Goal: Task Accomplishment & Management: Use online tool/utility

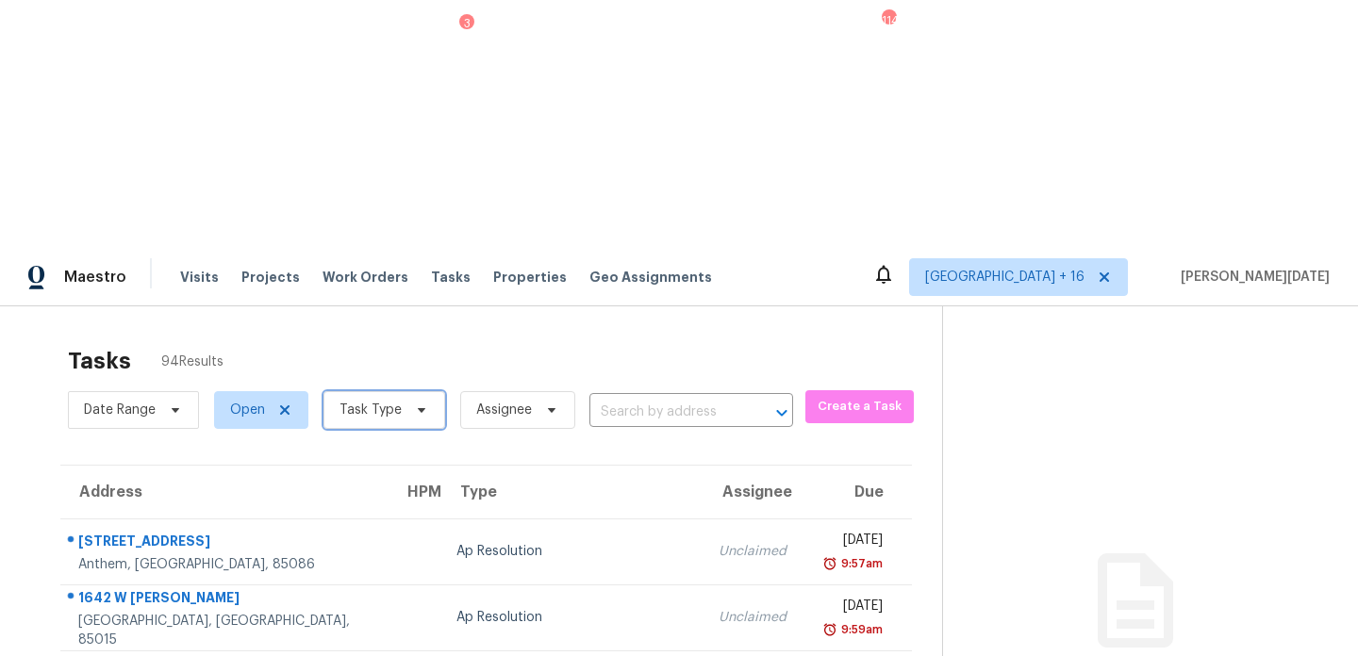
click at [408, 403] on span at bounding box center [418, 410] width 21 height 15
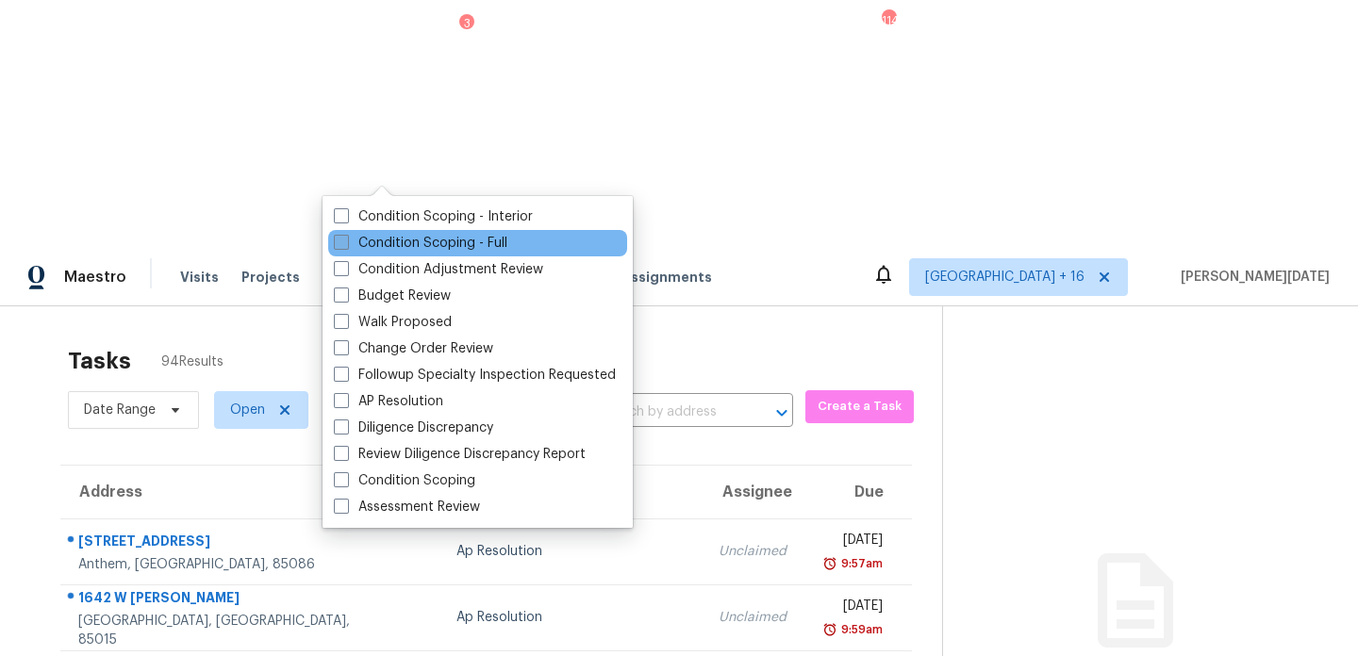
click at [375, 238] on label "Condition Scoping - Full" at bounding box center [420, 243] width 173 height 19
click at [346, 238] on input "Condition Scoping - Full" at bounding box center [340, 240] width 12 height 12
checkbox input "true"
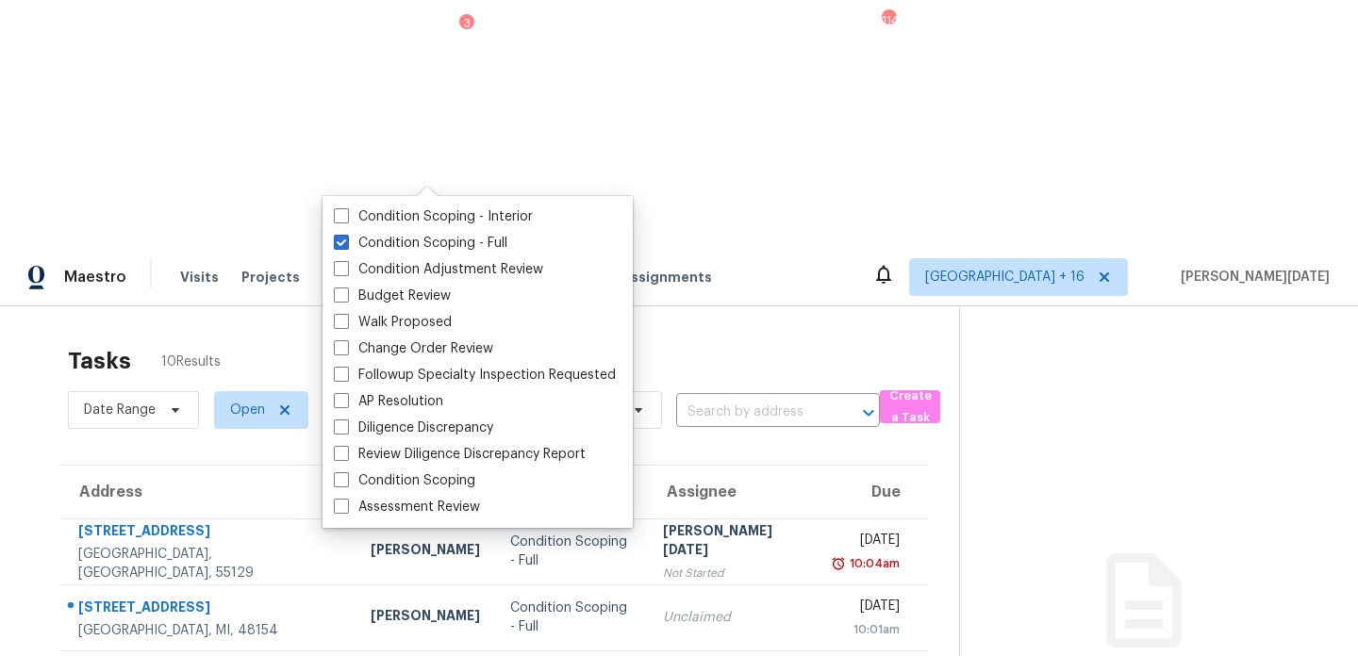
click at [623, 337] on div "Tasks 10 Results" at bounding box center [513, 361] width 891 height 49
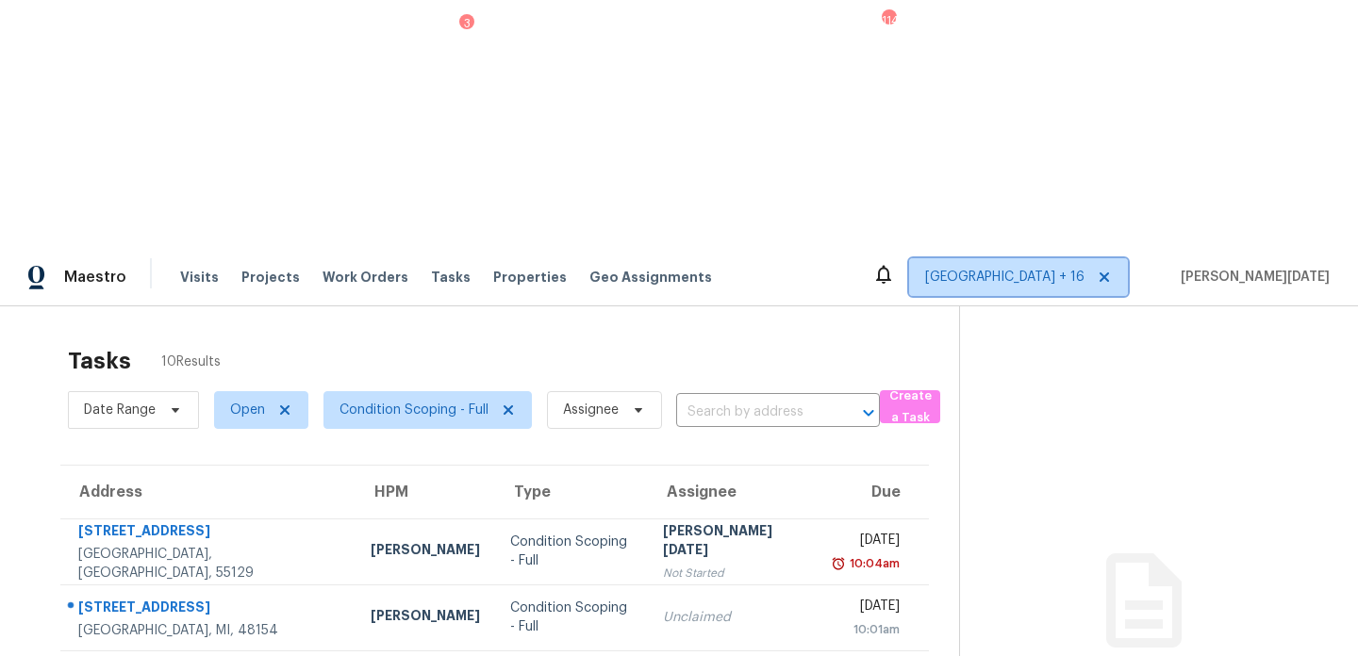
click at [1084, 268] on span "Denver + 16" at bounding box center [1004, 277] width 159 height 19
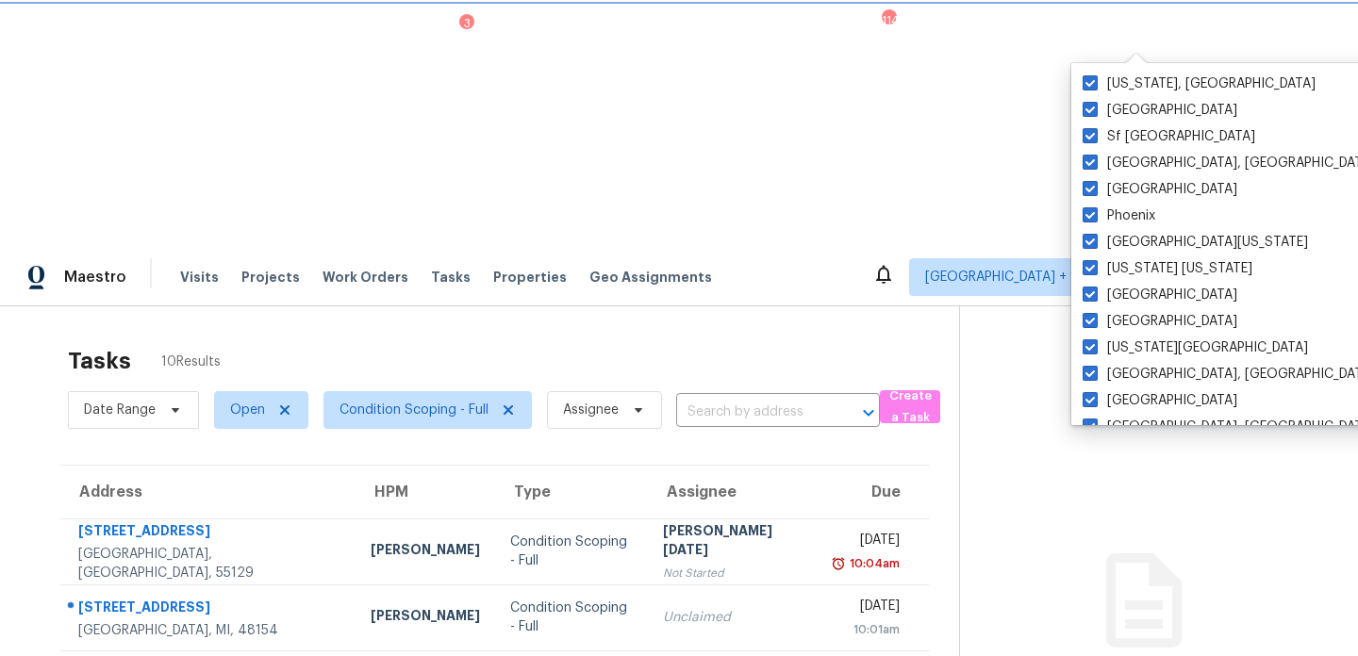
click at [1112, 270] on icon at bounding box center [1104, 277] width 15 height 15
checkbox input "false"
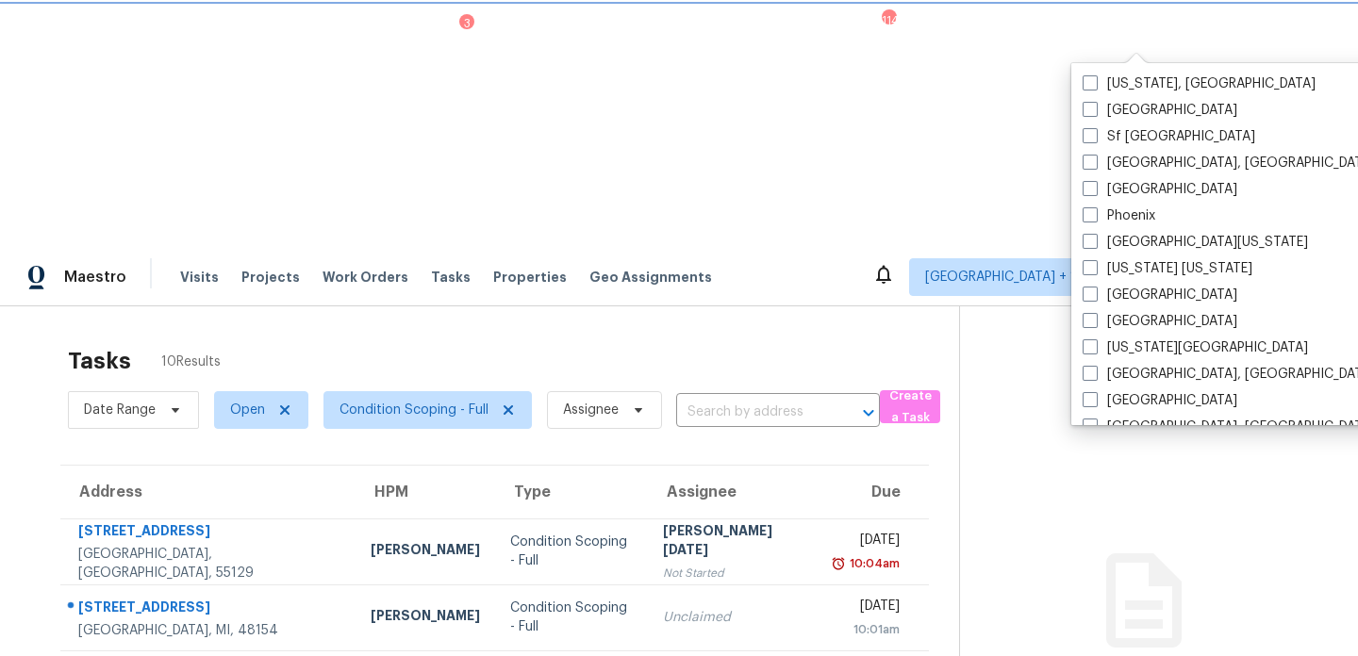
checkbox input "false"
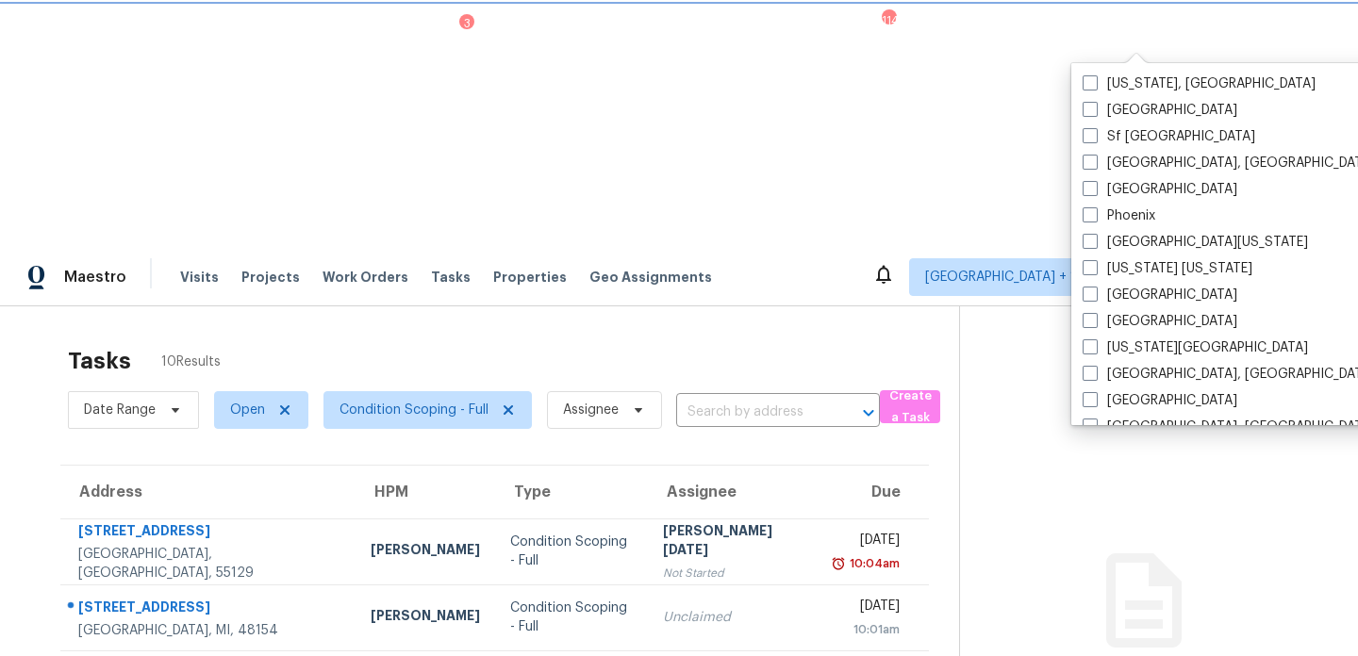
checkbox input "false"
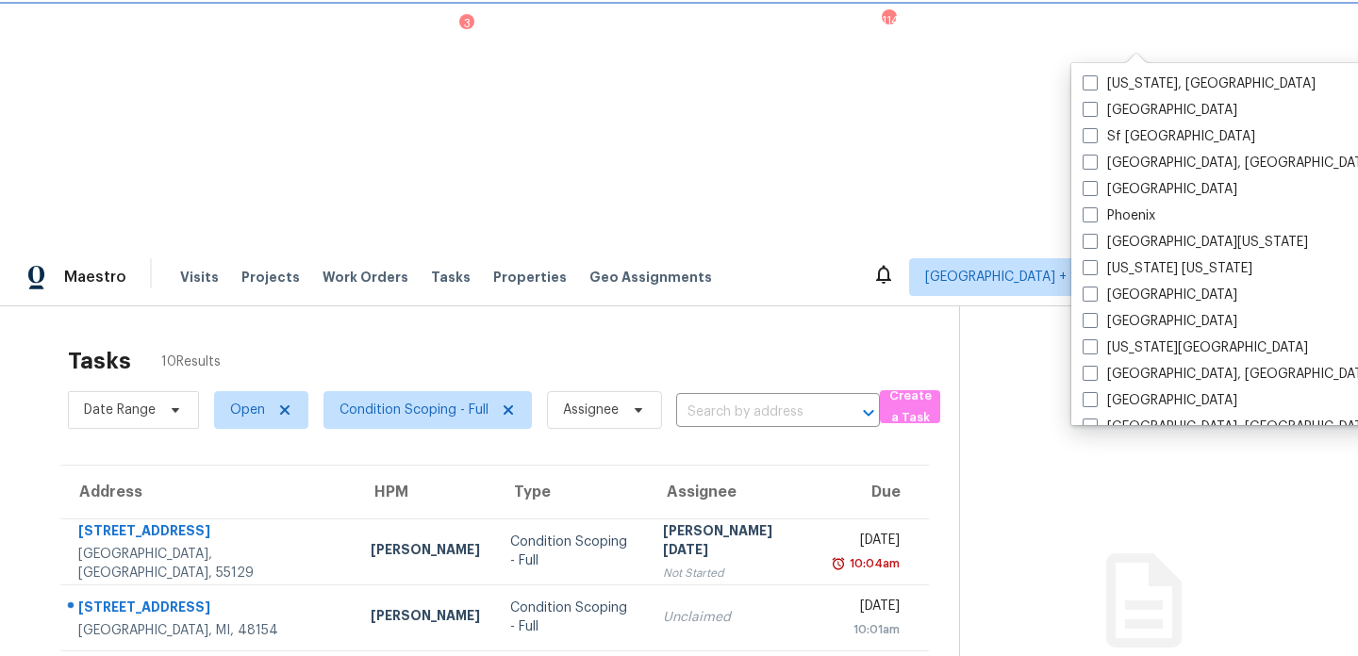
checkbox input "false"
checkbox input "true"
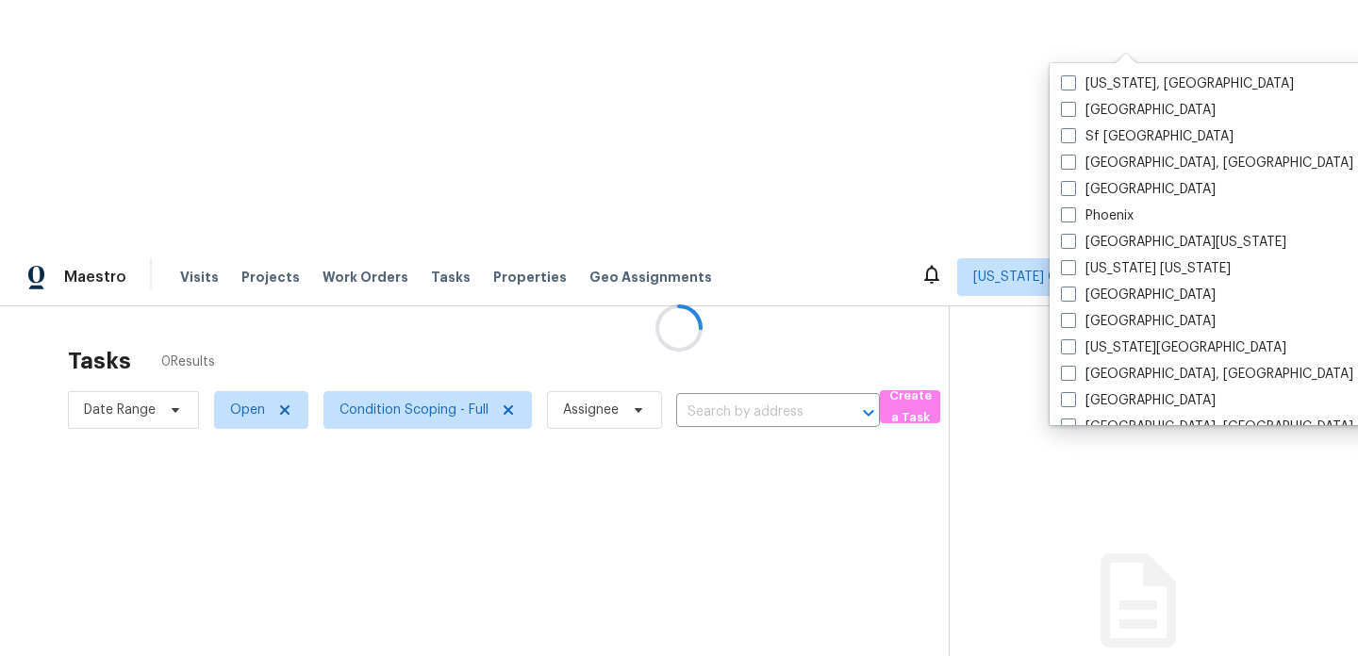
click at [1112, 40] on div at bounding box center [679, 328] width 1358 height 656
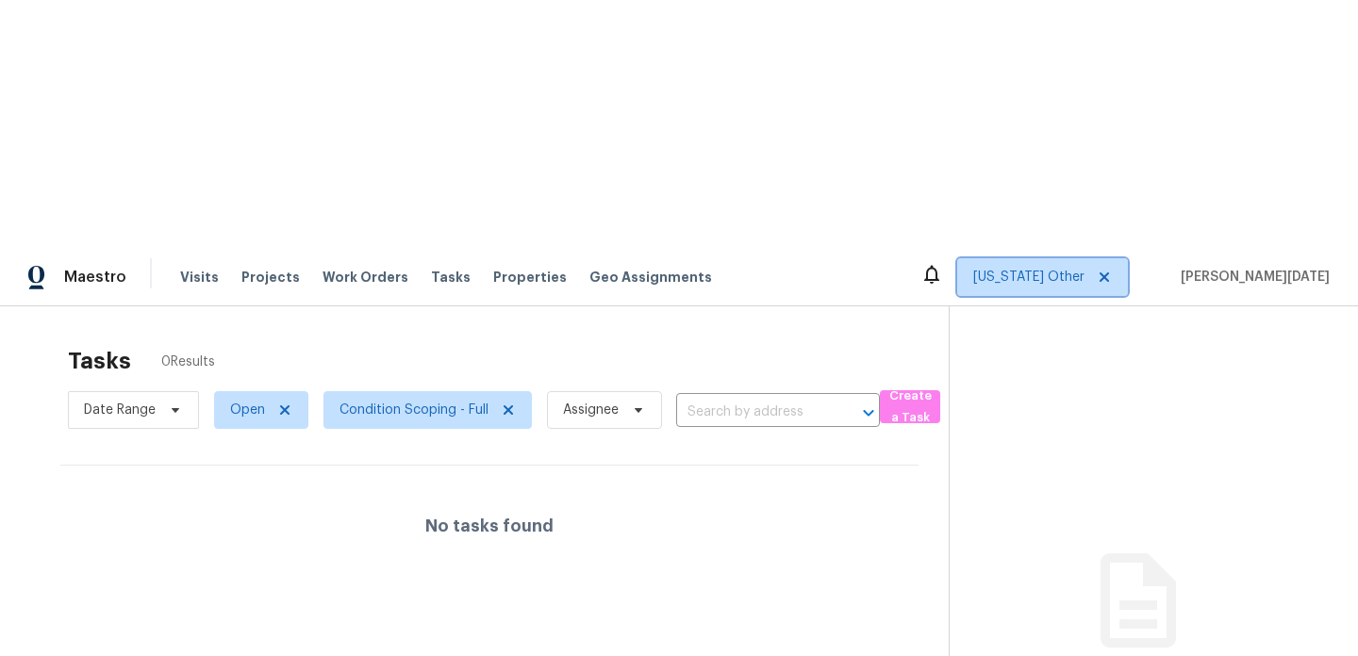
click at [1084, 268] on span "Alabama Other" at bounding box center [1028, 277] width 111 height 19
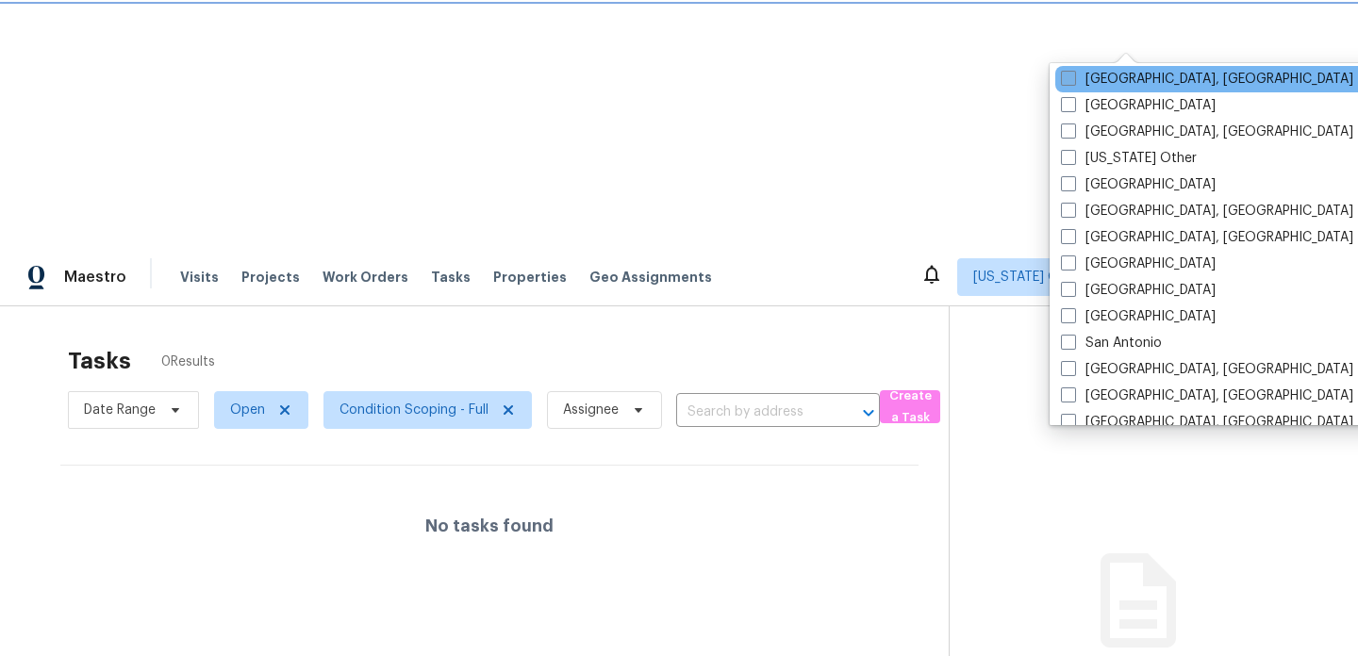
scroll to position [2286, 0]
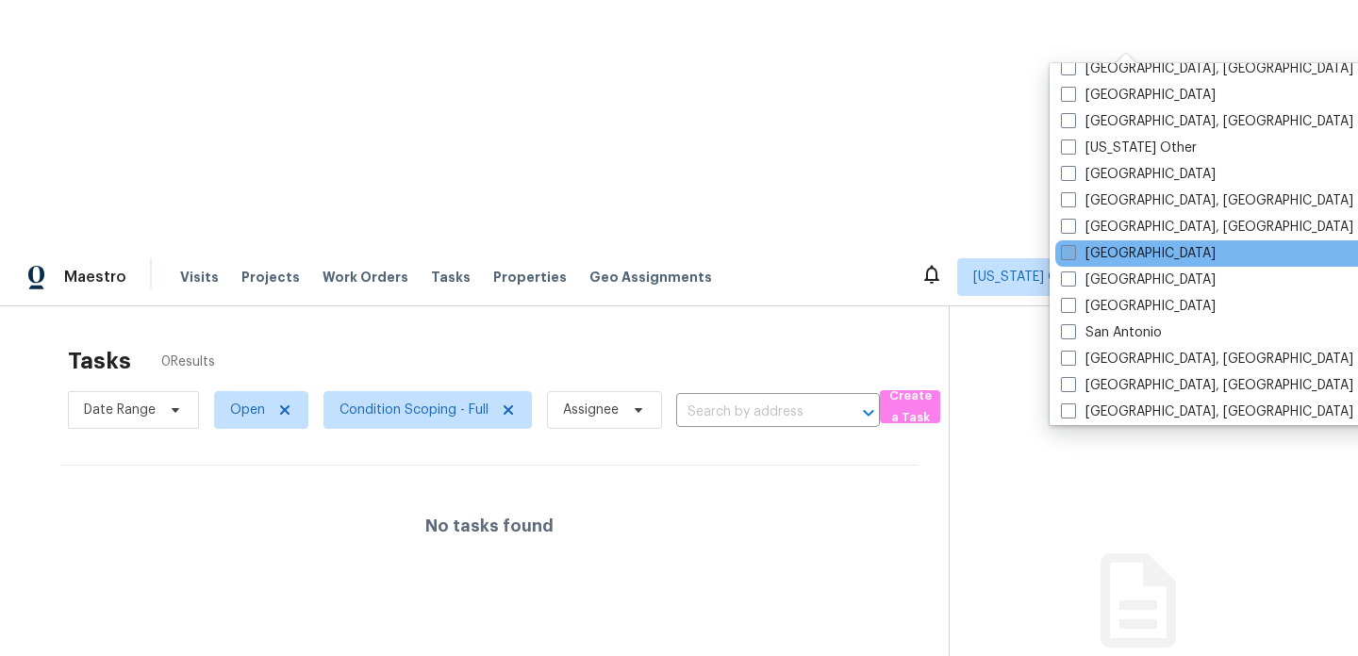
click at [1104, 256] on label "Riverside" at bounding box center [1138, 253] width 155 height 19
click at [1073, 256] on input "Riverside" at bounding box center [1067, 250] width 12 height 12
checkbox input "true"
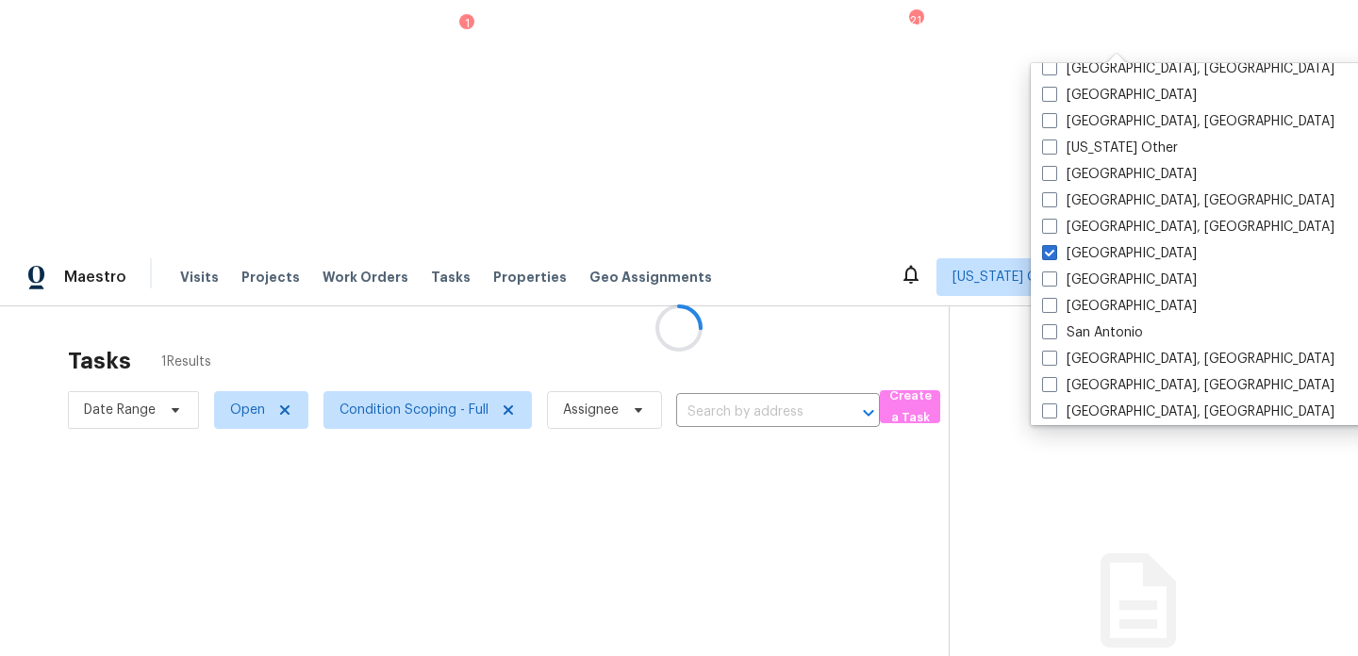
click at [807, 106] on div at bounding box center [679, 328] width 1358 height 656
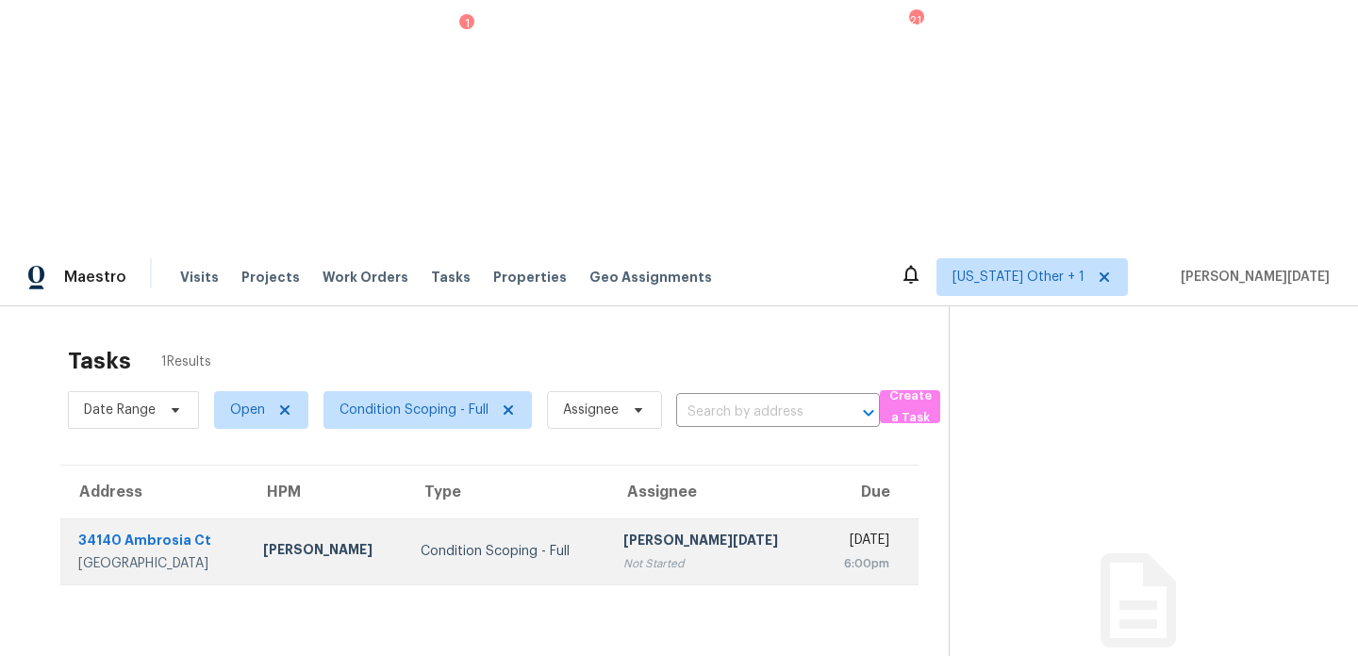
click at [817, 519] on td "Fri, Sep 26th 2025 6:00pm" at bounding box center [867, 552] width 101 height 66
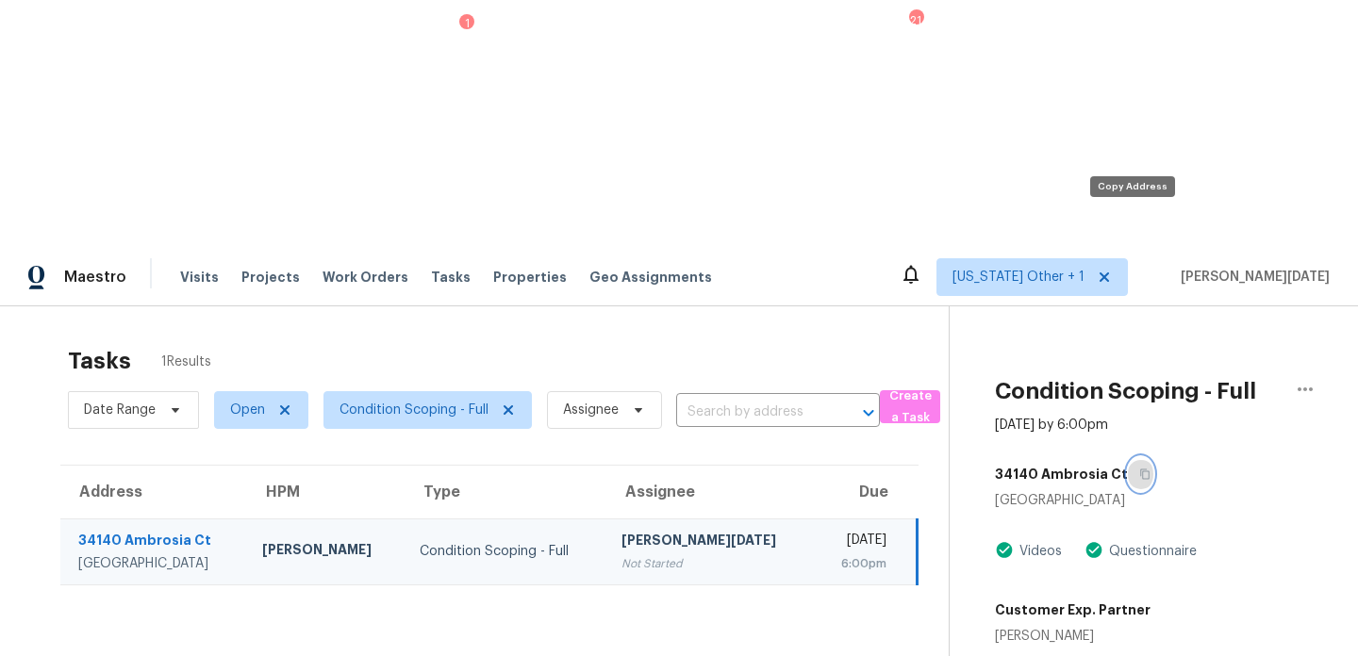
click at [1139, 469] on icon "button" at bounding box center [1144, 474] width 11 height 11
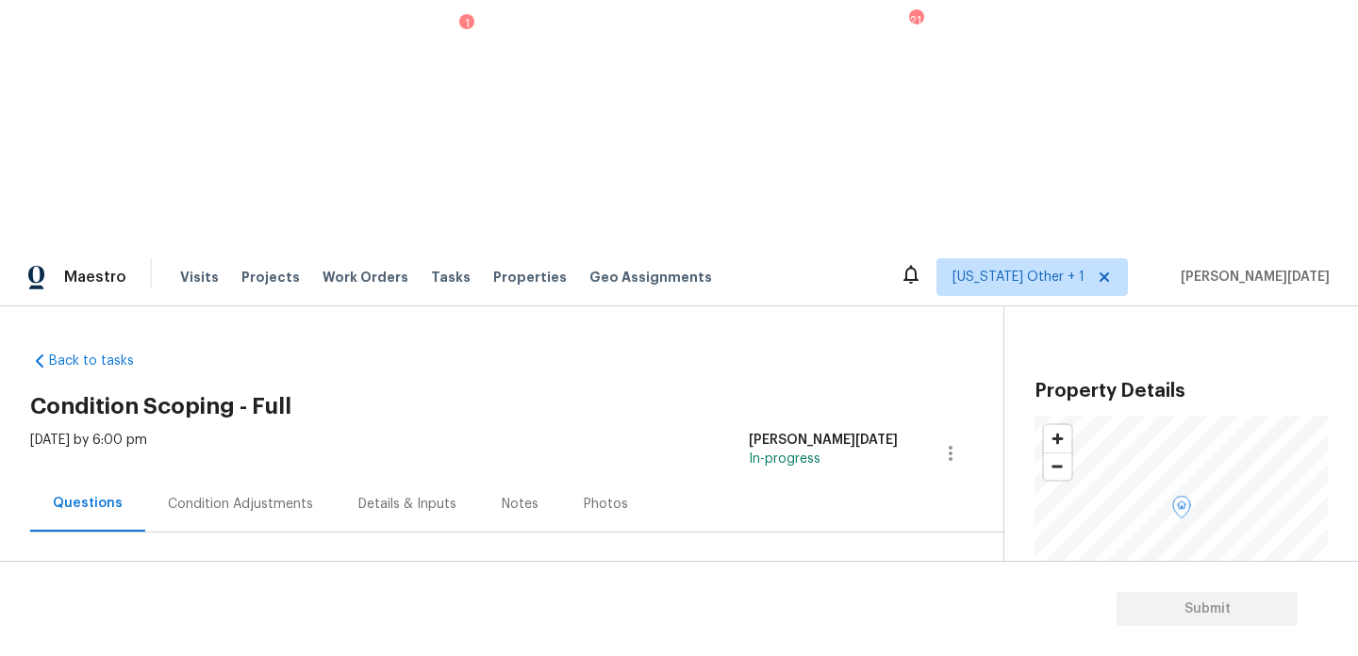
click at [267, 476] on div "Condition Adjustments" at bounding box center [240, 504] width 190 height 56
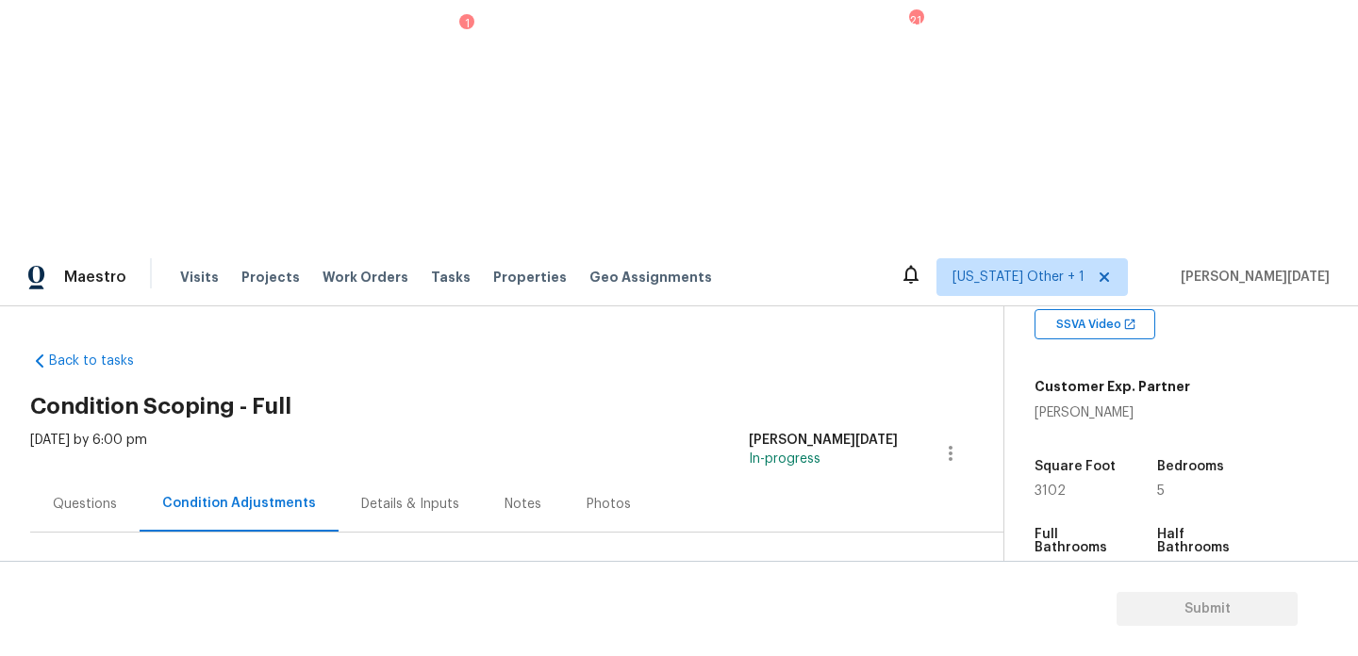
scroll to position [384, 0]
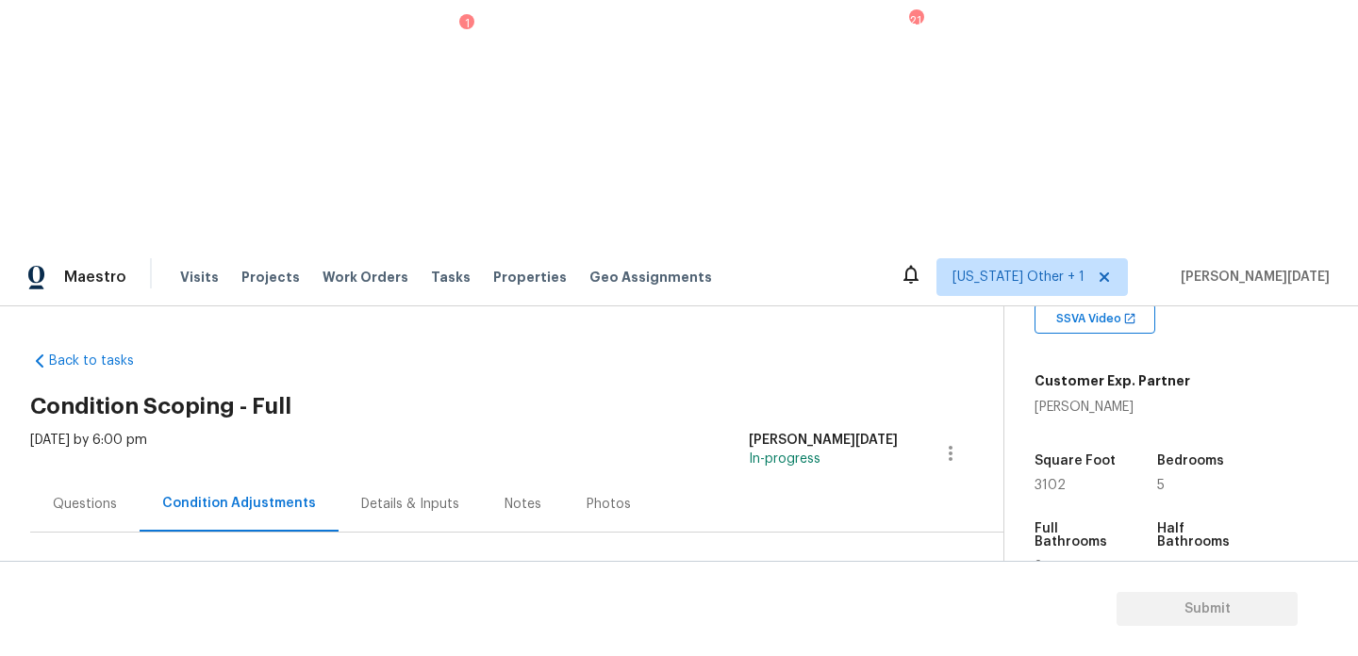
click at [1049, 479] on span "3102" at bounding box center [1049, 485] width 31 height 13
copy span "3102"
click at [817, 627] on button "Add Condition Adjustment" at bounding box center [851, 647] width 213 height 40
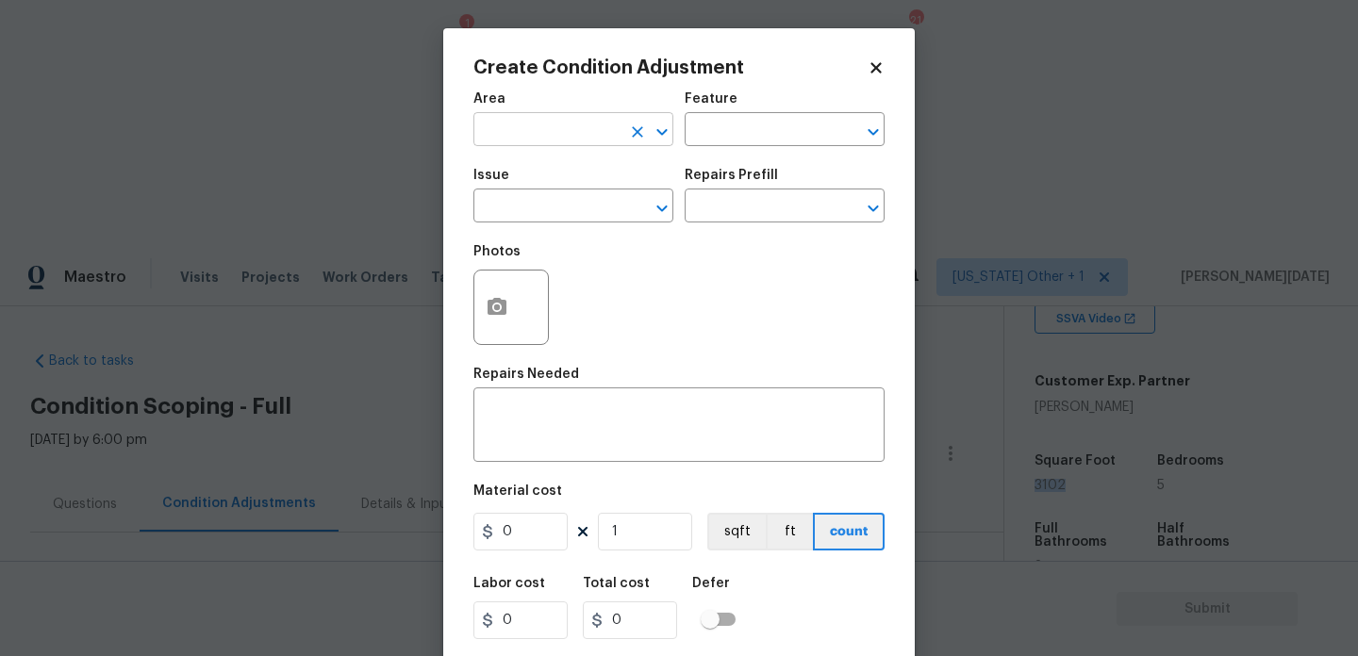
click at [506, 123] on input "text" at bounding box center [546, 131] width 147 height 29
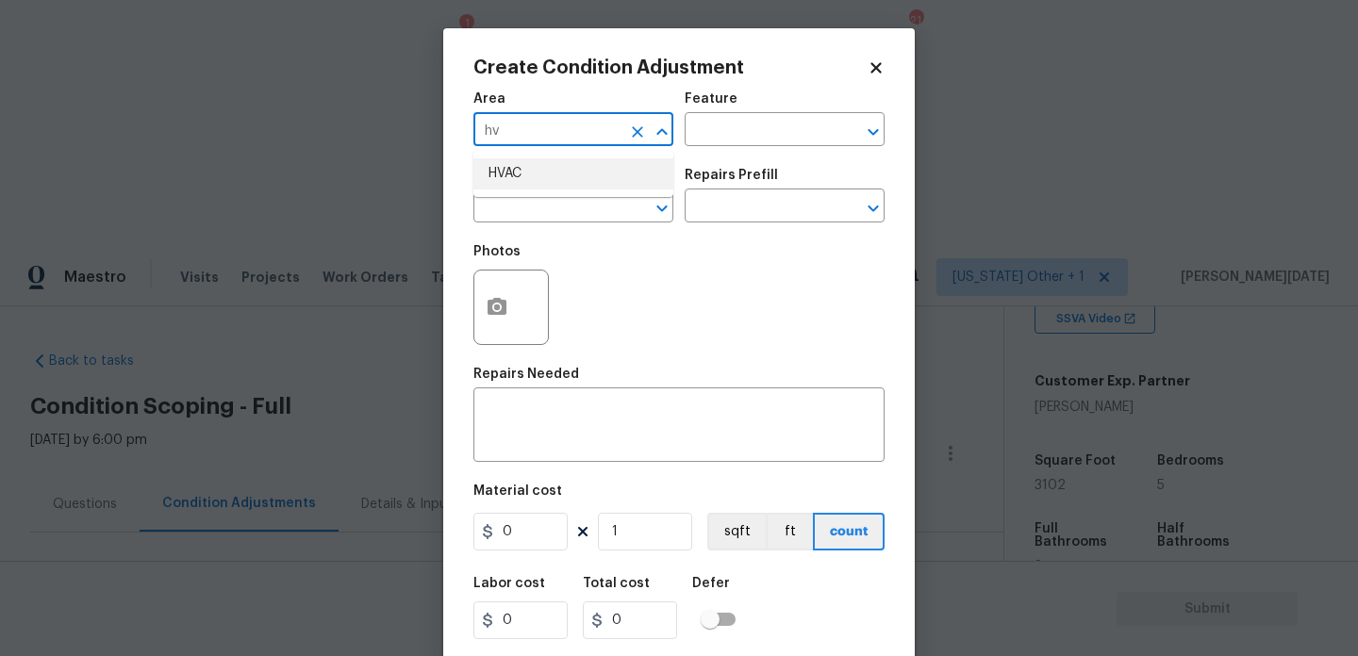
click at [514, 166] on li "HVAC" at bounding box center [573, 173] width 200 height 31
type input "HVAC"
click at [514, 208] on input "text" at bounding box center [546, 207] width 147 height 29
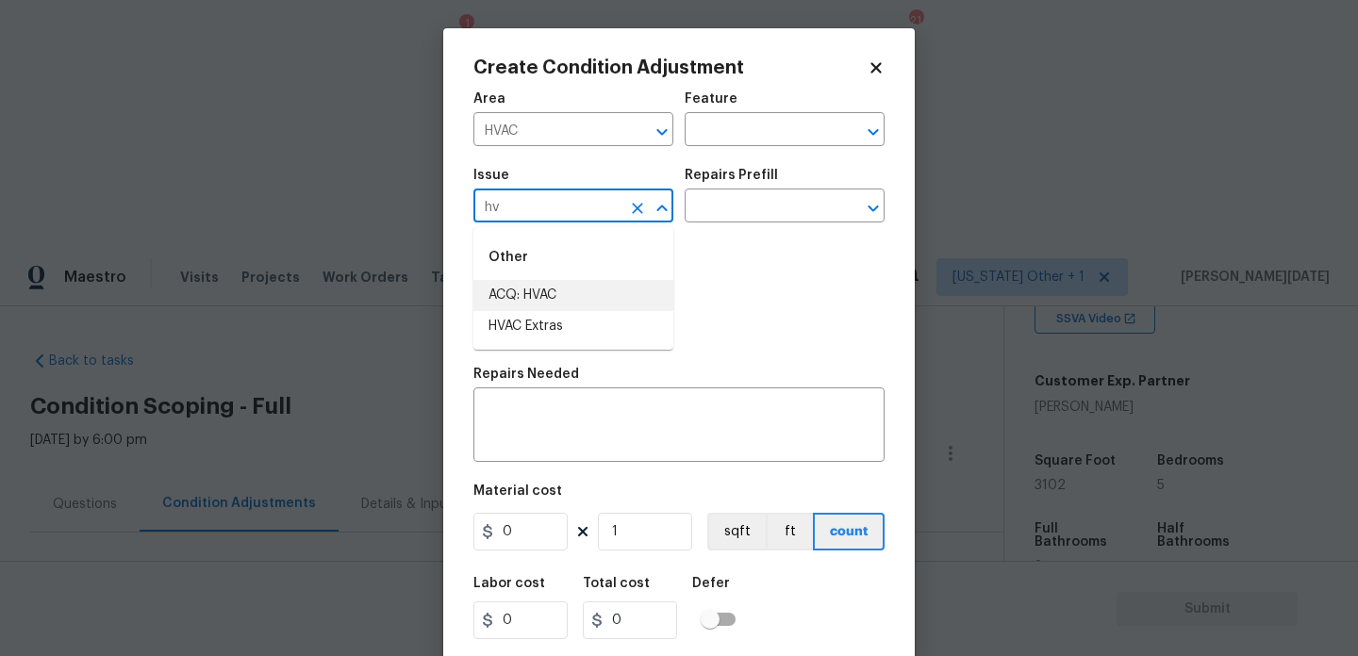
click at [537, 288] on li "ACQ: HVAC" at bounding box center [573, 295] width 200 height 31
type input "ACQ: HVAC"
click at [758, 186] on div "Repairs Prefill" at bounding box center [785, 181] width 200 height 25
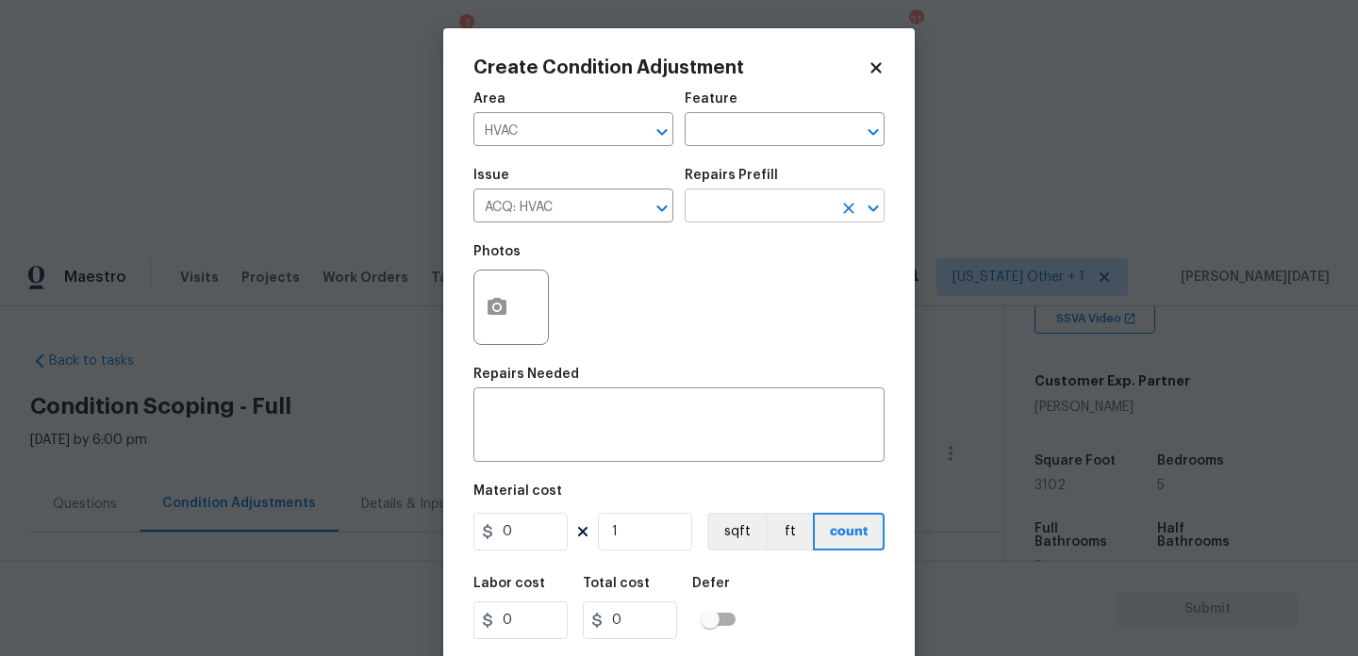
click at [758, 199] on input "text" at bounding box center [758, 207] width 147 height 29
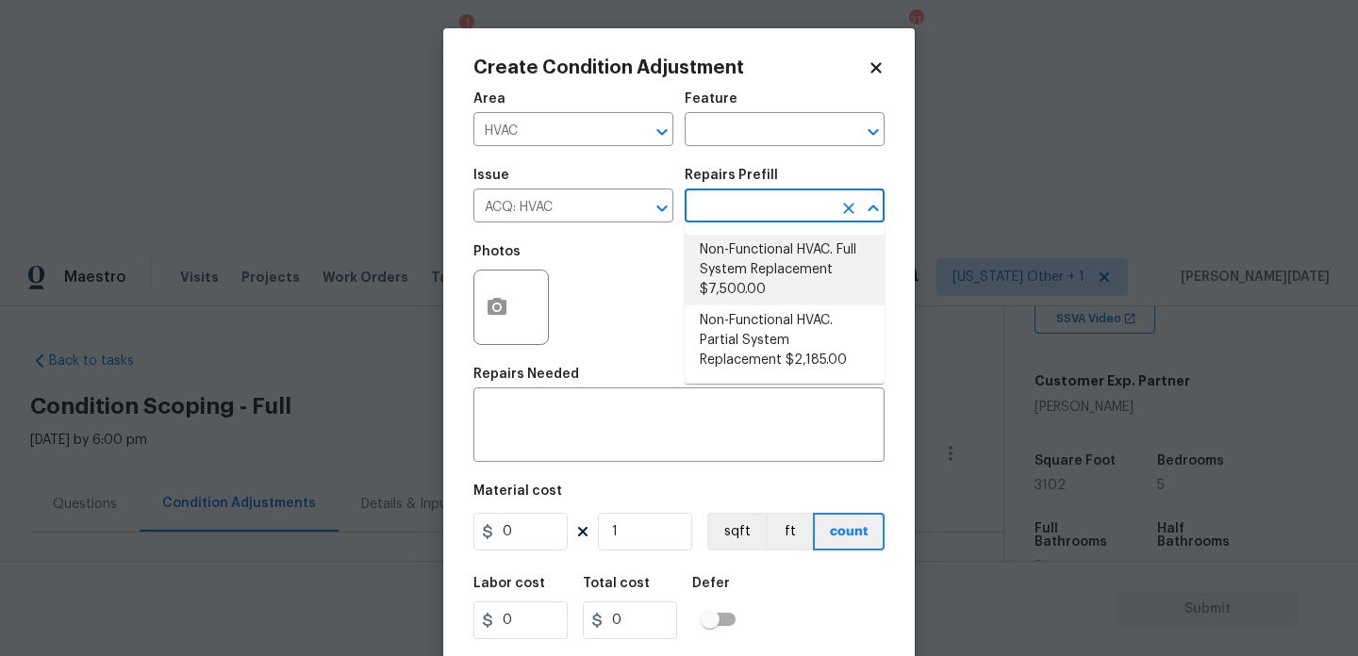
click at [780, 281] on li "Non-Functional HVAC. Full System Replacement $7,500.00" at bounding box center [785, 270] width 200 height 71
type input "Acquisition"
type textarea "Acquisition Scope: Full System Replacement"
type input "7500"
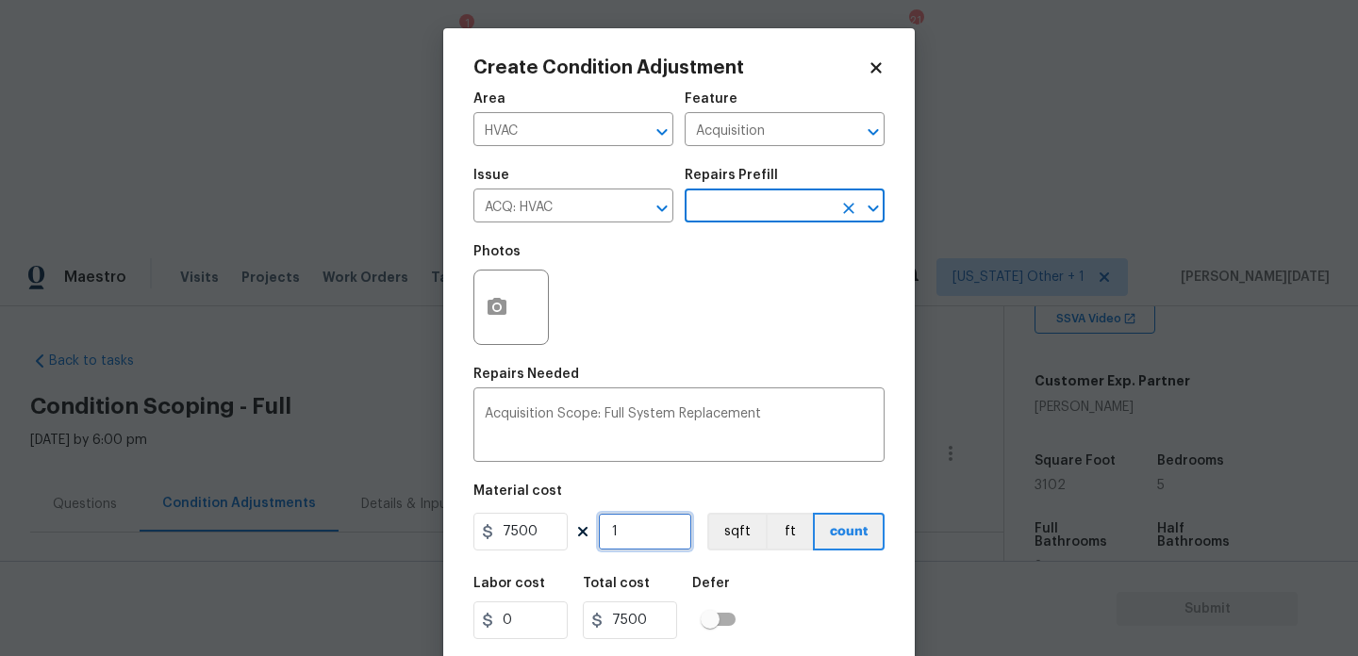
click at [643, 536] on input "1" at bounding box center [645, 532] width 94 height 38
type input "0"
type input "2"
type input "15000"
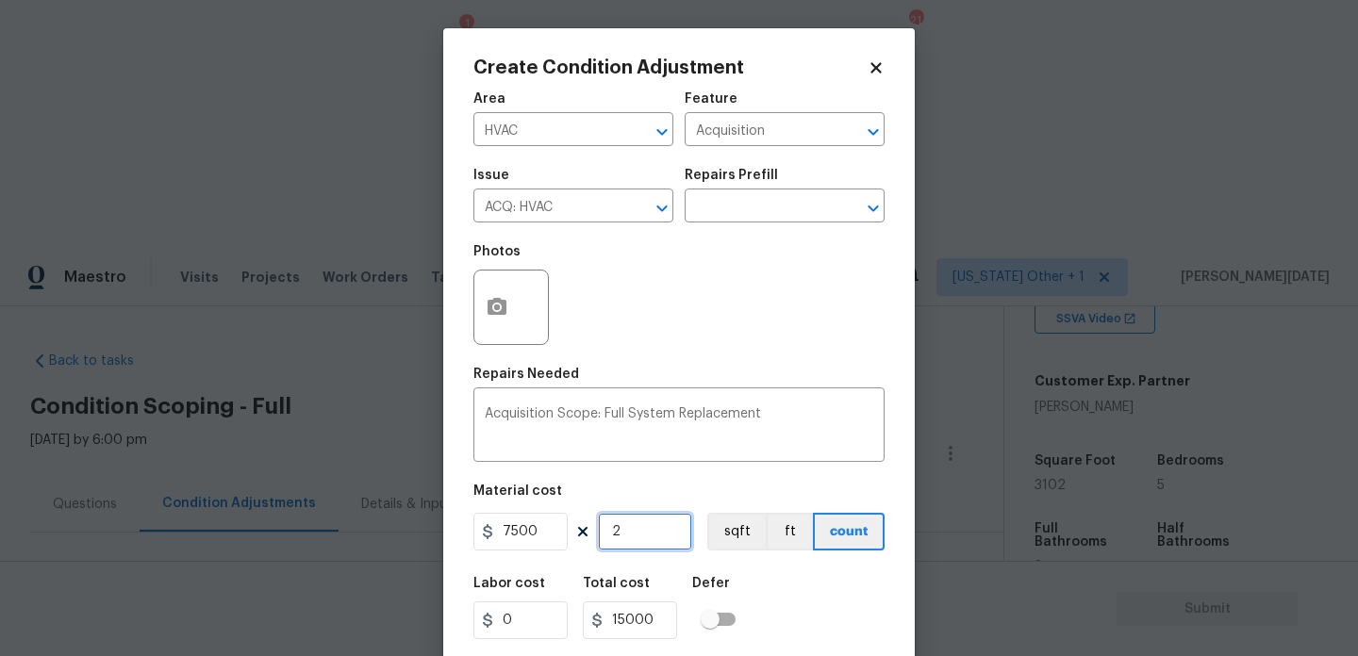
type input "2"
click at [719, 355] on div "Photos" at bounding box center [678, 295] width 411 height 123
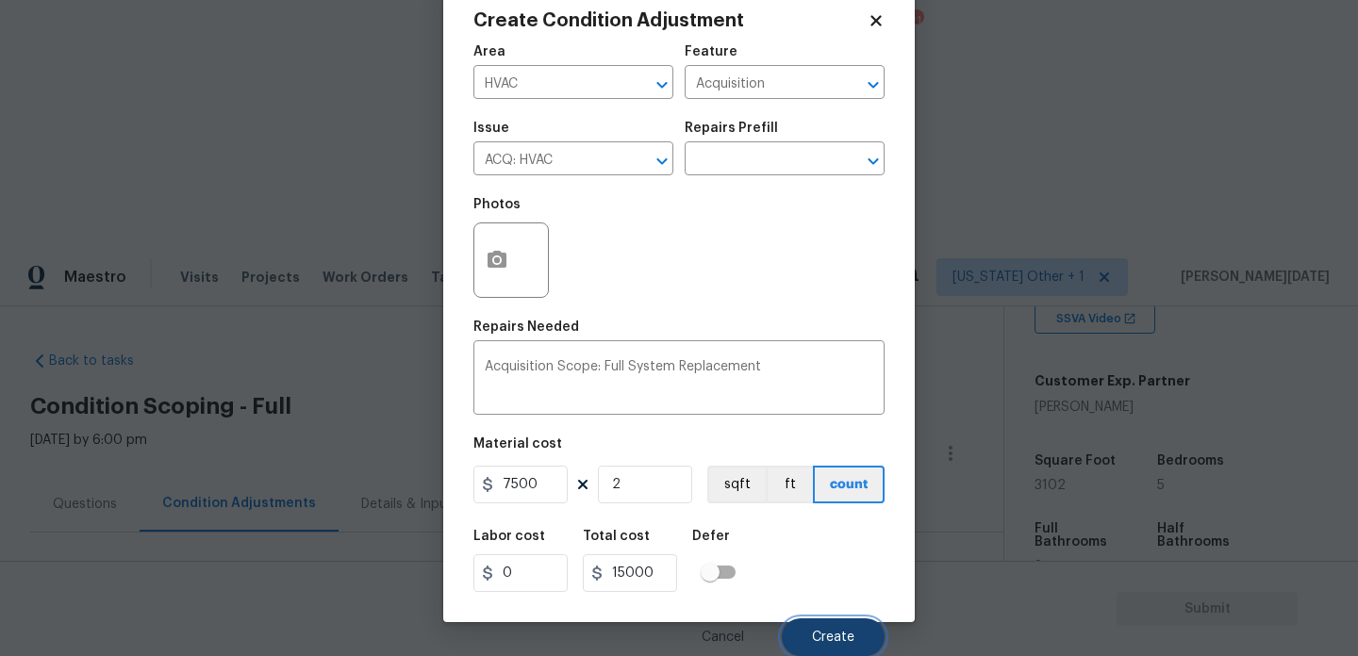
click at [814, 636] on span "Create" at bounding box center [833, 638] width 42 height 14
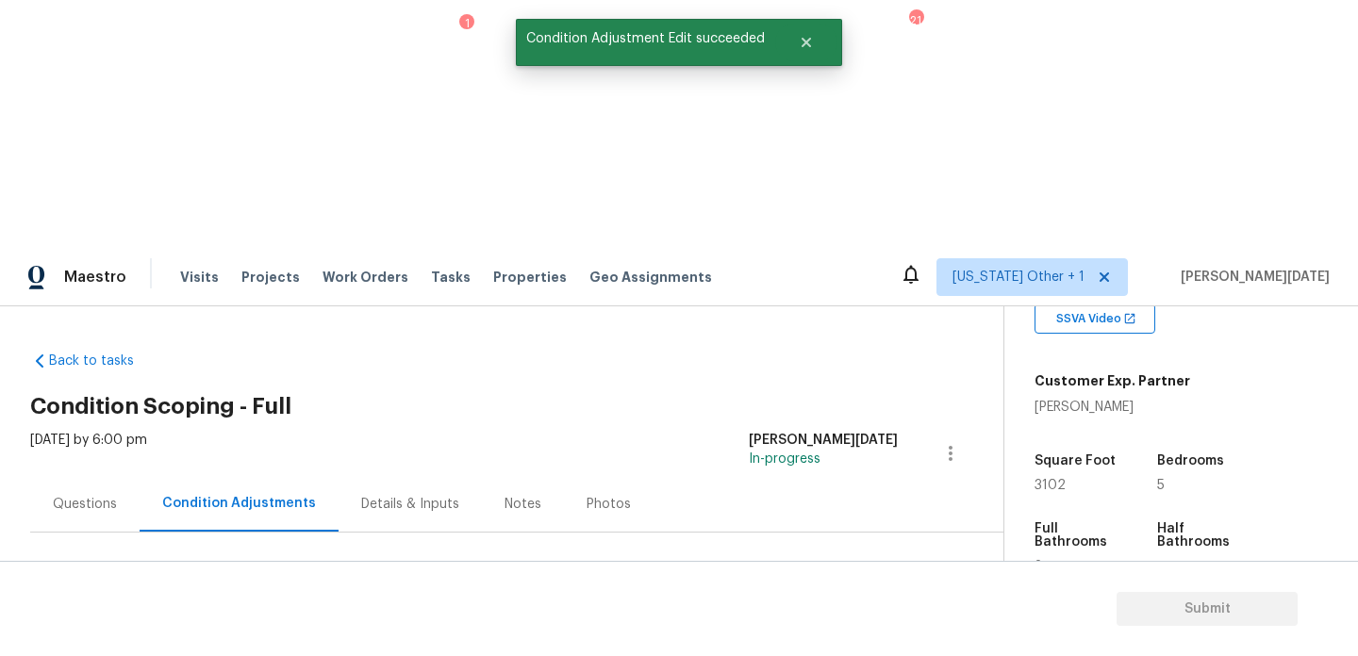
scroll to position [0, 0]
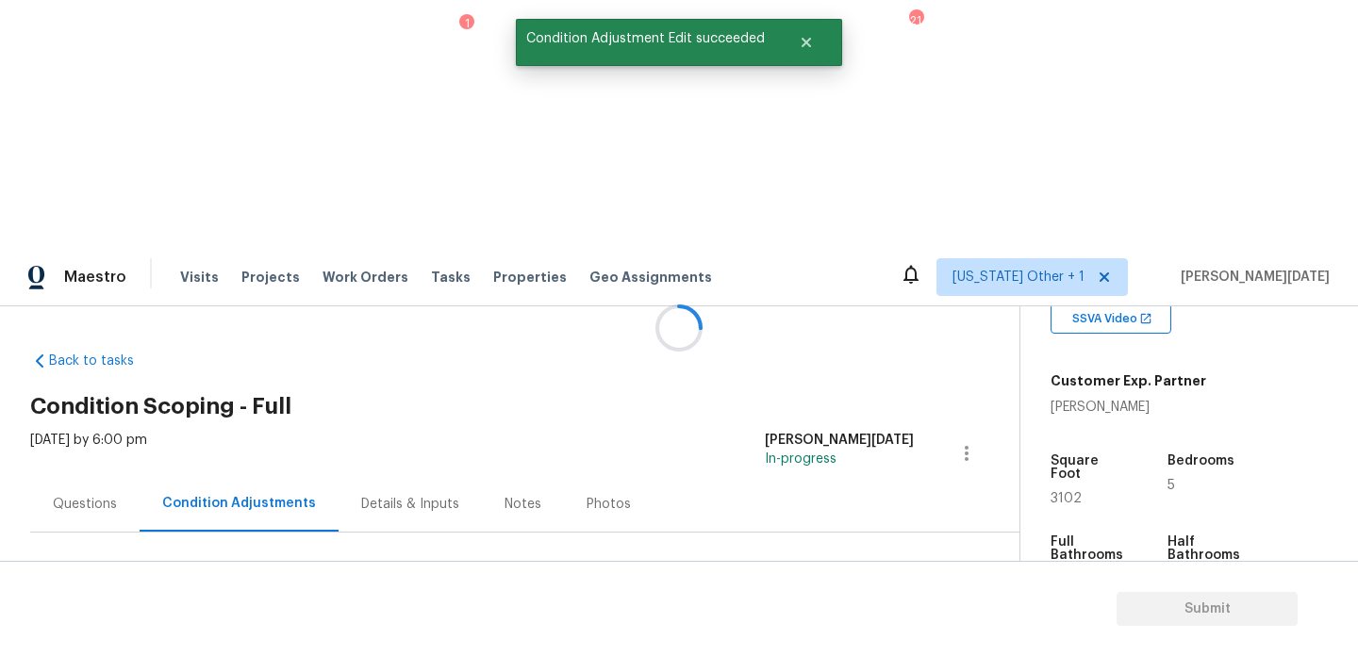
click at [810, 638] on span "Add Condition Adjustment" at bounding box center [867, 646] width 190 height 17
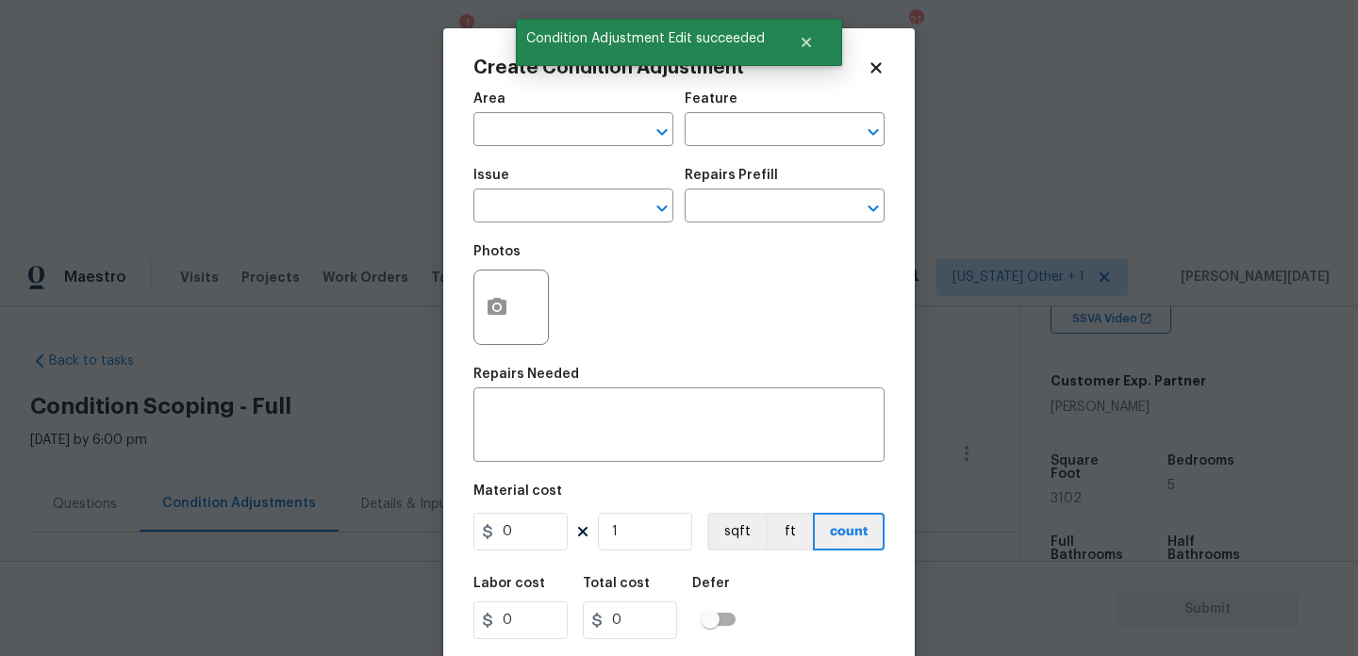
click at [810, 391] on div "Repairs Needed" at bounding box center [678, 380] width 411 height 25
click at [528, 133] on input "text" at bounding box center [546, 131] width 147 height 29
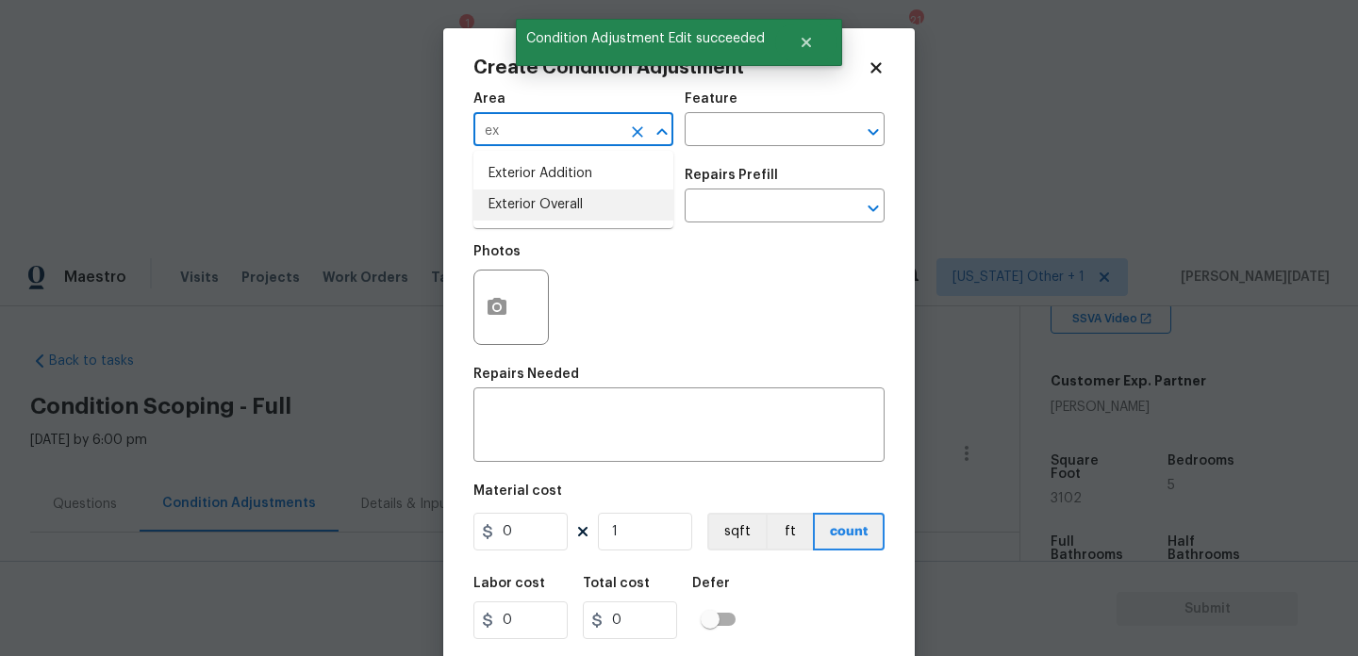
click at [544, 210] on li "Exterior Overall" at bounding box center [573, 205] width 200 height 31
type input "Exterior Overall"
click at [544, 210] on input "text" at bounding box center [546, 207] width 147 height 29
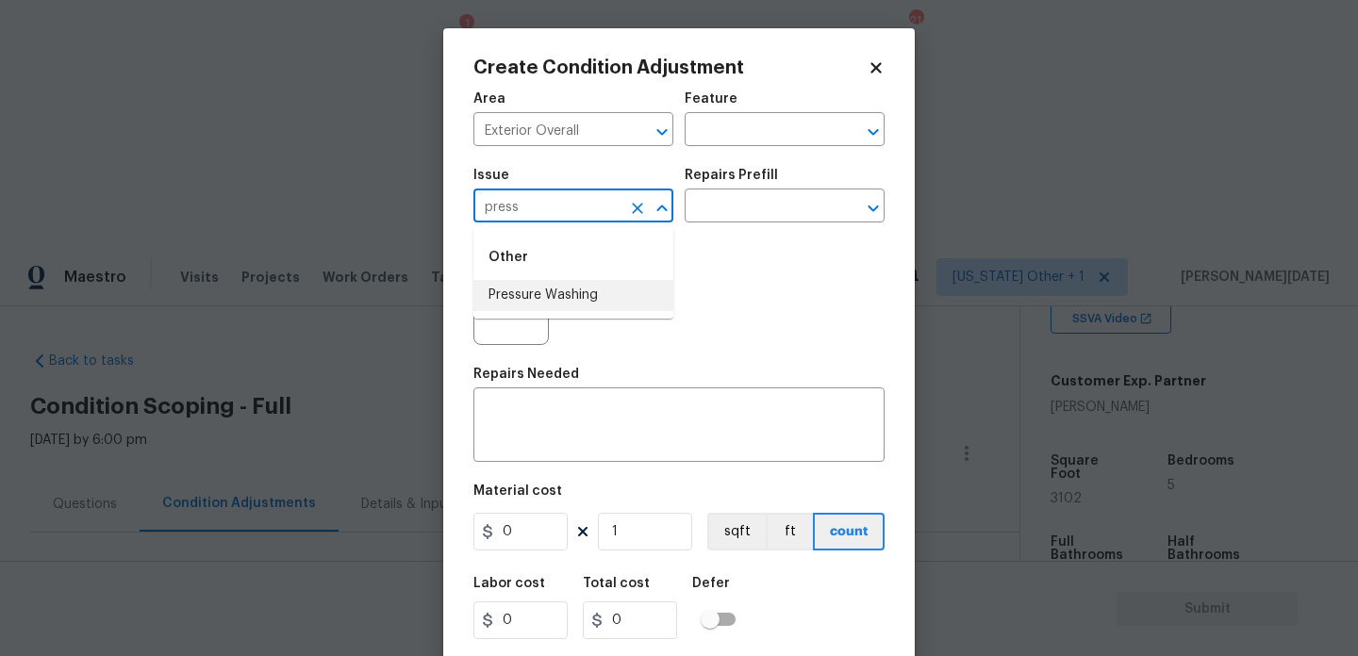
click at [571, 301] on li "Pressure Washing" at bounding box center [573, 295] width 200 height 31
type input "Pressure Washing"
click at [705, 223] on div "Issue Pressure Washing ​ Repairs Prefill ​" at bounding box center [678, 195] width 411 height 76
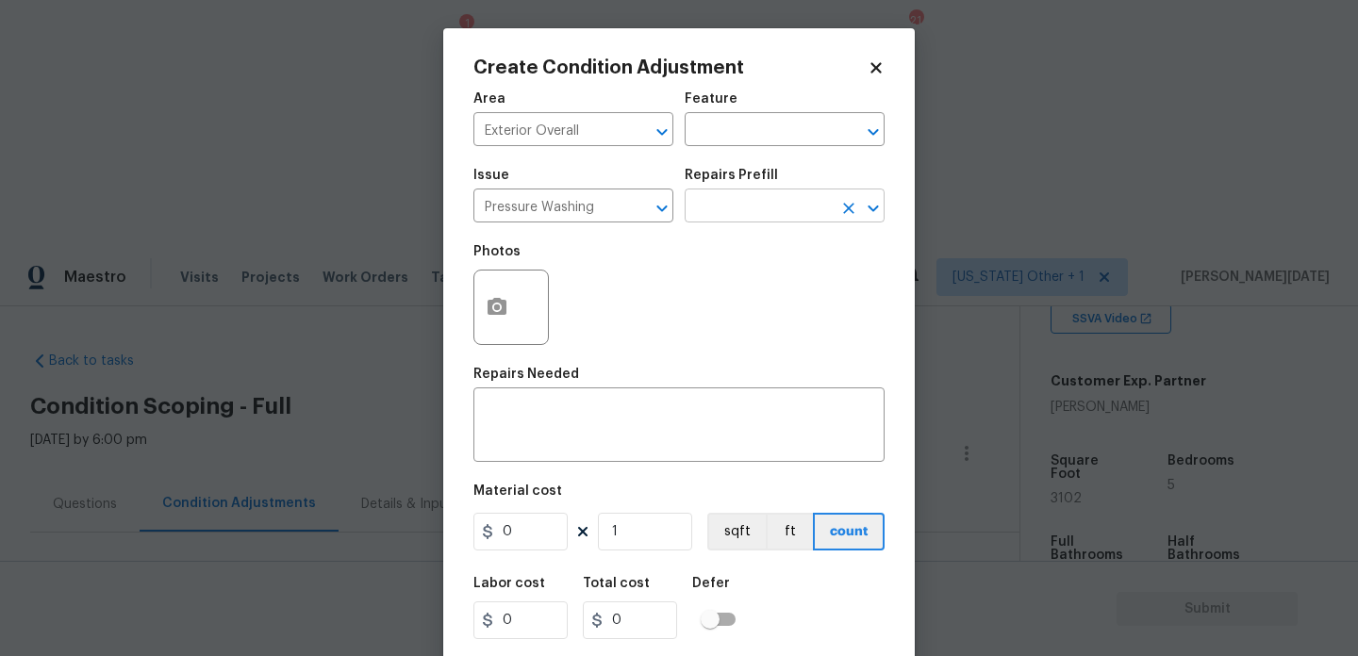
click at [751, 198] on input "text" at bounding box center [758, 207] width 147 height 29
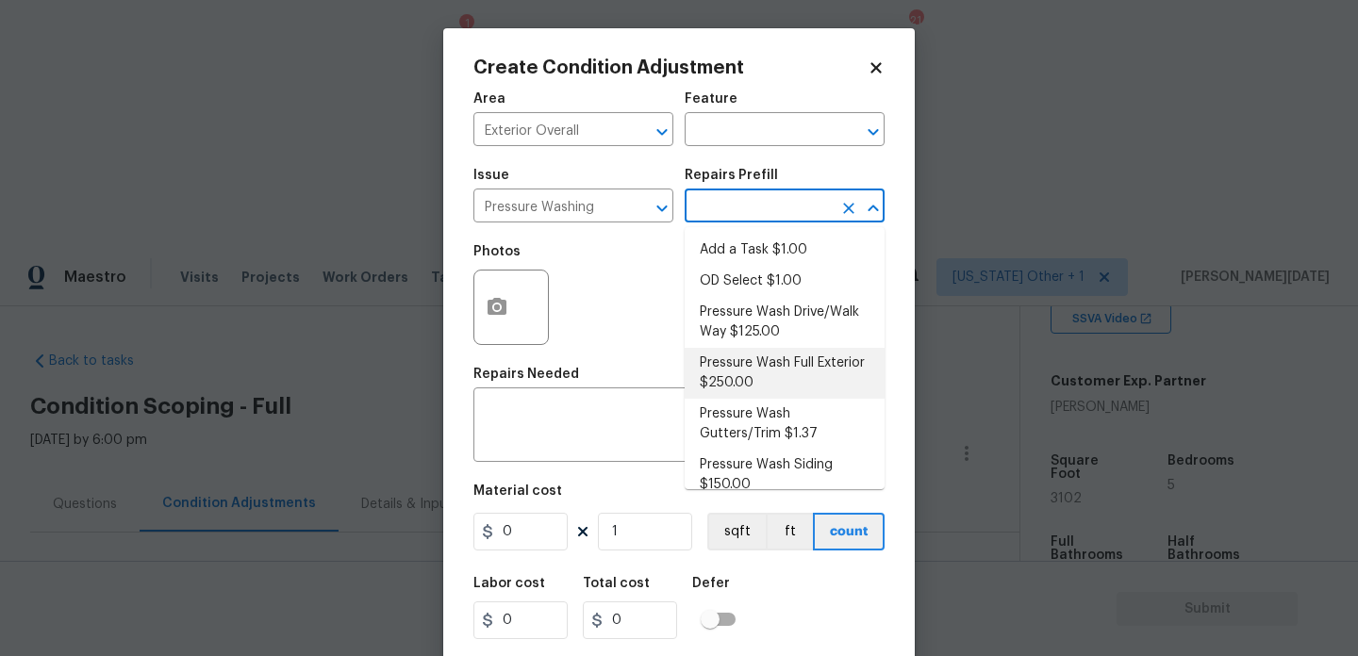
click at [774, 366] on li "Pressure Wash Full Exterior $250.00" at bounding box center [785, 373] width 200 height 51
type input "Siding"
type textarea "Pressure wash the House, Flatwork, Deck and Garage interior."
type input "250"
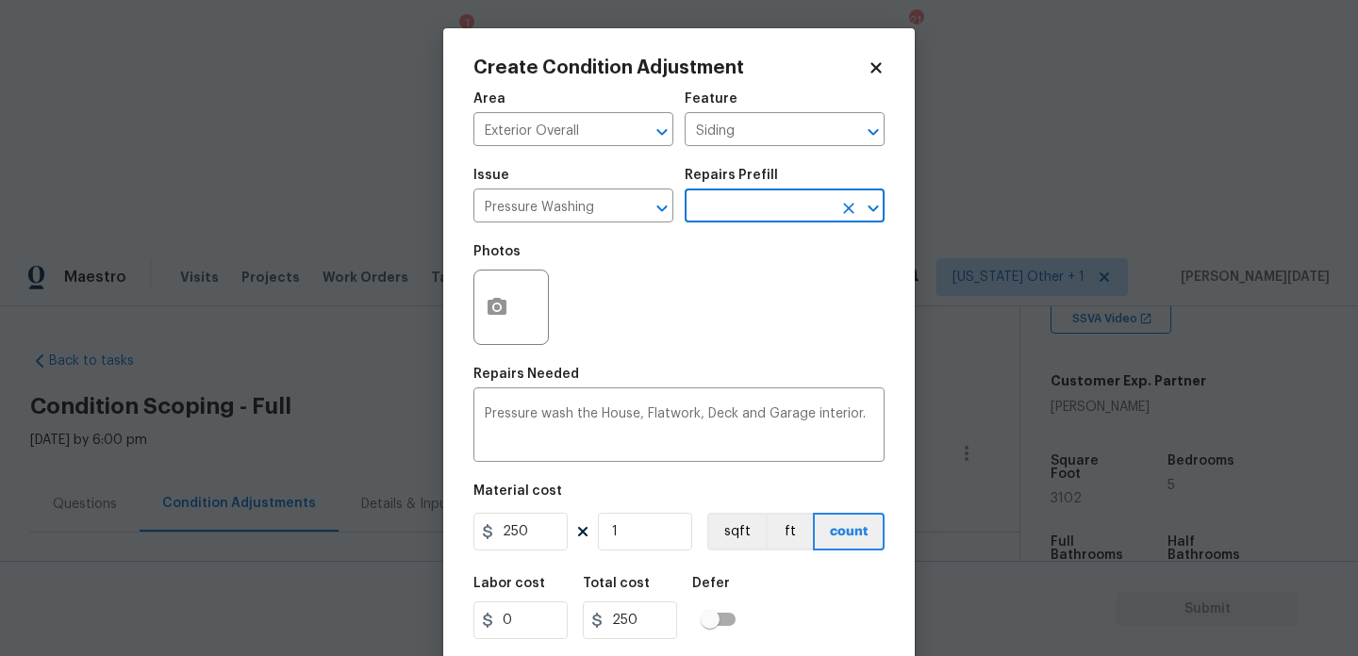
scroll to position [48, 0]
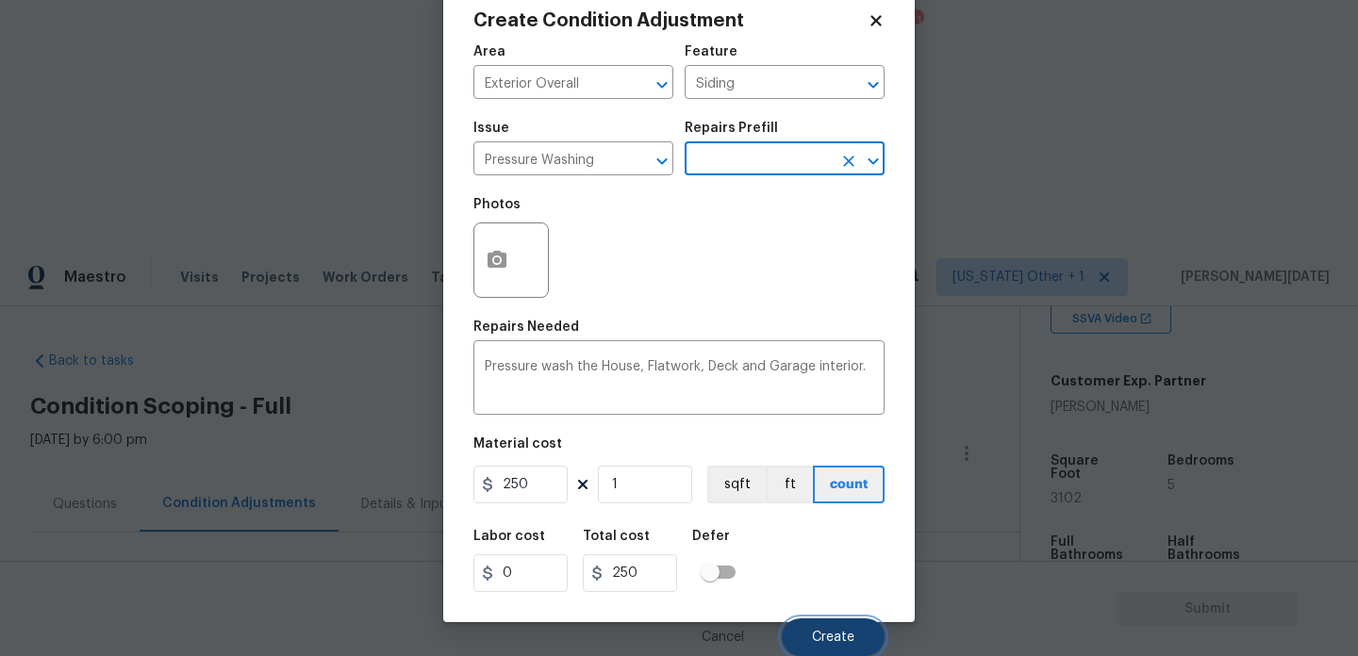
click at [836, 642] on span "Create" at bounding box center [833, 638] width 42 height 14
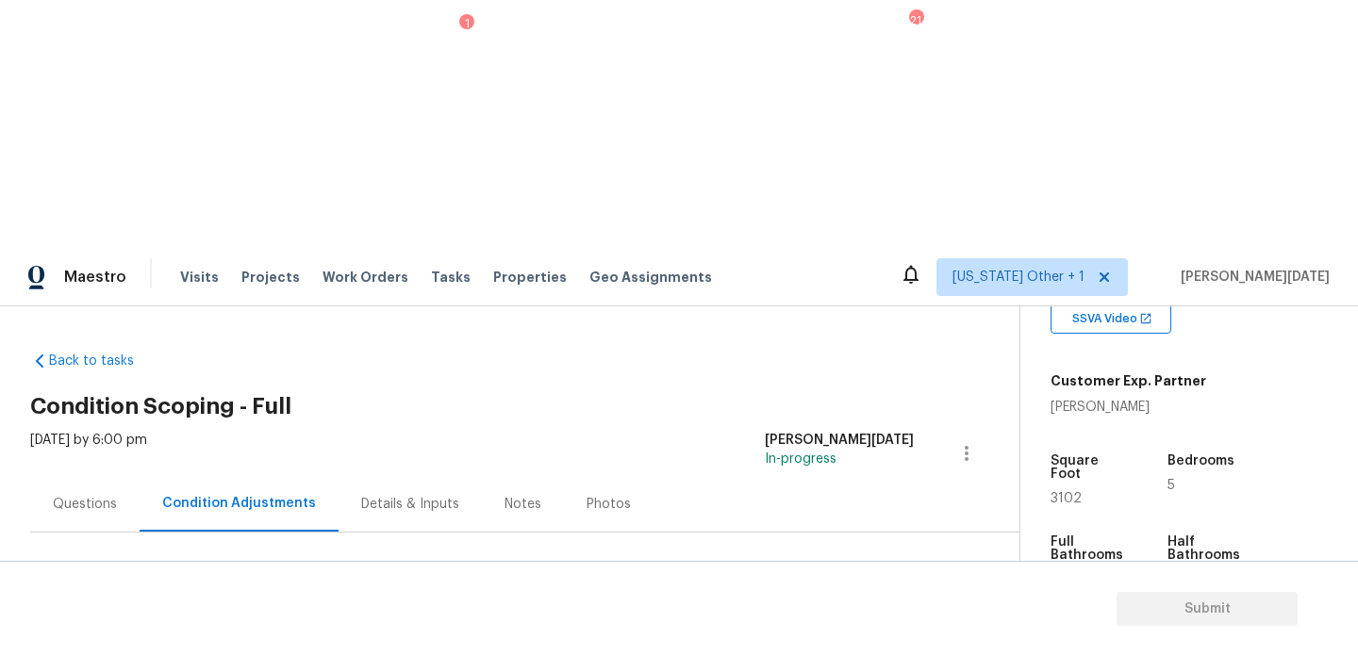
scroll to position [0, 0]
click at [841, 638] on span "Add Condition Adjustment" at bounding box center [867, 646] width 190 height 17
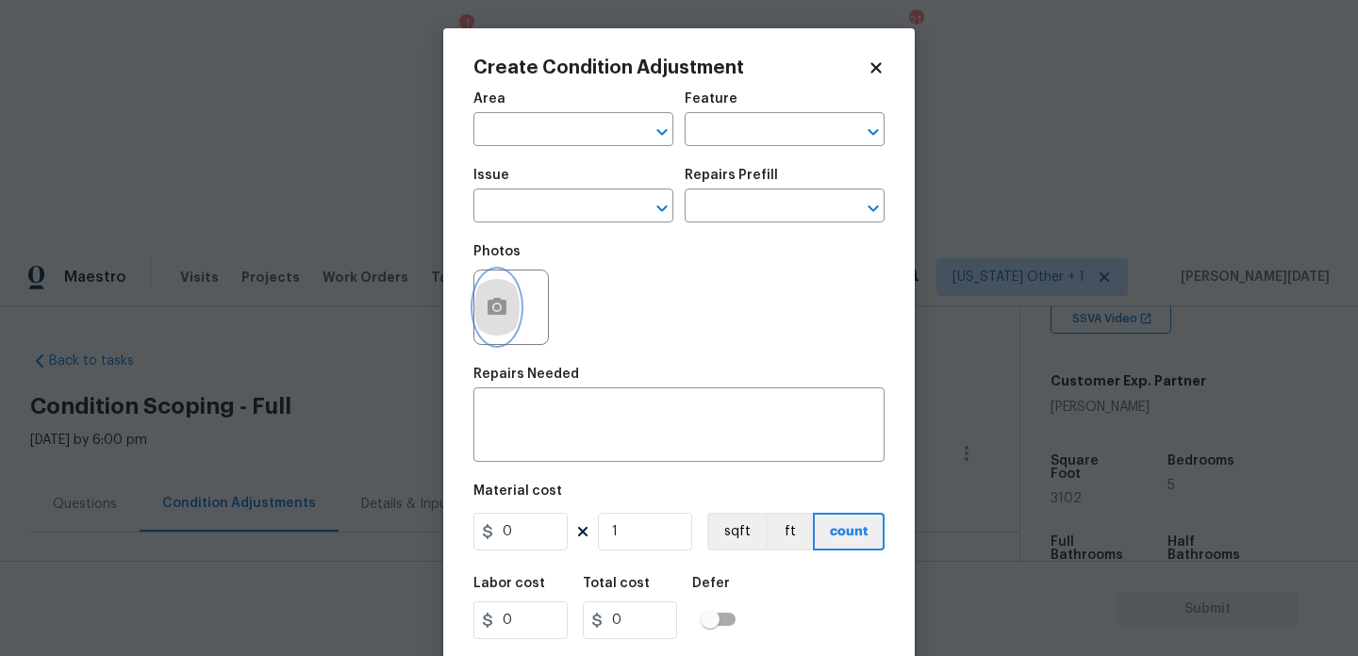
click at [485, 316] on button "button" at bounding box center [496, 308] width 45 height 74
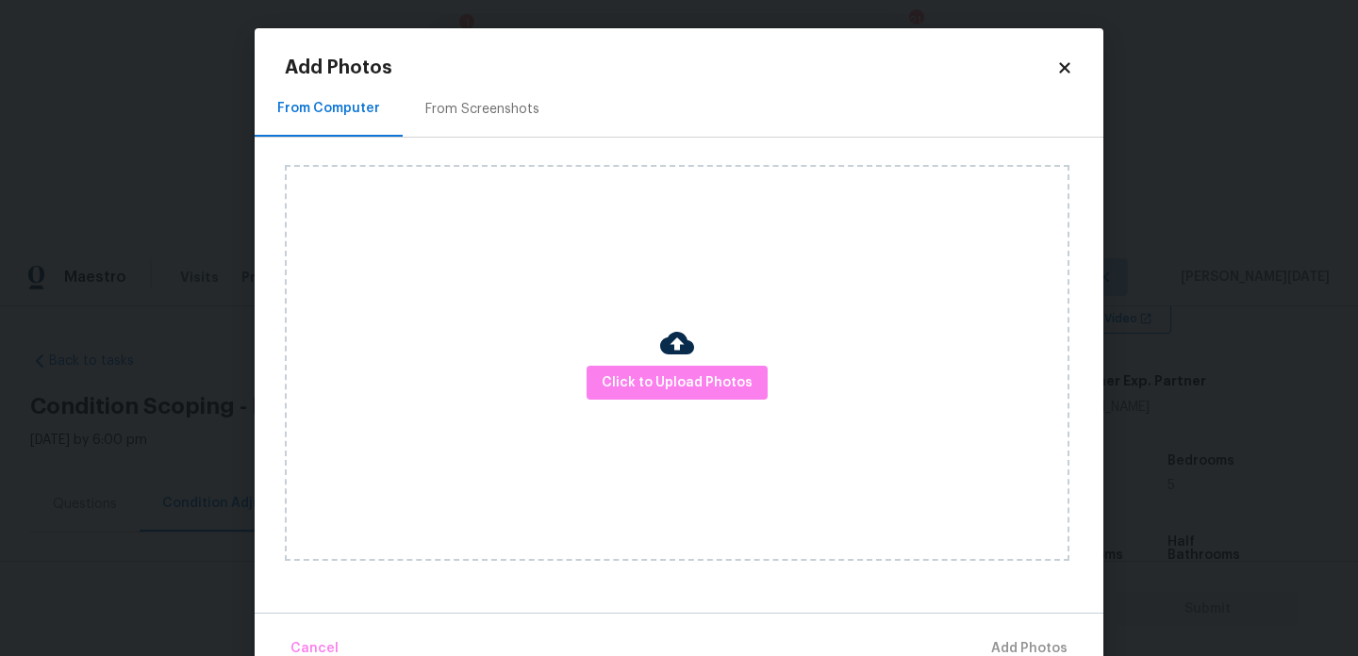
click at [496, 105] on div "From Screenshots" at bounding box center [482, 109] width 114 height 19
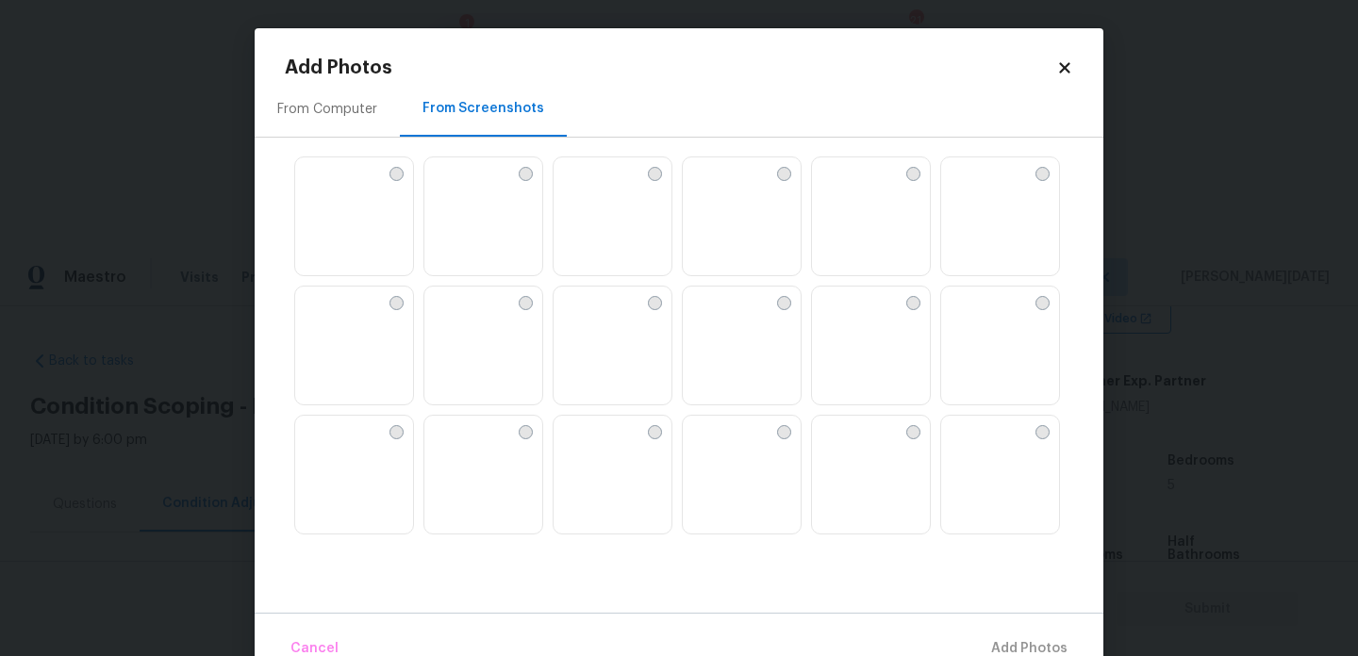
click at [484, 223] on img at bounding box center [483, 217] width 118 height 120
click at [487, 354] on img at bounding box center [483, 347] width 118 height 120
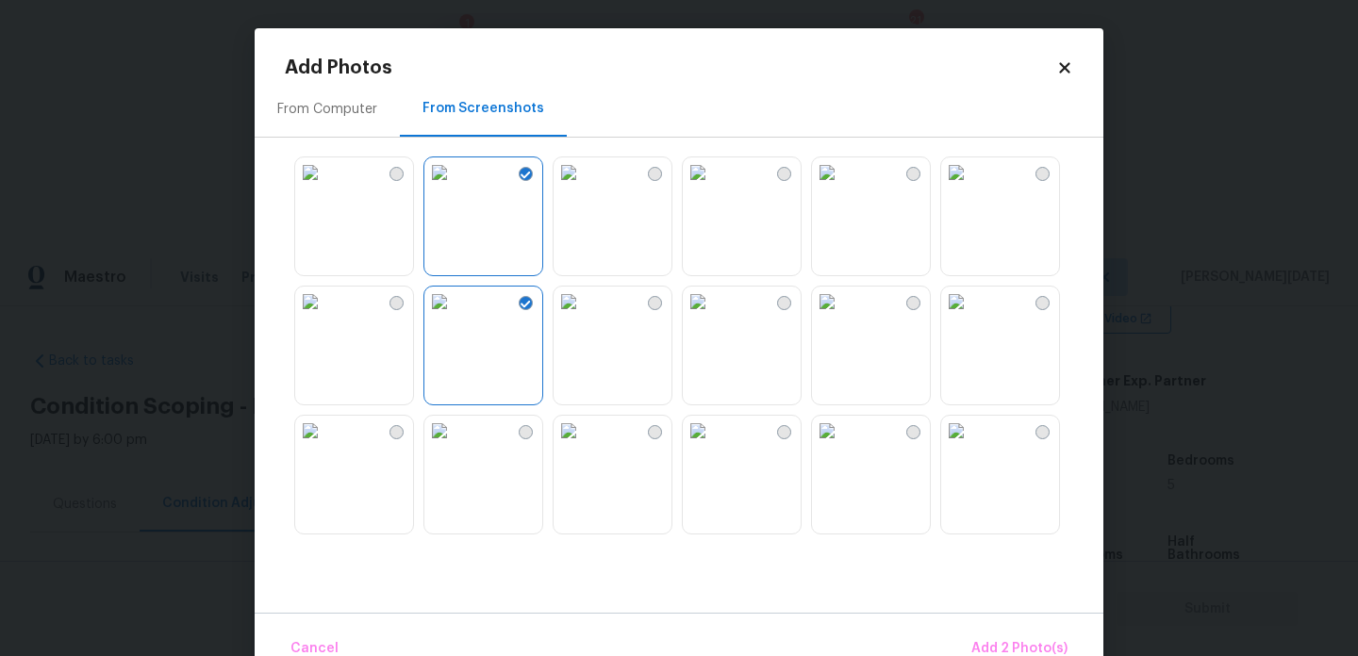
click at [842, 188] on img at bounding box center [827, 172] width 30 height 30
click at [971, 446] on img at bounding box center [956, 431] width 30 height 30
click at [1018, 647] on span "Add 4 Photo(s)" at bounding box center [1018, 649] width 97 height 24
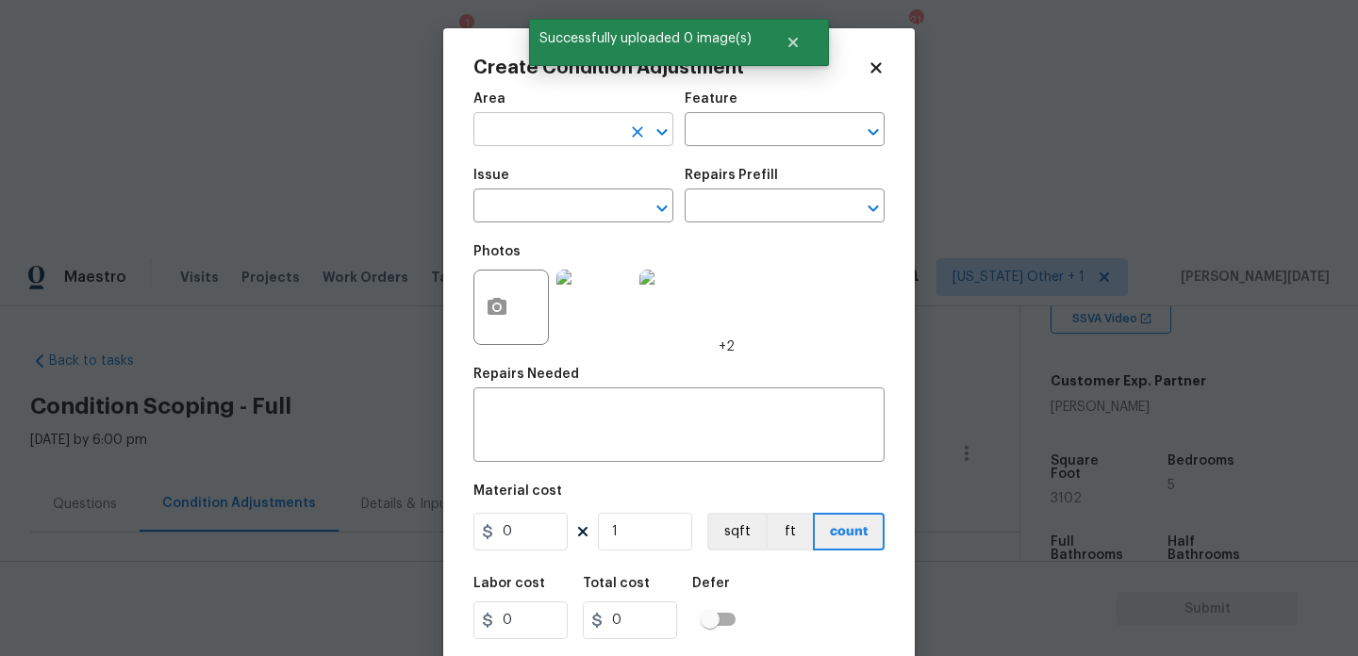
click at [510, 128] on input "text" at bounding box center [546, 131] width 147 height 29
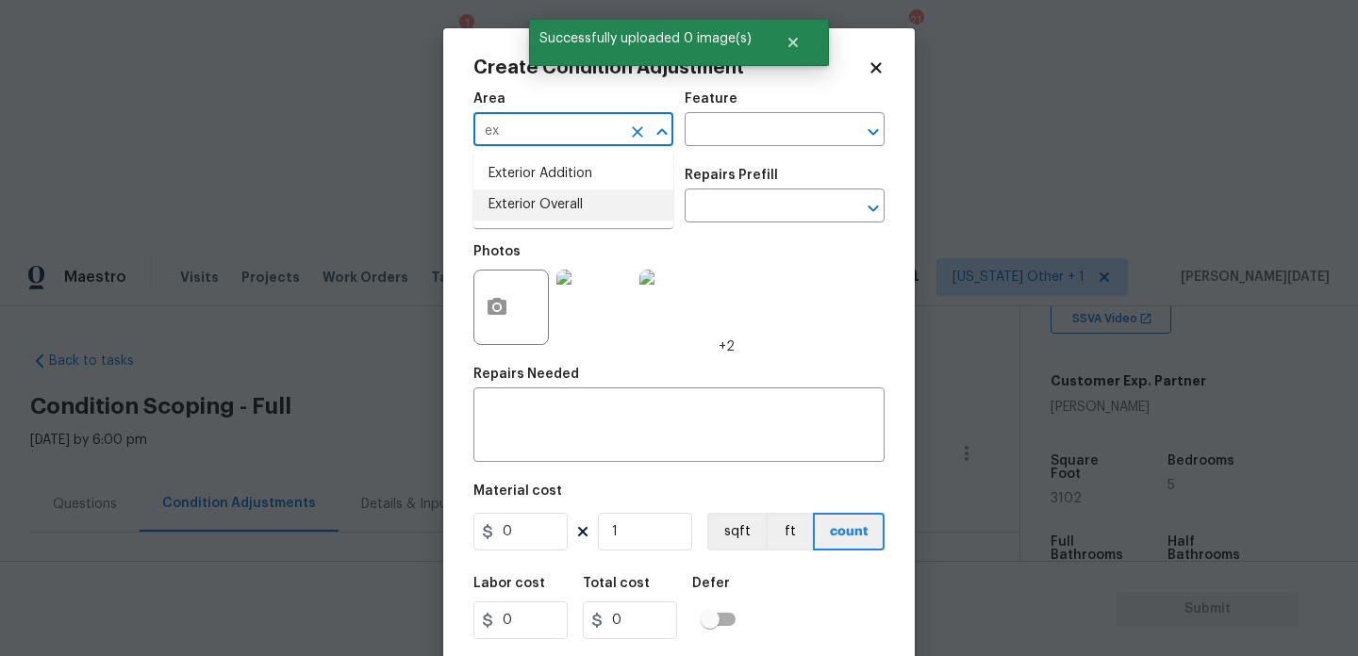
click at [556, 216] on li "Exterior Overall" at bounding box center [573, 205] width 200 height 31
type input "Exterior Overall"
click at [556, 216] on input "text" at bounding box center [546, 207] width 147 height 29
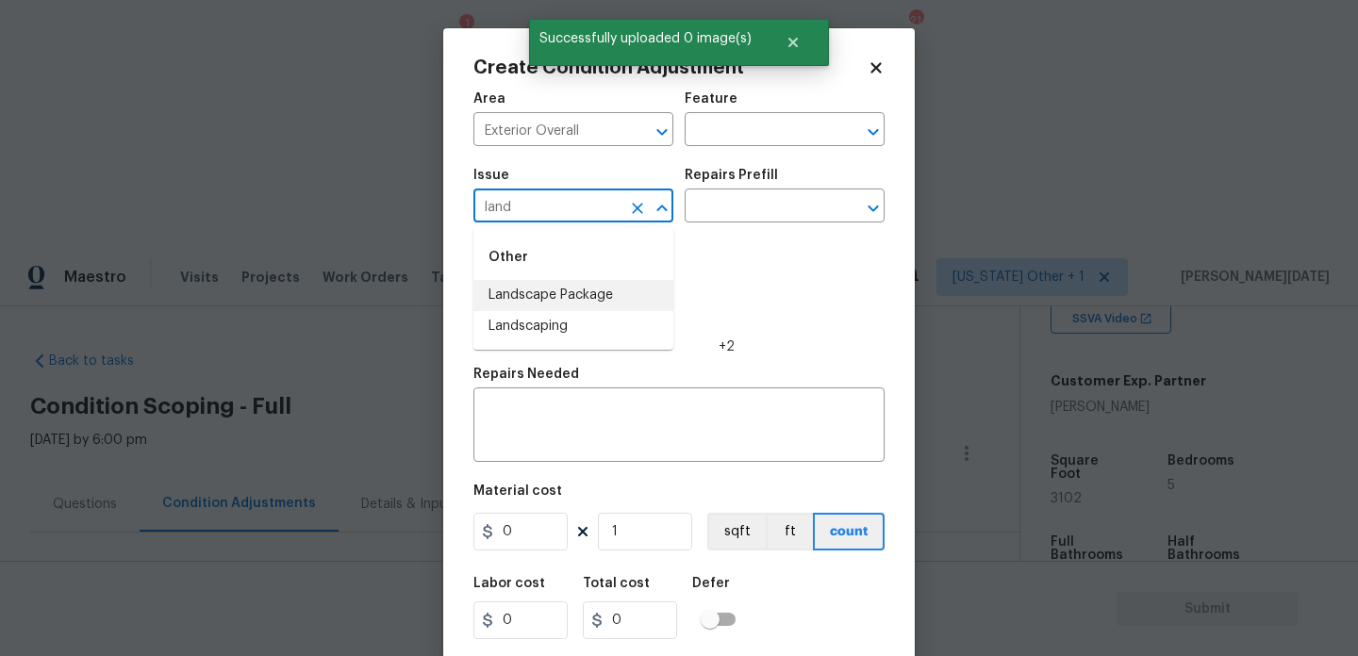
click at [595, 301] on li "Landscape Package" at bounding box center [573, 295] width 200 height 31
type input "Landscape Package"
click at [744, 218] on input "text" at bounding box center [758, 207] width 147 height 29
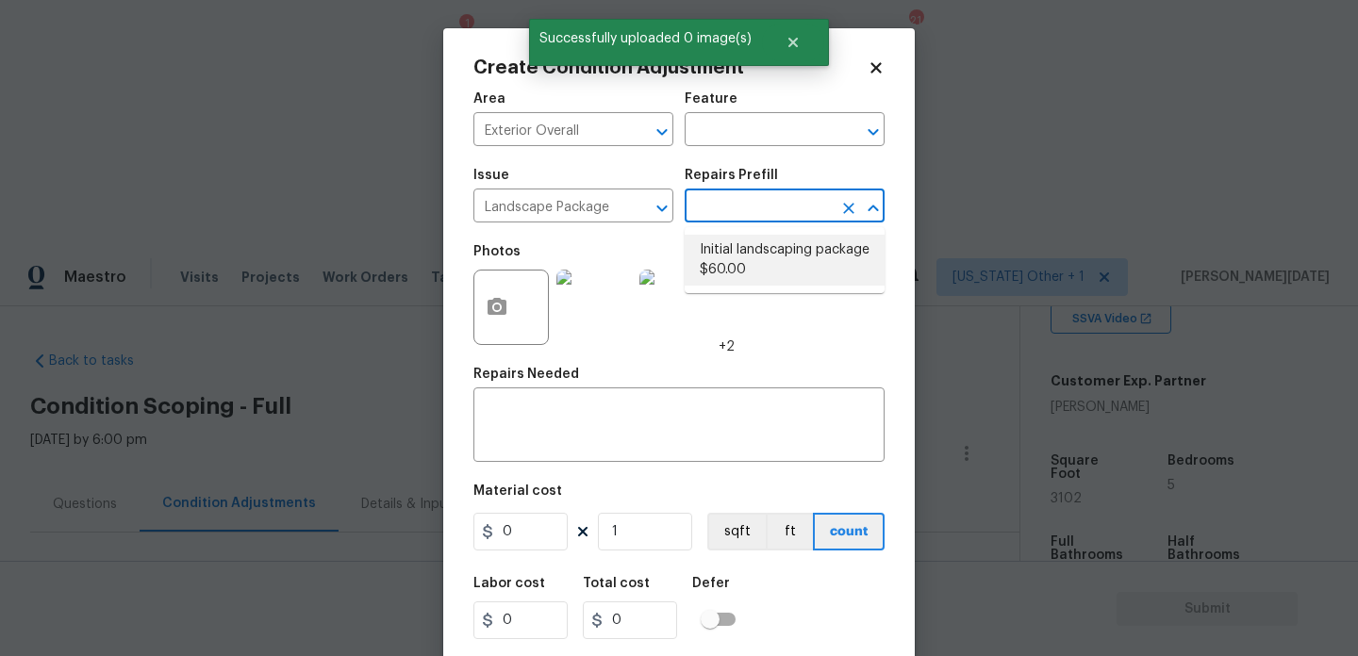
click at [749, 259] on li "Initial landscaping package $60.00" at bounding box center [785, 260] width 200 height 51
type input "Home Readiness Packages"
type textarea "Mowing of grass up to 6" in height. Mow, edge along driveways & sidewalks, trim…"
type input "60"
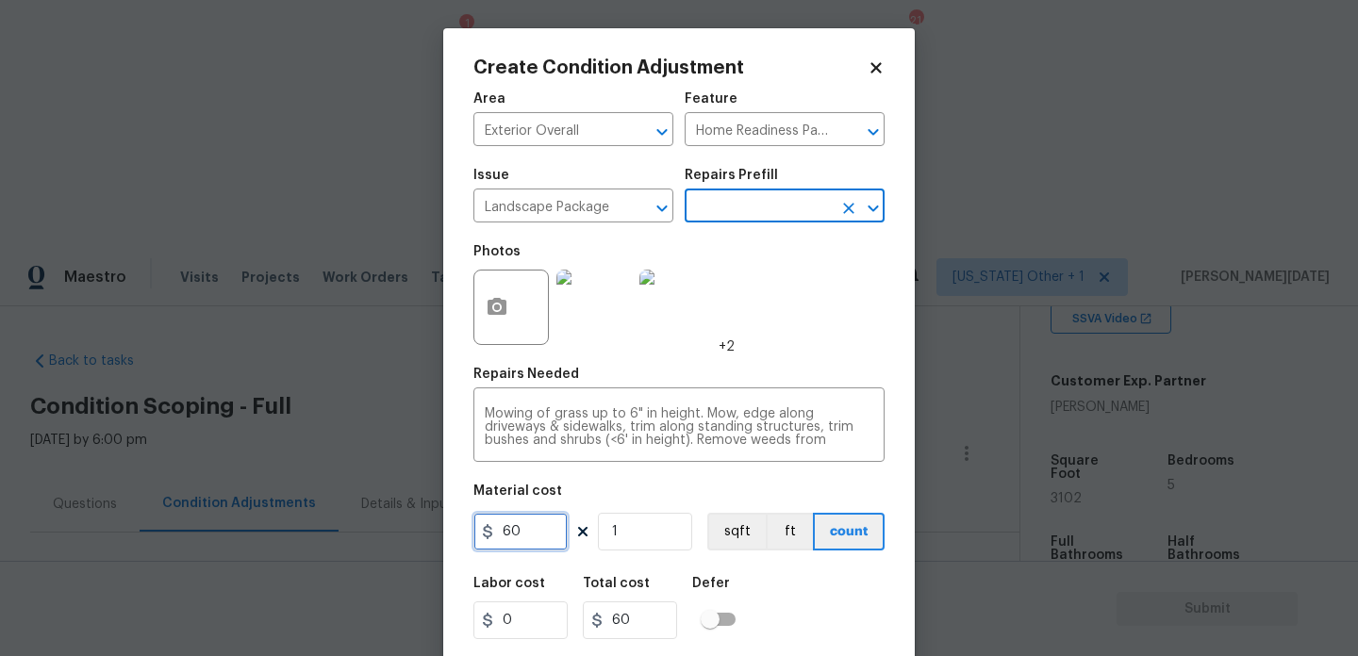
drag, startPoint x: 532, startPoint y: 539, endPoint x: 400, endPoint y: 538, distance: 132.0
click at [400, 538] on div "Create Condition Adjustment Area Exterior Overall ​ Feature Home Readiness Pack…" at bounding box center [679, 328] width 1358 height 656
type input "300"
click at [835, 361] on div "Area Exterior Overall ​ Feature Home Readiness Packages ​ Issue Landscape Packa…" at bounding box center [678, 392] width 411 height 622
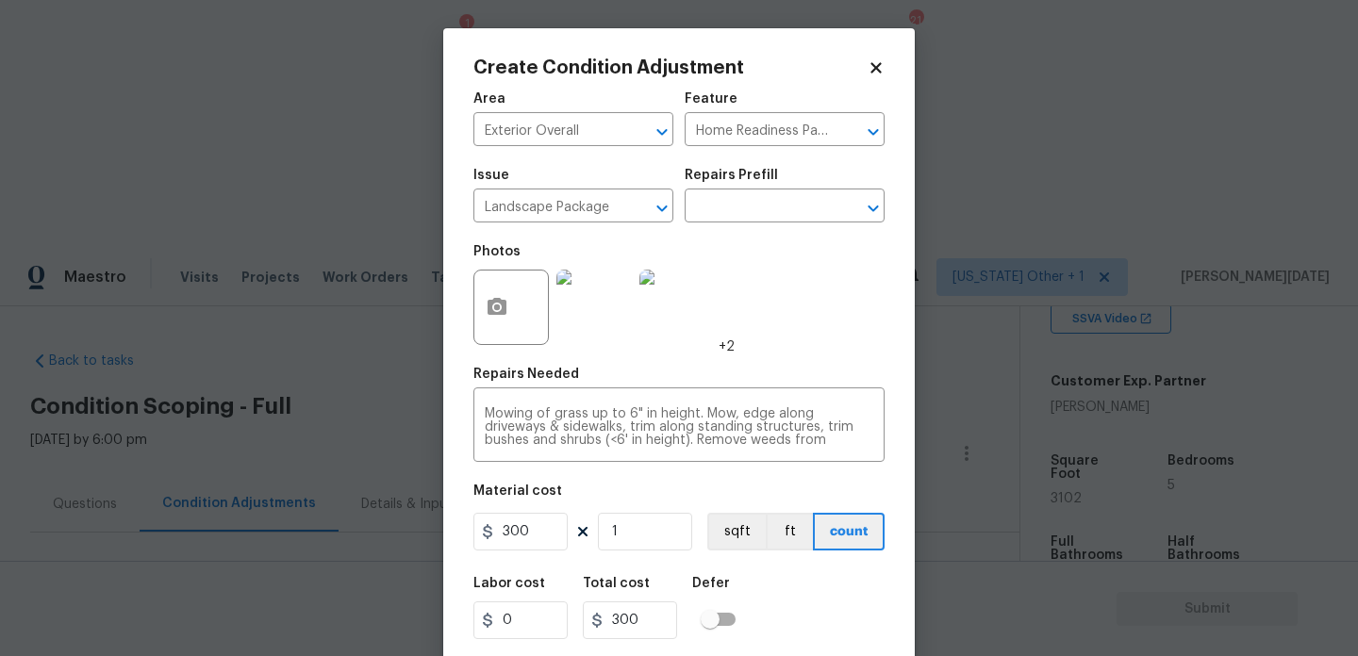
scroll to position [48, 0]
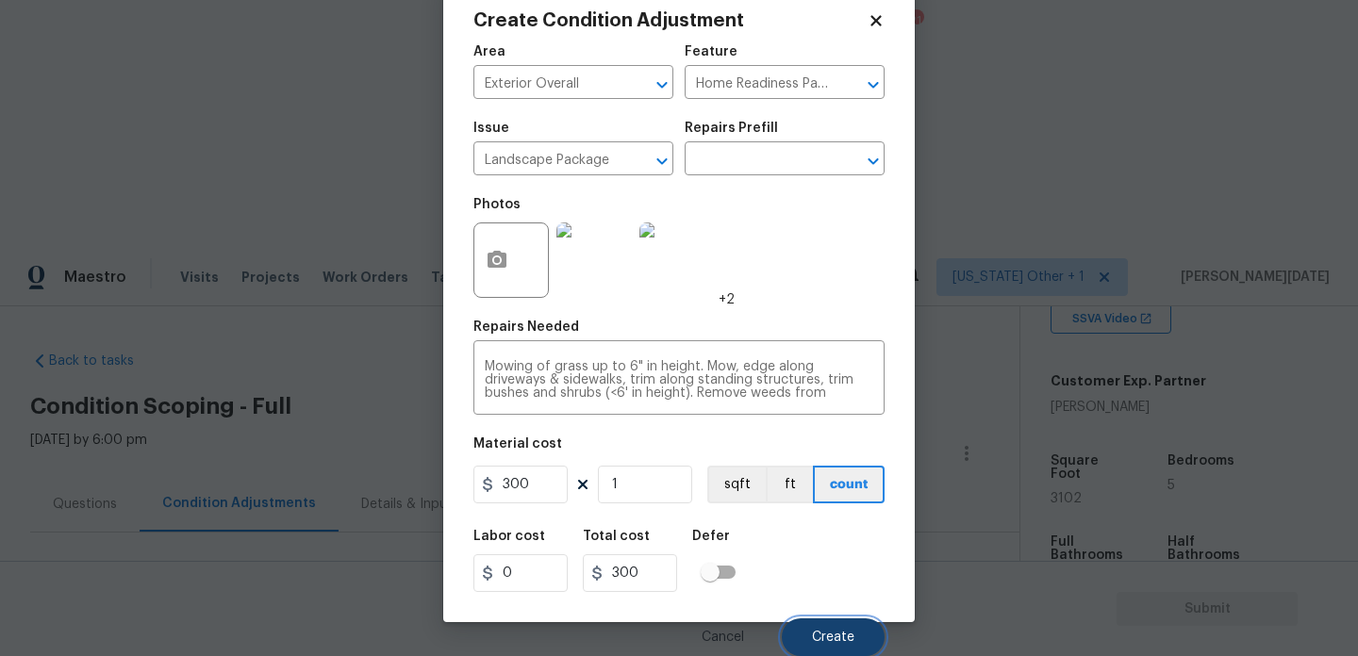
click at [845, 631] on span "Create" at bounding box center [833, 638] width 42 height 14
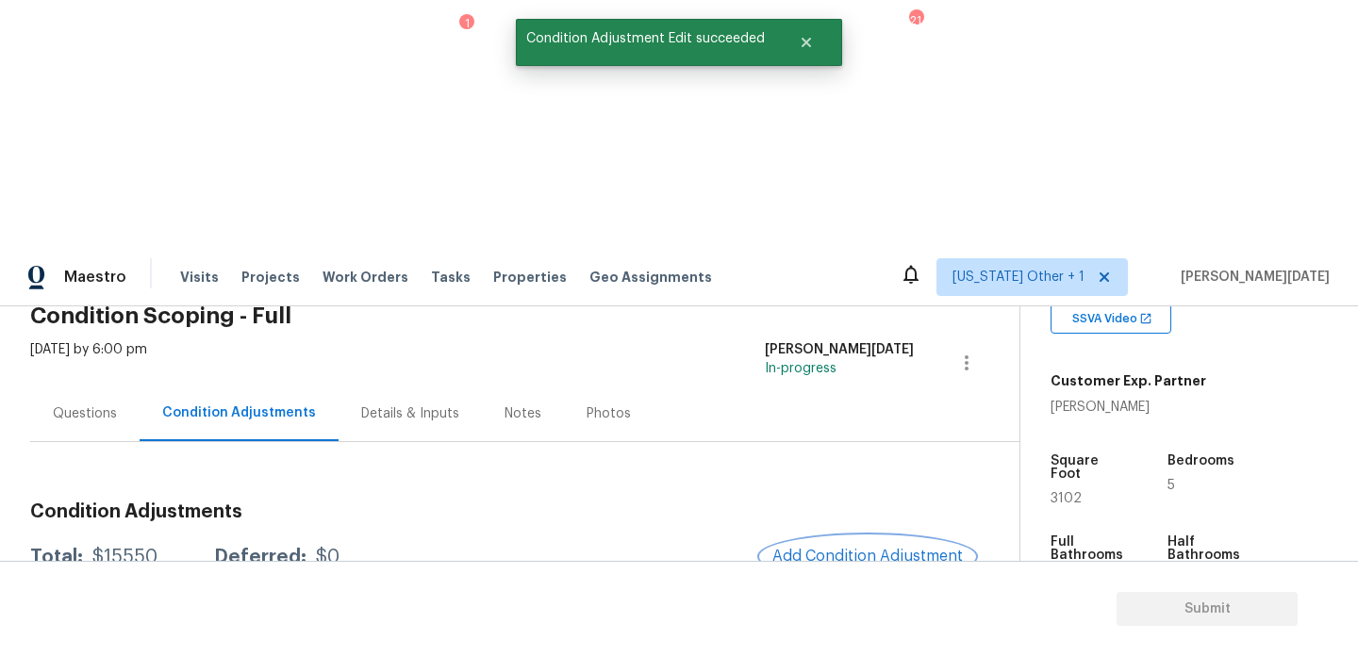
scroll to position [188, 0]
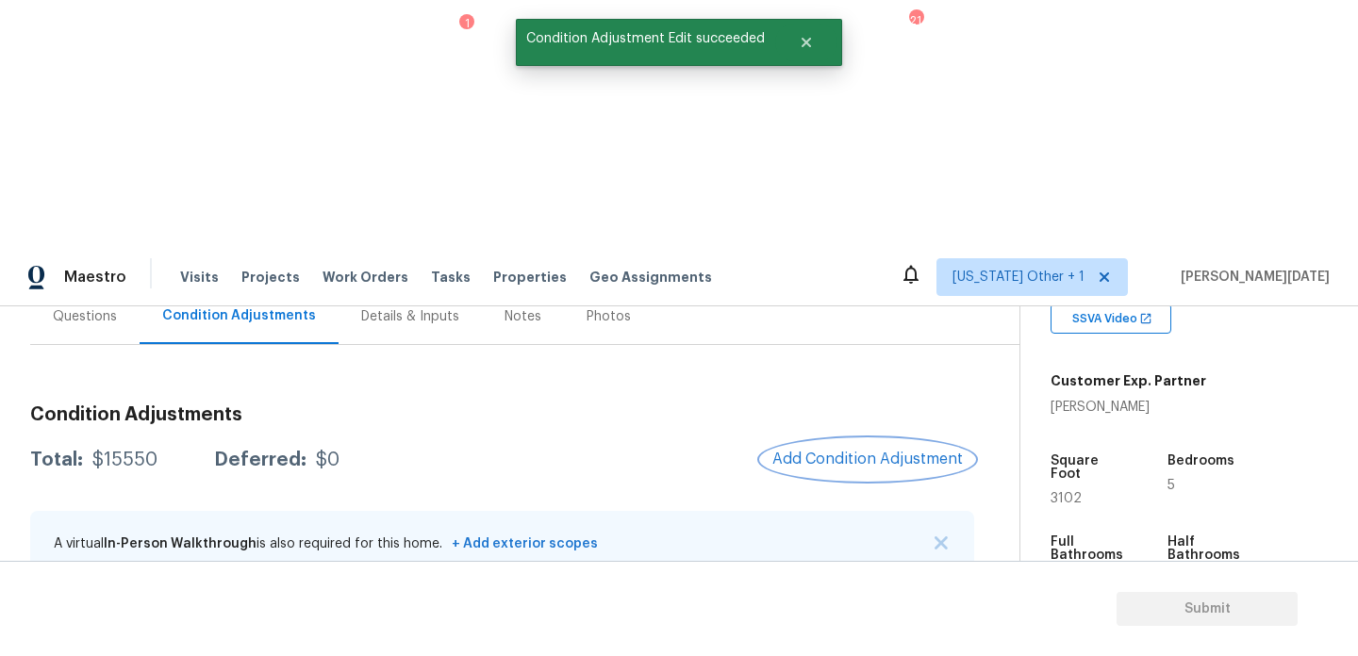
click at [870, 451] on span "Add Condition Adjustment" at bounding box center [867, 459] width 190 height 17
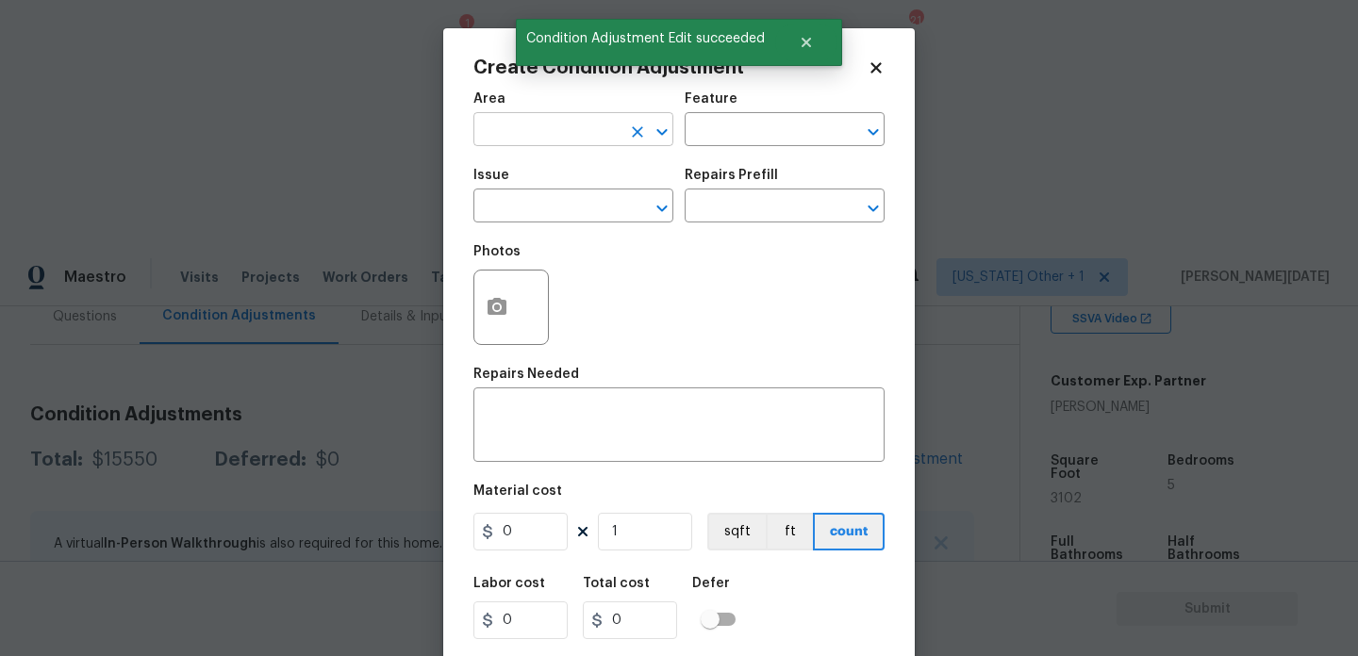
click at [529, 135] on input "text" at bounding box center [546, 131] width 147 height 29
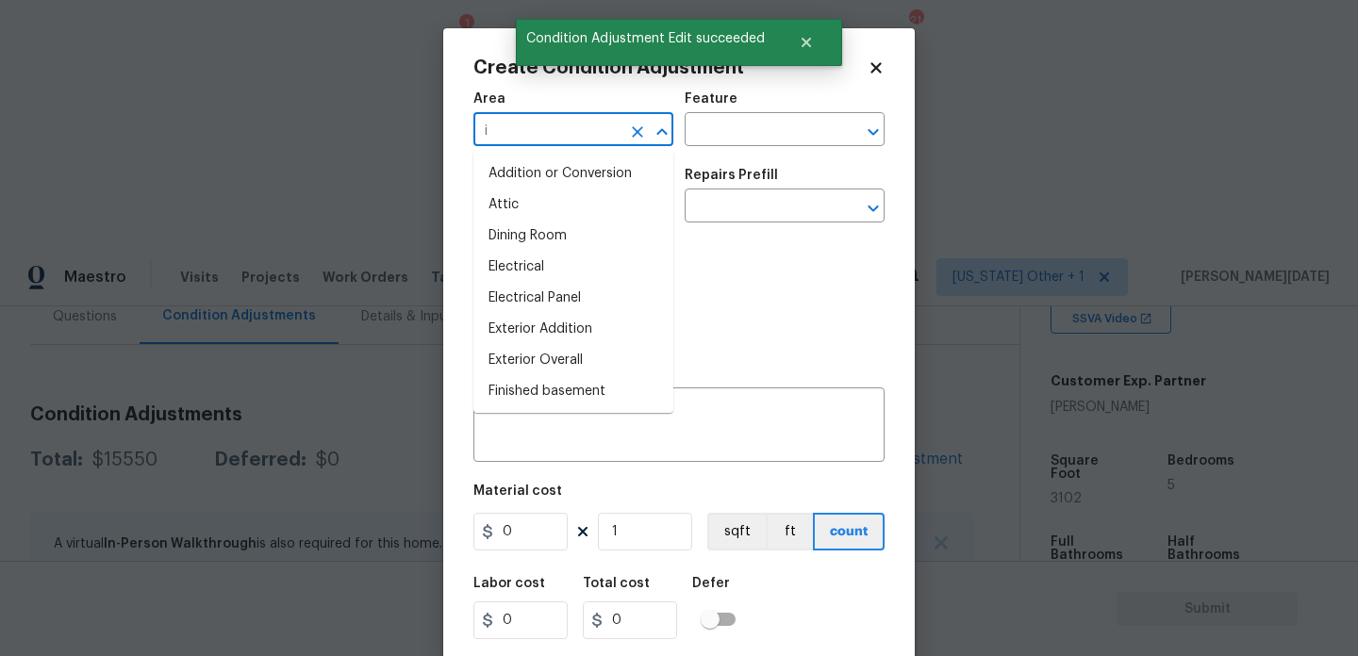
type input "i"
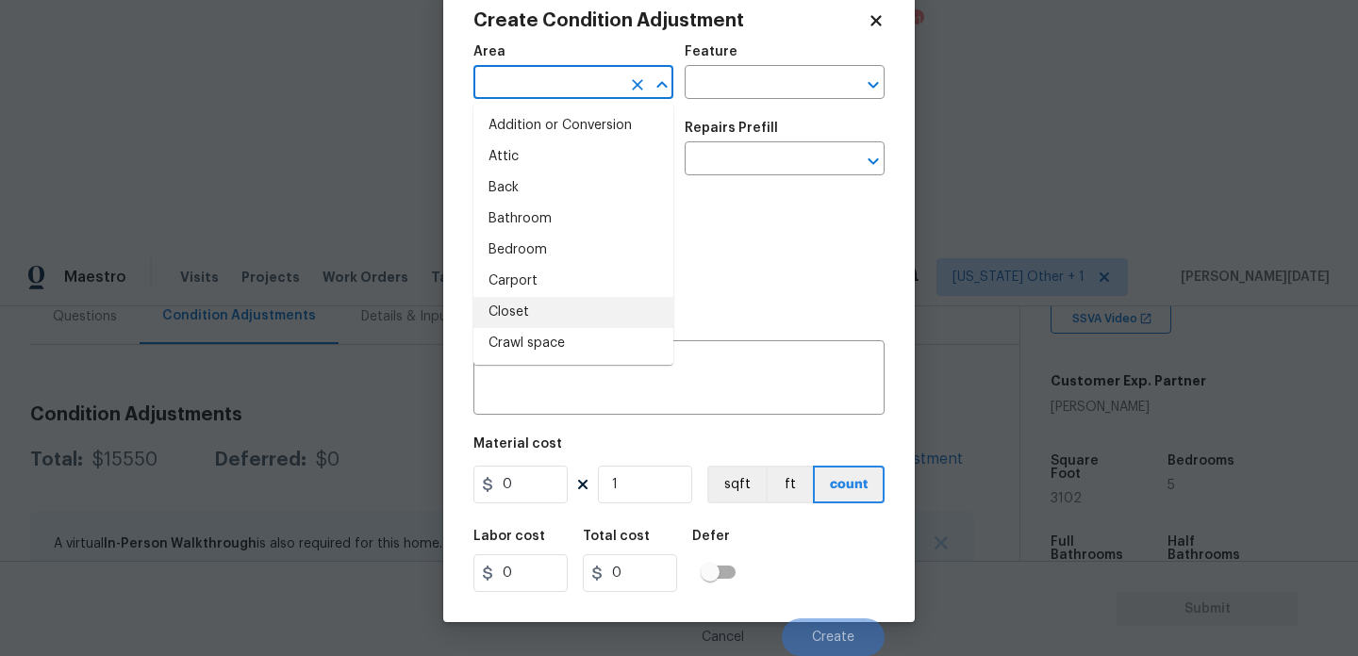
click at [329, 434] on body "Maestro Visits Projects Work Orders Tasks 1 Properties Geo Assignments 21 Alaba…" at bounding box center [679, 575] width 1358 height 656
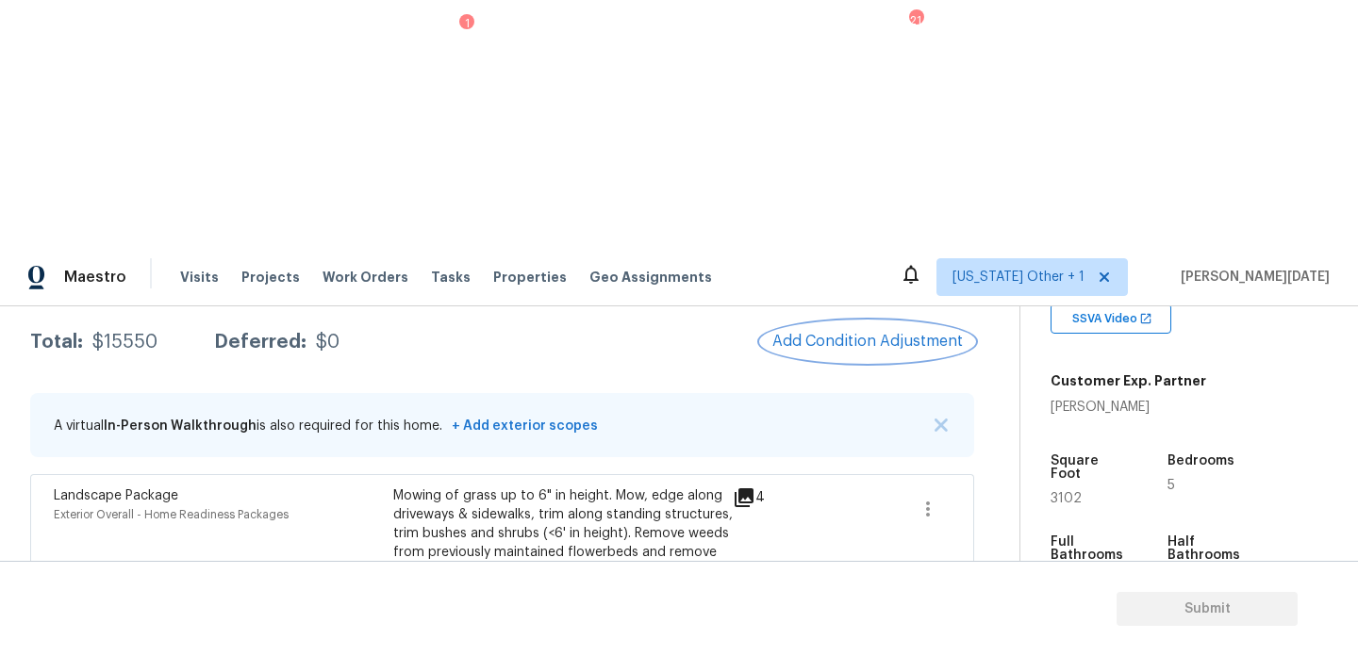
scroll to position [204, 0]
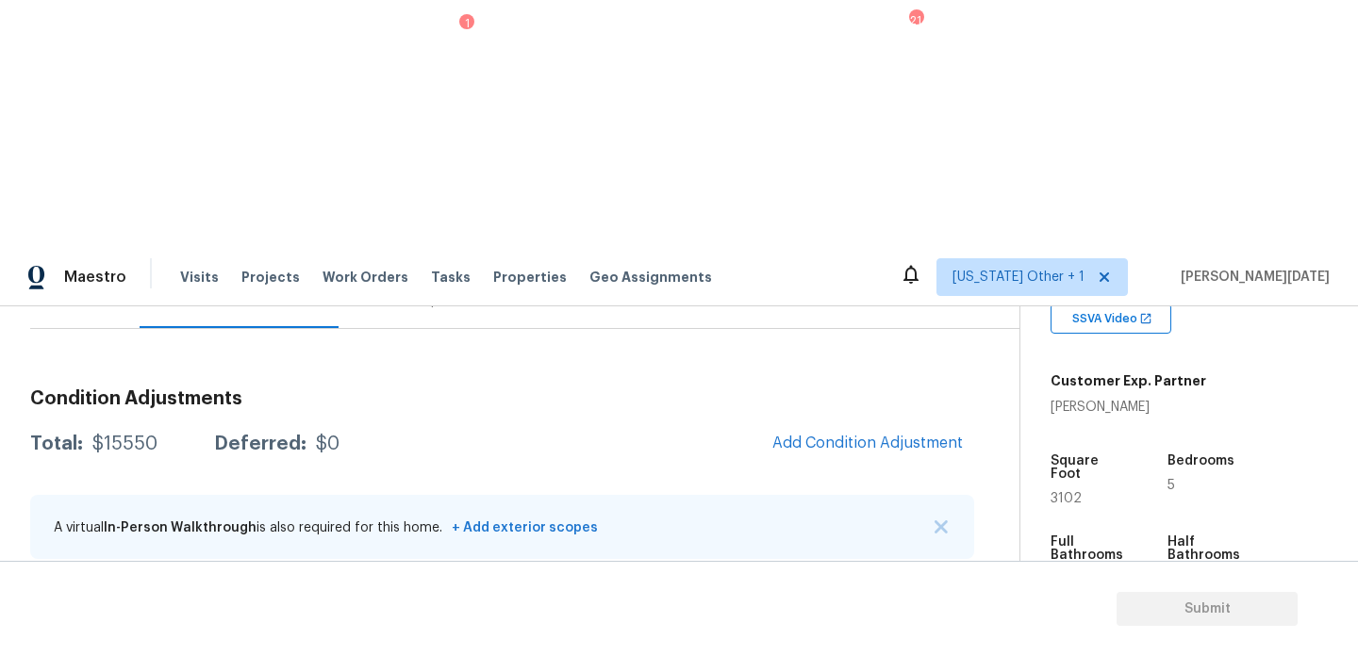
click at [1065, 492] on span "3102" at bounding box center [1065, 498] width 31 height 13
copy span "3102"
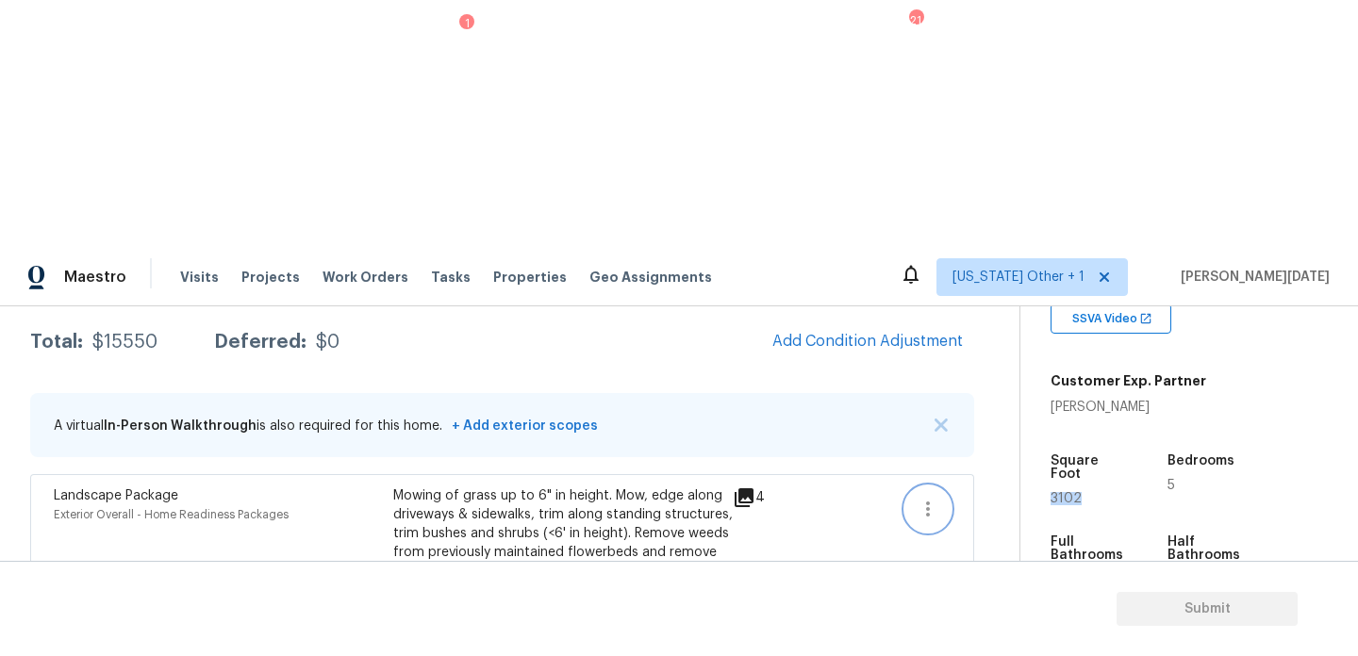
click at [924, 498] on icon "button" at bounding box center [928, 509] width 23 height 23
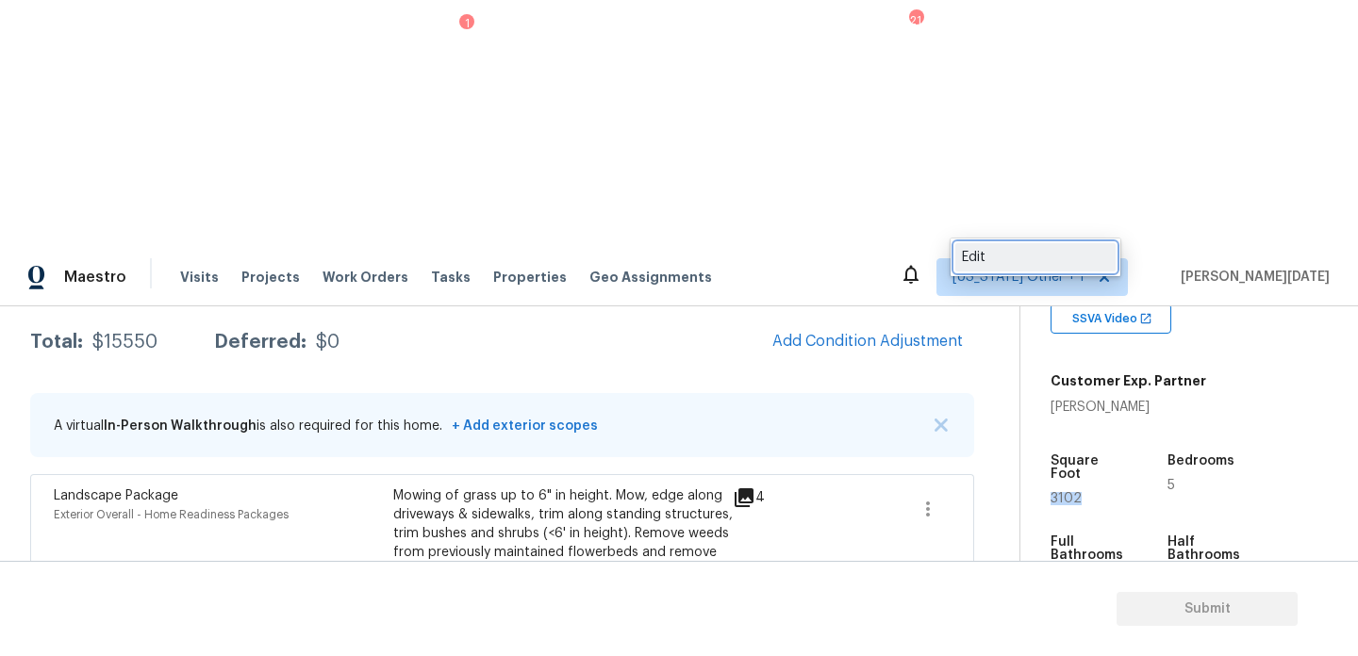
click at [989, 257] on div "Edit" at bounding box center [1035, 257] width 147 height 19
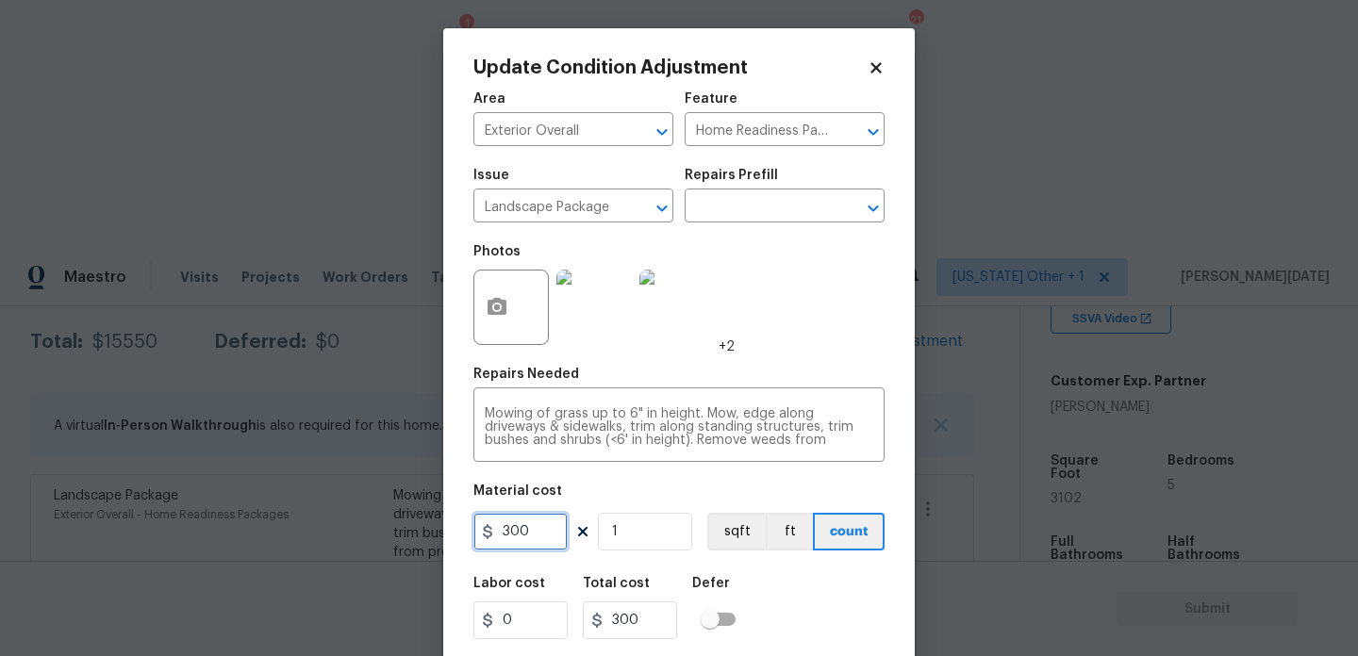
drag, startPoint x: 536, startPoint y: 528, endPoint x: 399, endPoint y: 528, distance: 136.7
click at [399, 528] on div "Update Condition Adjustment Area Exterior Overall ​ Feature Home Readiness Pack…" at bounding box center [679, 328] width 1358 height 656
type input "400"
click at [764, 395] on div "Mowing of grass up to 6" in height. Mow, edge along driveways & sidewalks, trim…" at bounding box center [678, 427] width 411 height 70
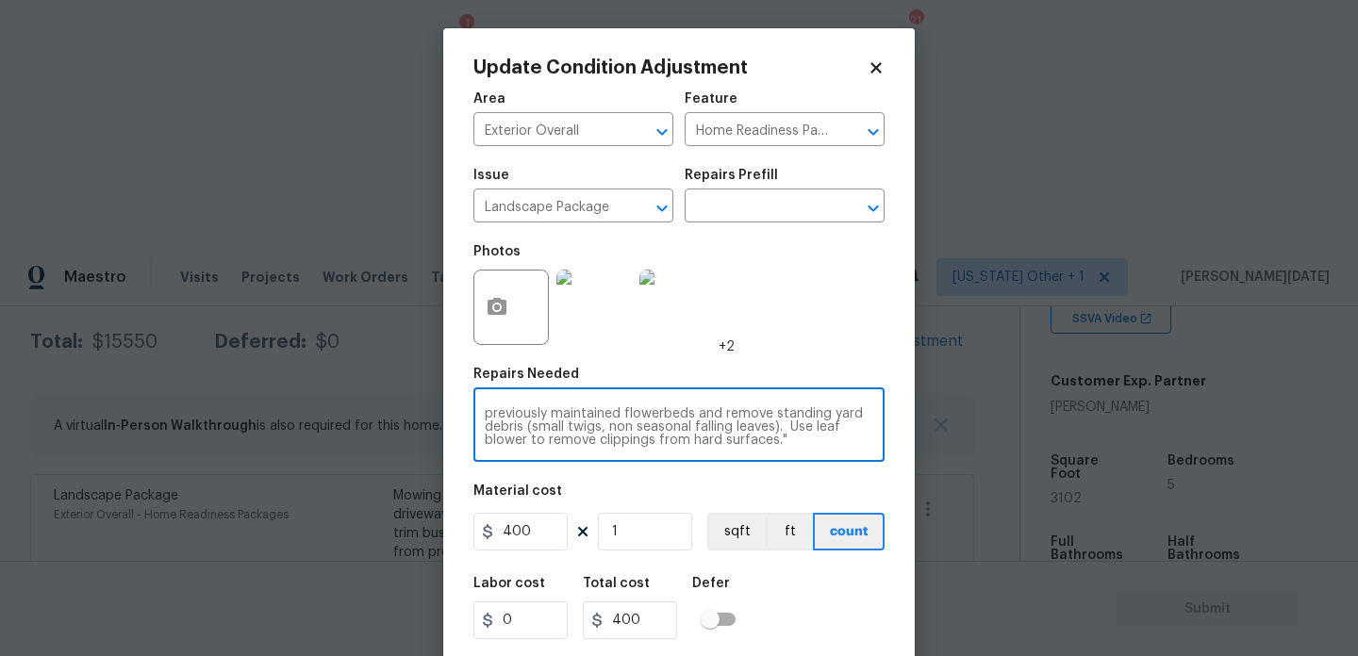
scroll to position [40, 0]
click at [824, 354] on div "Photos +2" at bounding box center [678, 295] width 411 height 123
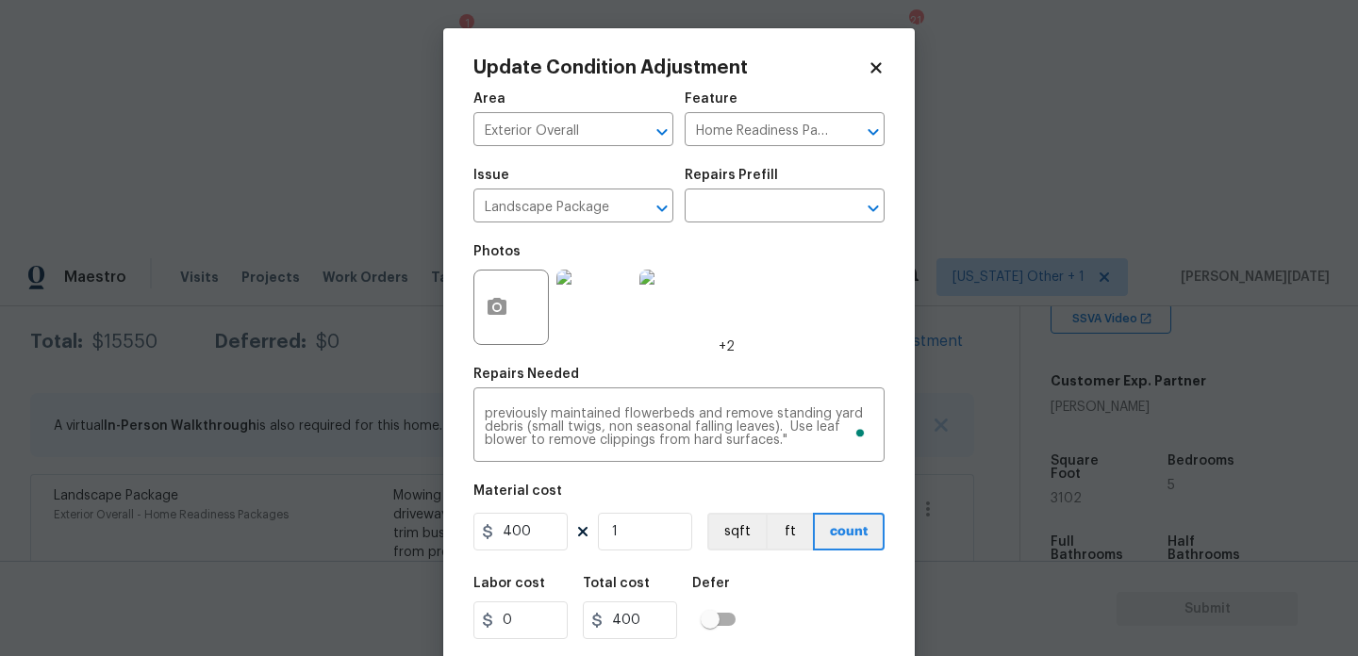
scroll to position [48, 0]
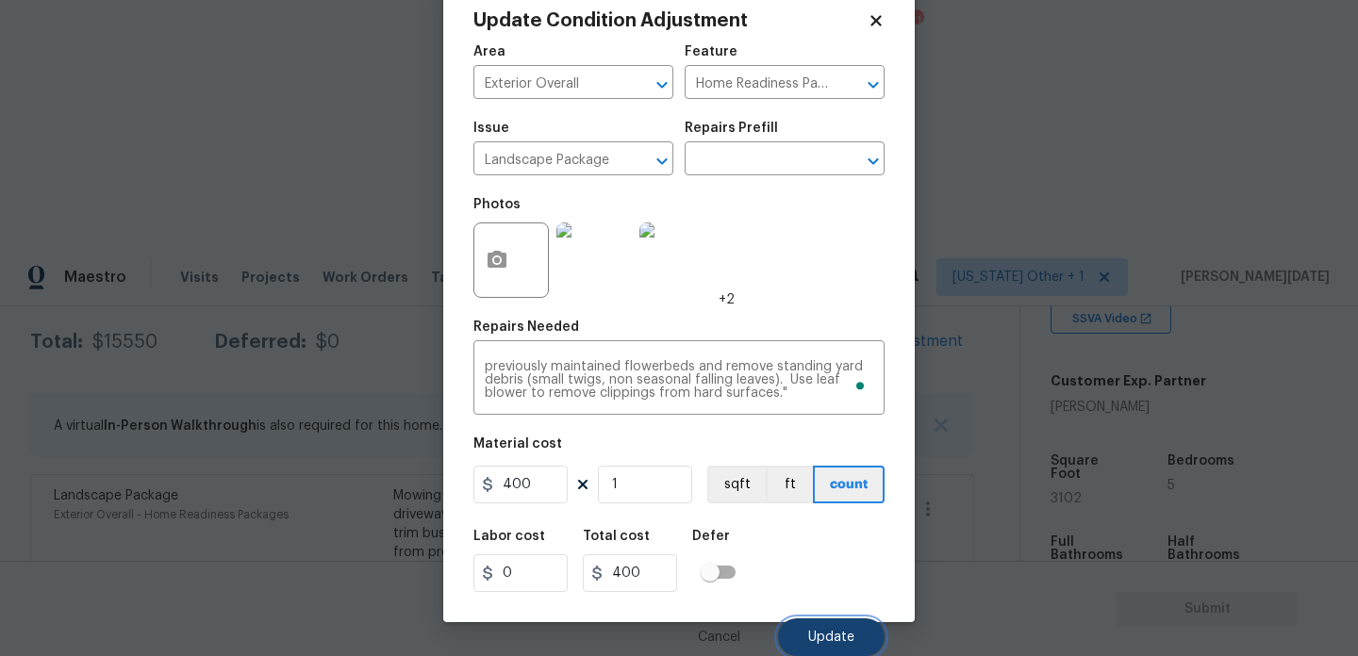
click at [832, 632] on span "Update" at bounding box center [831, 638] width 46 height 14
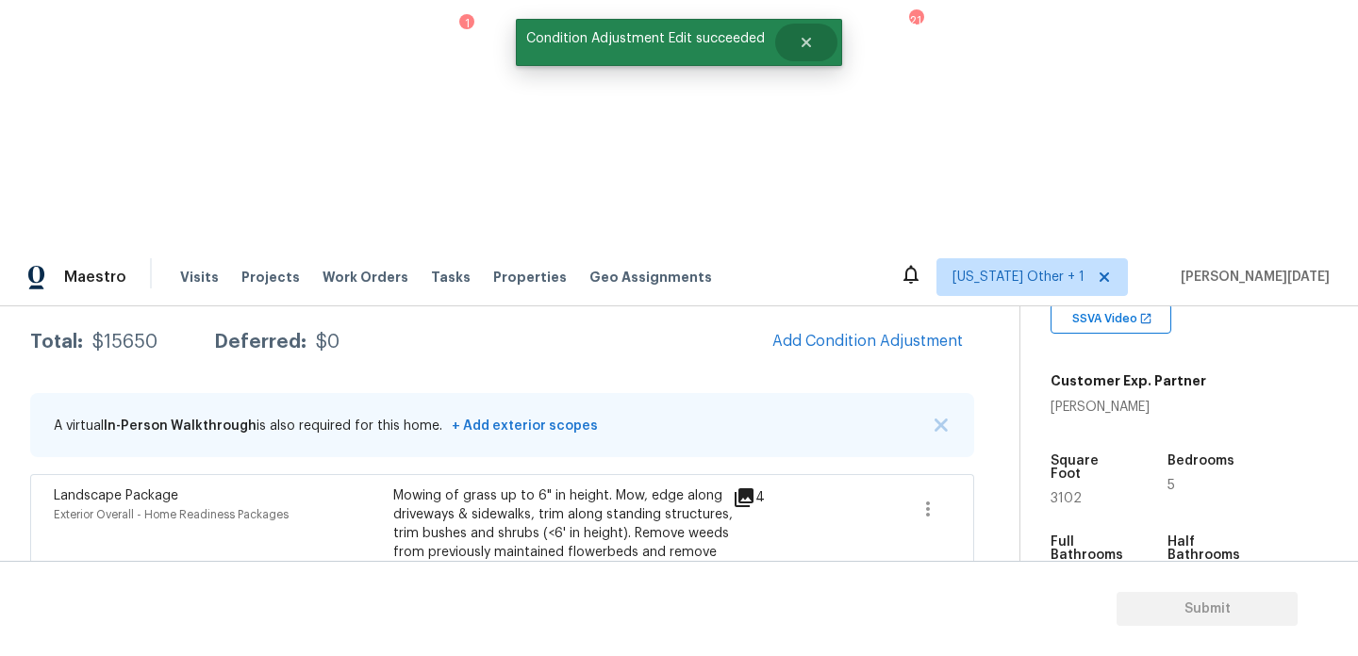
scroll to position [0, 0]
click at [844, 333] on span "Add Condition Adjustment" at bounding box center [867, 341] width 190 height 17
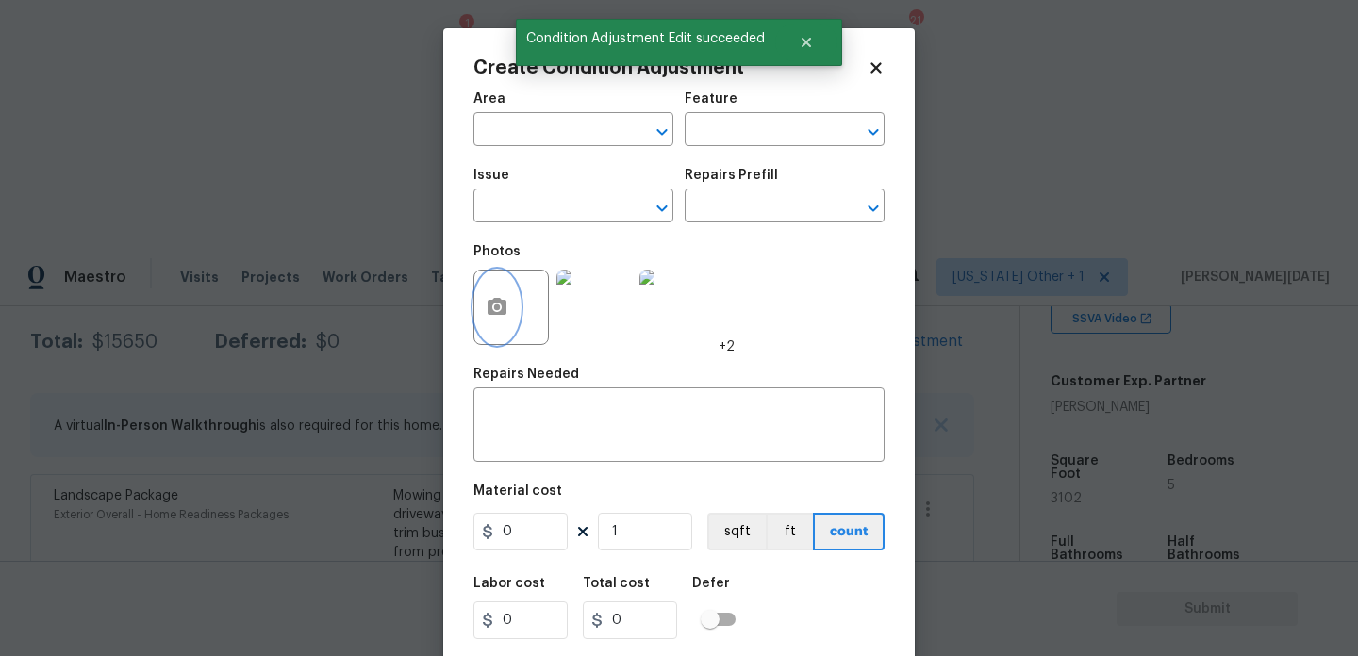
click at [504, 325] on button "button" at bounding box center [496, 308] width 45 height 74
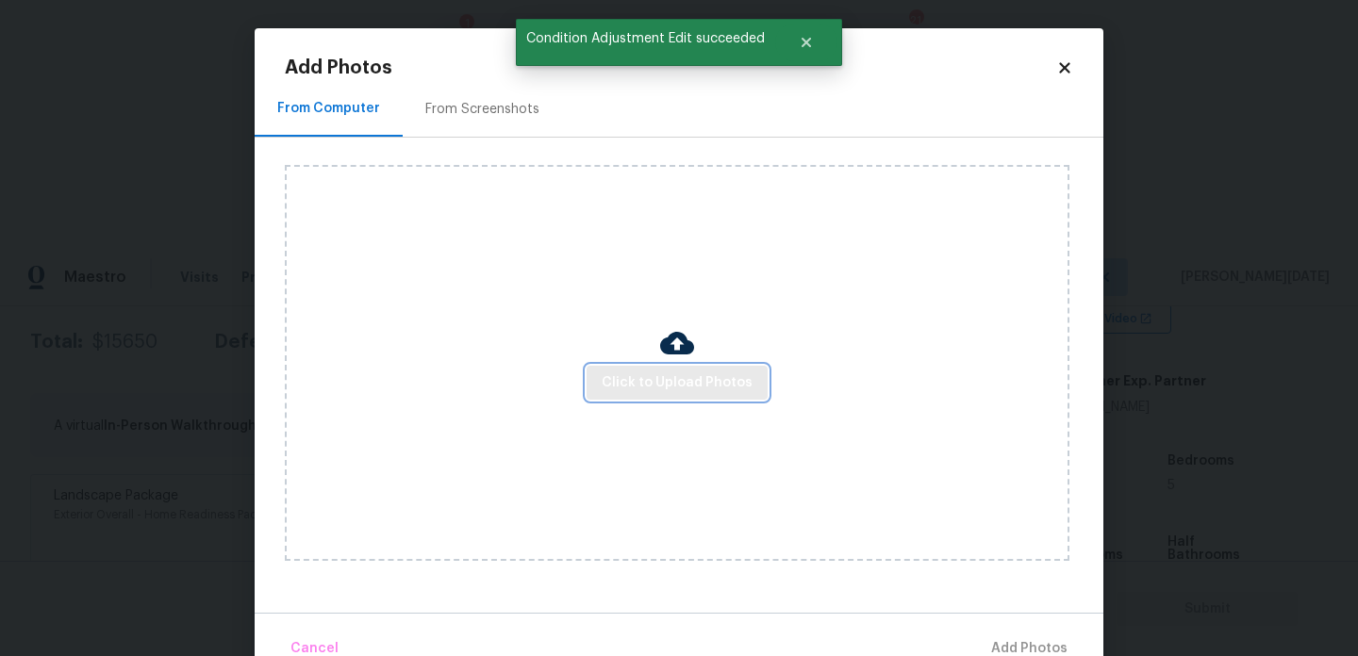
click at [641, 367] on button "Click to Upload Photos" at bounding box center [676, 383] width 181 height 35
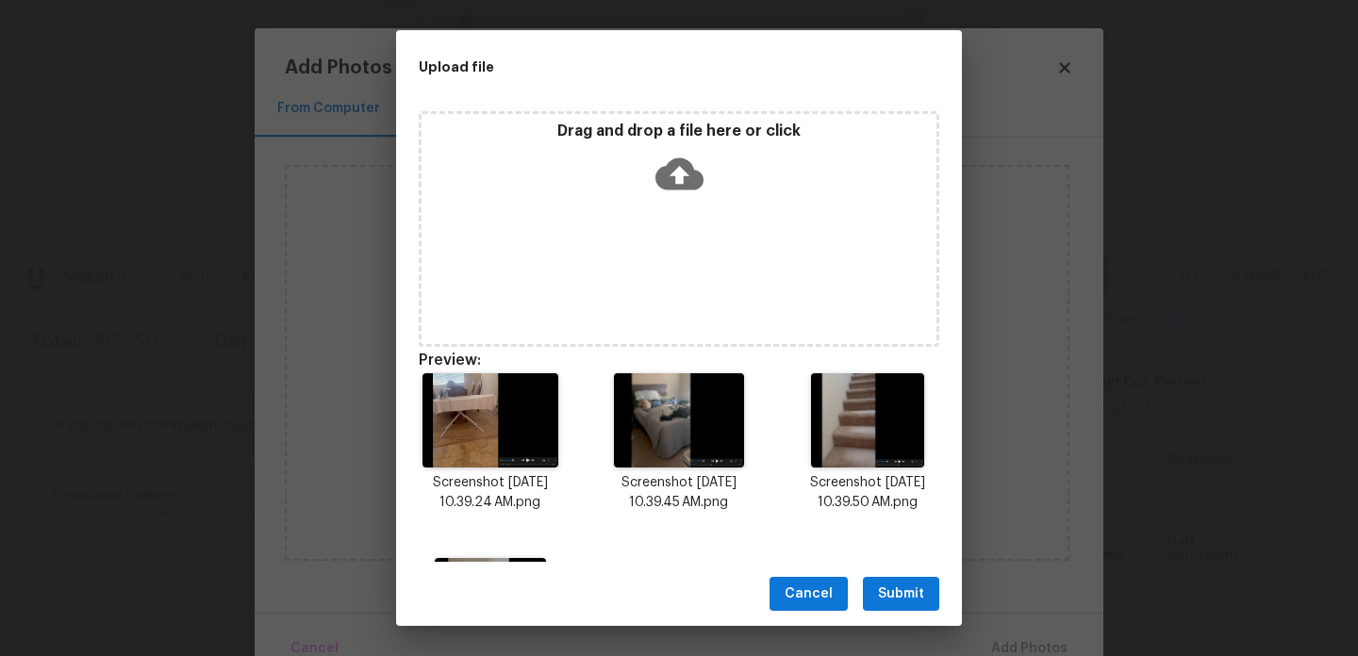
click at [911, 597] on span "Submit" at bounding box center [901, 595] width 46 height 24
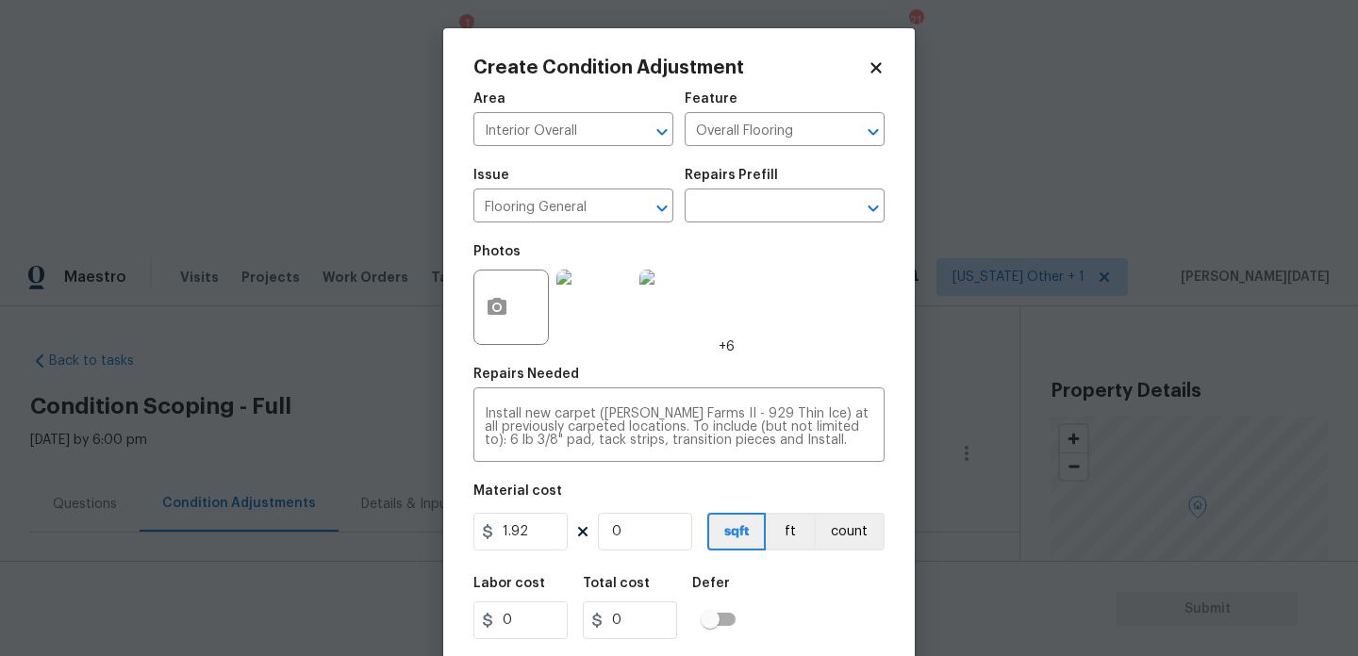
scroll to position [384, 0]
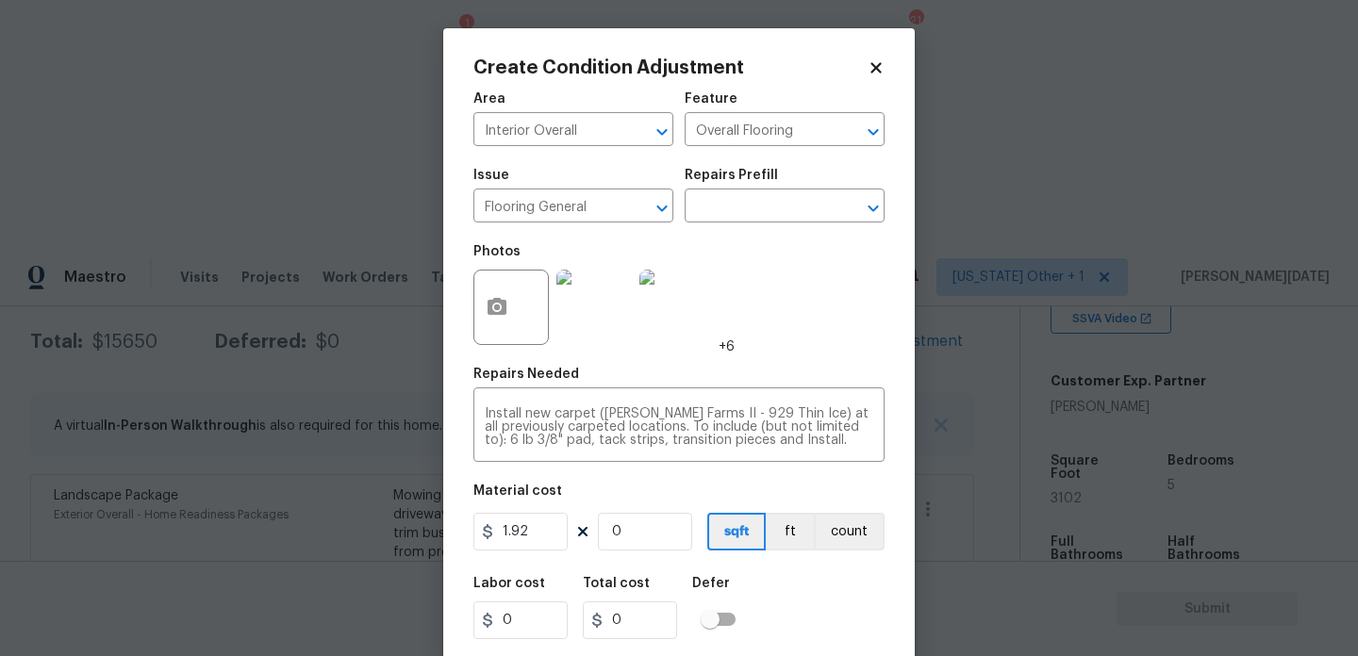
type input "2"
type input "3.84"
type input "25"
type input "48"
type input "250"
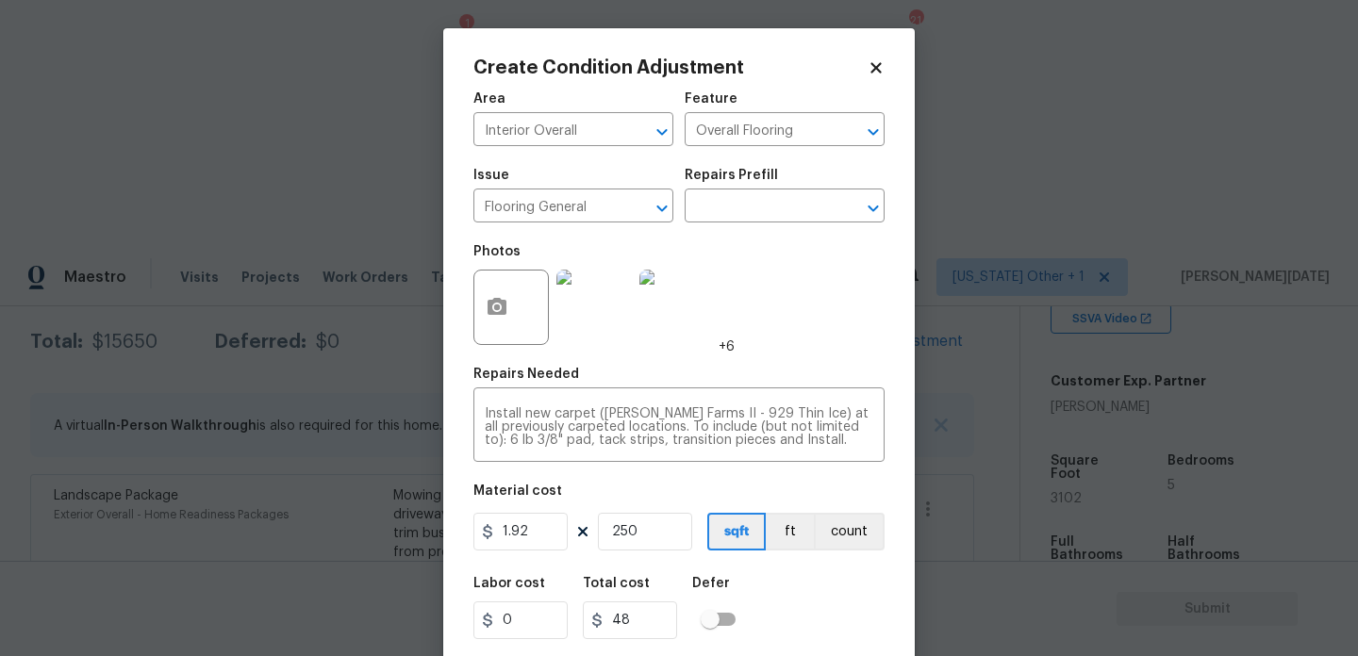
type input "480"
type input "2500"
type input "4800"
drag, startPoint x: 654, startPoint y: 529, endPoint x: 456, endPoint y: 529, distance: 198.0
click at [456, 529] on div "Create Condition Adjustment Area Interior Overall ​ Feature Overall Flooring ​ …" at bounding box center [678, 348] width 471 height 641
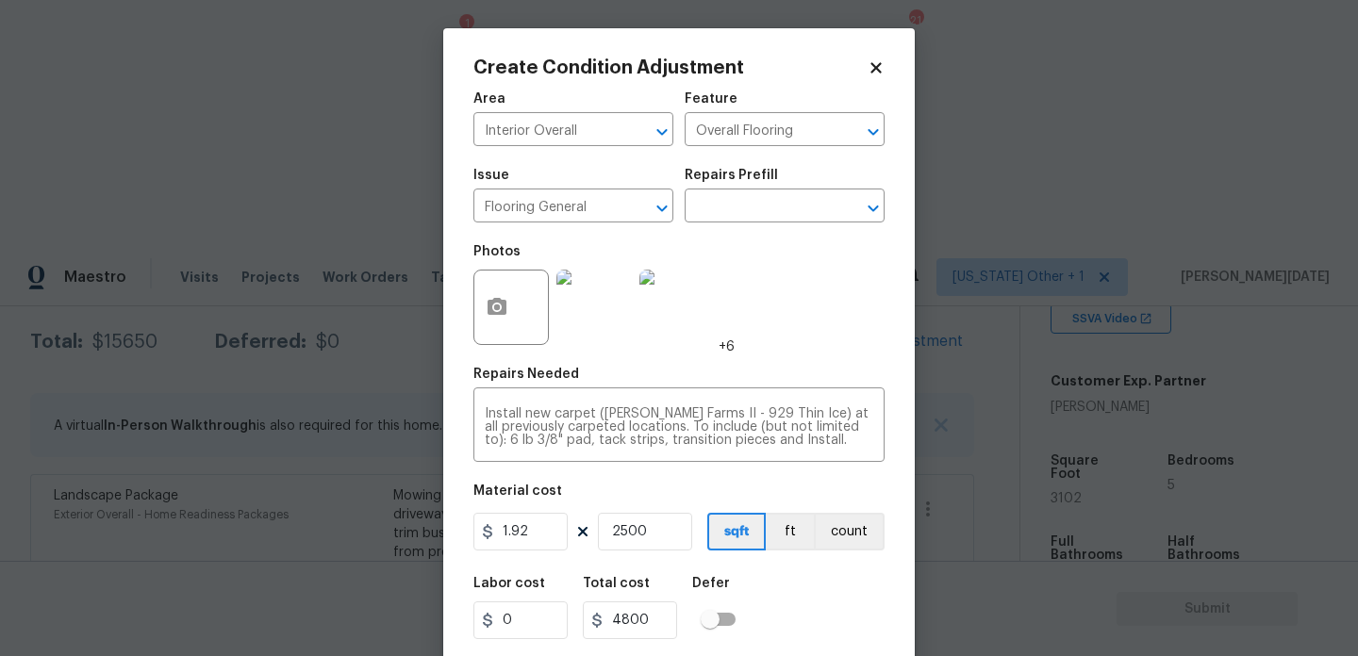
type input "0"
type input "2"
type input "3.84"
type input "20"
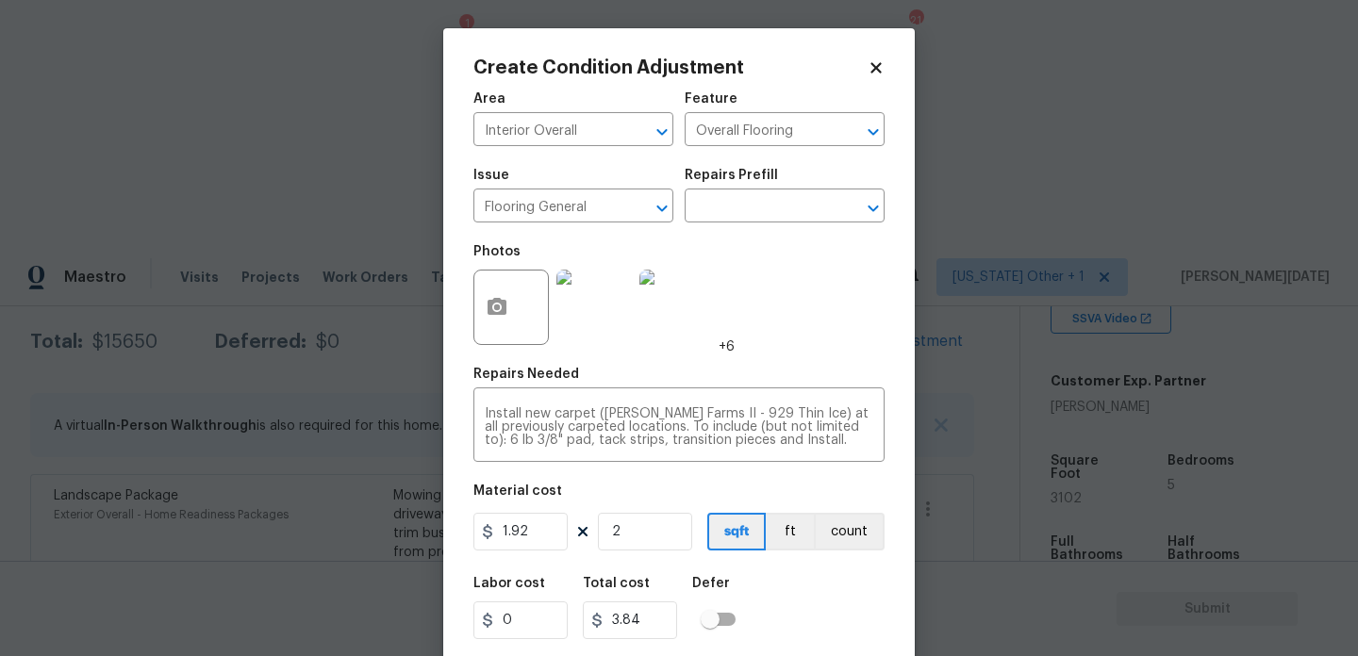
type input "38.4"
type input "200"
type input "384"
type input "2000"
type input "3840"
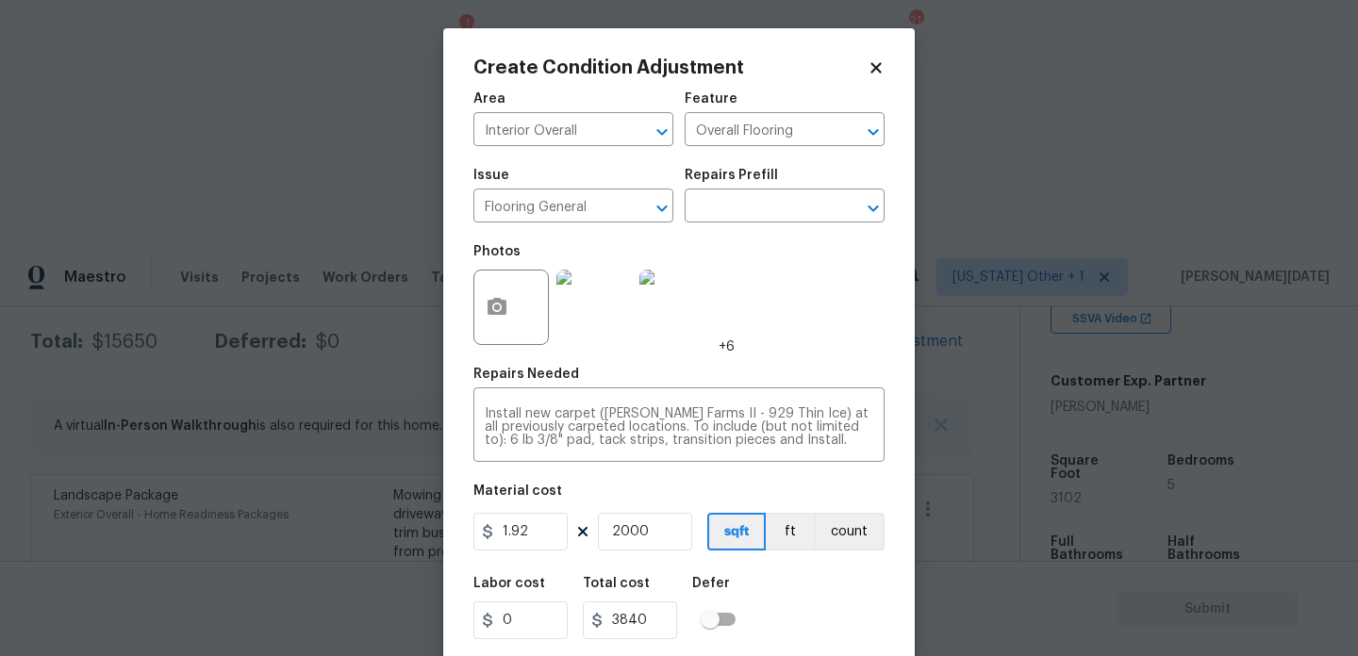
type input "200"
type input "384"
type input "20"
type input "38.4"
type input "2"
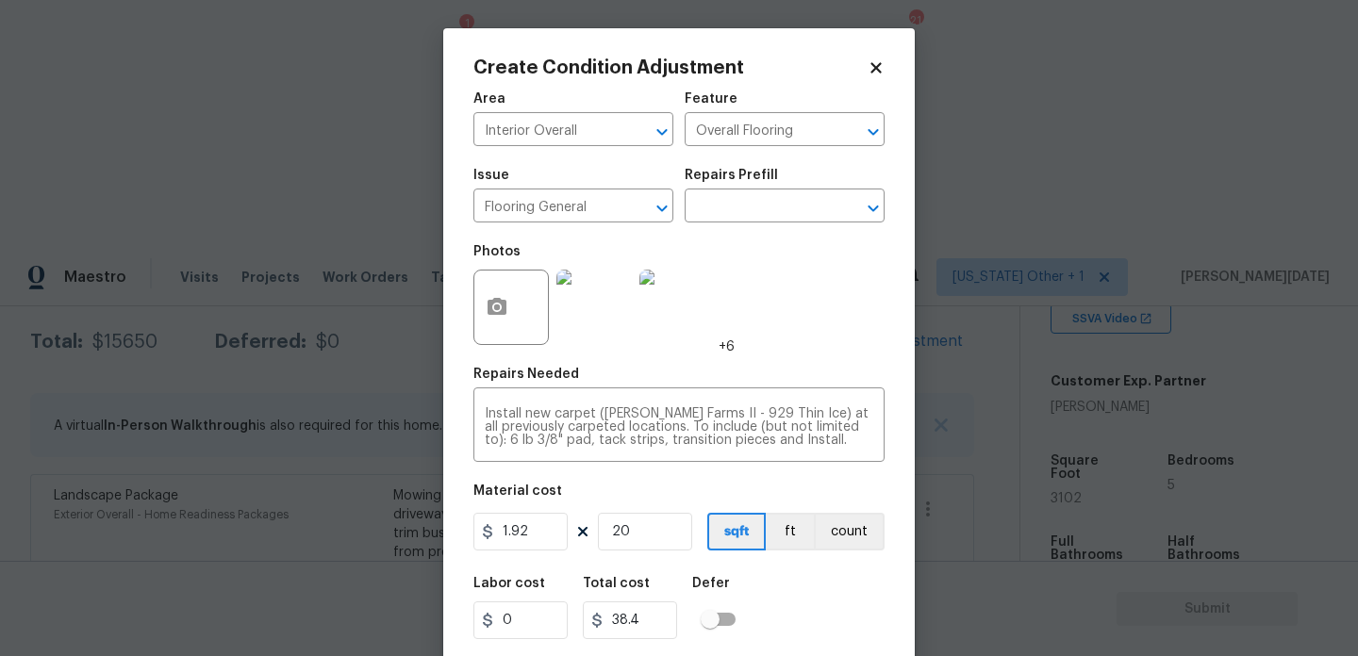
type input "3.84"
type input "0"
type input "1"
type input "1.92"
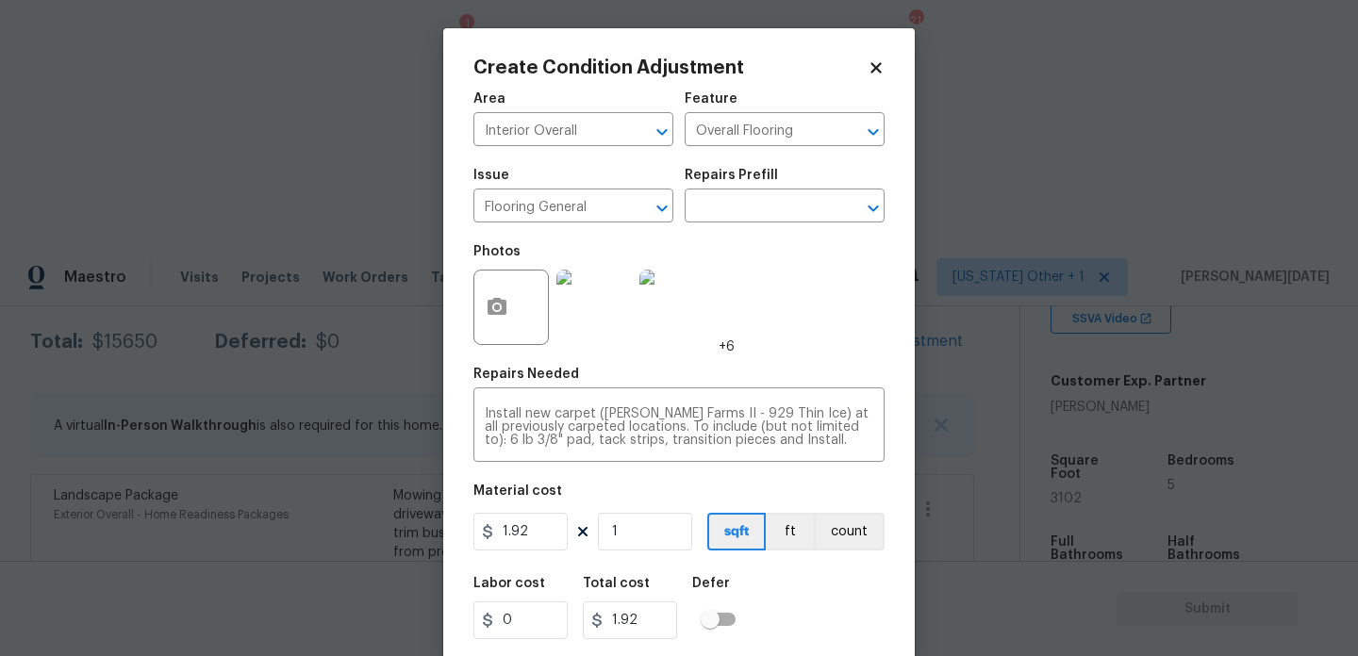
type input "18"
type input "34.56"
type input "180"
type input "345.6"
type input "1800"
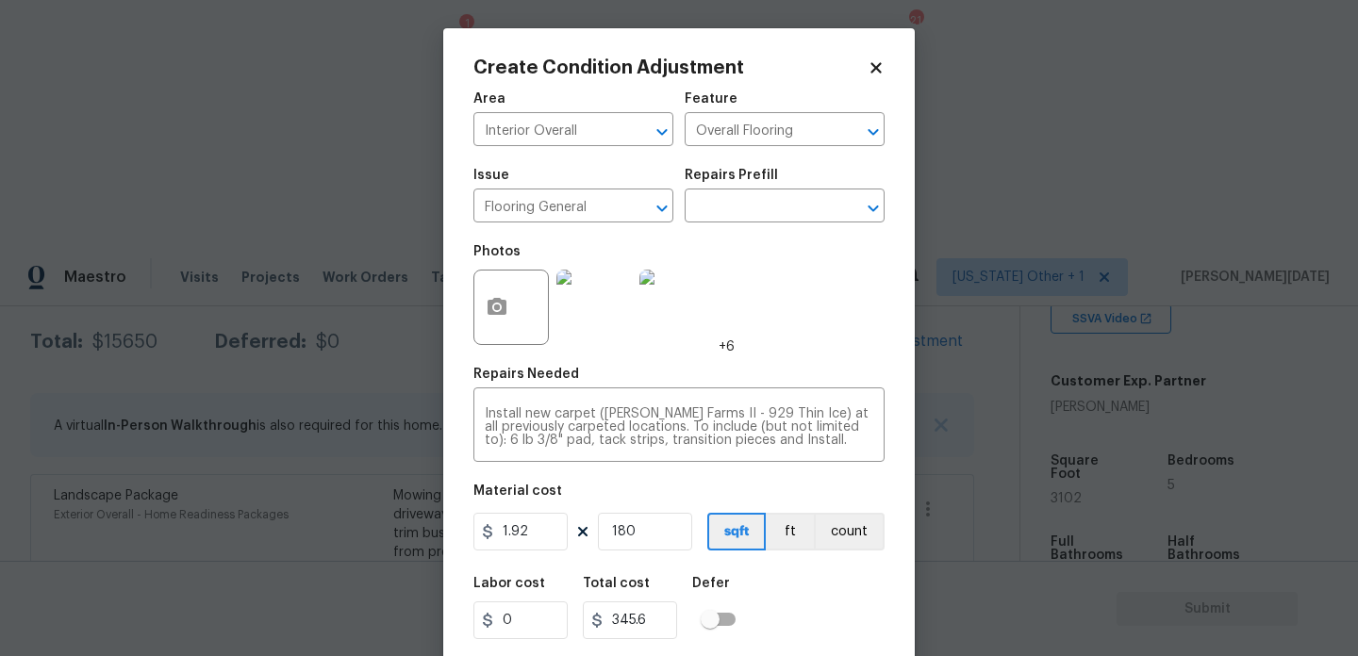
type input "3456"
drag, startPoint x: 650, startPoint y: 537, endPoint x: 475, endPoint y: 537, distance: 174.4
click at [475, 537] on div "1.92 1800 sqft ft count" at bounding box center [678, 532] width 411 height 38
type input "0"
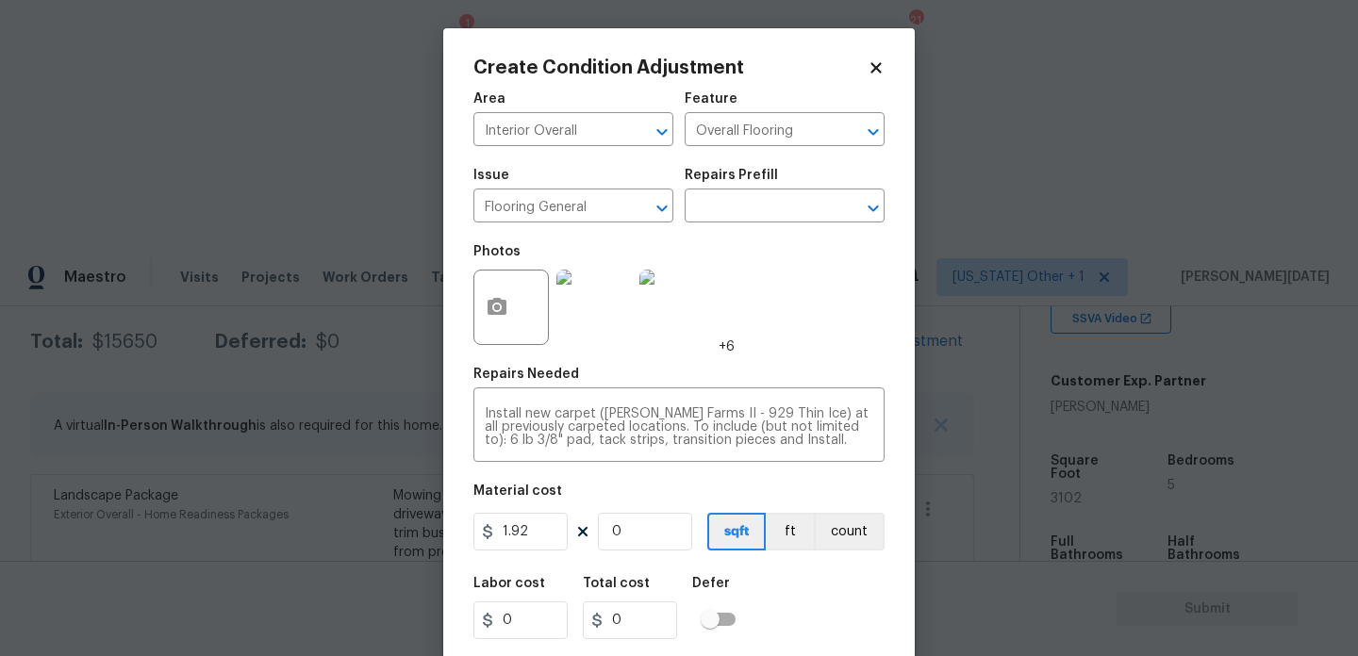
type input "2"
type input "3.84"
type input "20"
type input "38.4"
type input "200"
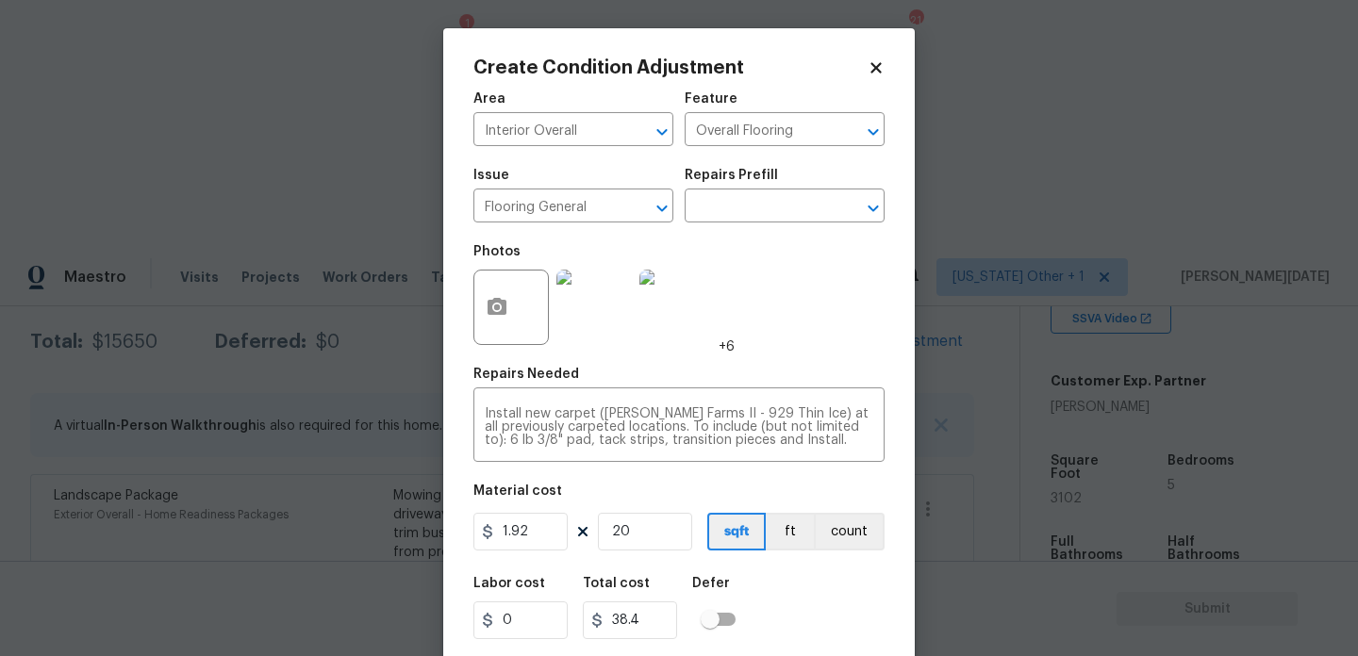
type input "384"
click at [851, 319] on div "Photos +6" at bounding box center [678, 295] width 411 height 123
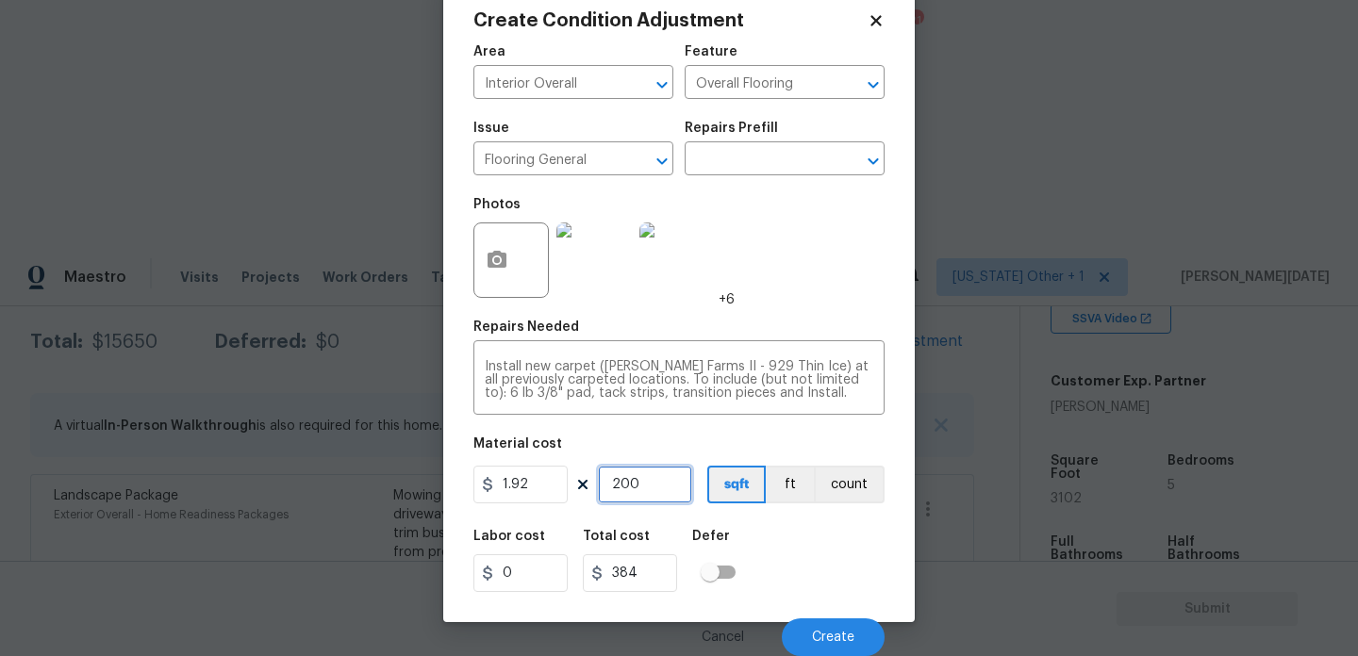
click at [658, 473] on input "200" at bounding box center [645, 485] width 94 height 38
type input "2000"
type input "3840"
type input "2000"
click at [777, 296] on div "Photos +6" at bounding box center [678, 248] width 411 height 123
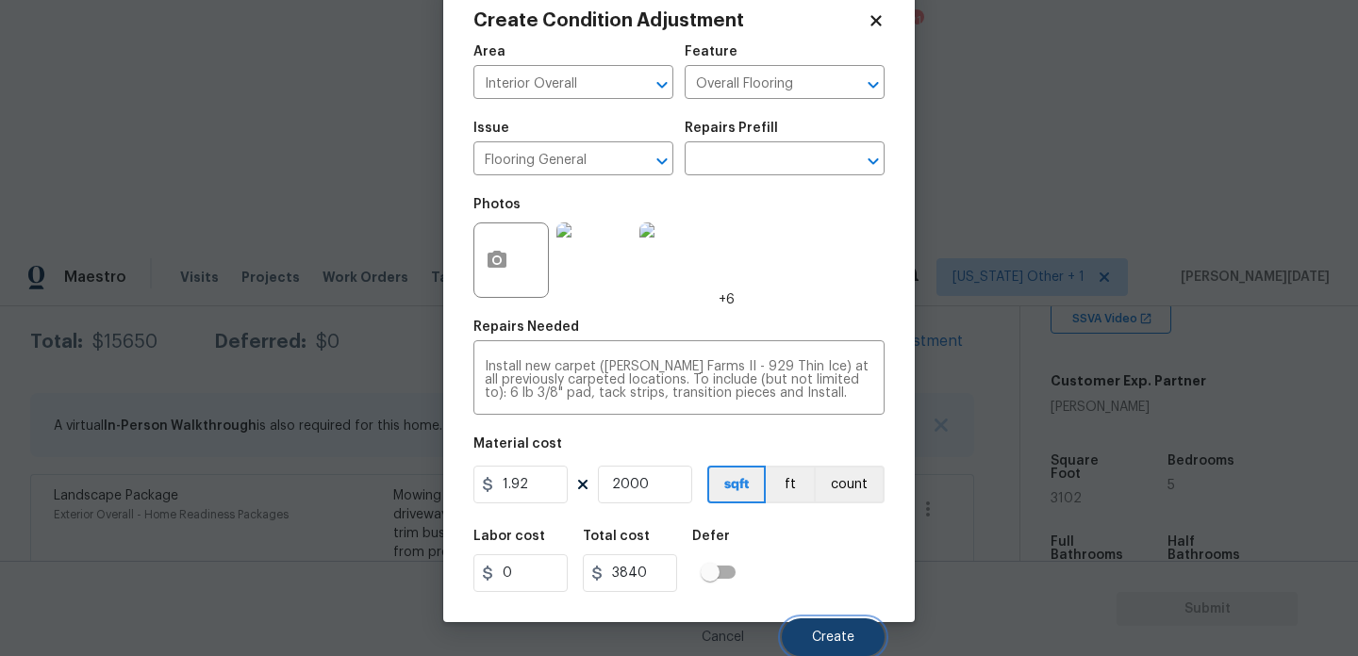
click at [826, 620] on button "Create" at bounding box center [833, 638] width 103 height 38
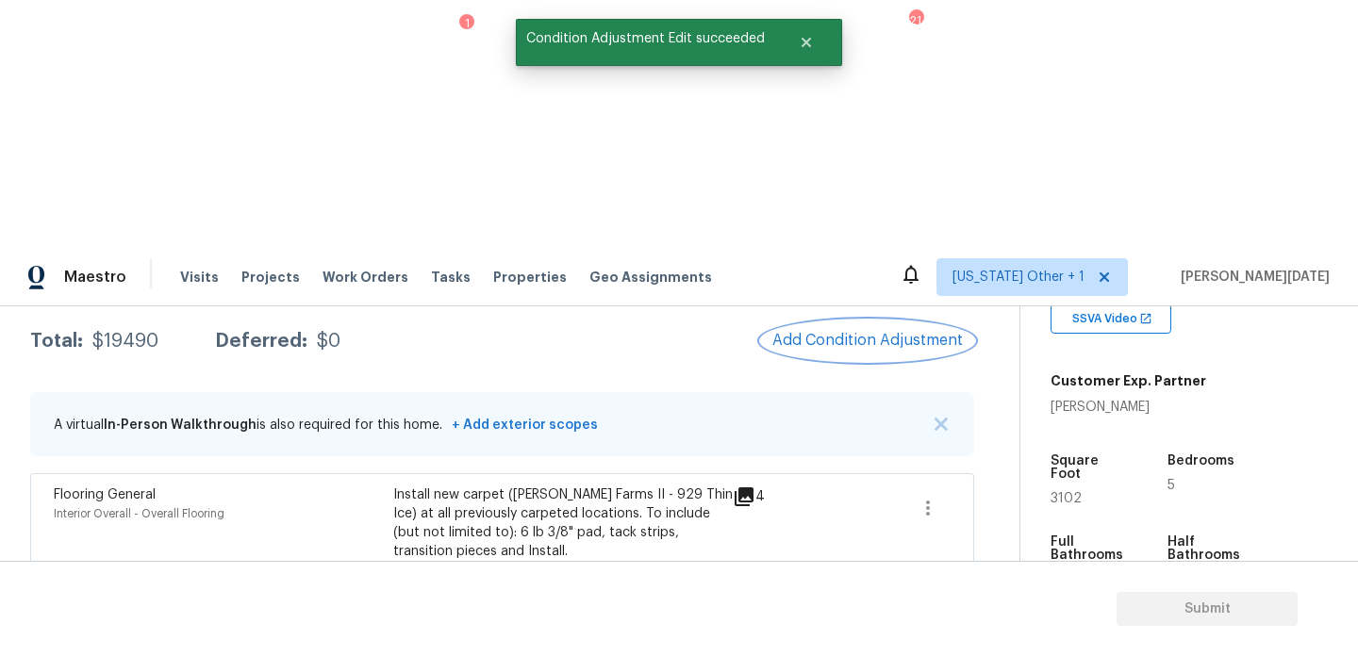
scroll to position [234, 0]
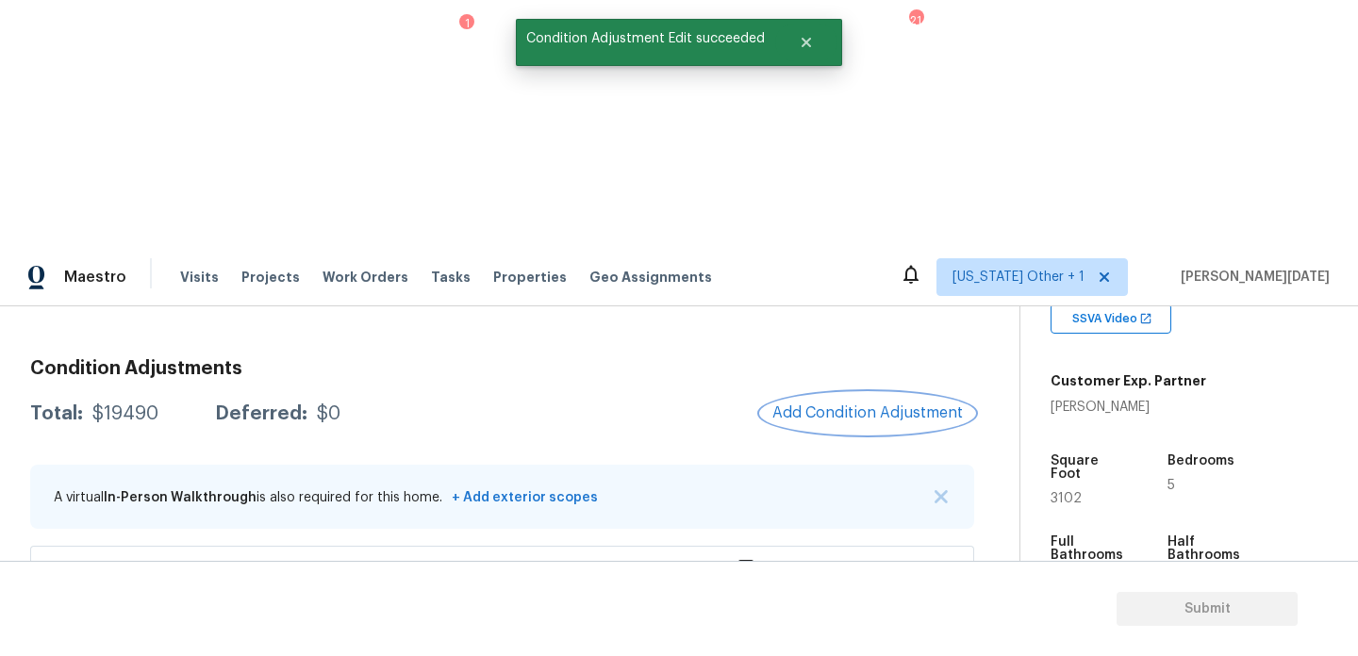
click at [874, 393] on button "Add Condition Adjustment" at bounding box center [867, 413] width 213 height 40
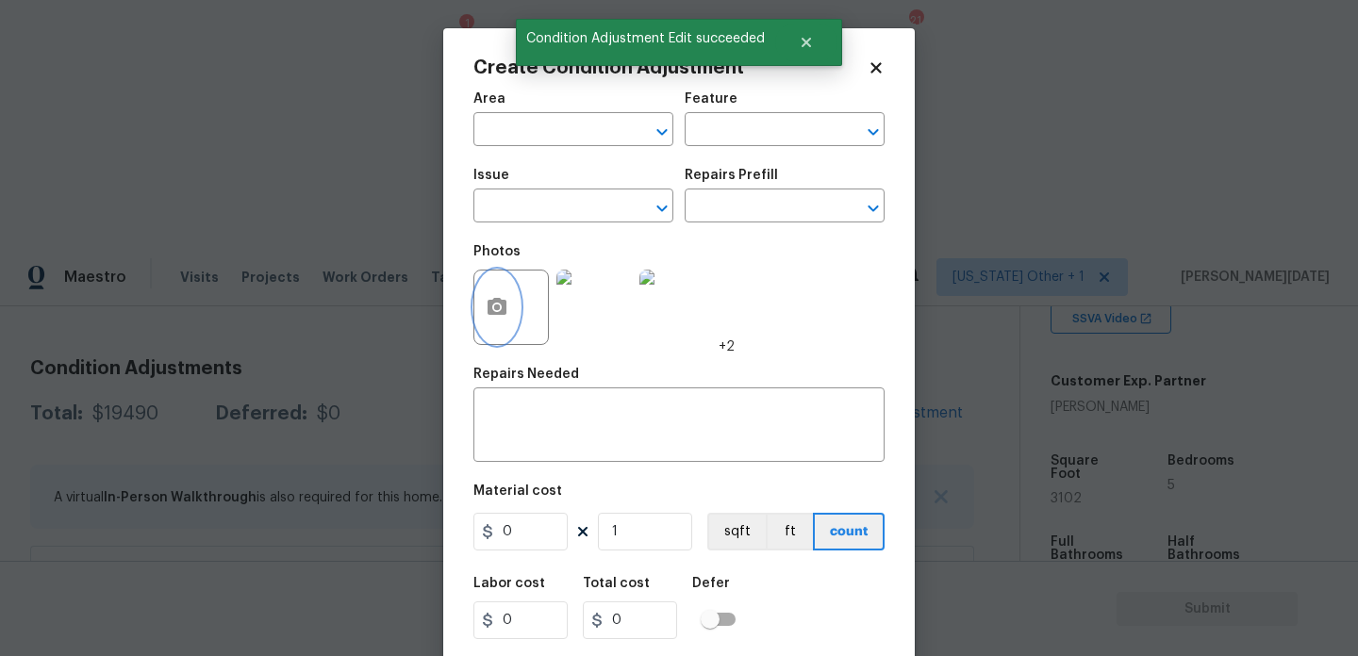
click at [503, 290] on button "button" at bounding box center [496, 308] width 45 height 74
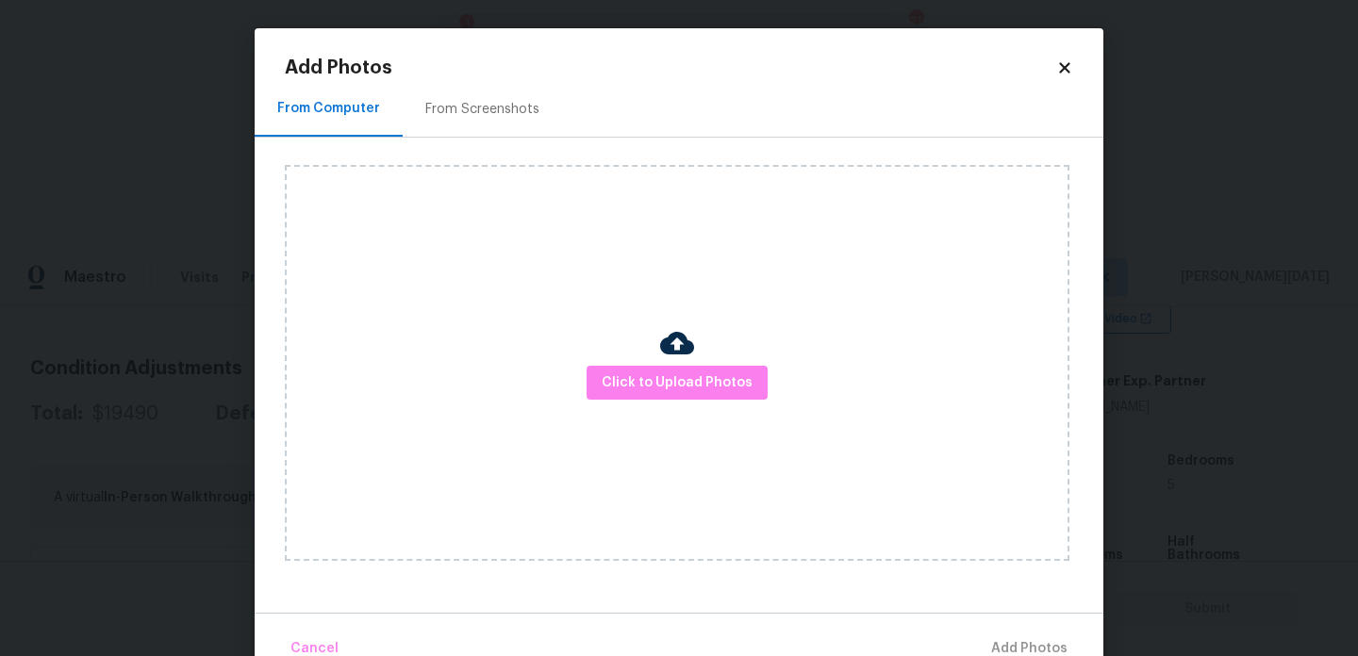
click at [485, 89] on div "From Screenshots" at bounding box center [482, 109] width 159 height 56
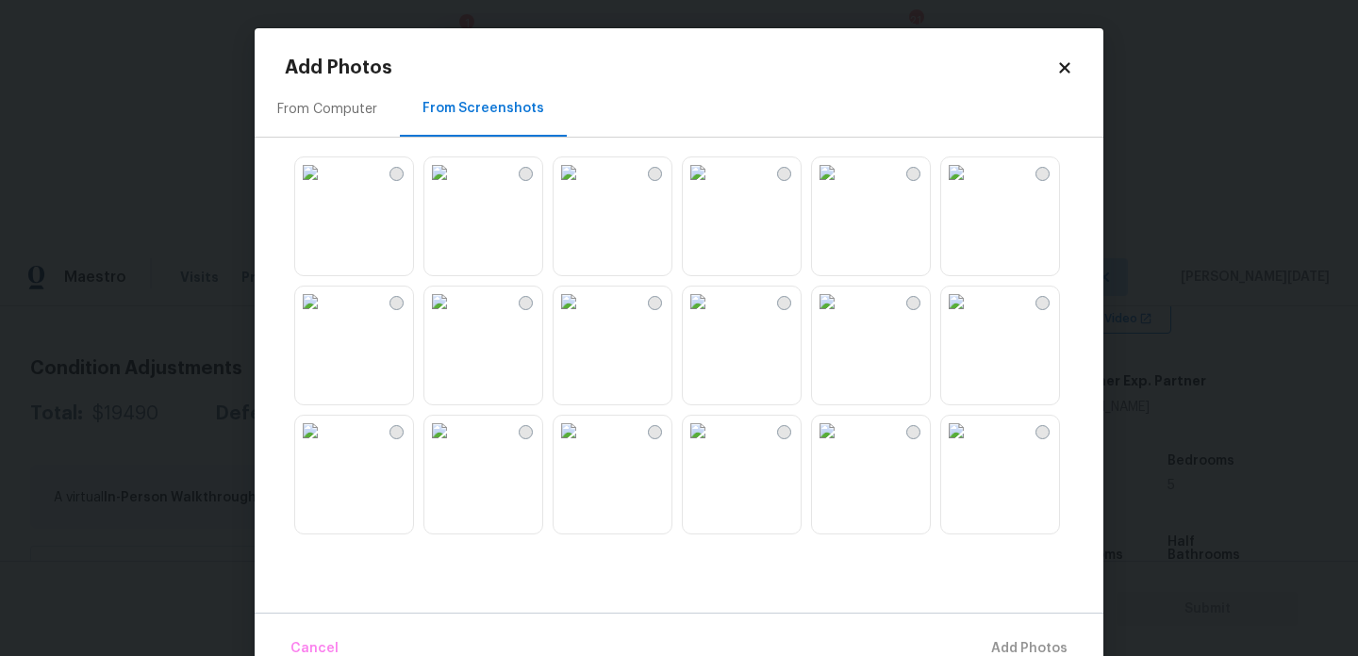
click at [584, 188] on img at bounding box center [568, 172] width 30 height 30
click at [713, 188] on img at bounding box center [698, 172] width 30 height 30
click at [713, 317] on img at bounding box center [698, 302] width 30 height 30
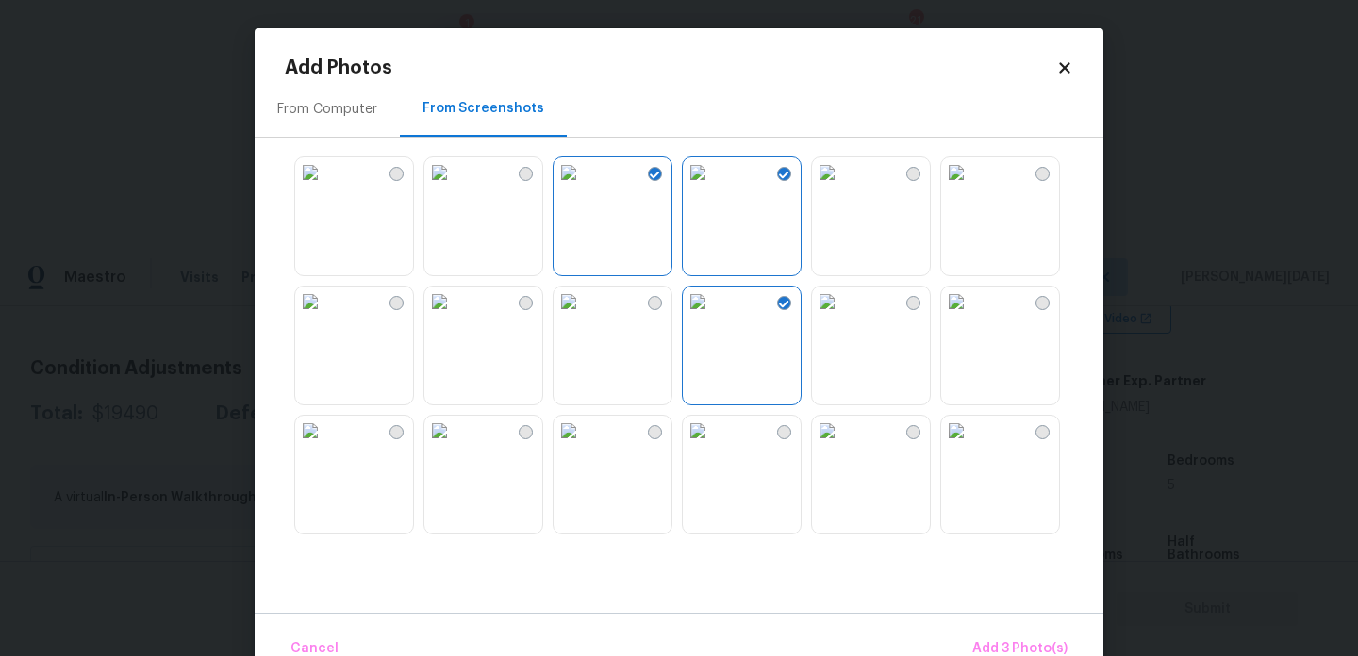
click at [584, 317] on img at bounding box center [568, 302] width 30 height 30
click at [713, 446] on img at bounding box center [698, 431] width 30 height 30
click at [584, 446] on img at bounding box center [568, 431] width 30 height 30
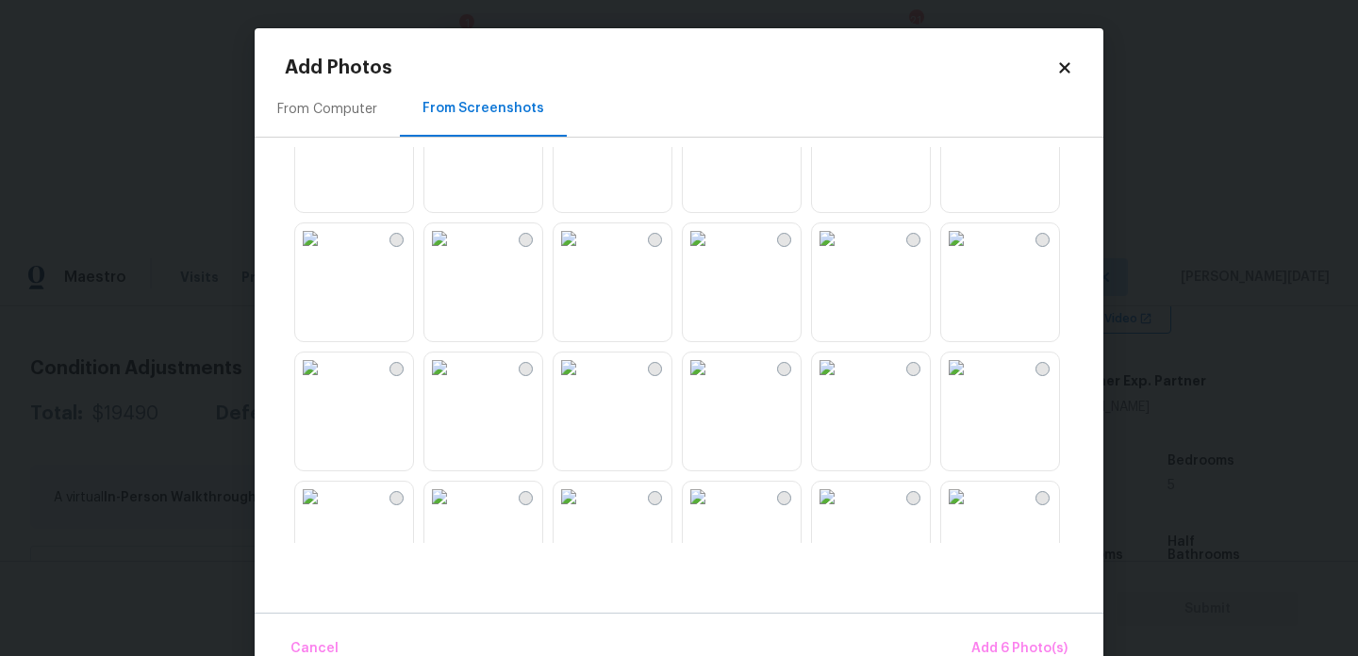
scroll to position [1007, 0]
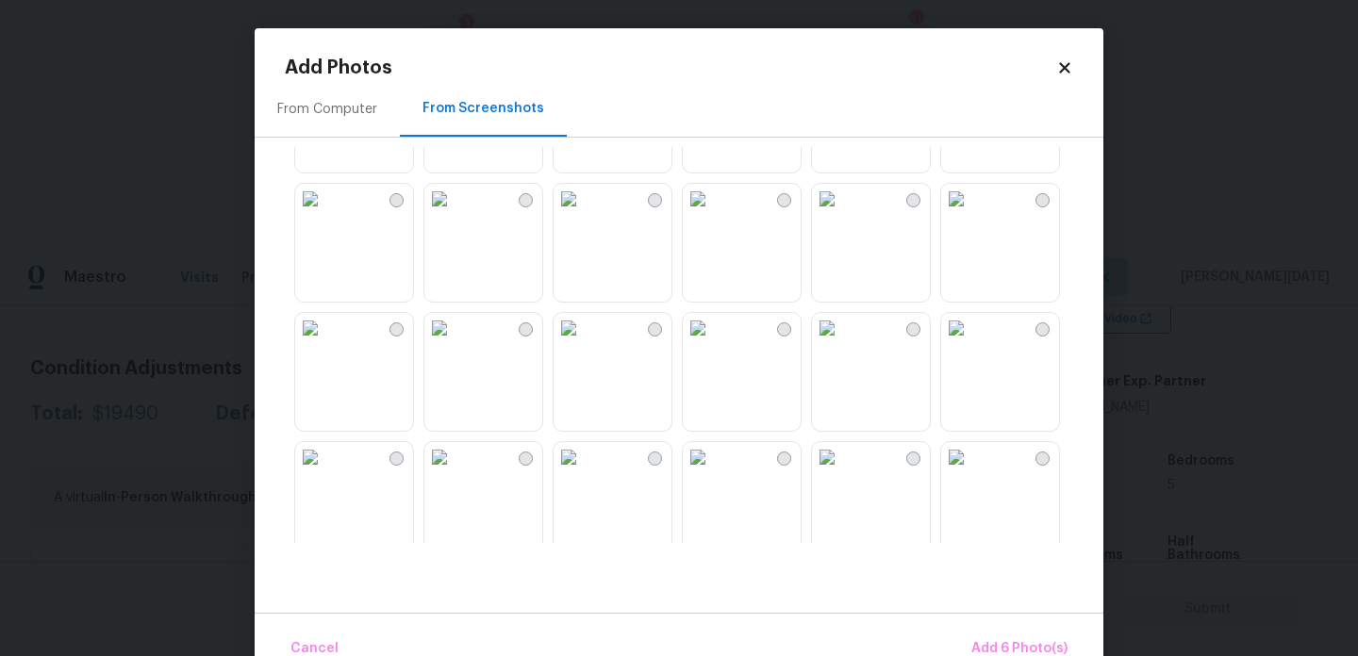
click at [713, 214] on img at bounding box center [698, 199] width 30 height 30
click at [584, 214] on img at bounding box center [568, 199] width 30 height 30
click at [325, 214] on img at bounding box center [310, 199] width 30 height 30
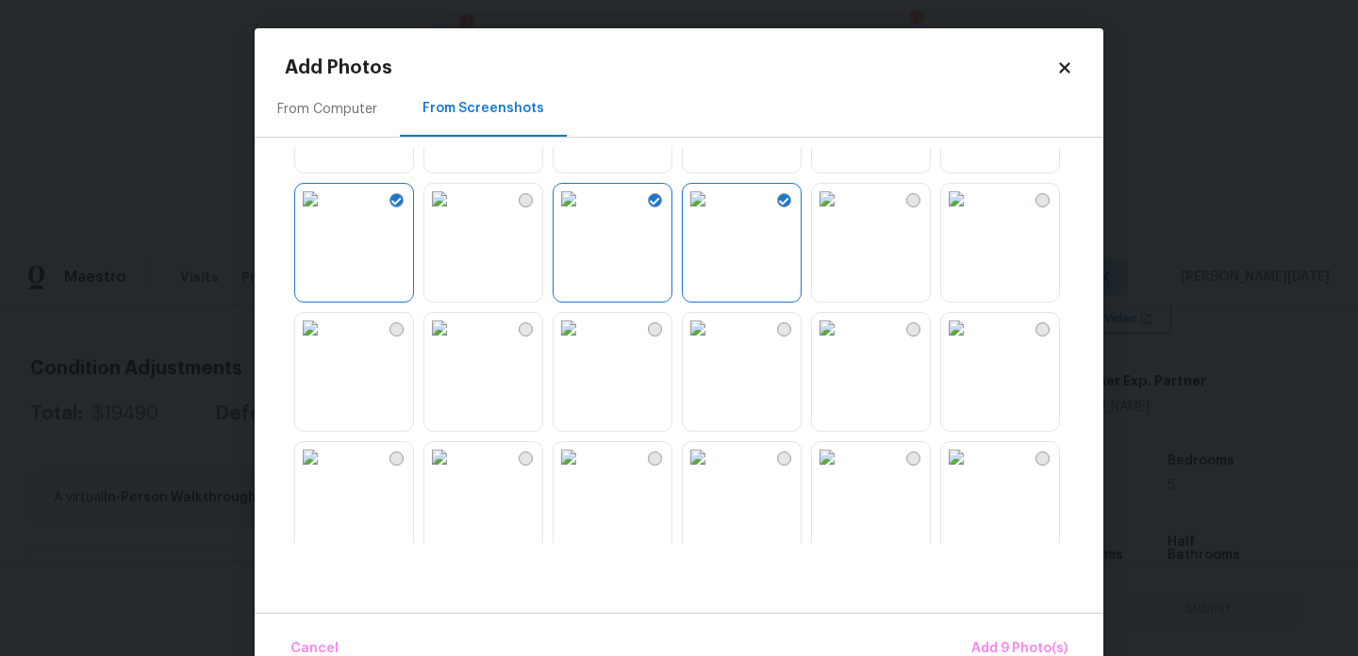
click at [325, 343] on img at bounding box center [310, 328] width 30 height 30
click at [454, 343] on img at bounding box center [439, 328] width 30 height 30
click at [713, 343] on img at bounding box center [698, 328] width 30 height 30
click at [842, 472] on img at bounding box center [827, 457] width 30 height 30
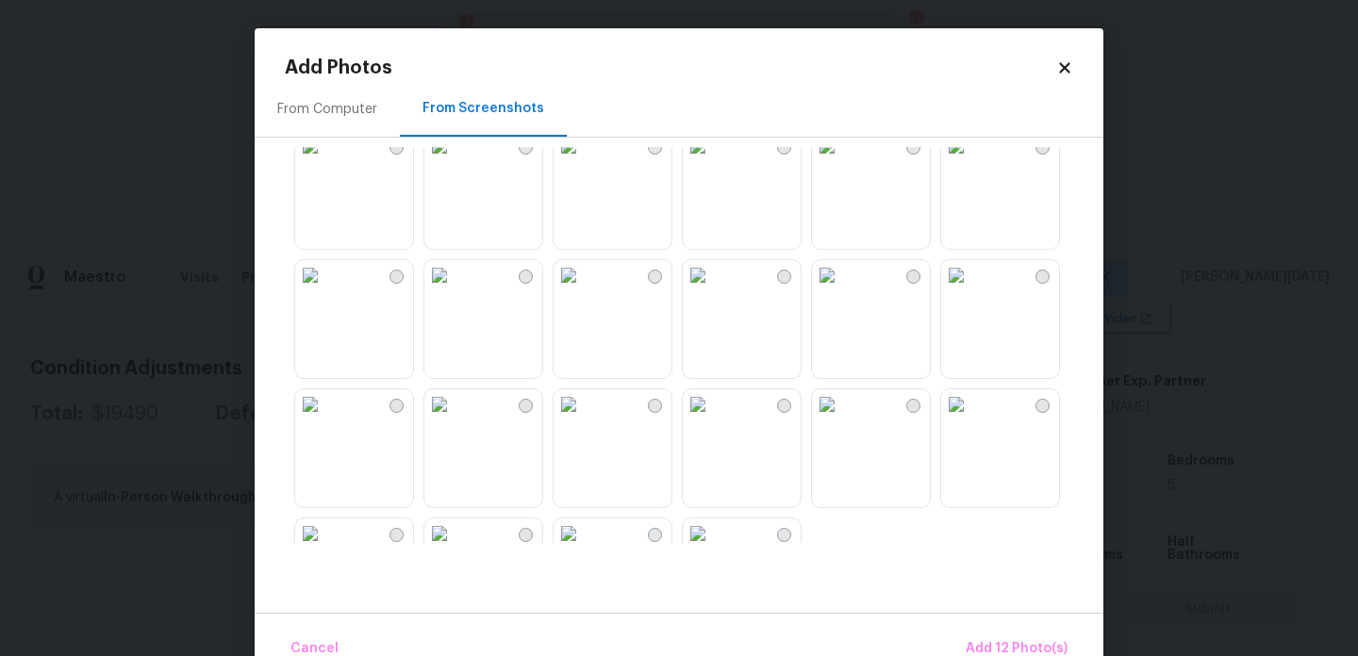
scroll to position [1742, 0]
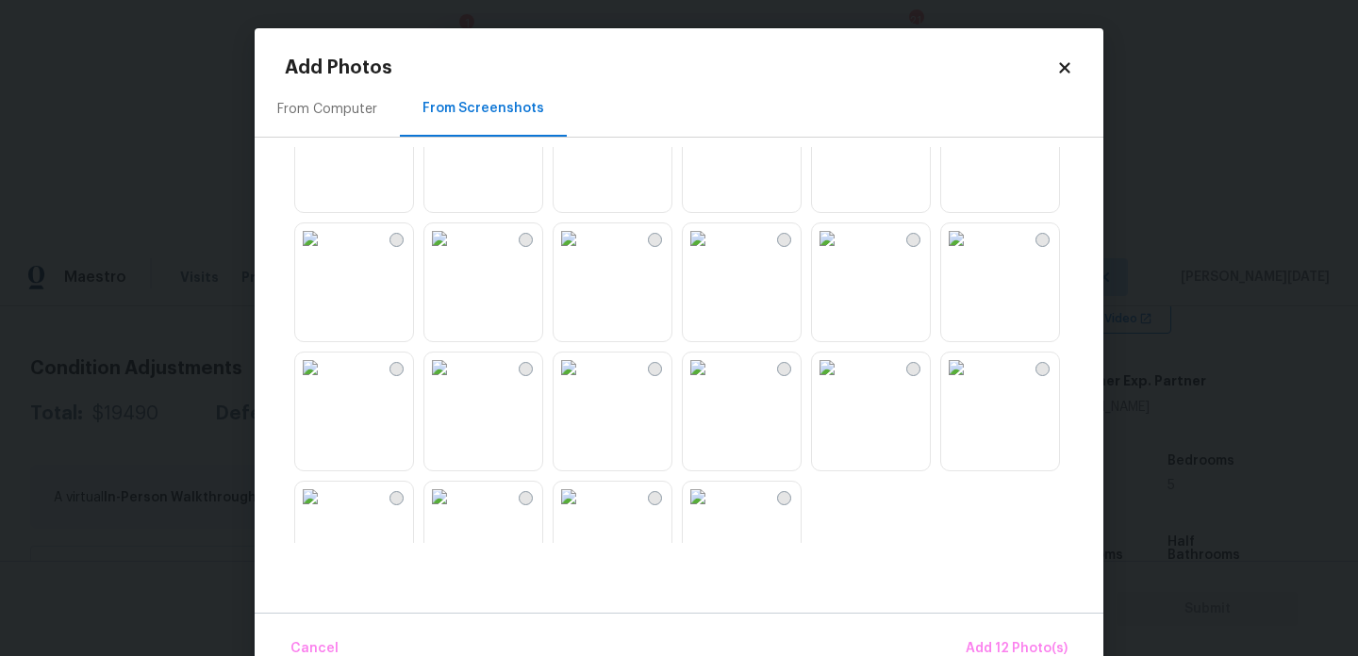
click at [713, 254] on img at bounding box center [698, 238] width 30 height 30
click at [584, 254] on img at bounding box center [568, 238] width 30 height 30
click at [713, 383] on img at bounding box center [698, 368] width 30 height 30
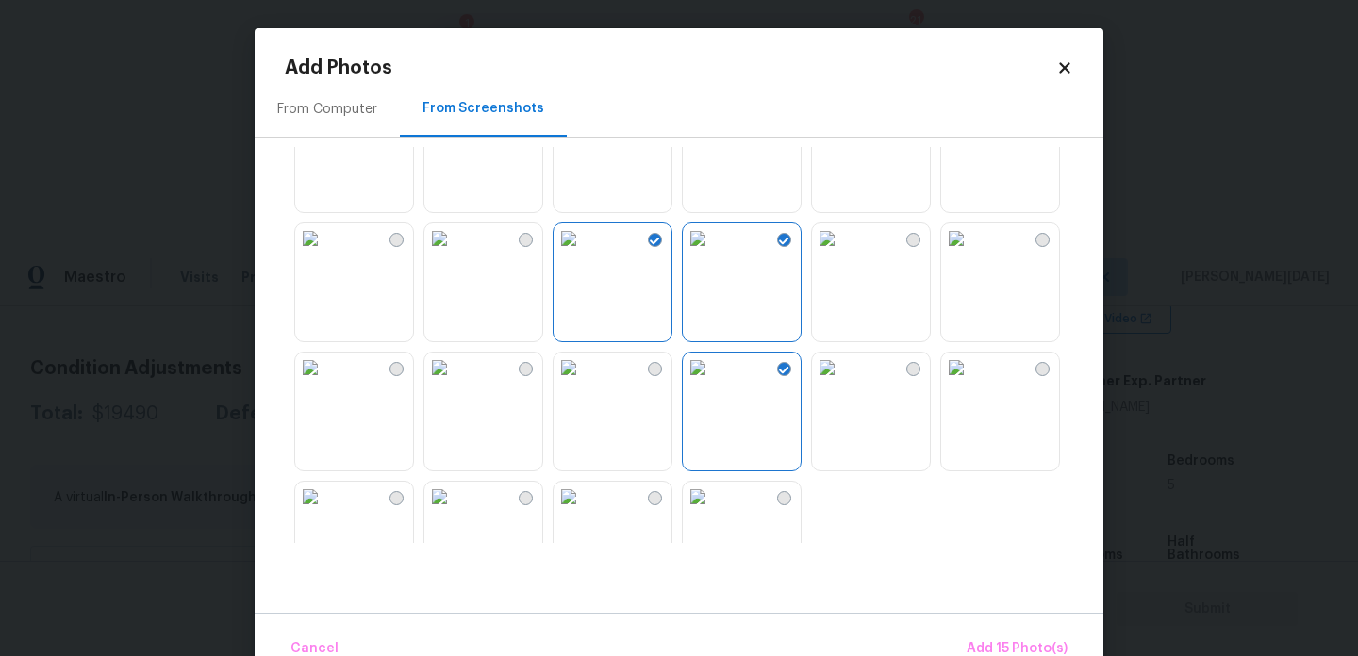
click at [584, 383] on img at bounding box center [568, 368] width 30 height 30
click at [842, 383] on img at bounding box center [827, 368] width 30 height 30
click at [993, 639] on span "Add 17 Photo(s)" at bounding box center [1017, 649] width 102 height 24
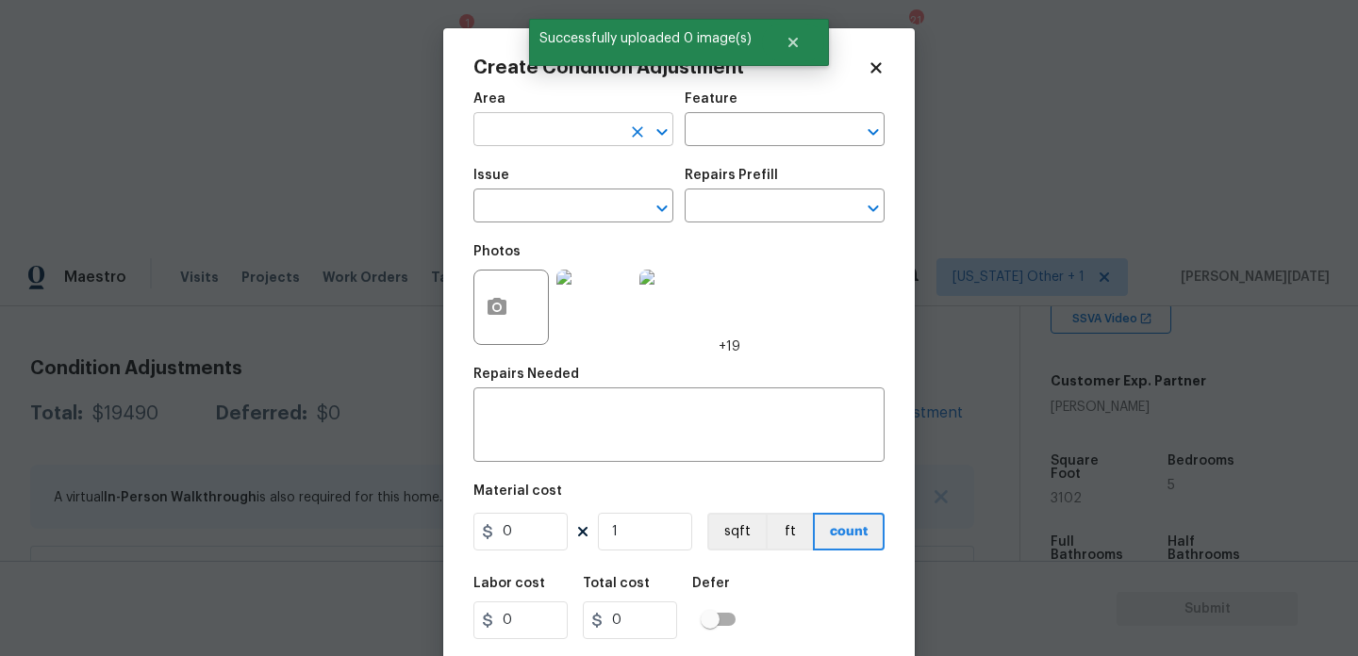
click at [522, 143] on input "text" at bounding box center [546, 131] width 147 height 29
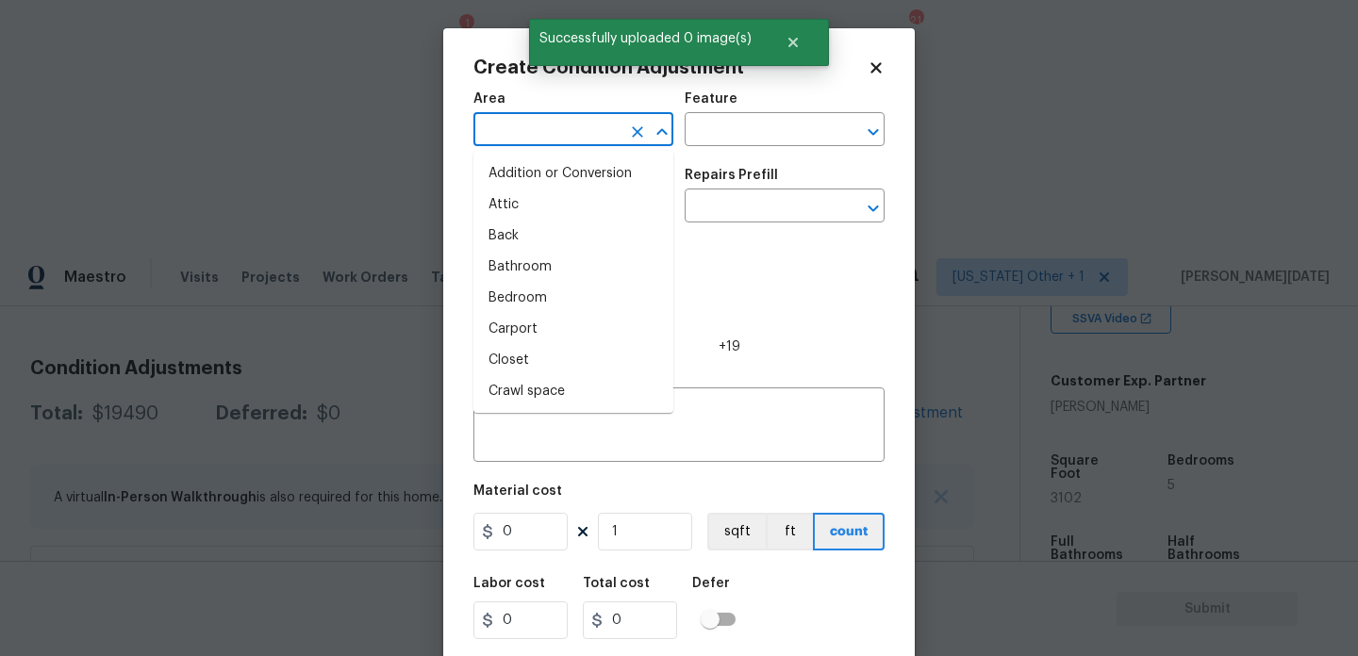
click at [522, 143] on input "text" at bounding box center [546, 131] width 147 height 29
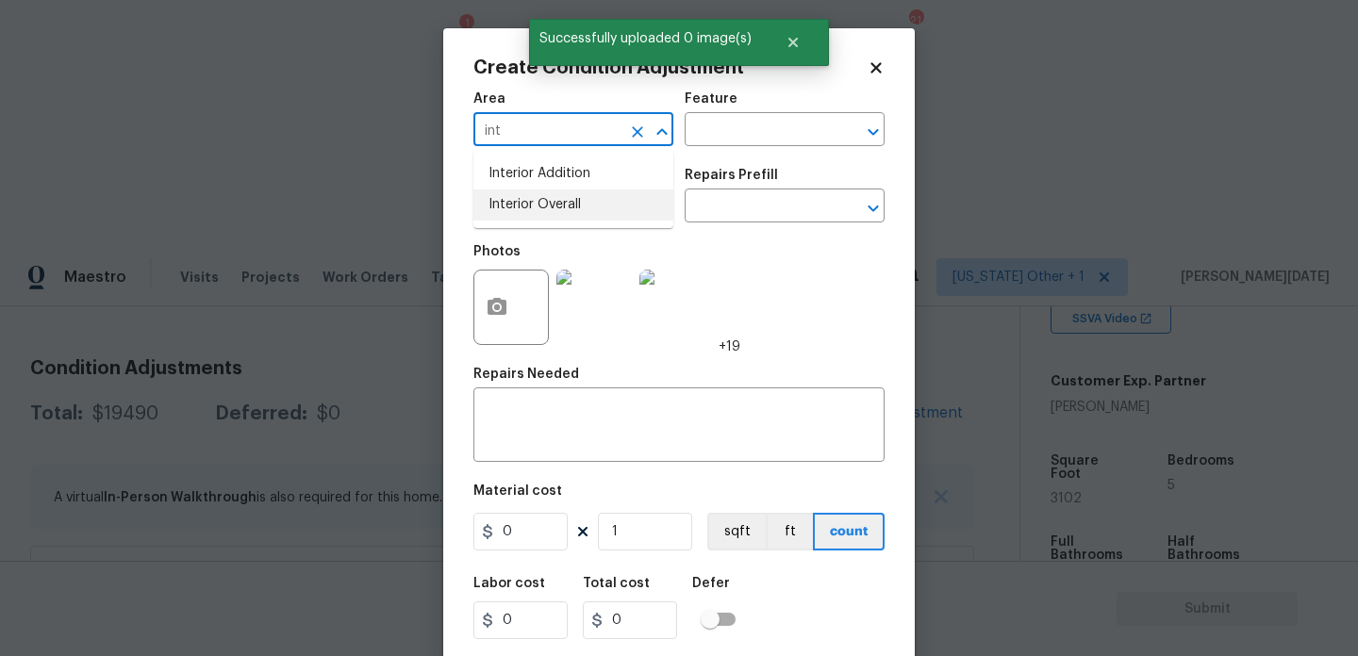
click at [540, 217] on li "Interior Overall" at bounding box center [573, 205] width 200 height 31
type input "Interior Overall"
click at [540, 217] on input "text" at bounding box center [546, 207] width 147 height 29
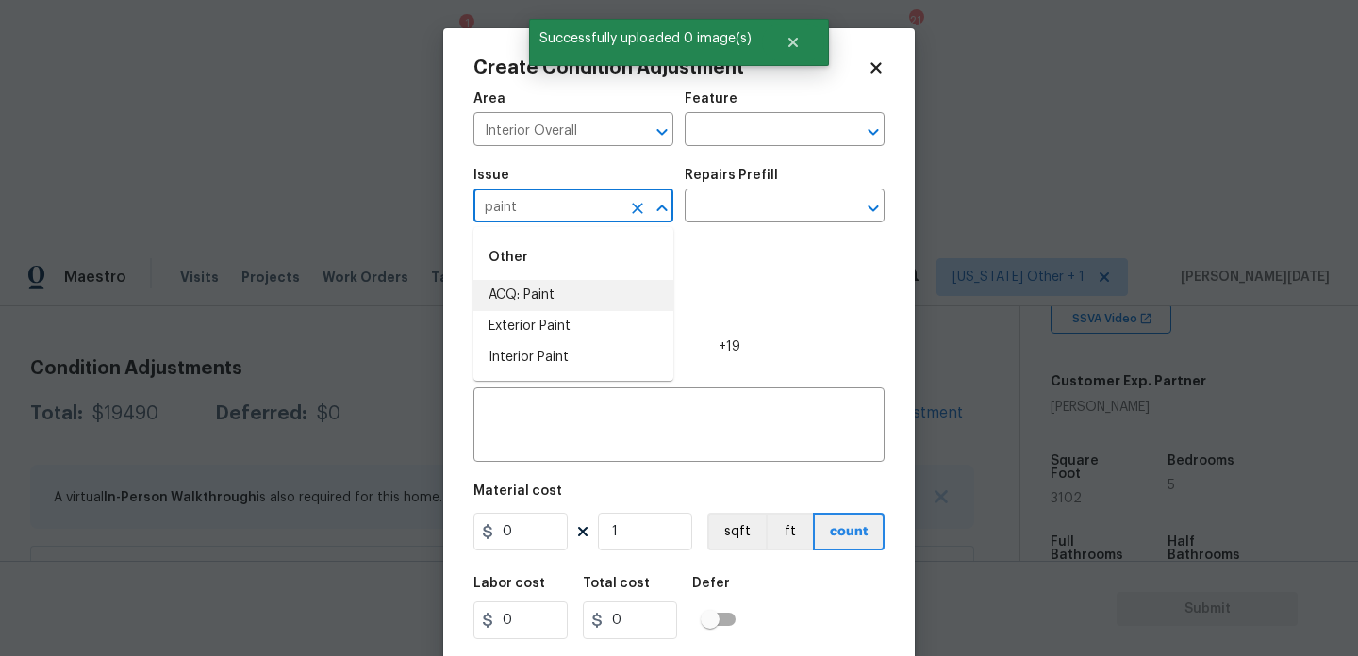
click at [567, 285] on li "ACQ: Paint" at bounding box center [573, 295] width 200 height 31
type input "ACQ: Paint"
click at [783, 196] on input "text" at bounding box center [758, 207] width 147 height 29
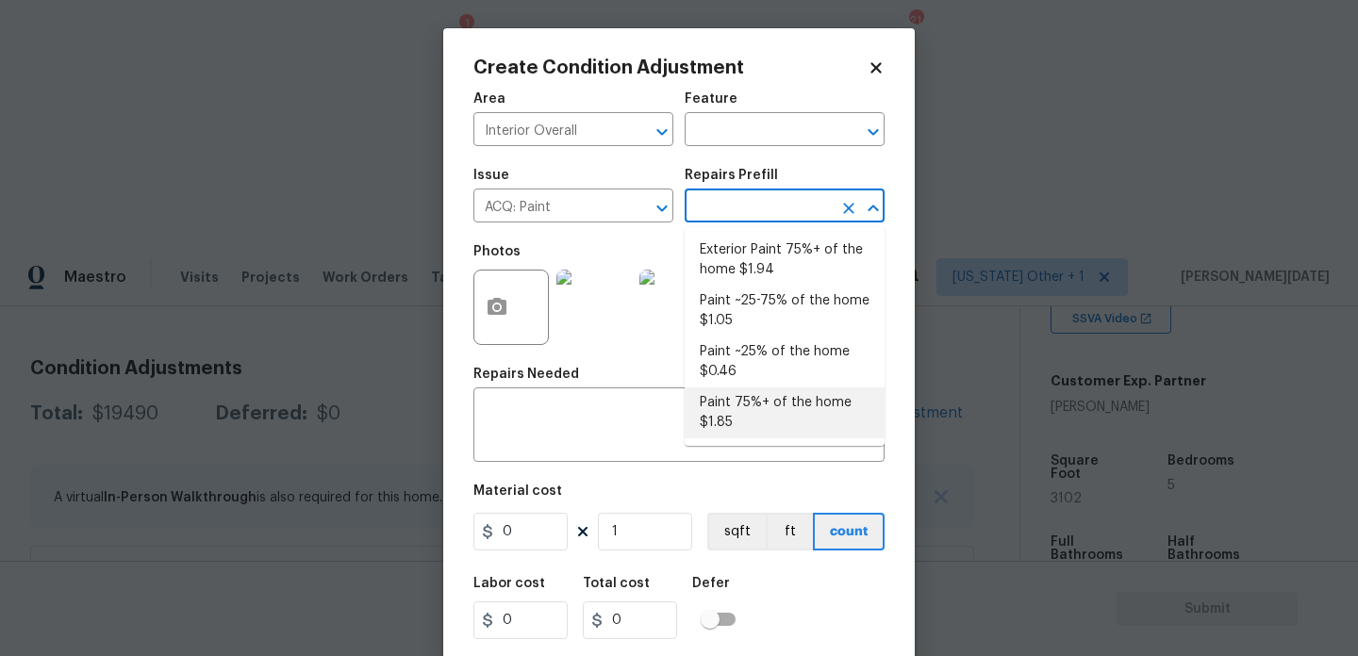
click at [784, 409] on li "Paint 75%+ of the home $1.85" at bounding box center [785, 413] width 200 height 51
type input "Acquisition"
type textarea "Acquisition Scope: 75%+ of the home will likely require interior paint"
type input "1.85"
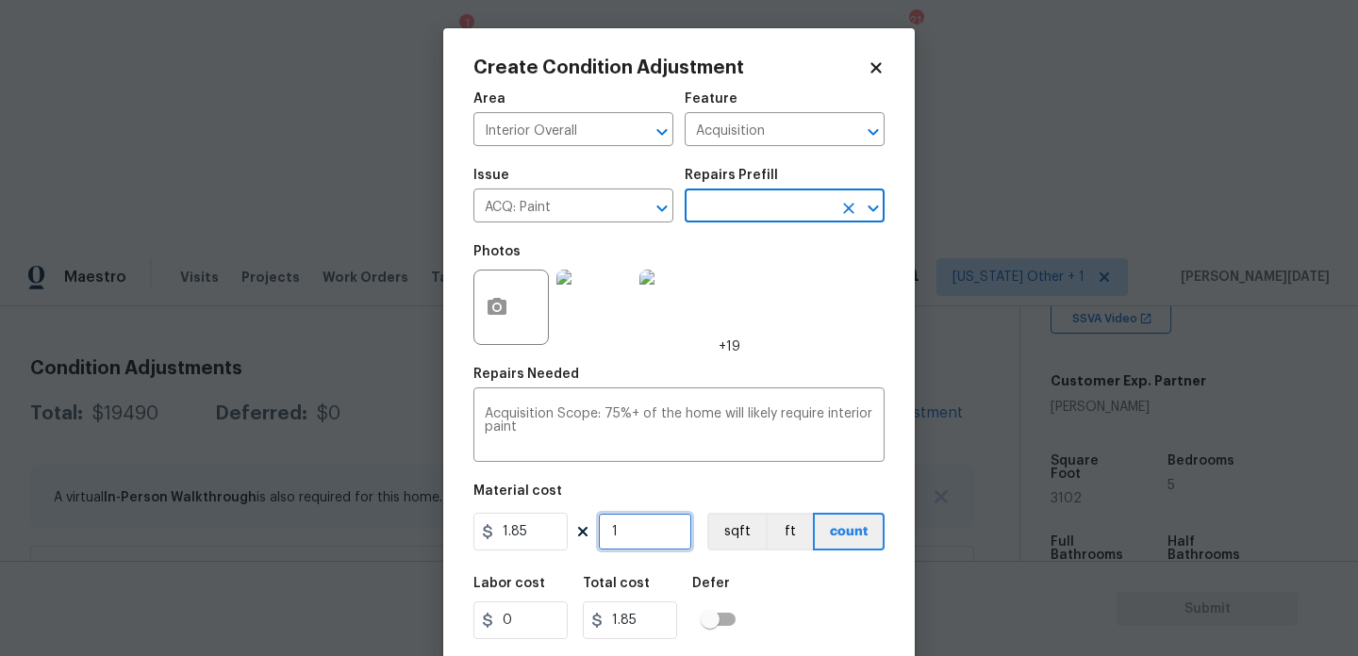
click at [656, 534] on input "1" at bounding box center [645, 532] width 94 height 38
type input "0"
paste input "3102"
type input "3102"
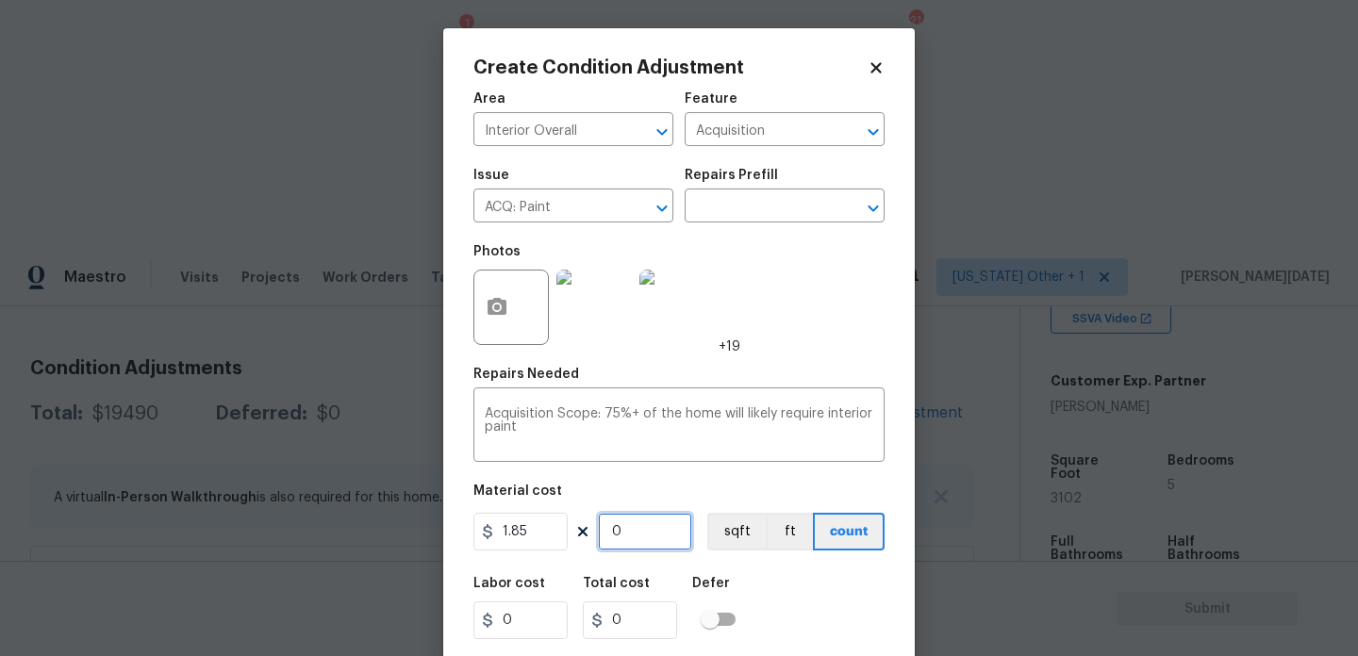
type input "5738.7"
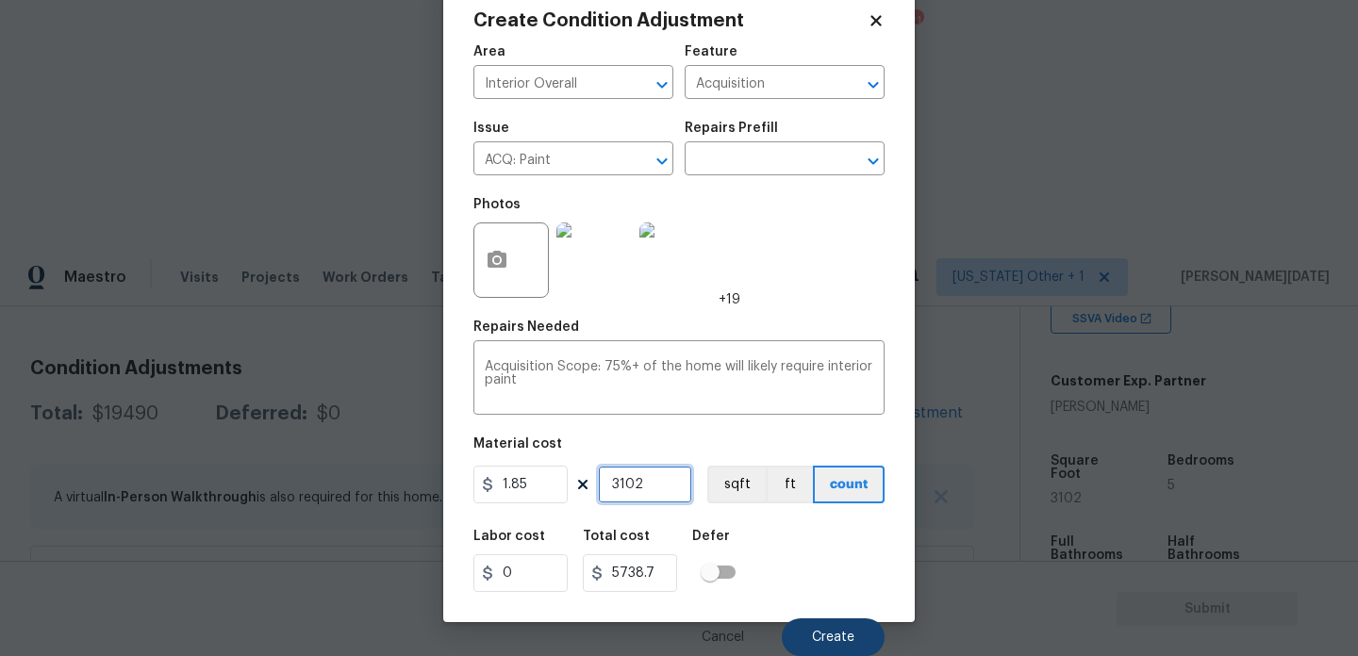
type input "3102"
click at [813, 631] on span "Create" at bounding box center [833, 638] width 42 height 14
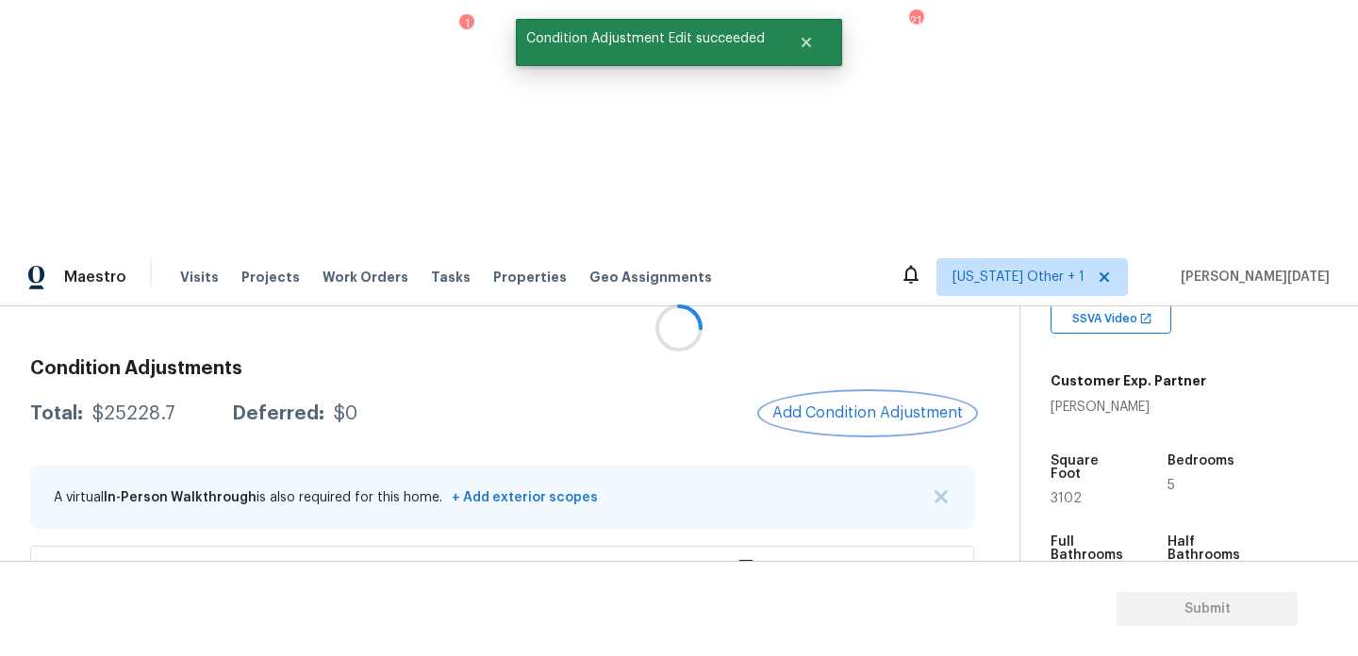
scroll to position [0, 0]
click at [881, 405] on span "Add Condition Adjustment" at bounding box center [872, 413] width 190 height 17
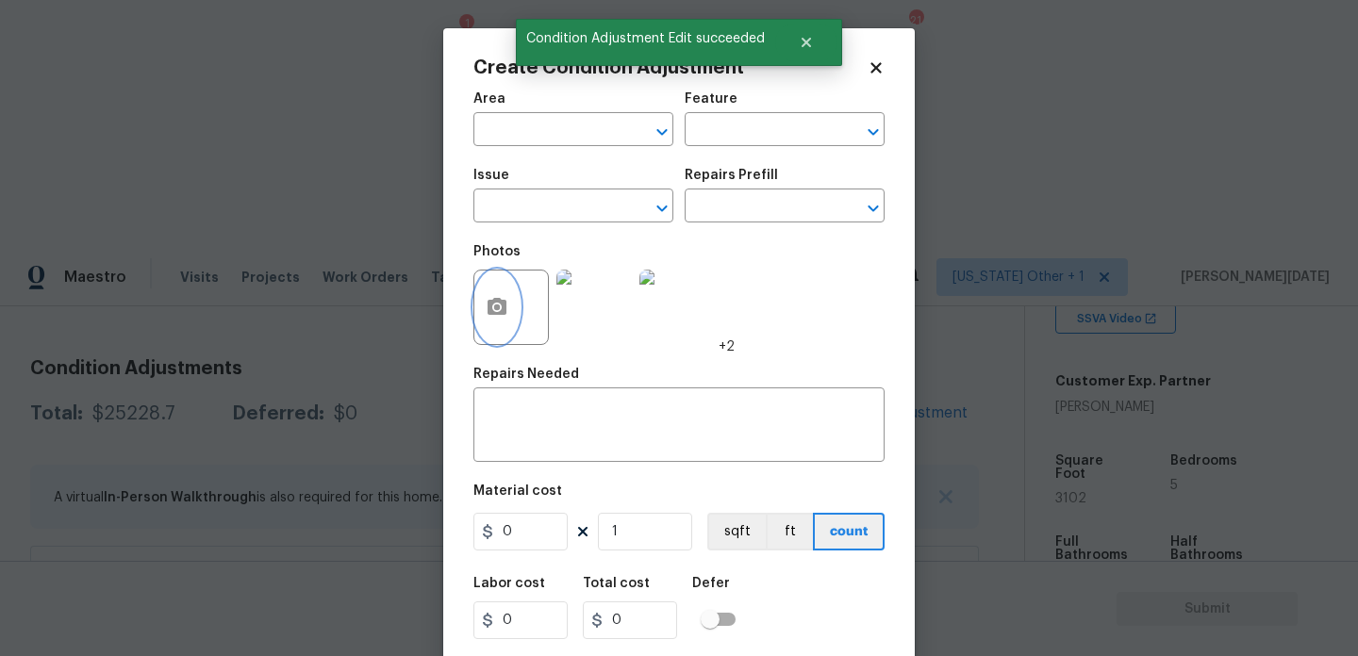
click at [501, 306] on icon "button" at bounding box center [496, 306] width 19 height 17
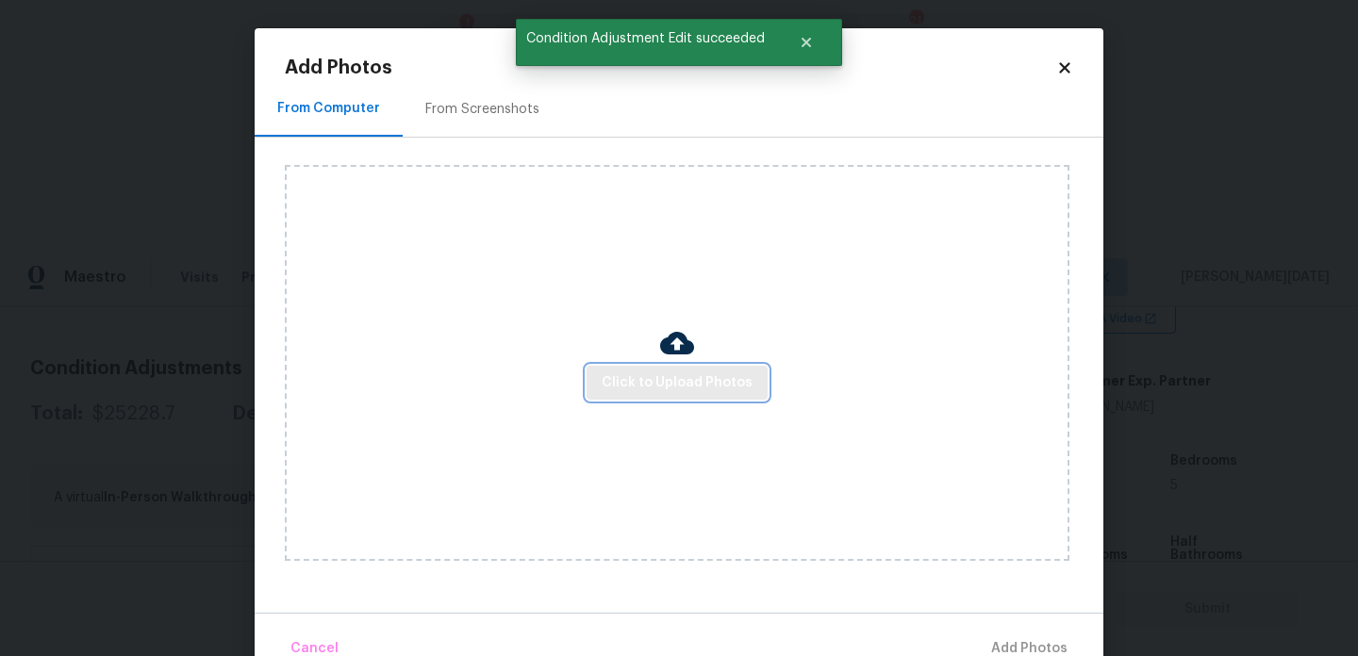
click at [703, 389] on span "Click to Upload Photos" at bounding box center [677, 384] width 151 height 24
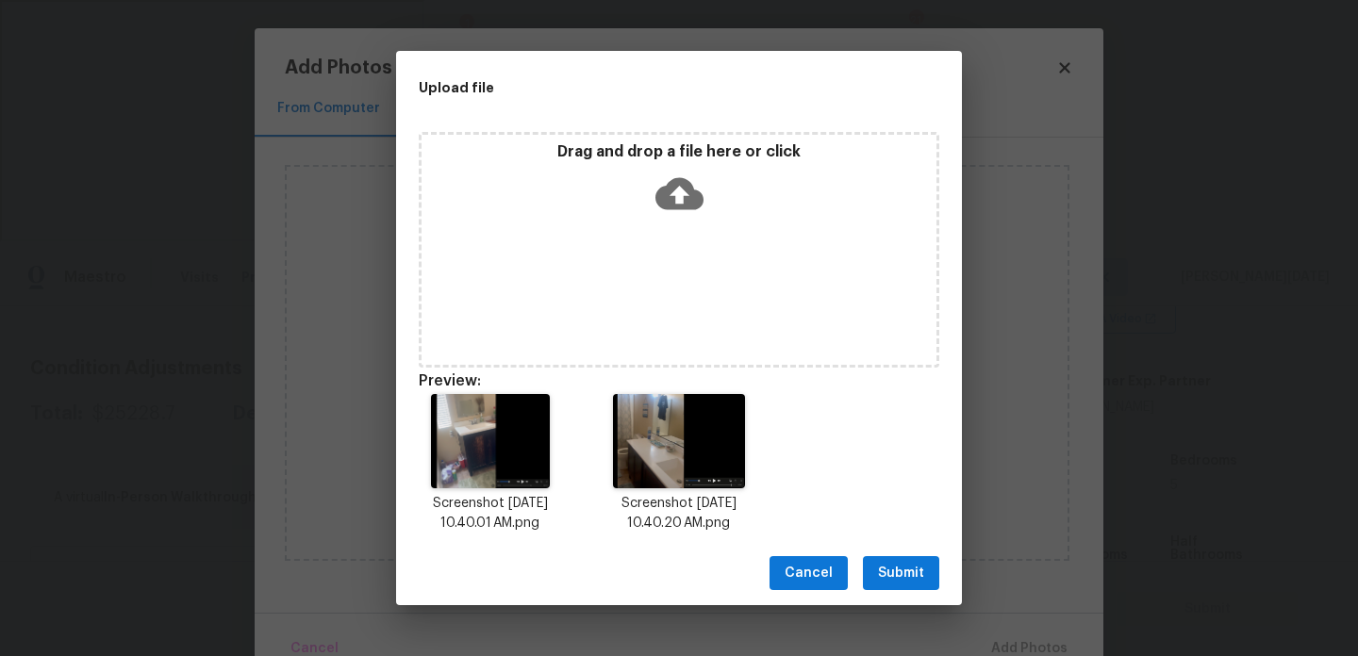
click at [917, 571] on span "Submit" at bounding box center [901, 574] width 46 height 24
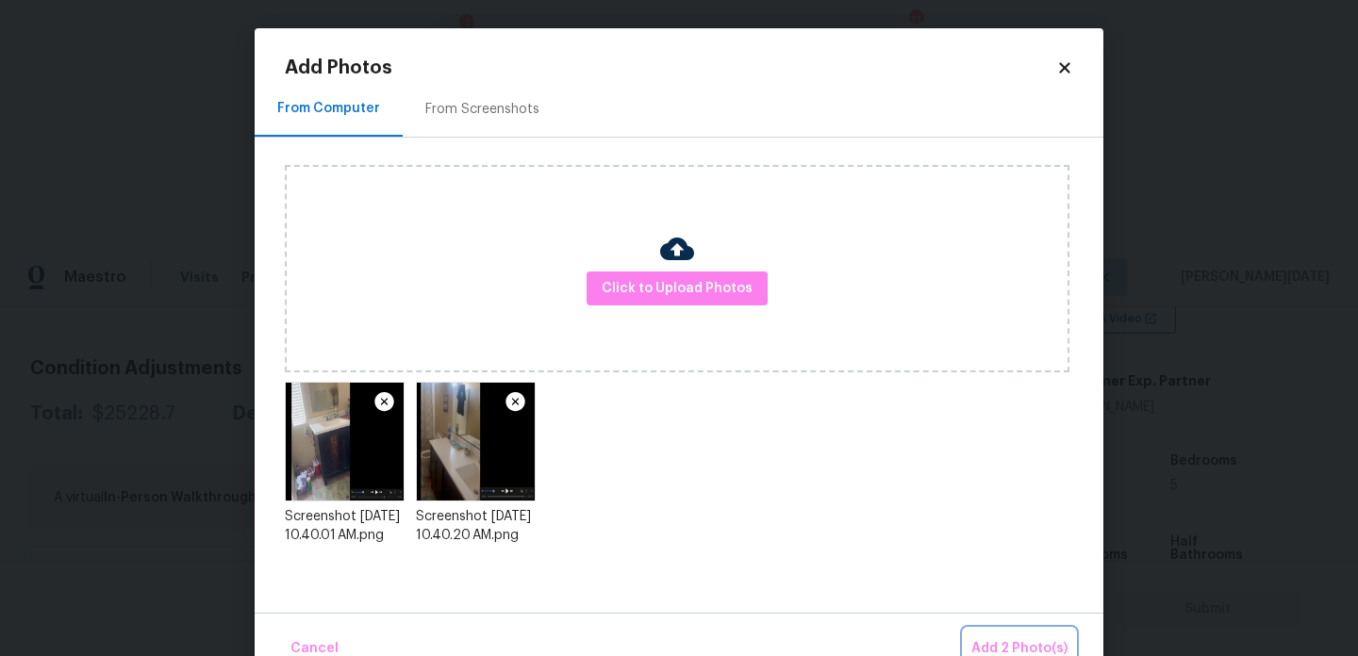
click at [1012, 638] on span "Add 2 Photo(s)" at bounding box center [1019, 649] width 96 height 24
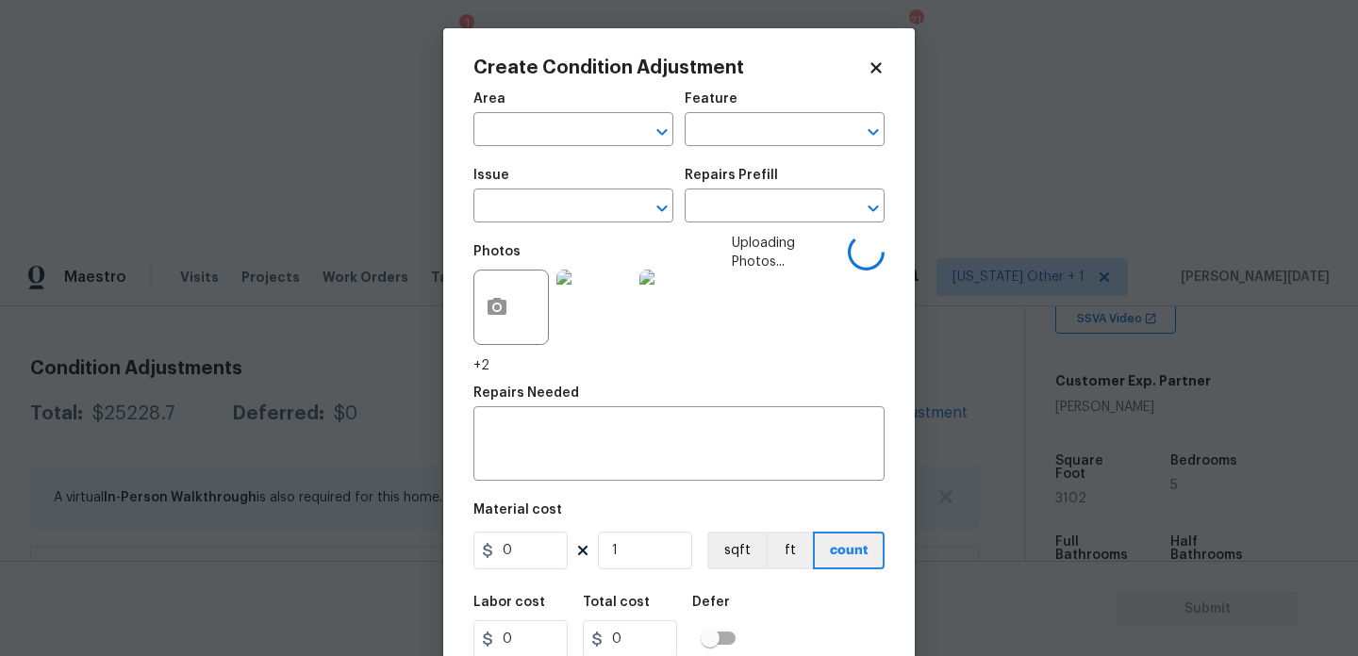
click at [583, 148] on span "Area ​" at bounding box center [573, 119] width 200 height 76
click at [587, 145] on input "text" at bounding box center [546, 131] width 147 height 29
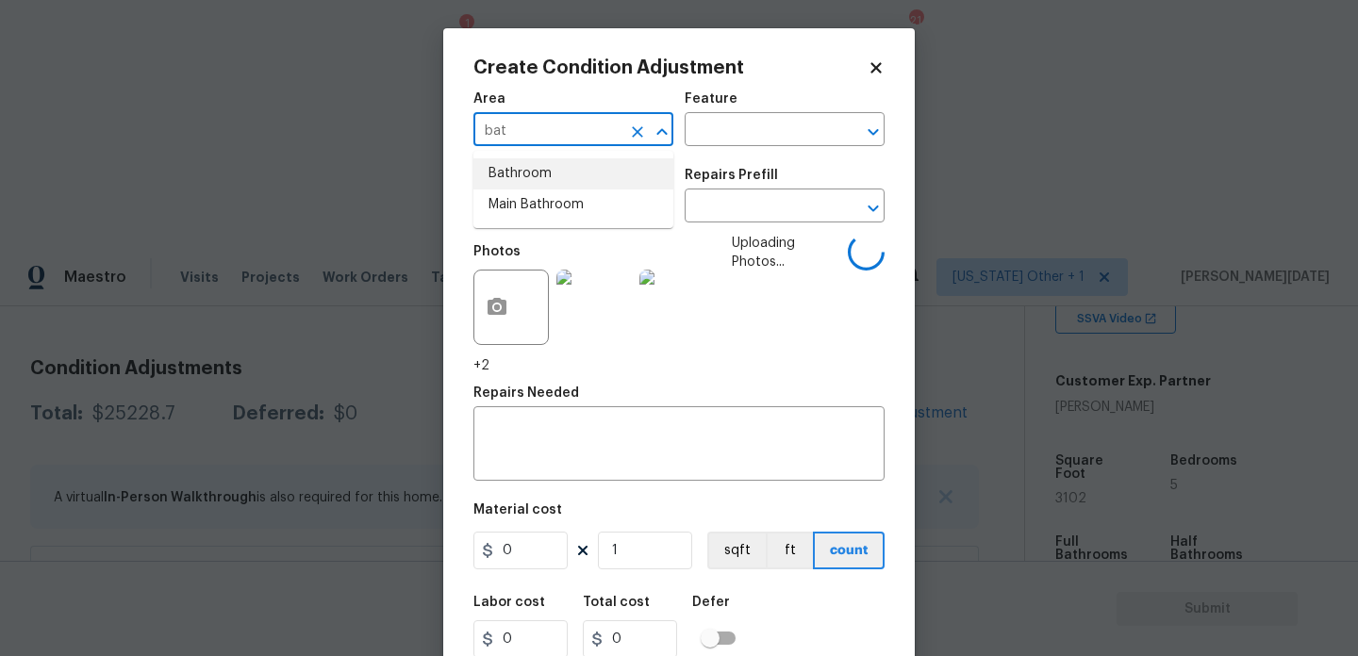
click at [541, 183] on li "Bathroom" at bounding box center [573, 173] width 200 height 31
type input "Bathroom"
click at [537, 212] on input "text" at bounding box center [546, 207] width 147 height 29
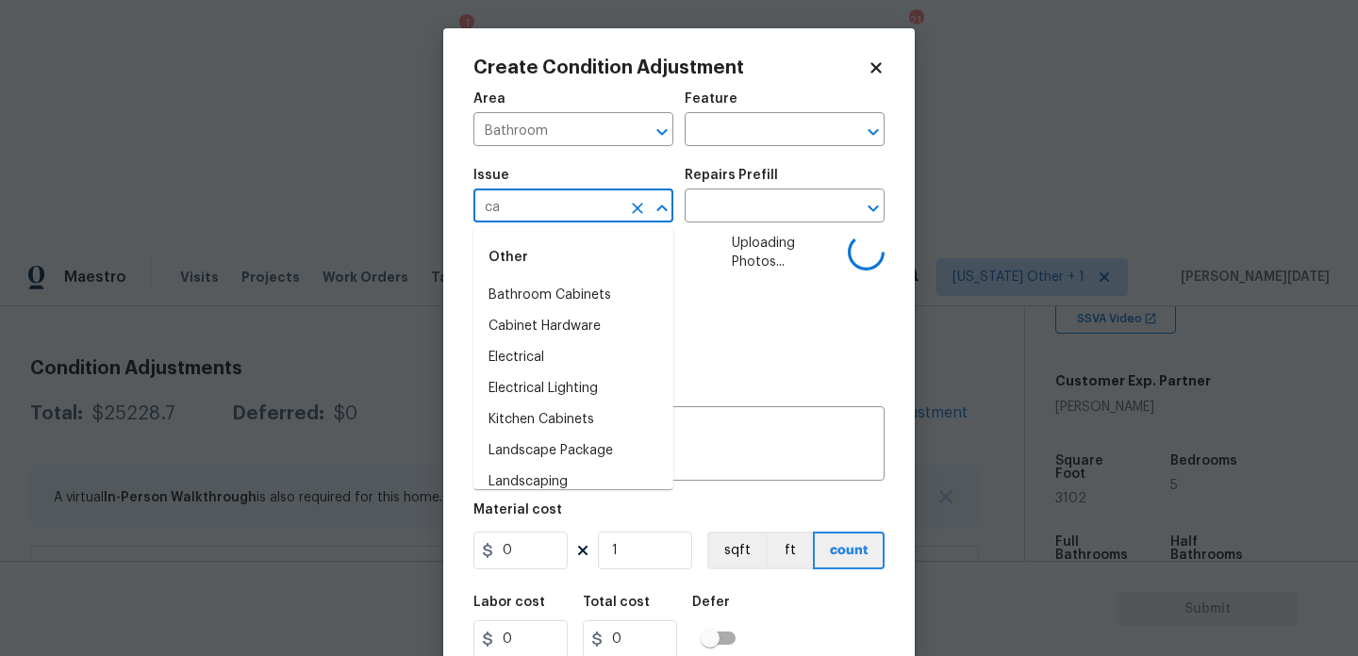
type input "cab"
click at [566, 293] on li "ACQ: Flooring" at bounding box center [573, 295] width 200 height 31
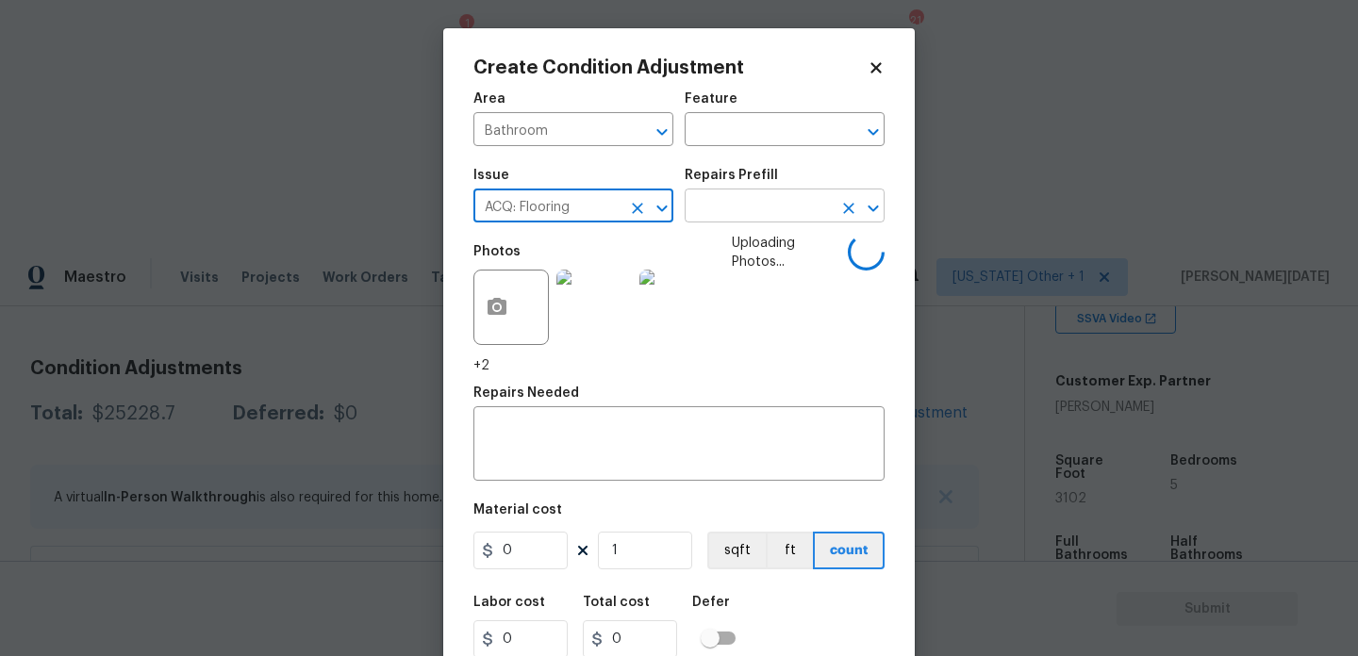
type input "ACQ: Flooring"
click at [725, 206] on input "text" at bounding box center [758, 207] width 147 height 29
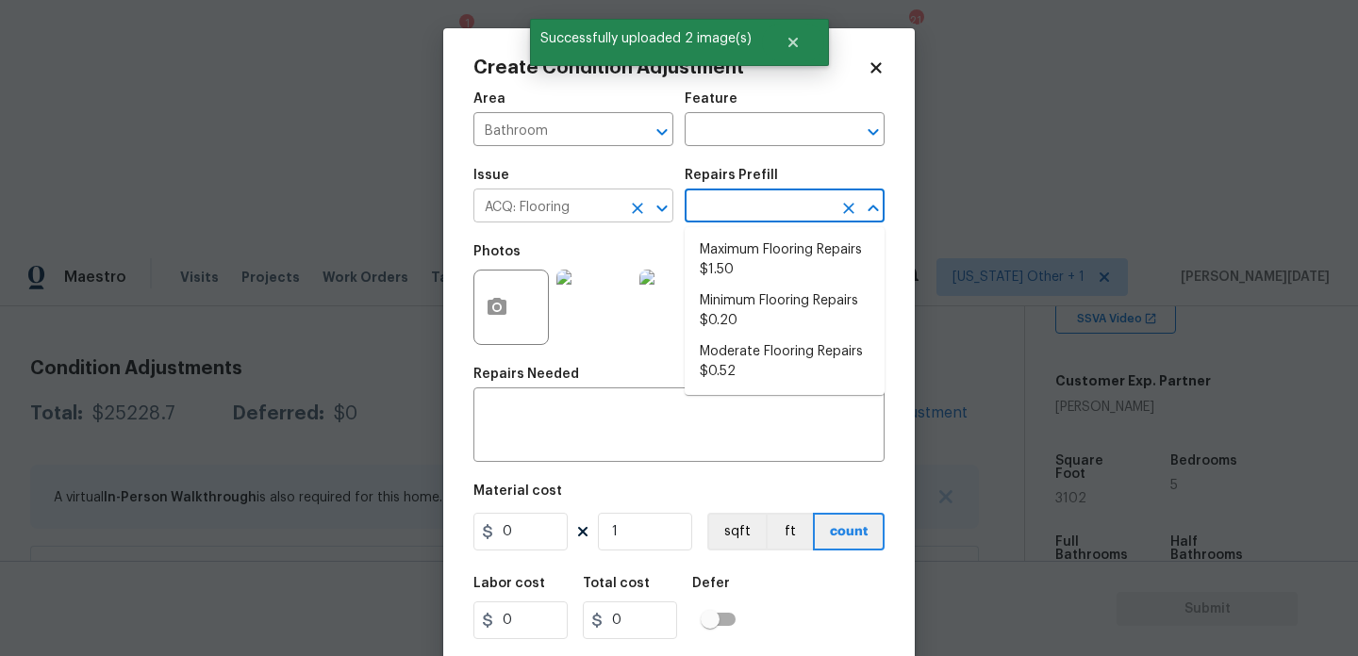
click at [625, 213] on button "Clear" at bounding box center [637, 208] width 26 height 26
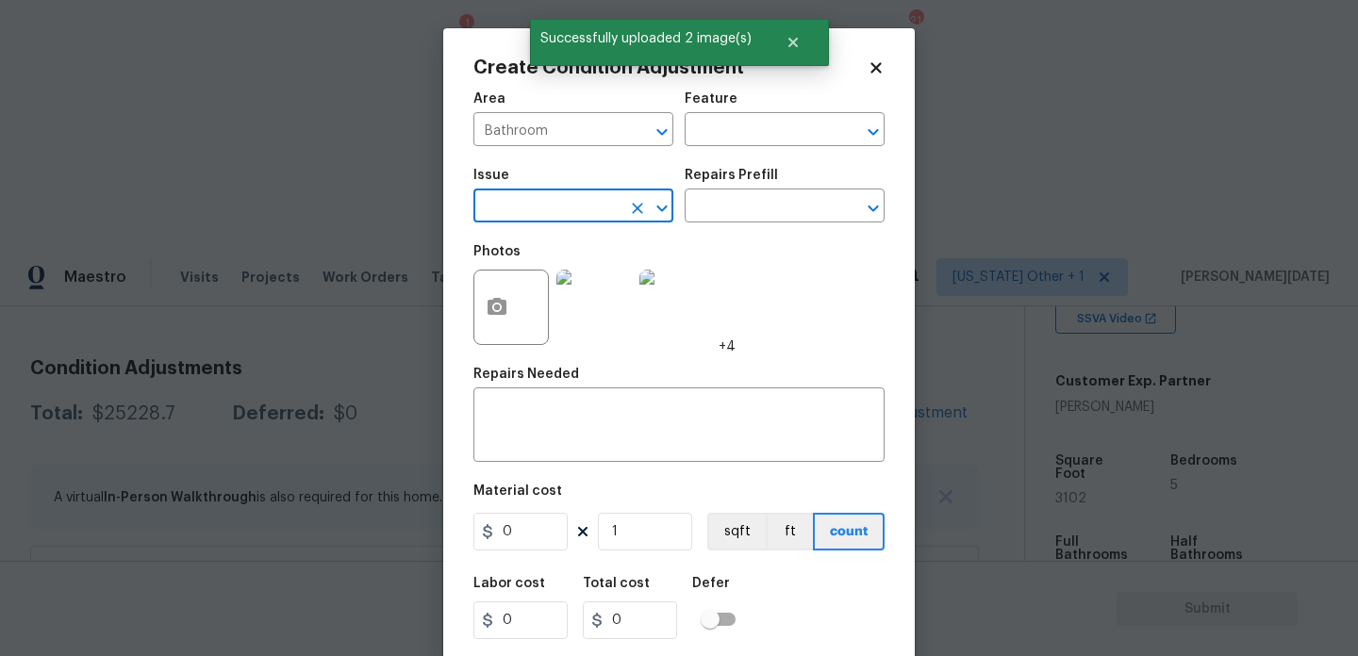
type input "c"
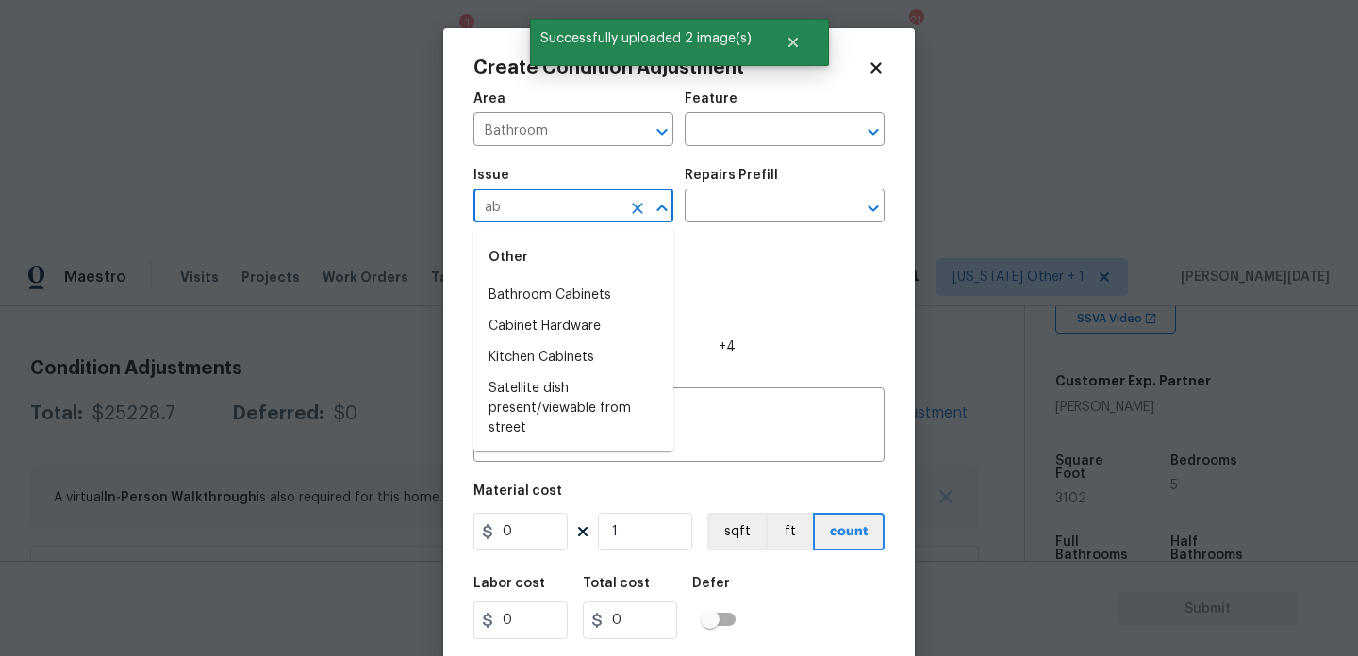
type input "a"
click at [622, 286] on li "Bathroom Cabinets" at bounding box center [573, 295] width 200 height 31
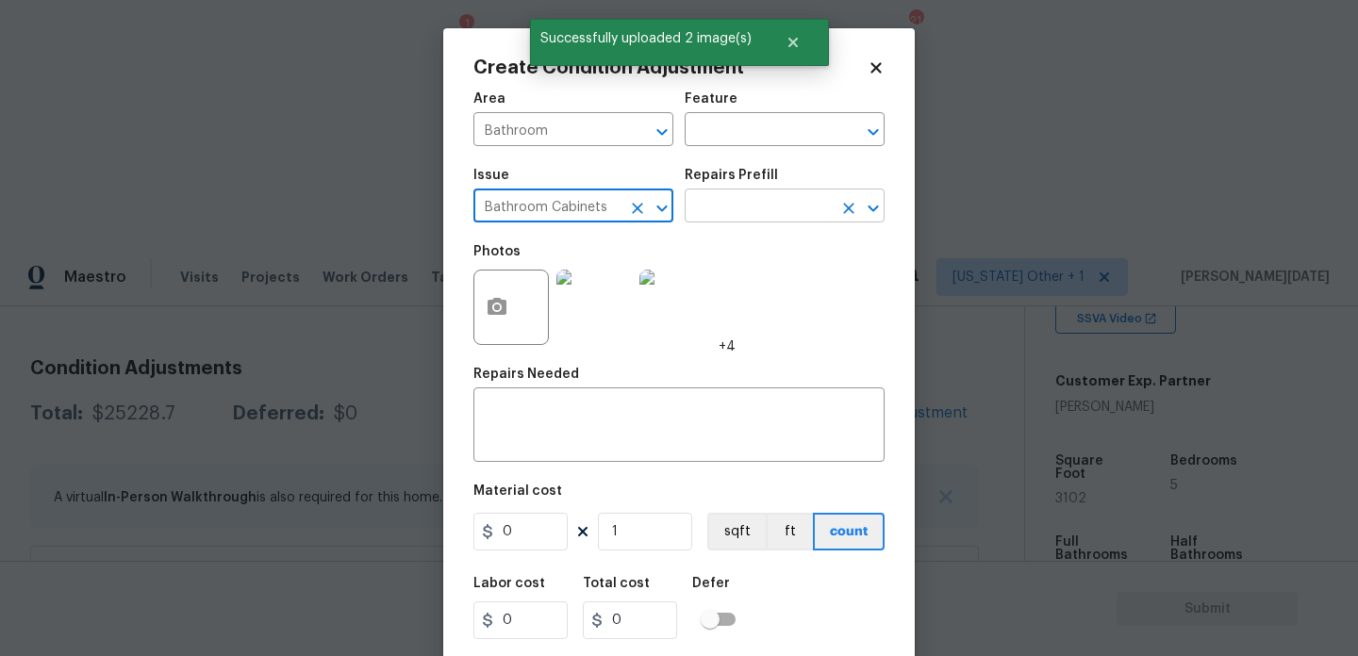
type input "Bathroom Cabinets"
click at [712, 206] on input "text" at bounding box center [758, 207] width 147 height 29
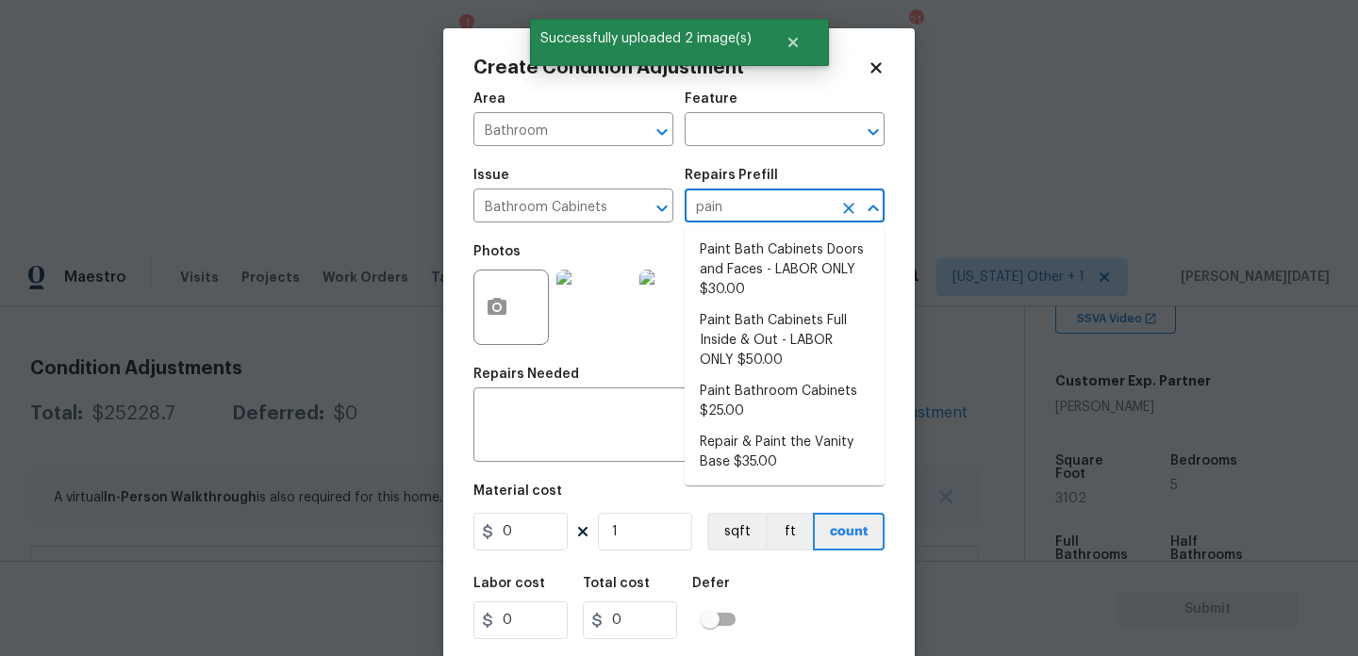
type input "paint"
click at [773, 269] on li "Paint Bath Cabinets Doors and Faces - LABOR ONLY $30.00" at bounding box center [785, 270] width 200 height 71
type input "Cabinets"
type textarea "Prep, sand, mask and apply 2 coats of paint to the bathroom cabinet doors and b…"
type input "30"
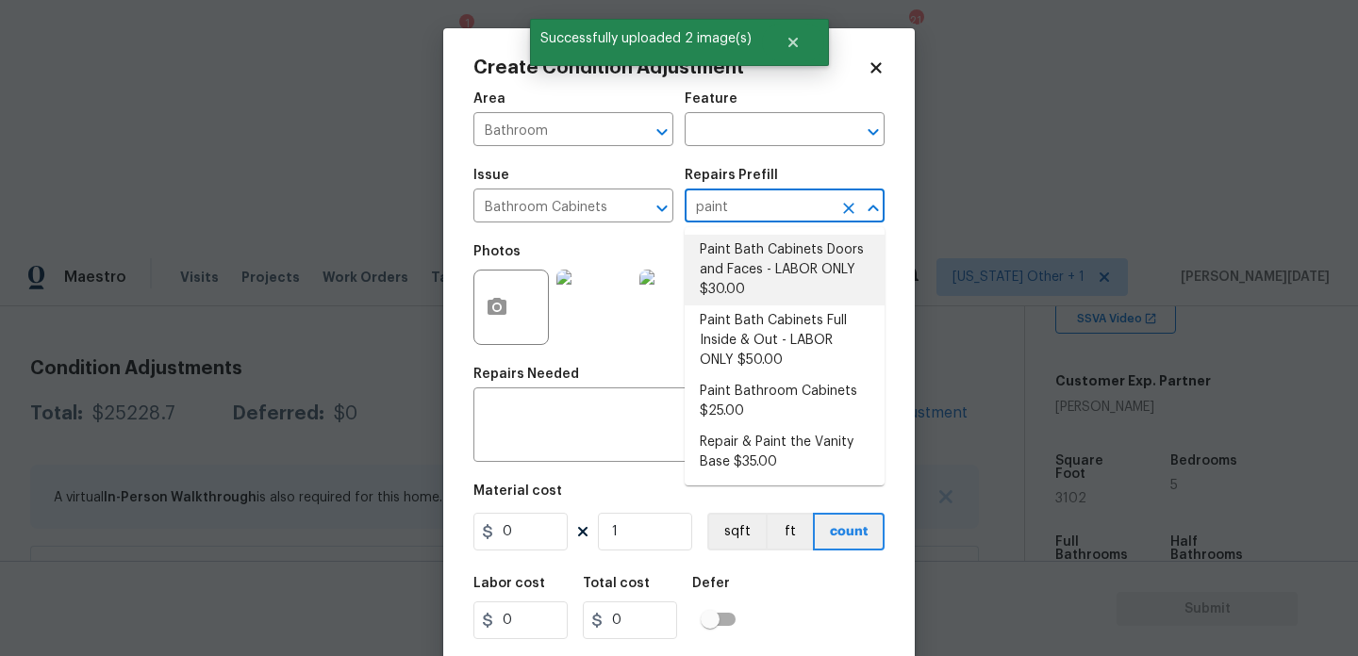
type input "30"
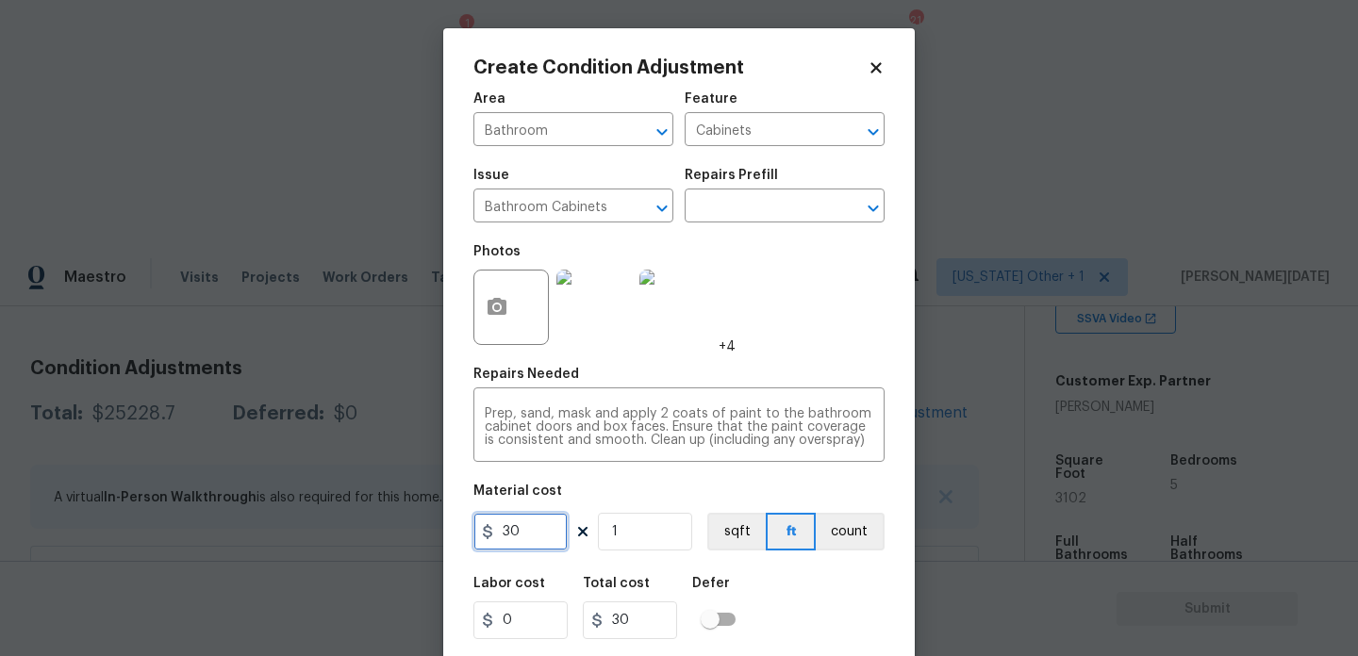
drag, startPoint x: 522, startPoint y: 526, endPoint x: 389, endPoint y: 528, distance: 133.0
click at [389, 528] on div "Create Condition Adjustment Area Bathroom ​ Feature Cabinets ​ Issue Bathroom C…" at bounding box center [679, 328] width 1358 height 656
type input "1000"
click at [790, 325] on div "Photos +4" at bounding box center [678, 295] width 411 height 123
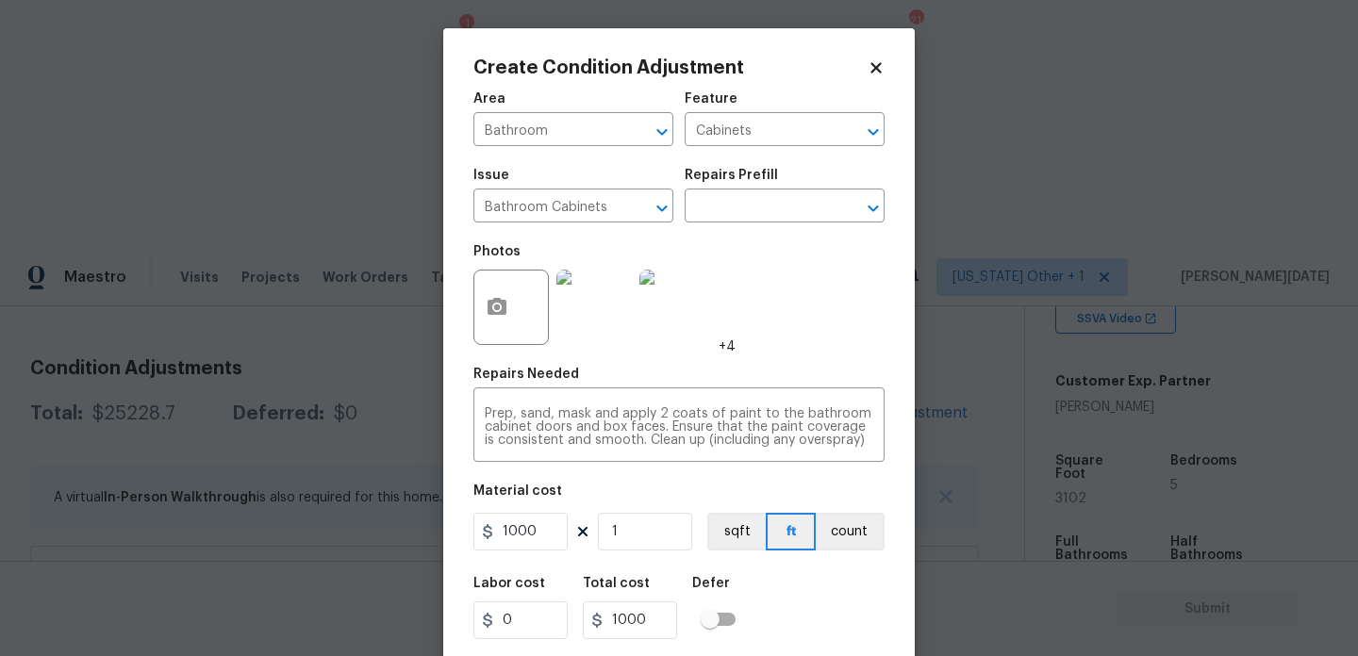
scroll to position [48, 0]
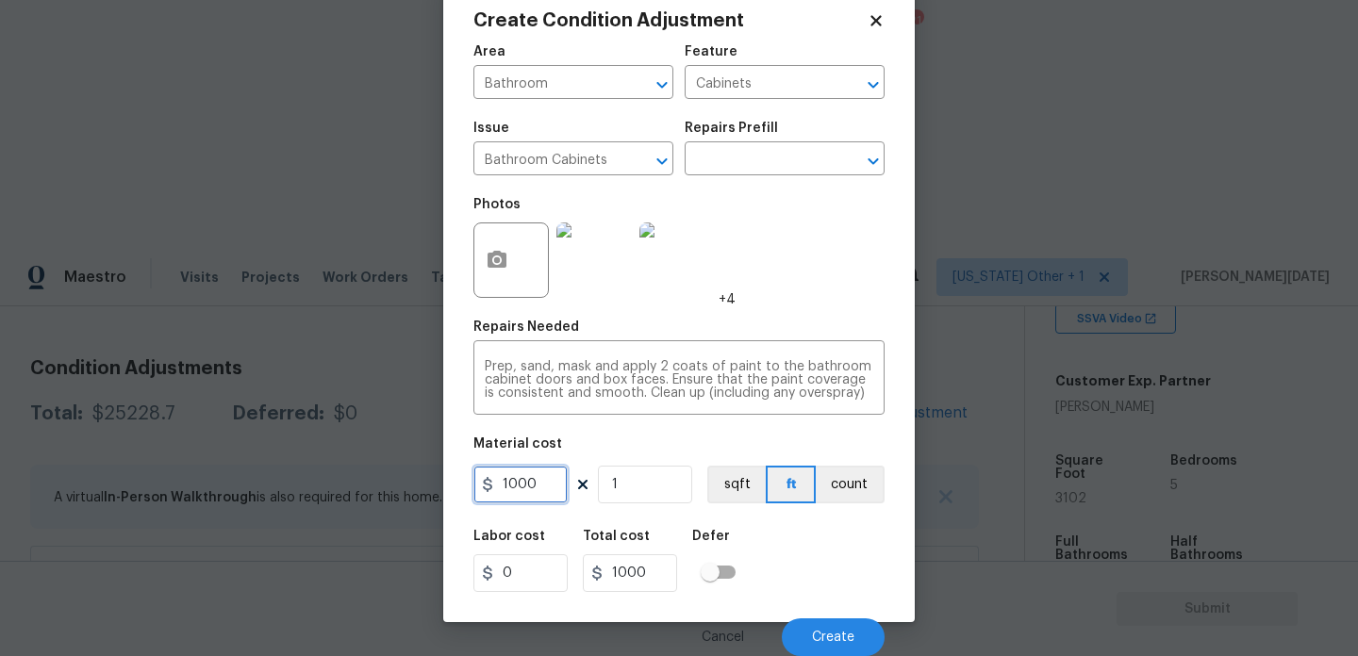
drag, startPoint x: 553, startPoint y: 486, endPoint x: 323, endPoint y: 486, distance: 229.1
click at [323, 486] on div "Create Condition Adjustment Area Bathroom ​ Feature Cabinets ​ Issue Bathroom C…" at bounding box center [679, 328] width 1358 height 656
type input "1500"
click at [739, 394] on textarea "Prep, sand, mask and apply 2 coats of paint to the bathroom cabinet doors and b…" at bounding box center [679, 380] width 388 height 40
type input "1500"
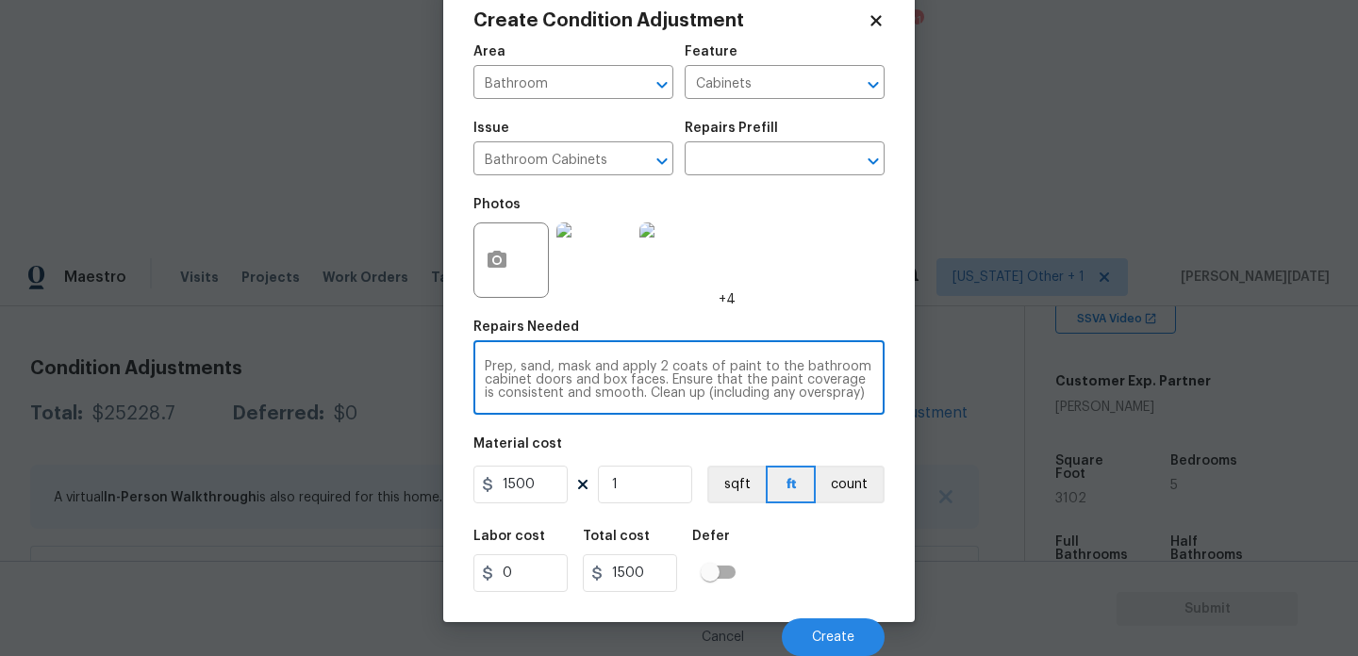
type textarea "q"
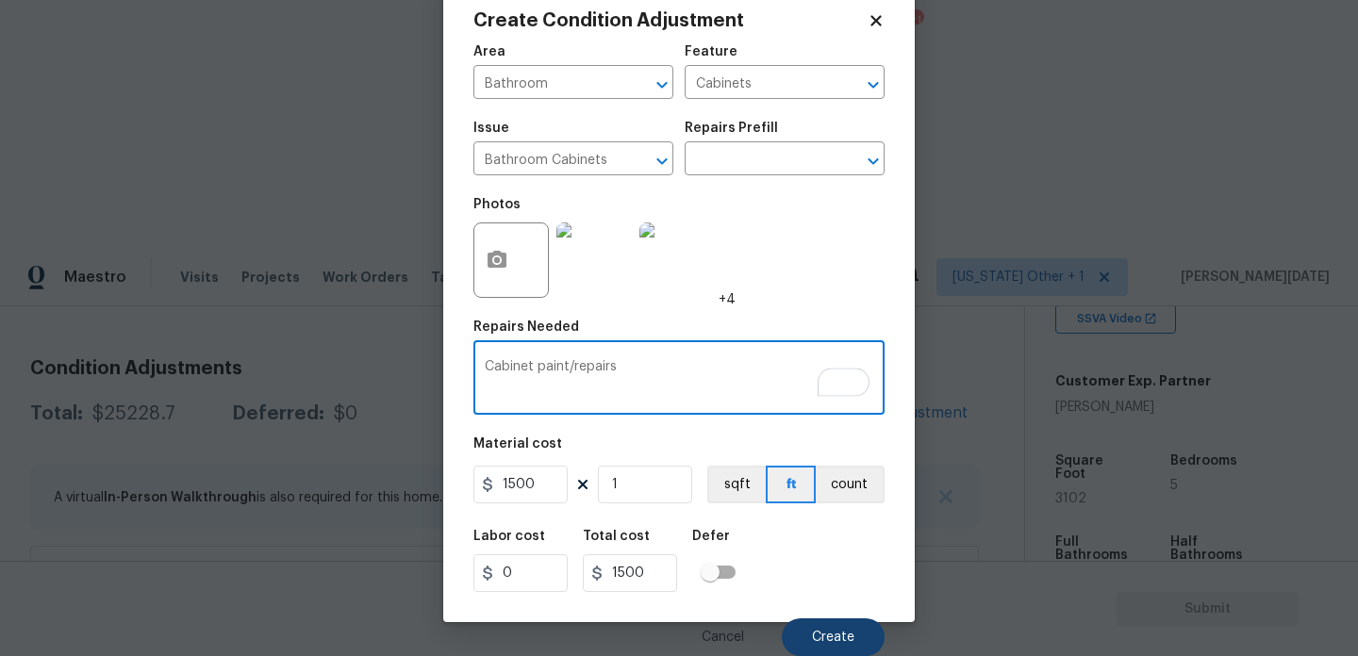
type textarea "Cabinet paint/repairs"
click at [828, 634] on span "Create" at bounding box center [833, 638] width 42 height 14
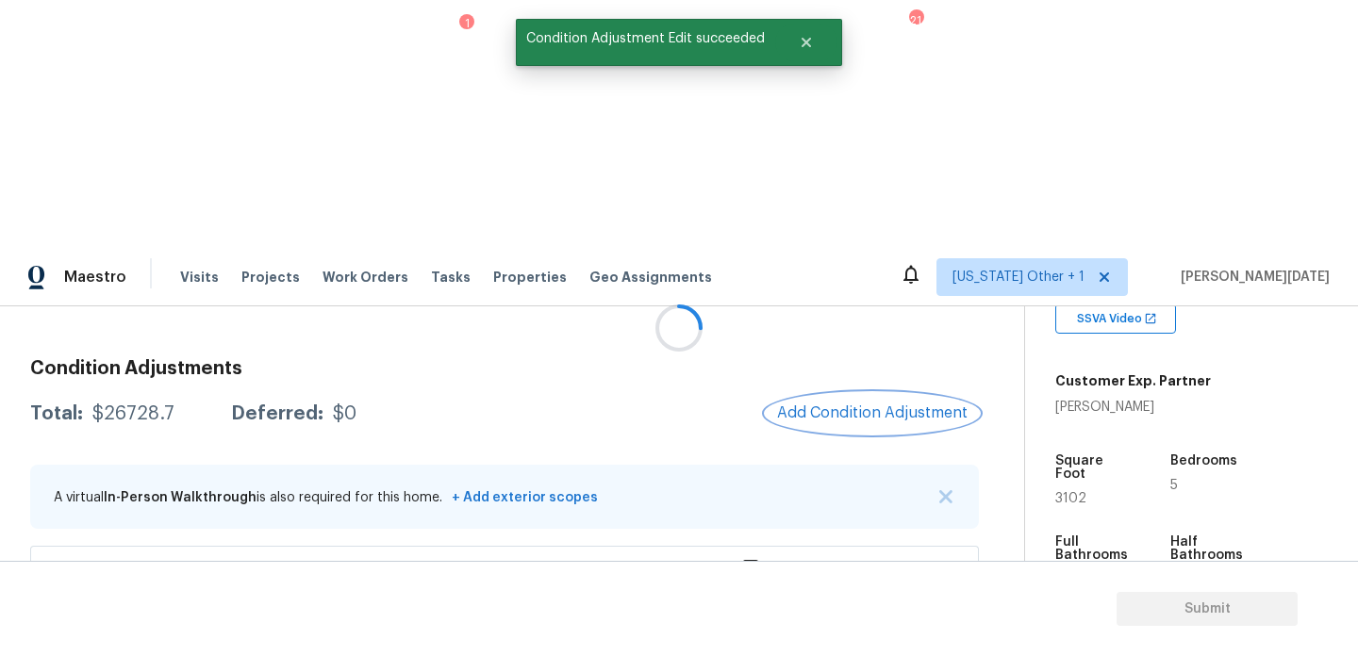
scroll to position [0, 0]
click at [884, 405] on span "Add Condition Adjustment" at bounding box center [872, 413] width 190 height 17
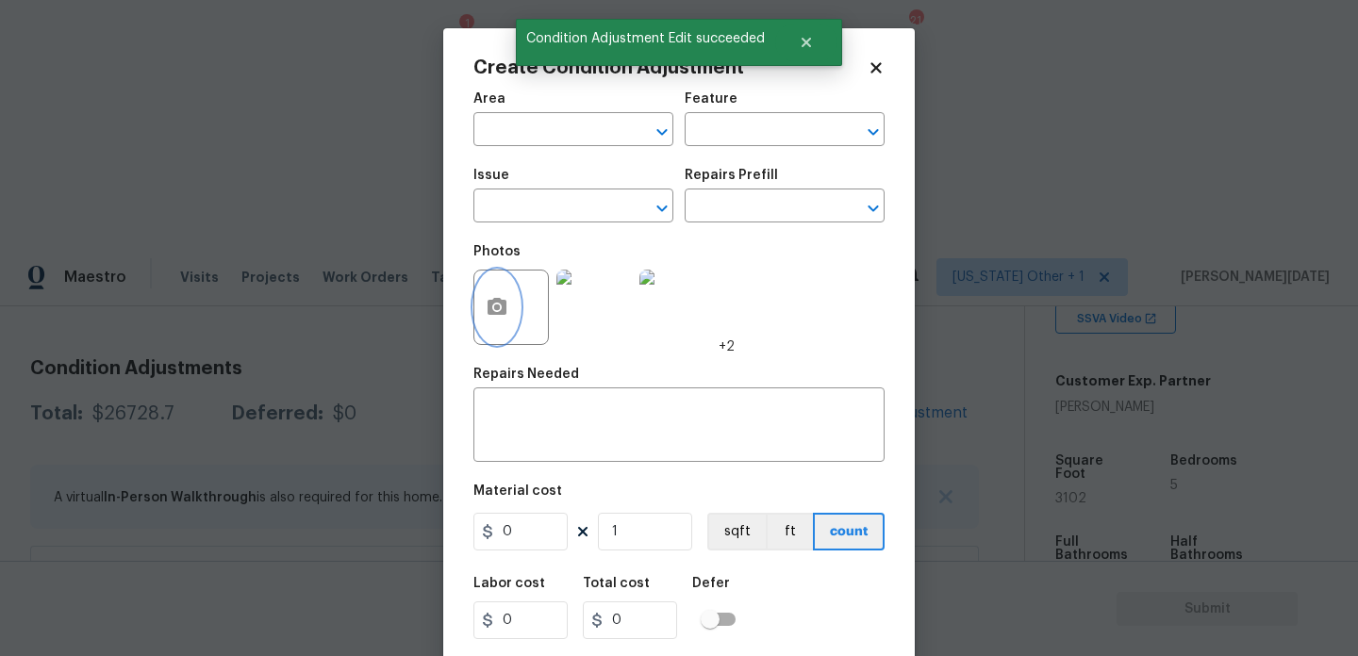
click at [492, 312] on icon "button" at bounding box center [496, 306] width 19 height 17
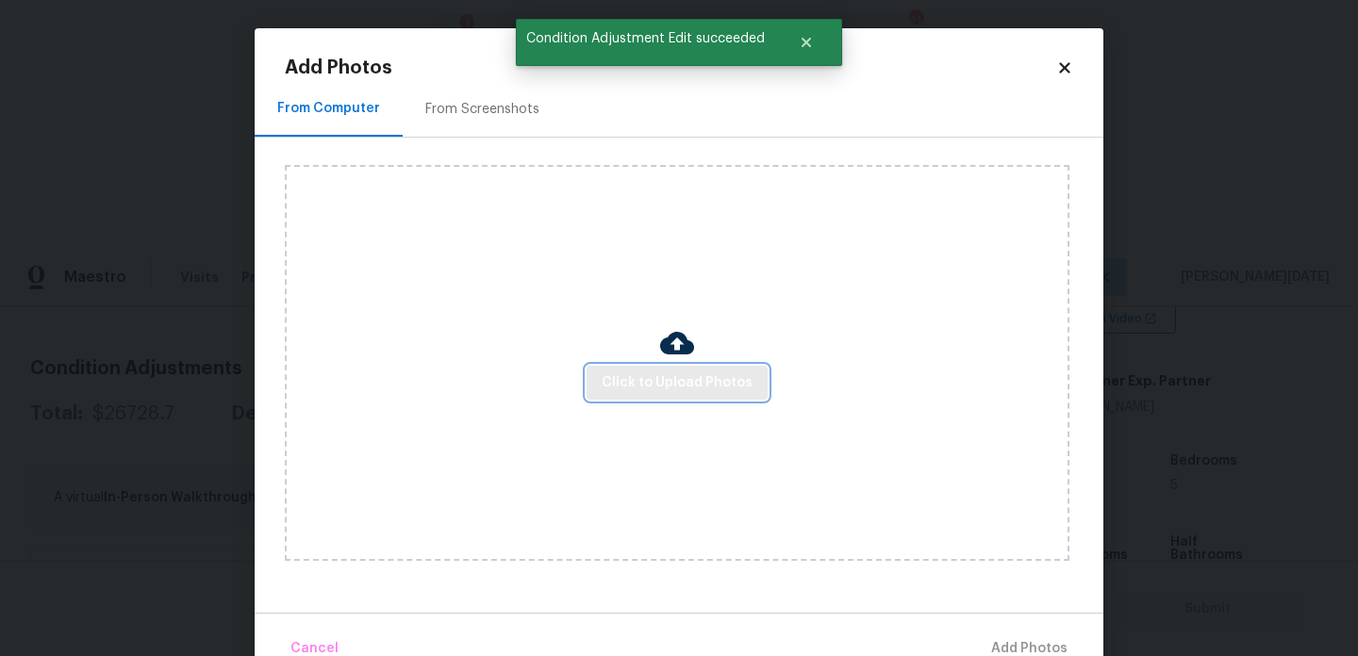
click at [686, 379] on span "Click to Upload Photos" at bounding box center [677, 384] width 151 height 24
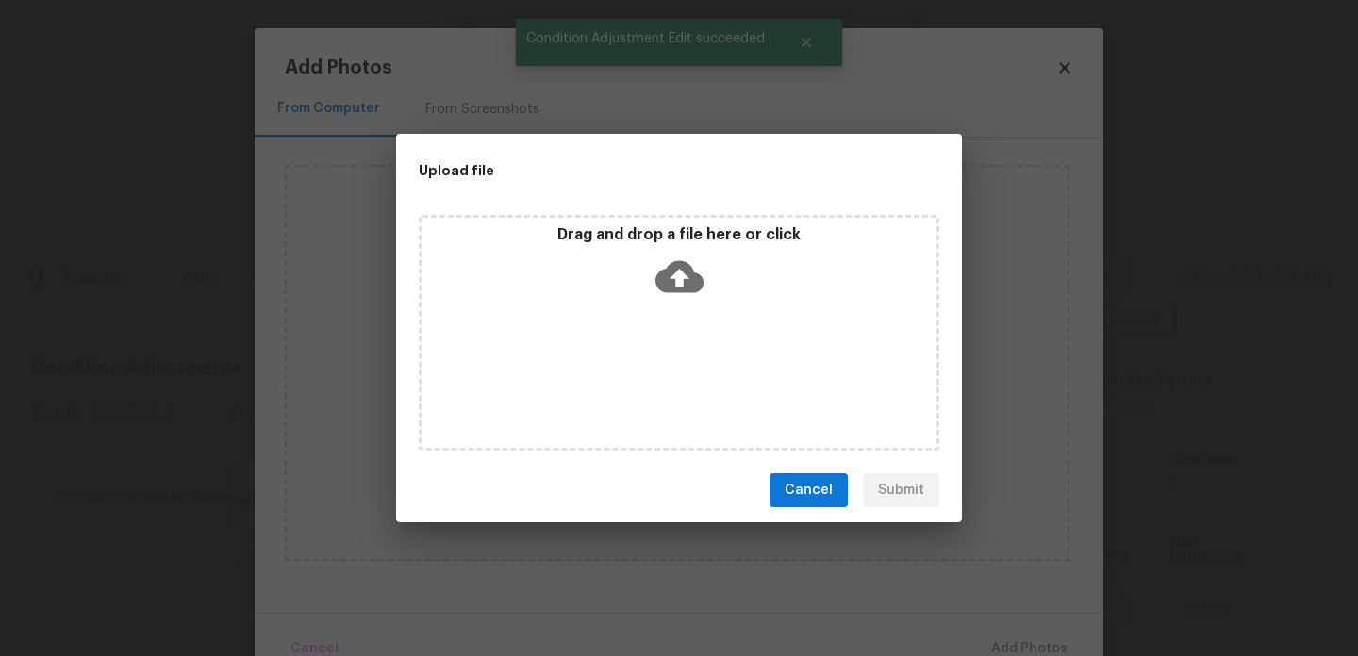
click at [686, 379] on div "Drag and drop a file here or click" at bounding box center [679, 333] width 520 height 236
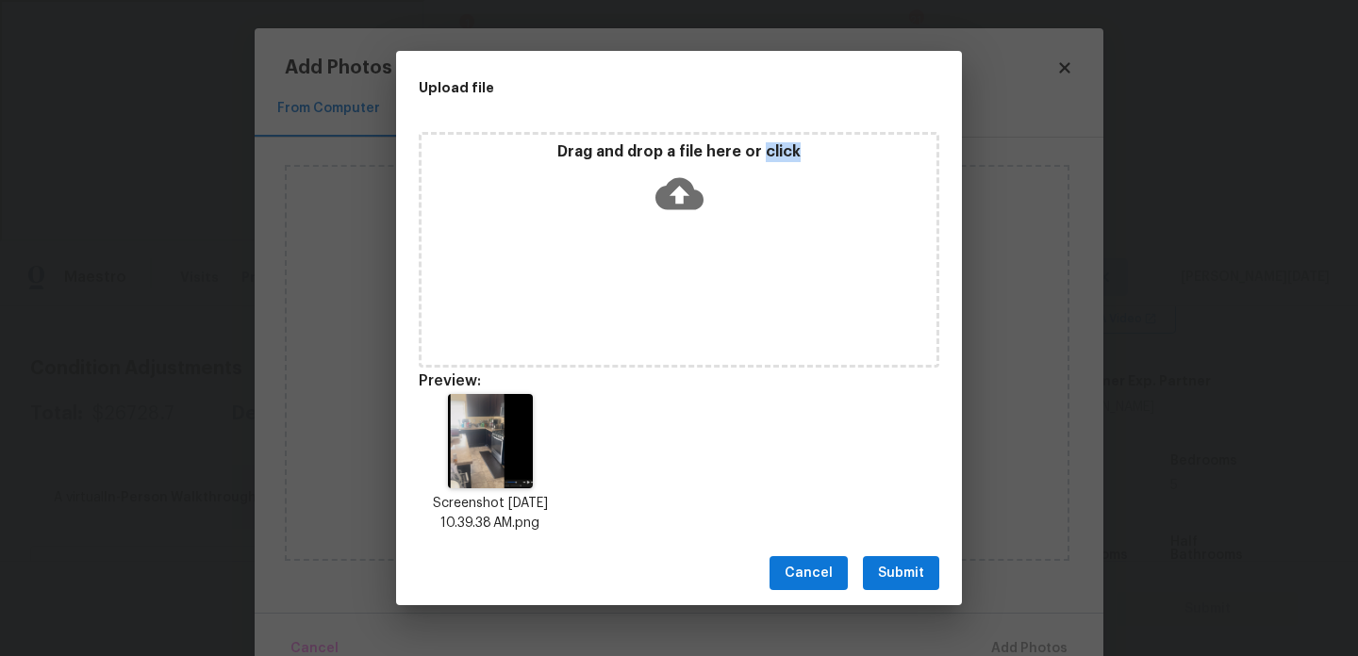
click at [898, 565] on span "Submit" at bounding box center [901, 574] width 46 height 24
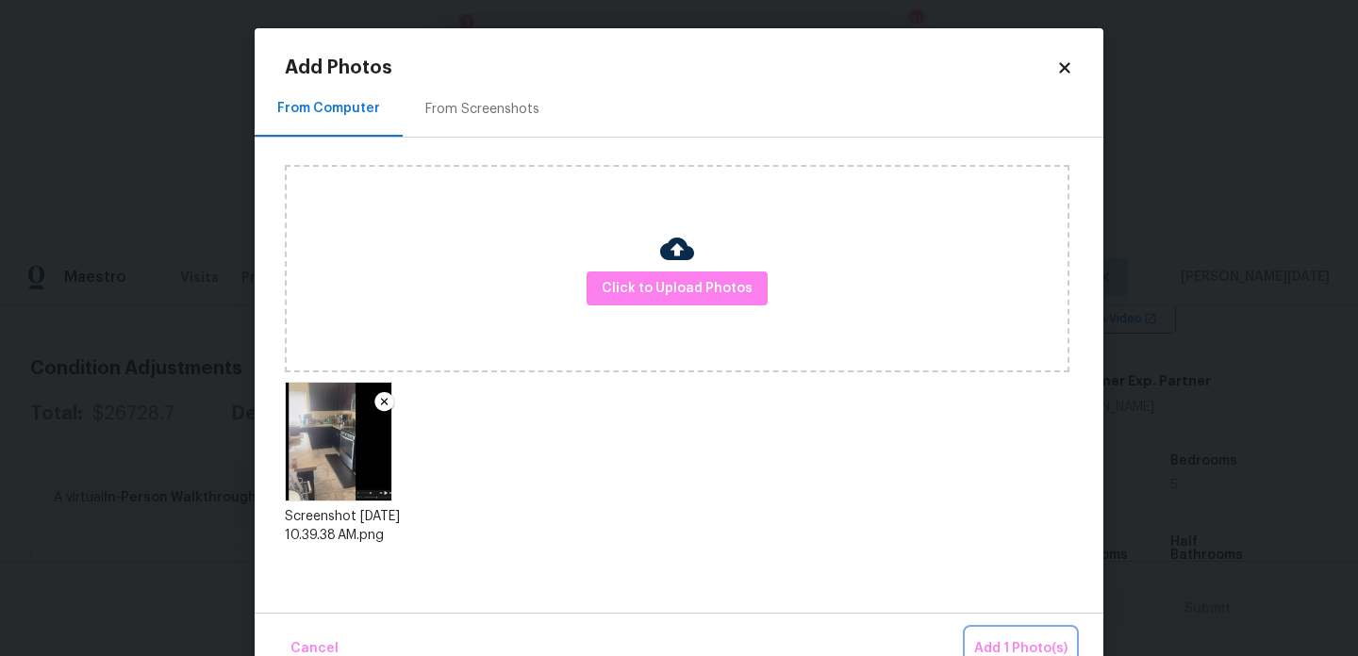
click at [1013, 633] on button "Add 1 Photo(s)" at bounding box center [1020, 649] width 108 height 41
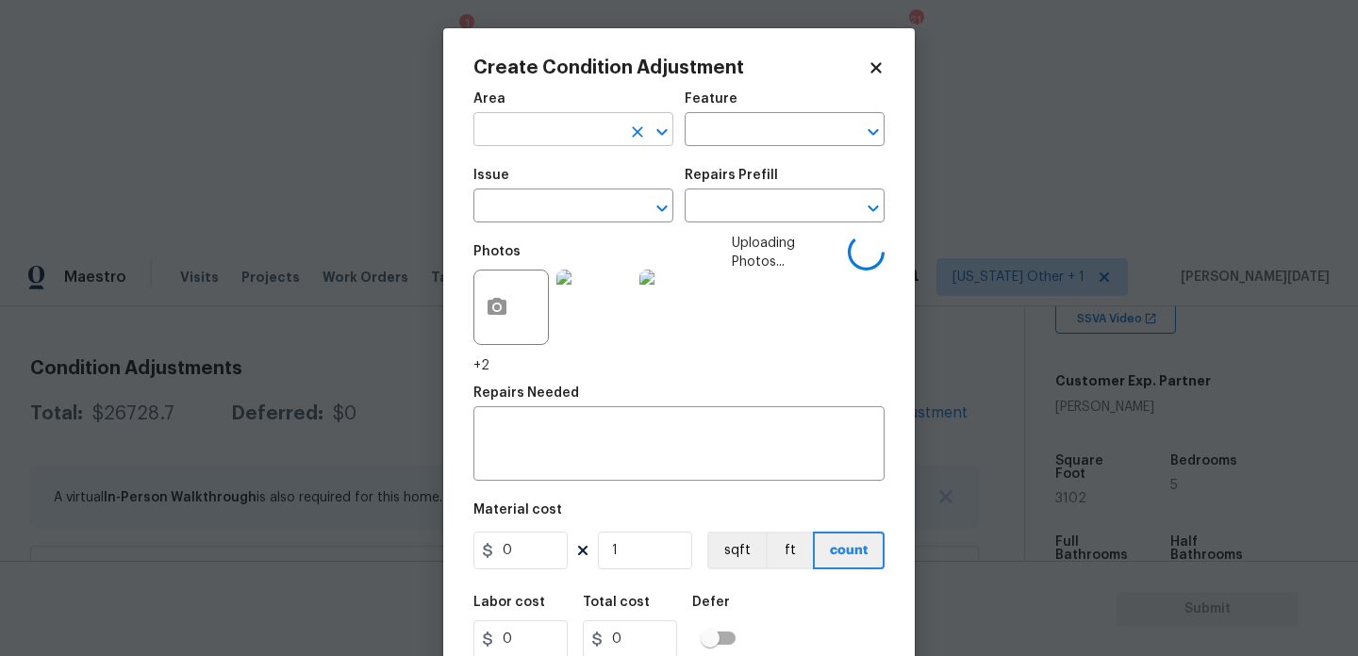
click at [551, 134] on input "text" at bounding box center [546, 131] width 147 height 29
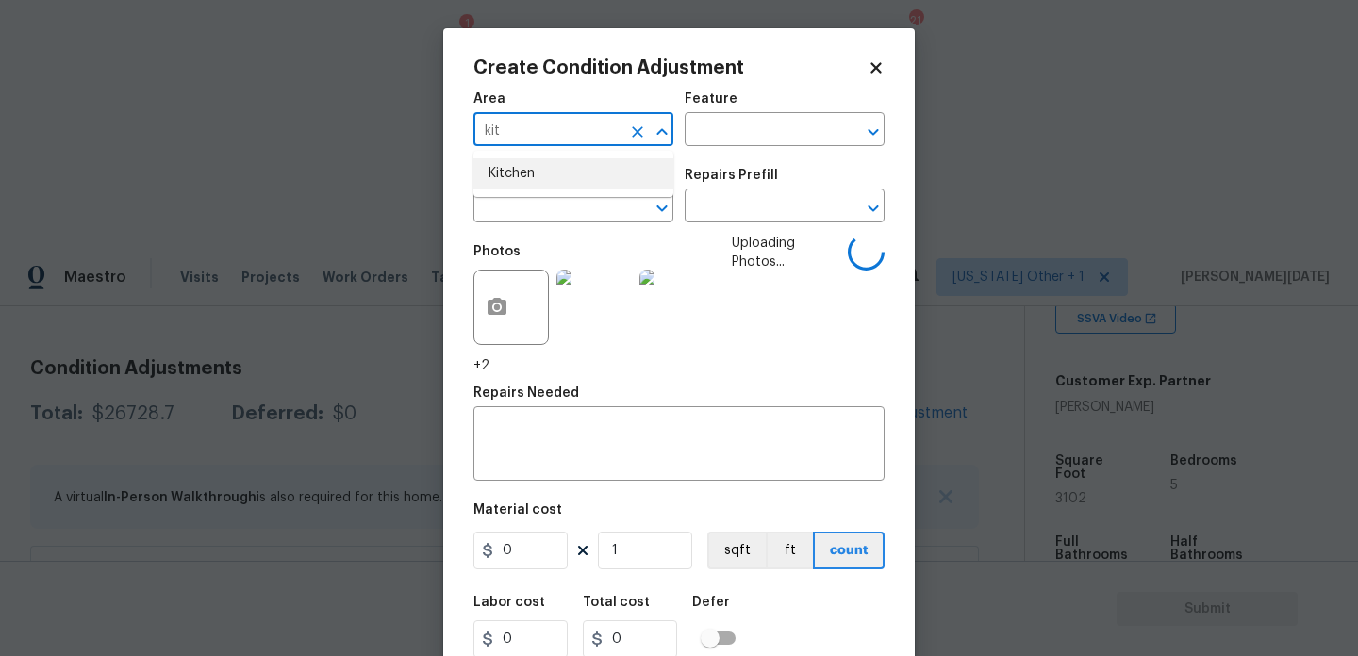
click at [550, 163] on li "Kitchen" at bounding box center [573, 173] width 200 height 31
type input "Kitchen"
click at [547, 204] on input "text" at bounding box center [546, 207] width 147 height 29
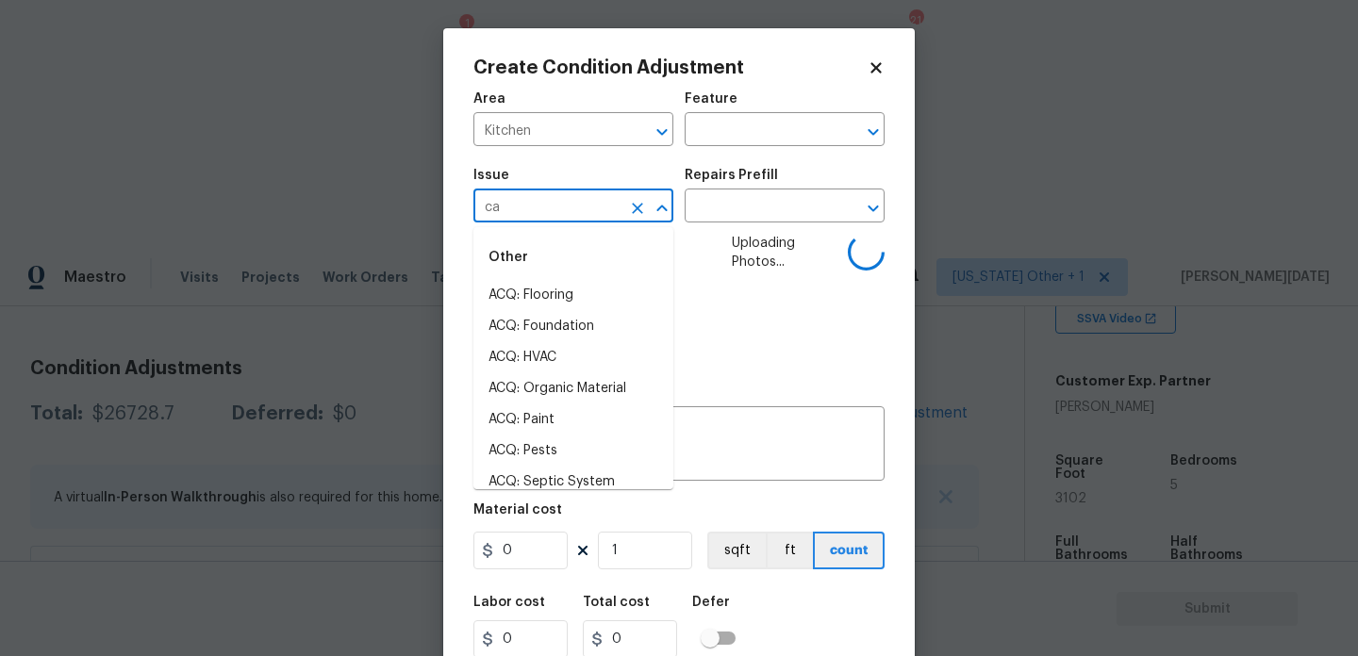
type input "cab"
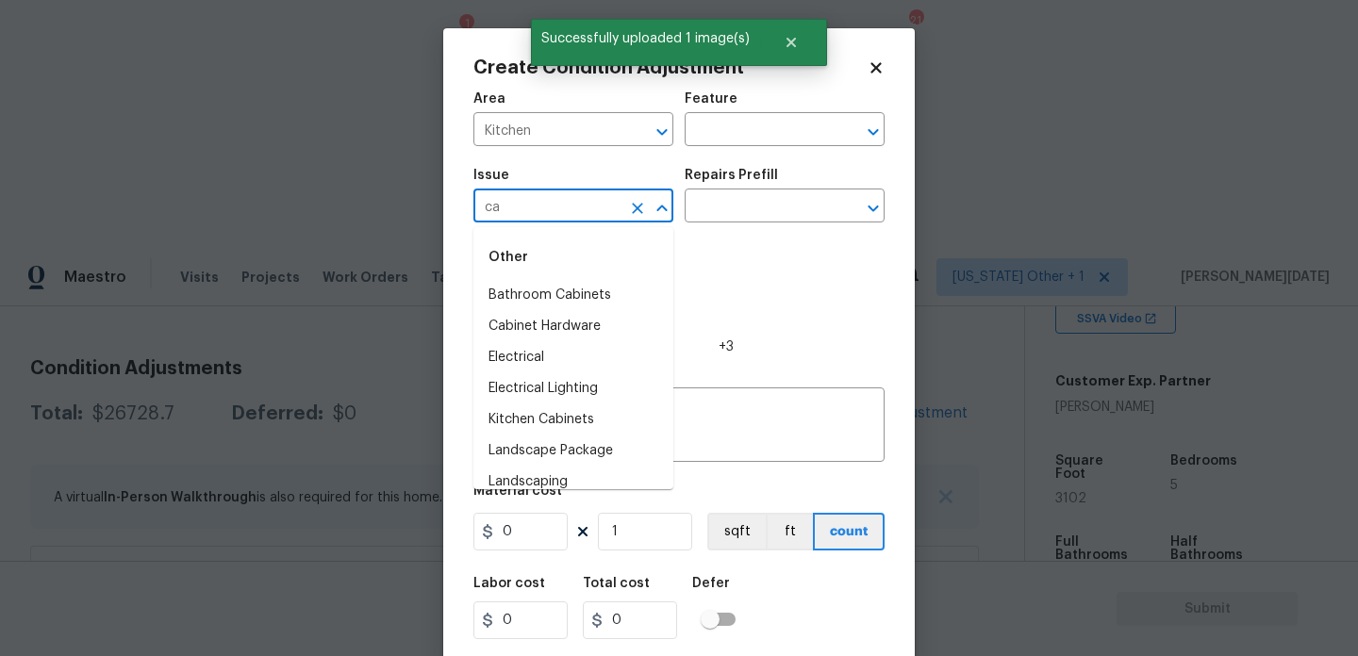
type input "cab"
click at [583, 348] on li "Kitchen Cabinets" at bounding box center [573, 357] width 200 height 31
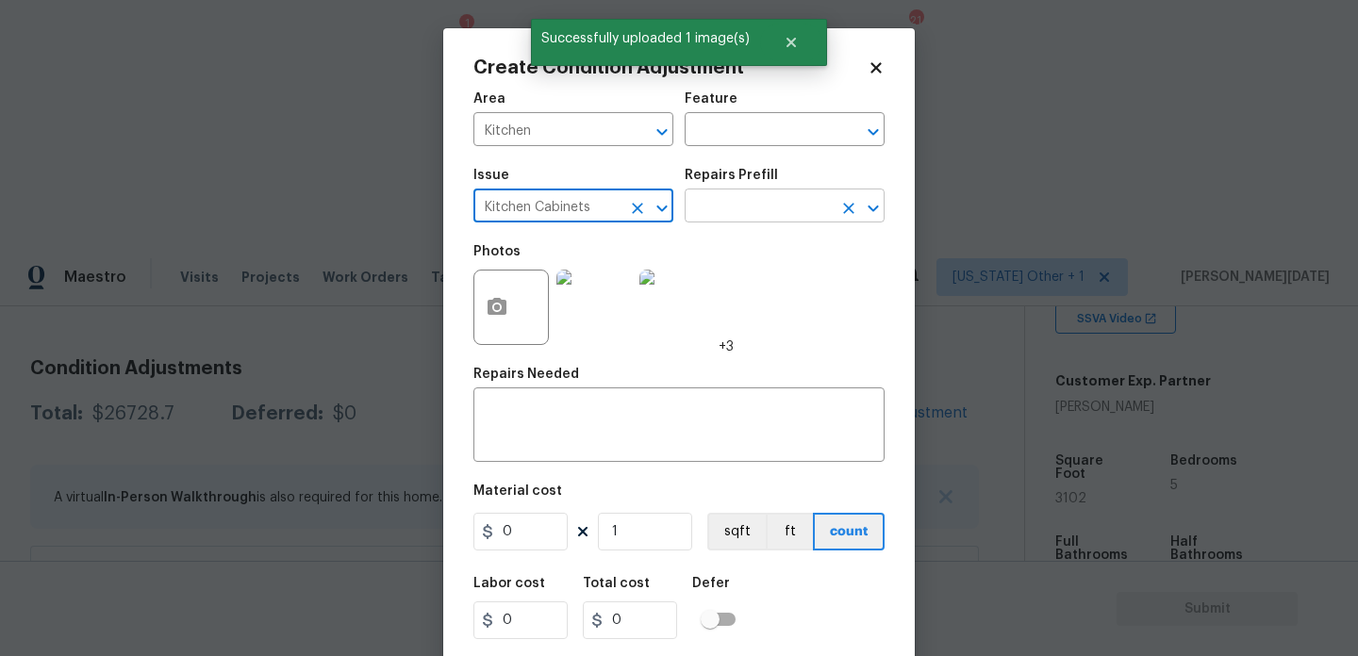
type input "Kitchen Cabinets"
click at [721, 206] on input "text" at bounding box center [758, 207] width 147 height 29
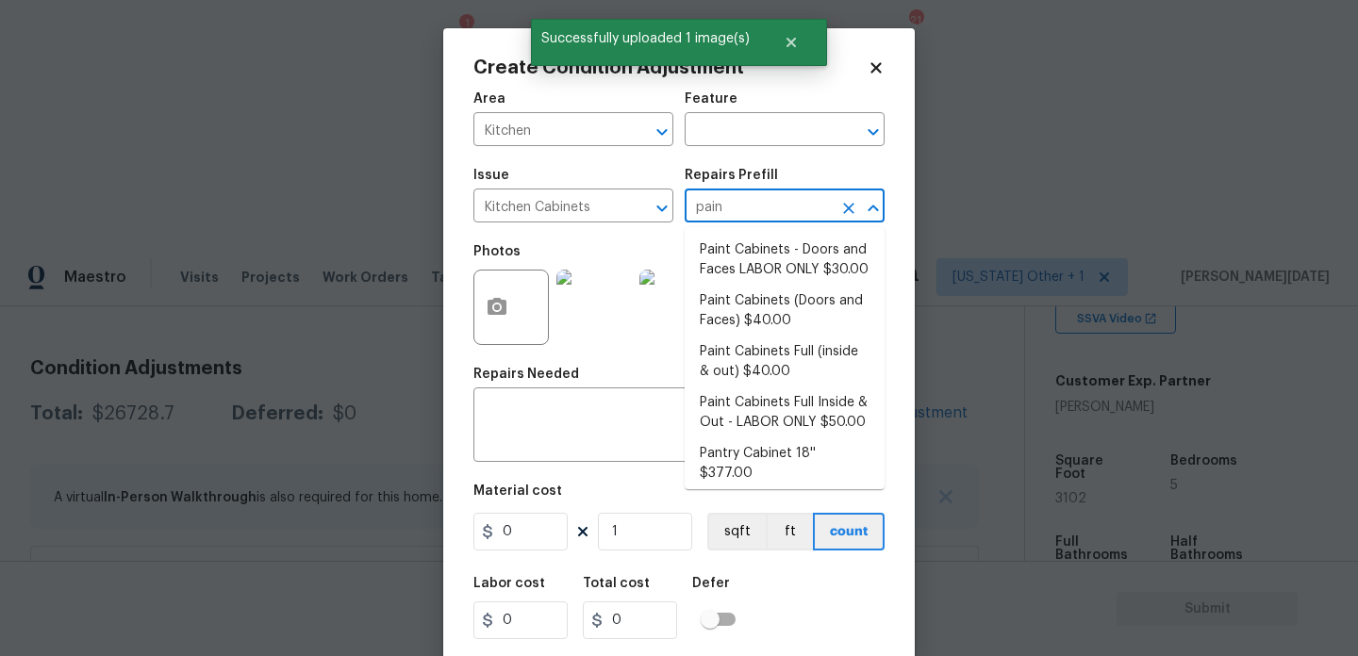
type input "paint"
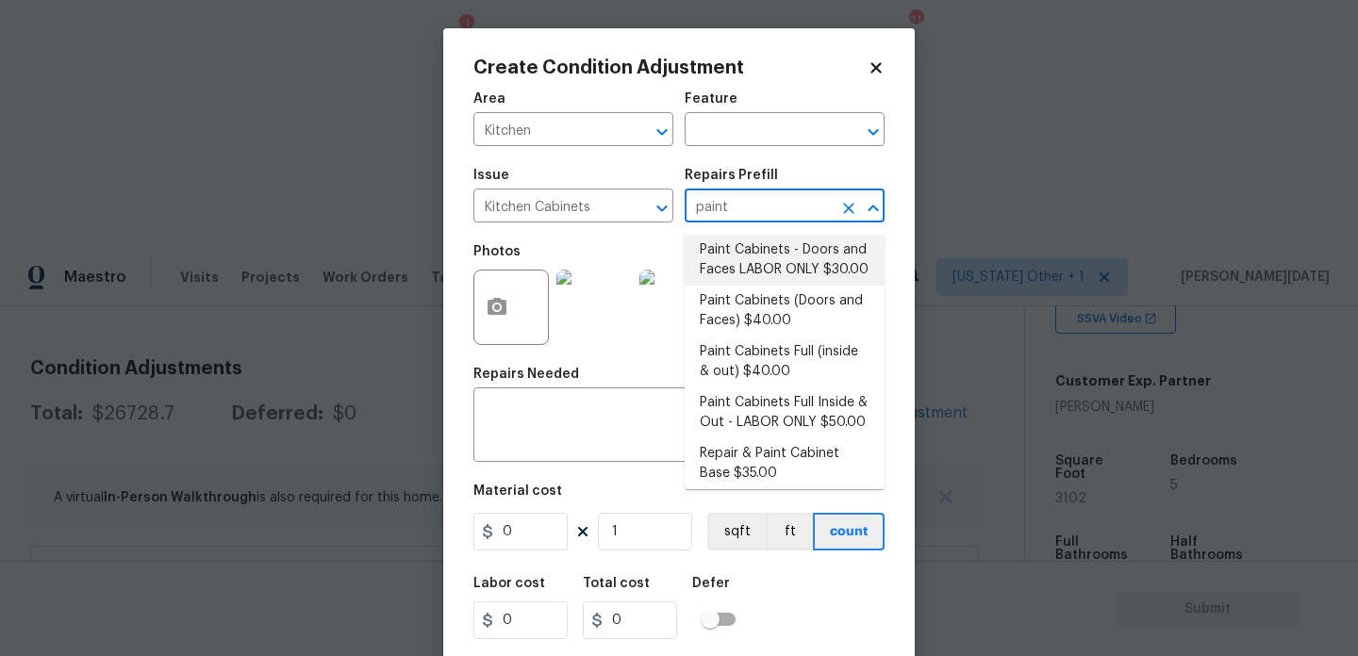
click at [768, 266] on li "Paint Cabinets - Doors and Faces LABOR ONLY $30.00" at bounding box center [785, 260] width 200 height 51
type input "Cabinets"
type textarea "Prep, sand, mask and apply 2 coats of paint to the kitchen cabinet doors and bo…"
type input "30"
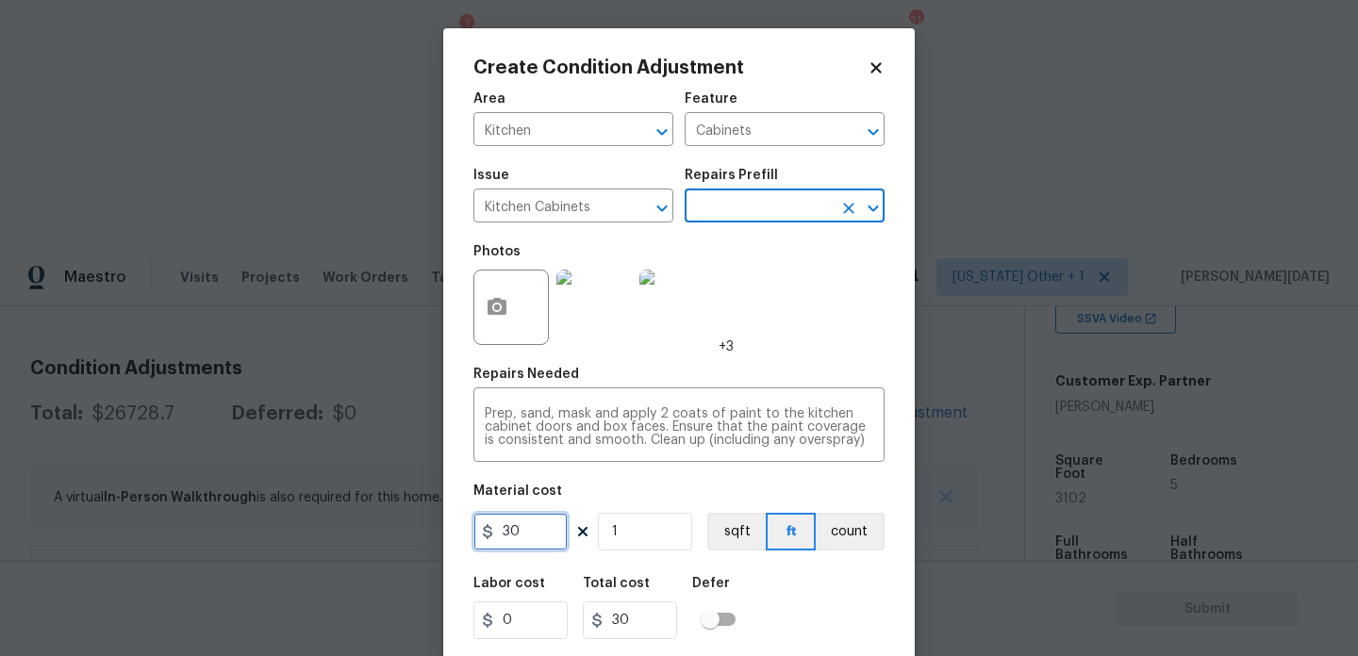
drag, startPoint x: 488, startPoint y: 538, endPoint x: 388, endPoint y: 538, distance: 99.9
click at [388, 538] on div "Create Condition Adjustment Area Kitchen ​ Feature Cabinets ​ Issue Kitchen Cab…" at bounding box center [679, 328] width 1358 height 656
type input "1500"
click at [538, 429] on textarea "Prep, sand, mask and apply 2 coats of paint to the kitchen cabinet doors and bo…" at bounding box center [679, 427] width 388 height 40
type input "1500"
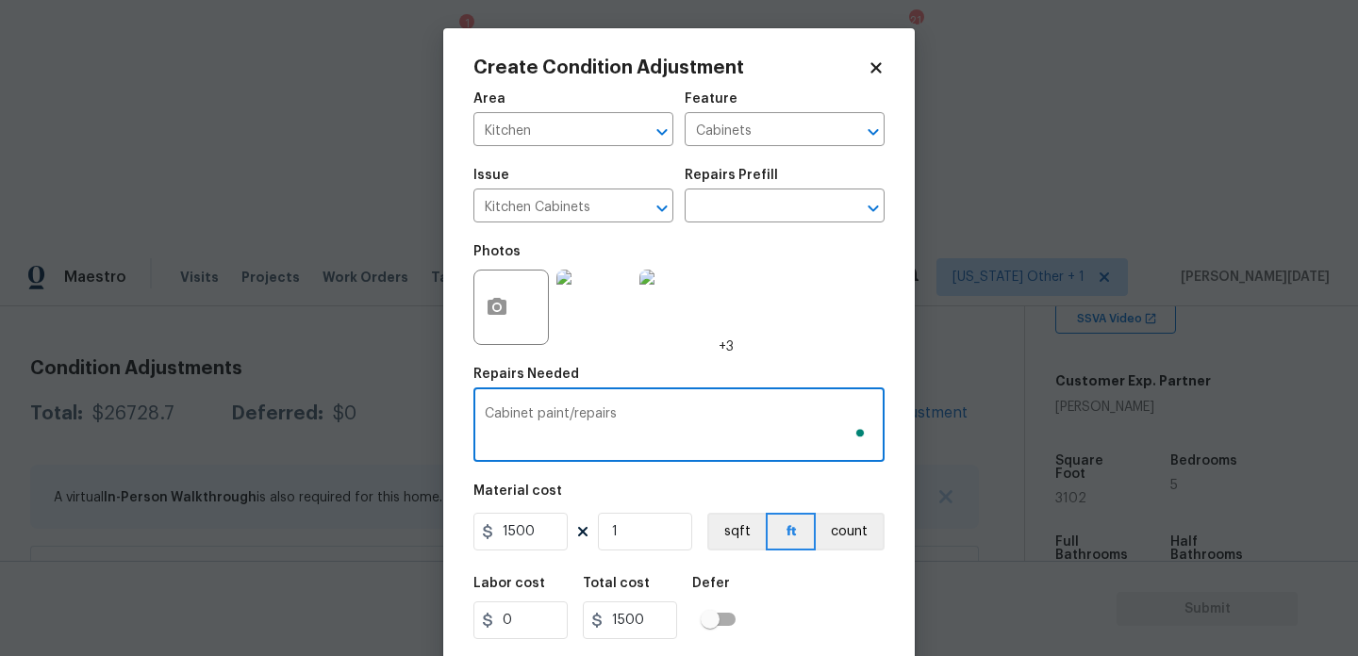
scroll to position [48, 0]
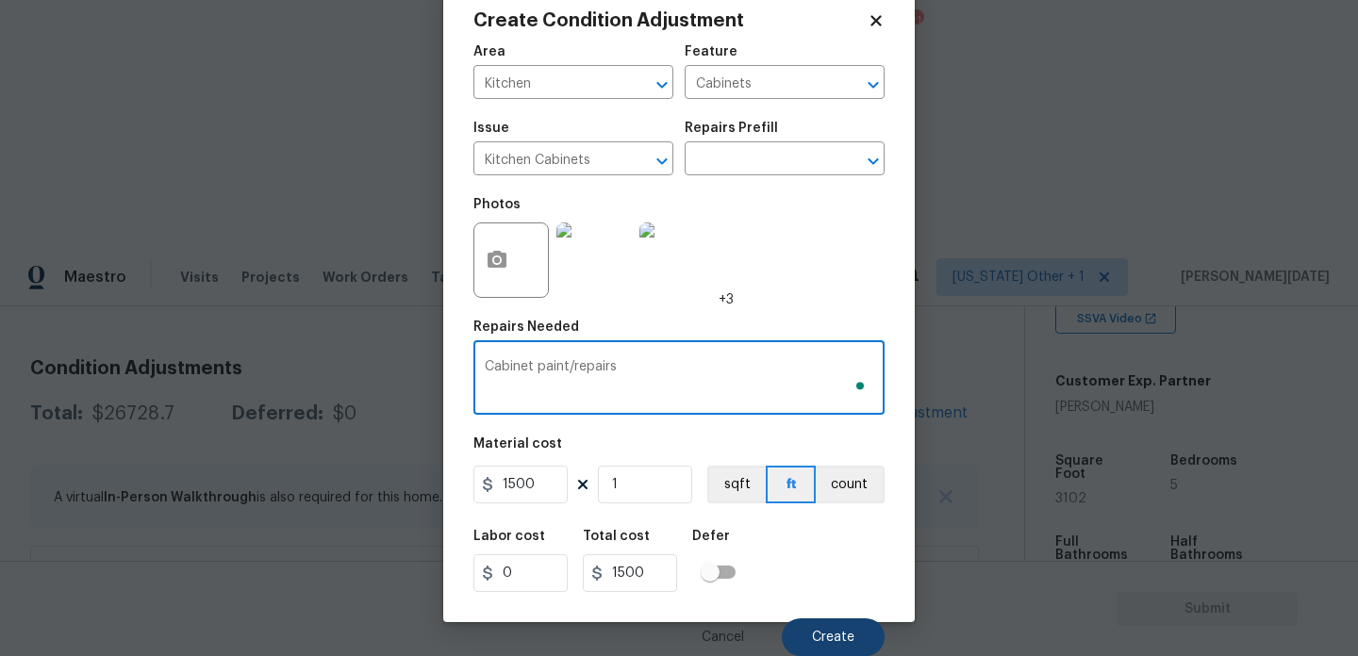
type textarea "Cabinet paint/repairs"
click at [834, 647] on button "Create" at bounding box center [833, 638] width 103 height 38
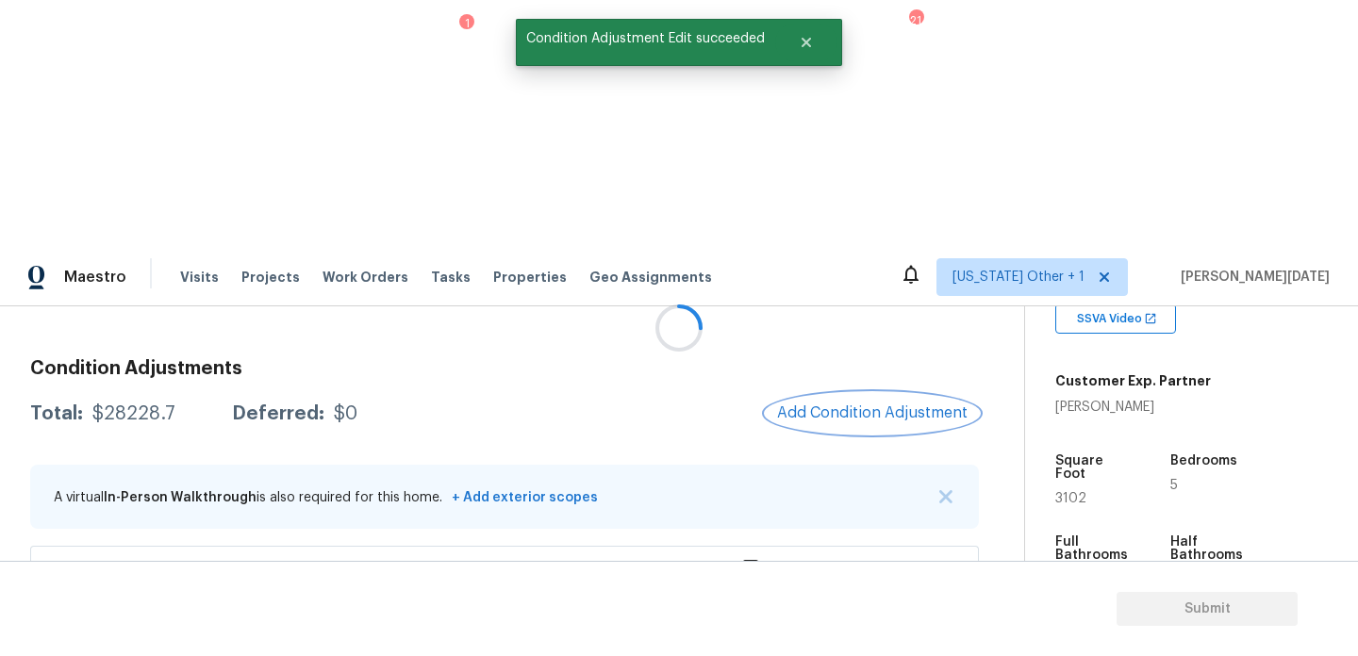
scroll to position [0, 0]
drag, startPoint x: 91, startPoint y: 164, endPoint x: 171, endPoint y: 166, distance: 79.2
click at [171, 405] on div "Total: $28228.7 Deferred: $0" at bounding box center [193, 414] width 327 height 19
copy div "$28228.7"
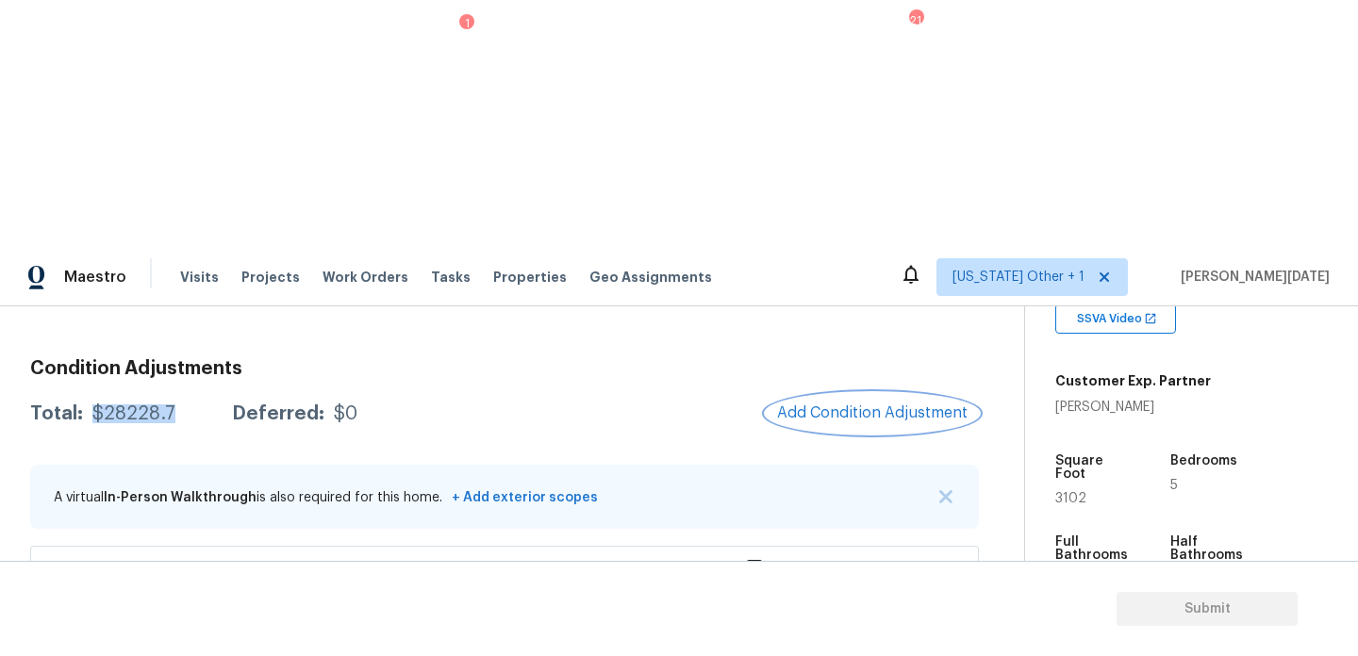
click at [876, 393] on button "Add Condition Adjustment" at bounding box center [872, 413] width 213 height 40
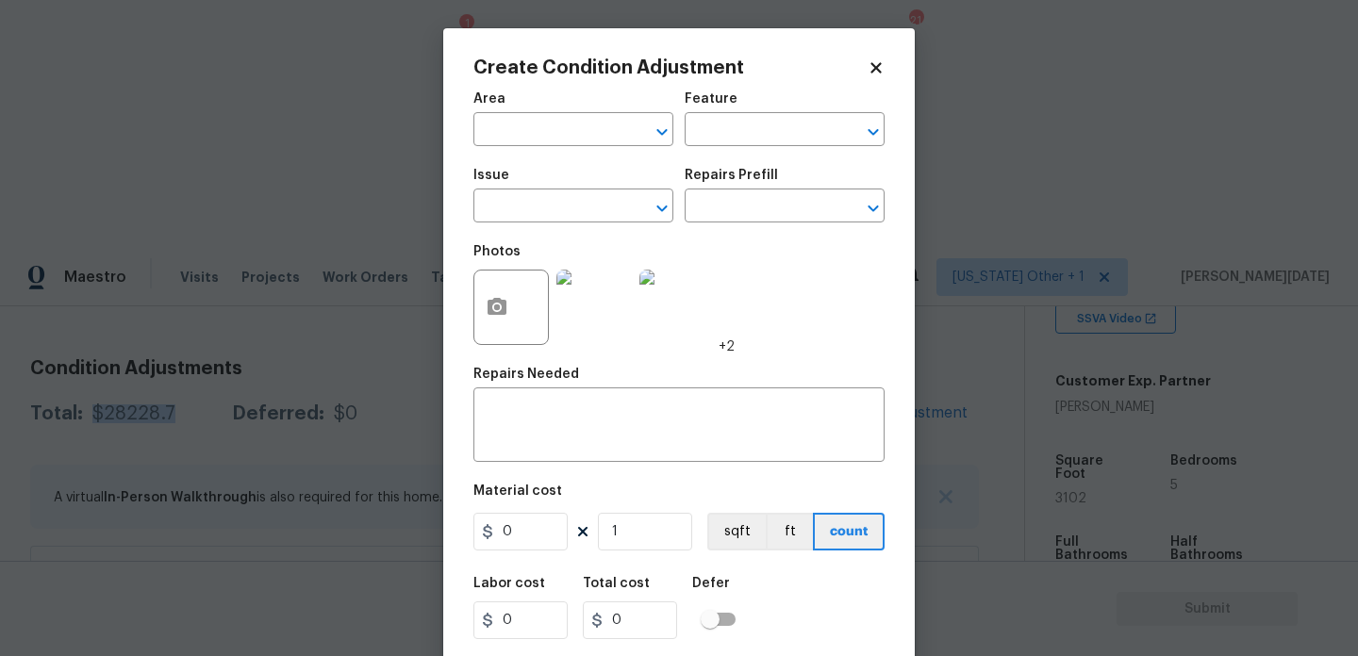
click at [467, 137] on div "Create Condition Adjustment Area ​ Feature ​ Issue ​ Repairs Prefill ​ Photos +…" at bounding box center [678, 348] width 471 height 641
click at [539, 127] on input "text" at bounding box center [546, 131] width 147 height 29
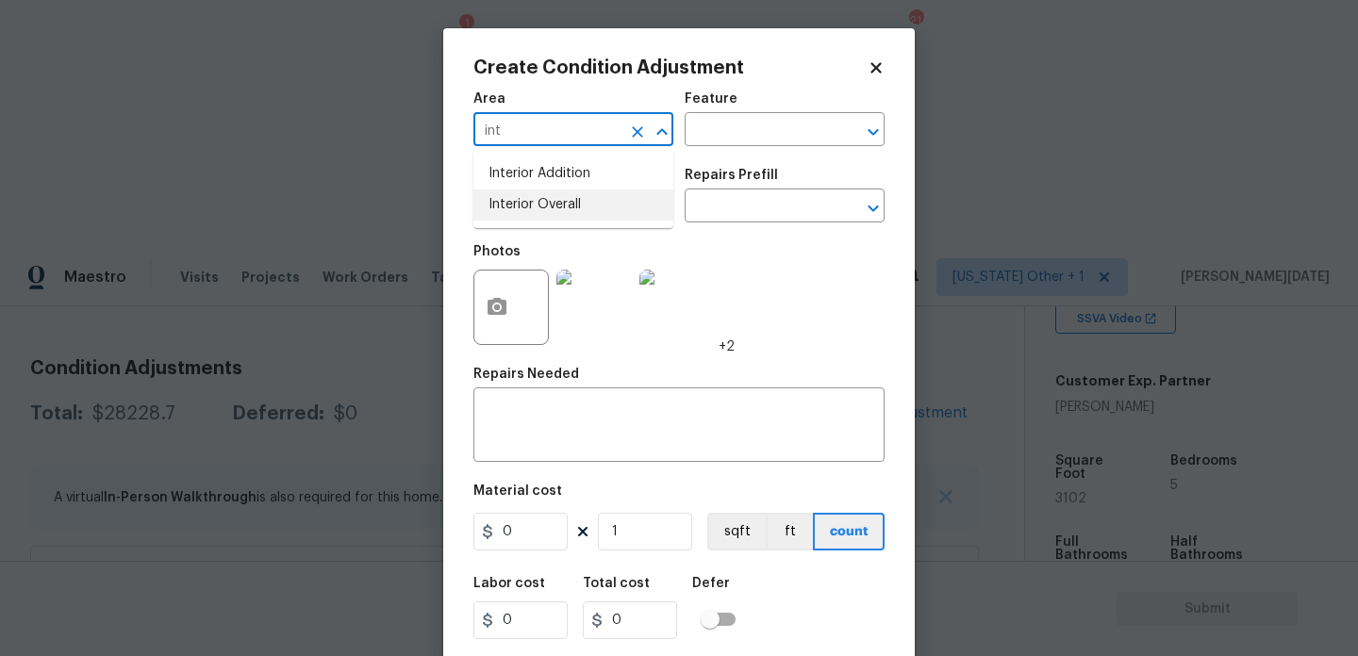
click at [595, 212] on li "Interior Overall" at bounding box center [573, 205] width 200 height 31
type input "Interior Overall"
click at [595, 212] on input "text" at bounding box center [546, 207] width 147 height 29
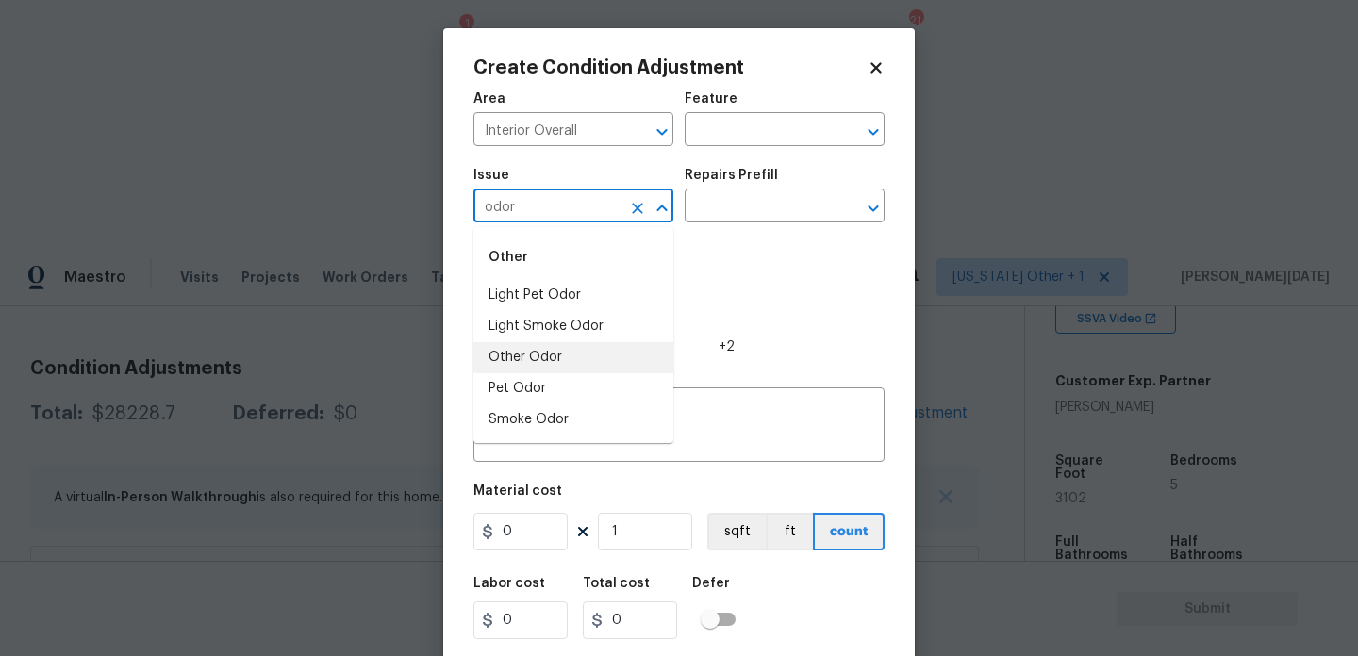
click at [590, 369] on li "Other Odor" at bounding box center [573, 357] width 200 height 31
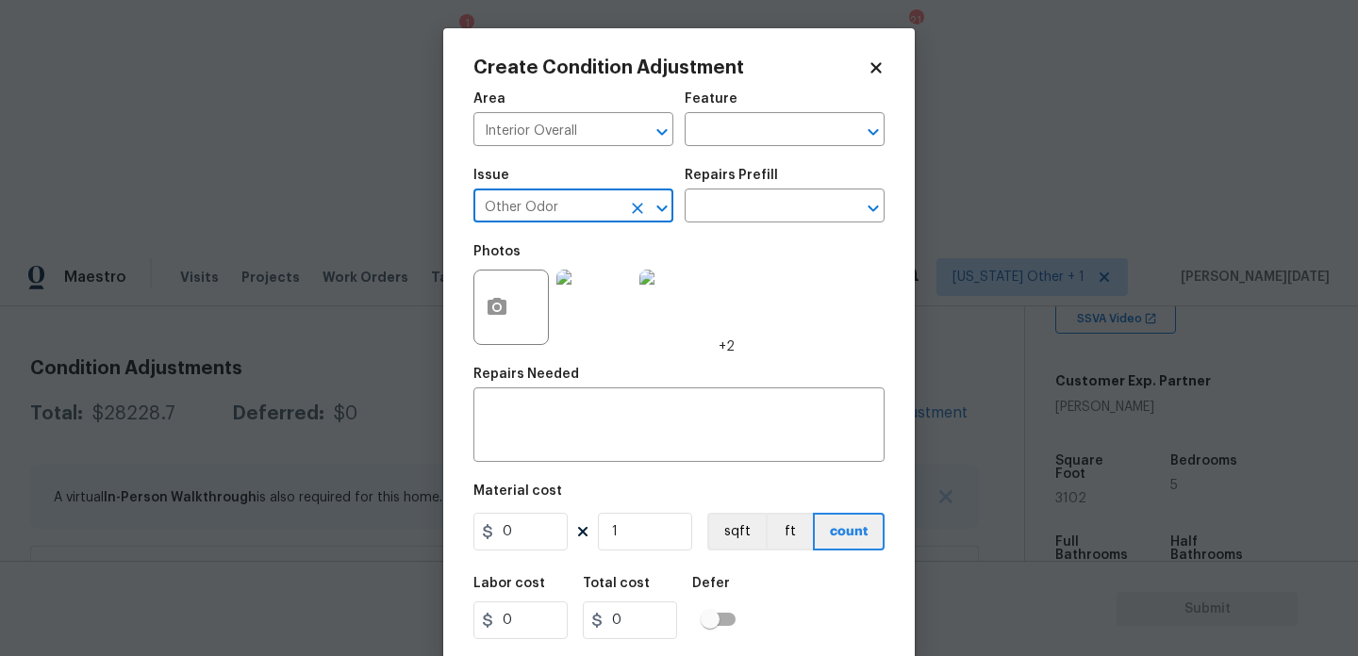
type input "Other Odor"
click at [703, 253] on div "Photos +2" at bounding box center [603, 295] width 261 height 123
click at [766, 200] on input "text" at bounding box center [758, 207] width 147 height 29
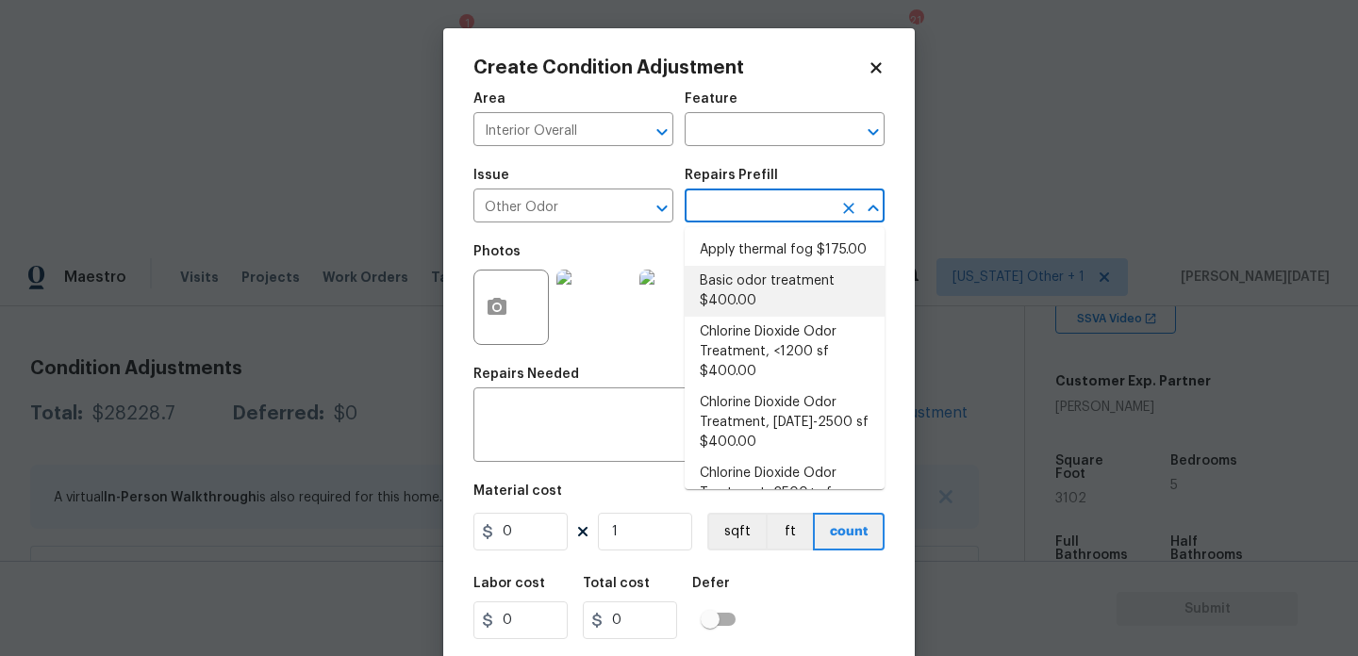
click at [776, 296] on li "Basic odor treatment $400.00" at bounding box center [785, 291] width 200 height 51
type textarea "OD Odor Protocol: Heavy Odor present. Remediate home odor. Including but not li…"
type input "400"
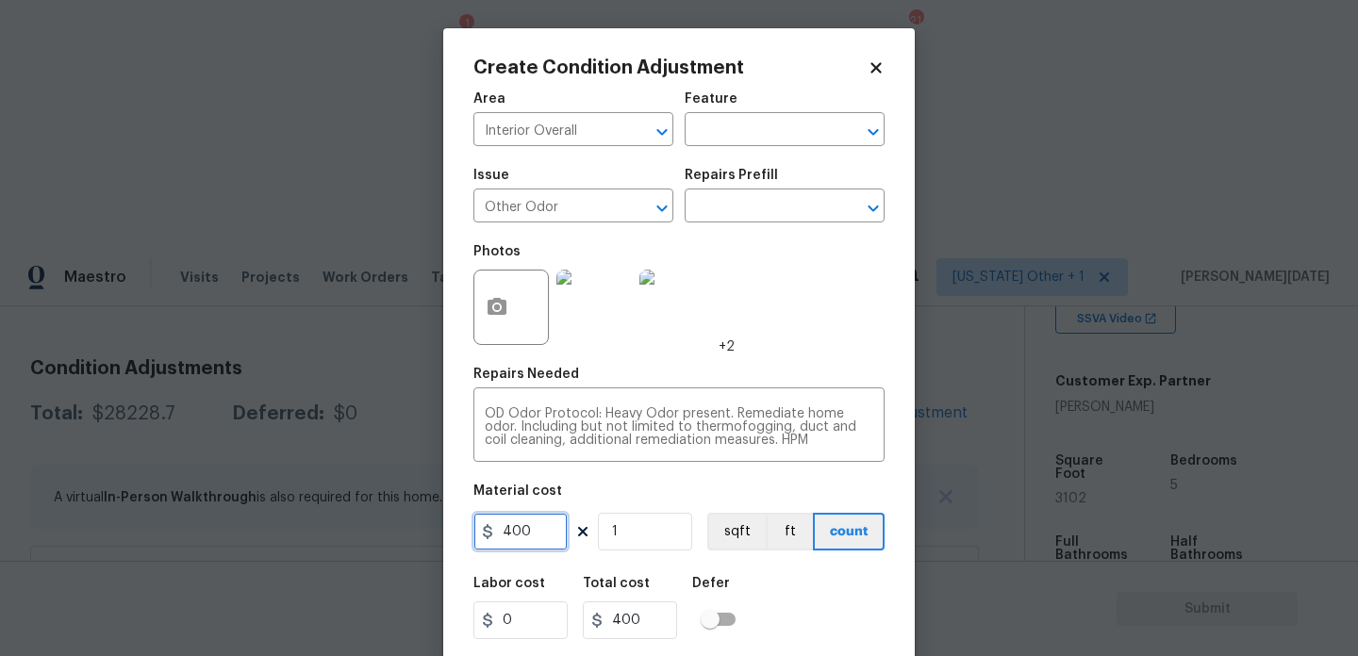
drag, startPoint x: 550, startPoint y: 539, endPoint x: 379, endPoint y: 539, distance: 170.7
click at [379, 539] on div "Create Condition Adjustment Area Interior Overall ​ Feature ​ Issue Other Odor …" at bounding box center [679, 328] width 1358 height 656
type input "575"
click at [831, 332] on div "Photos +2" at bounding box center [678, 295] width 411 height 123
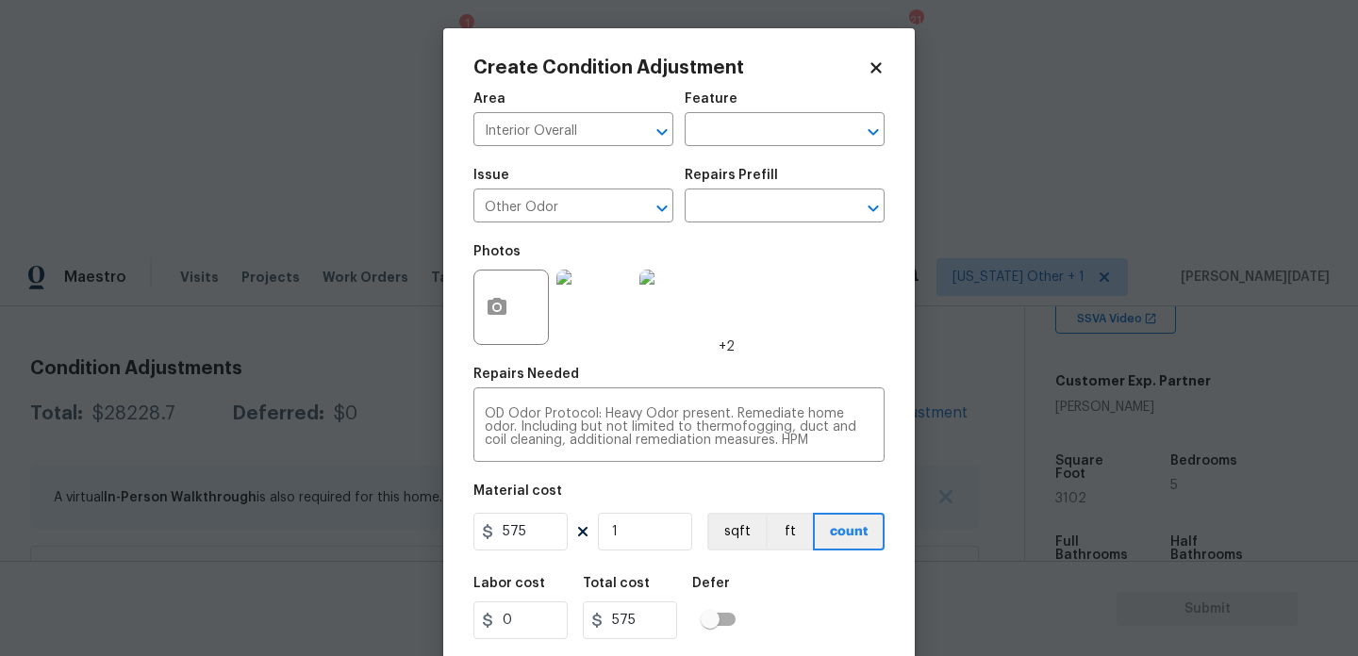
scroll to position [48, 0]
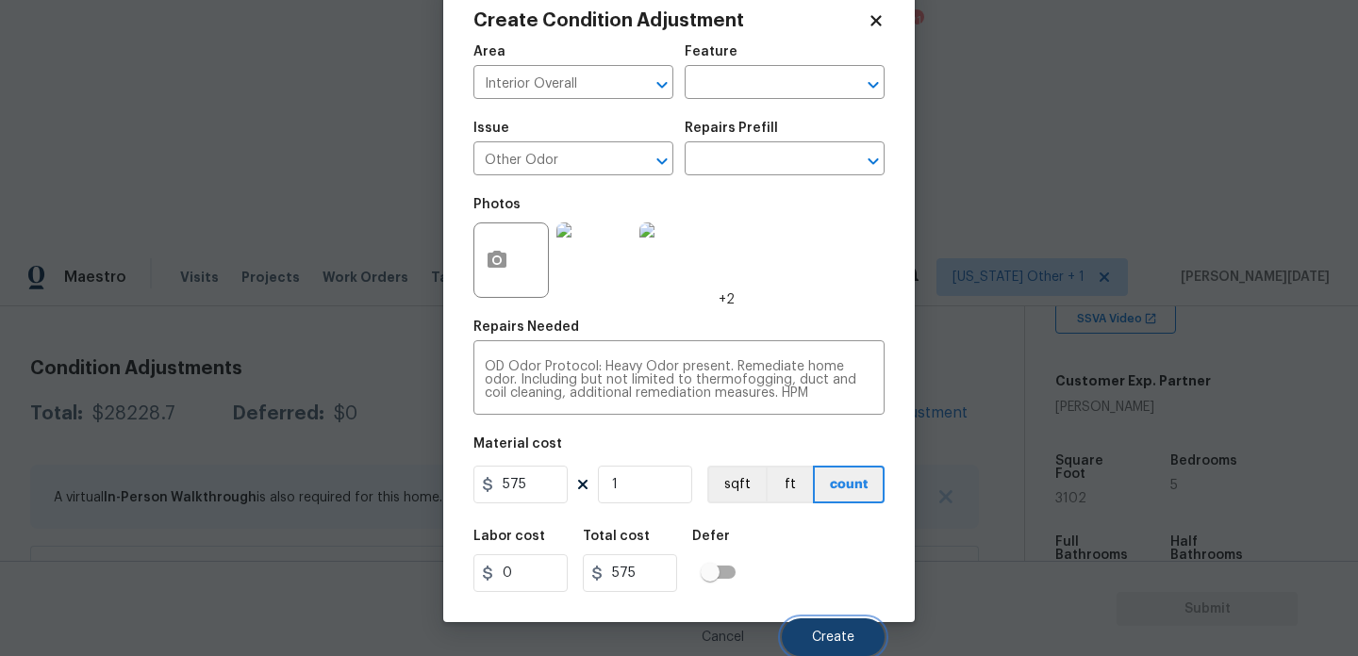
click at [864, 645] on button "Create" at bounding box center [833, 638] width 103 height 38
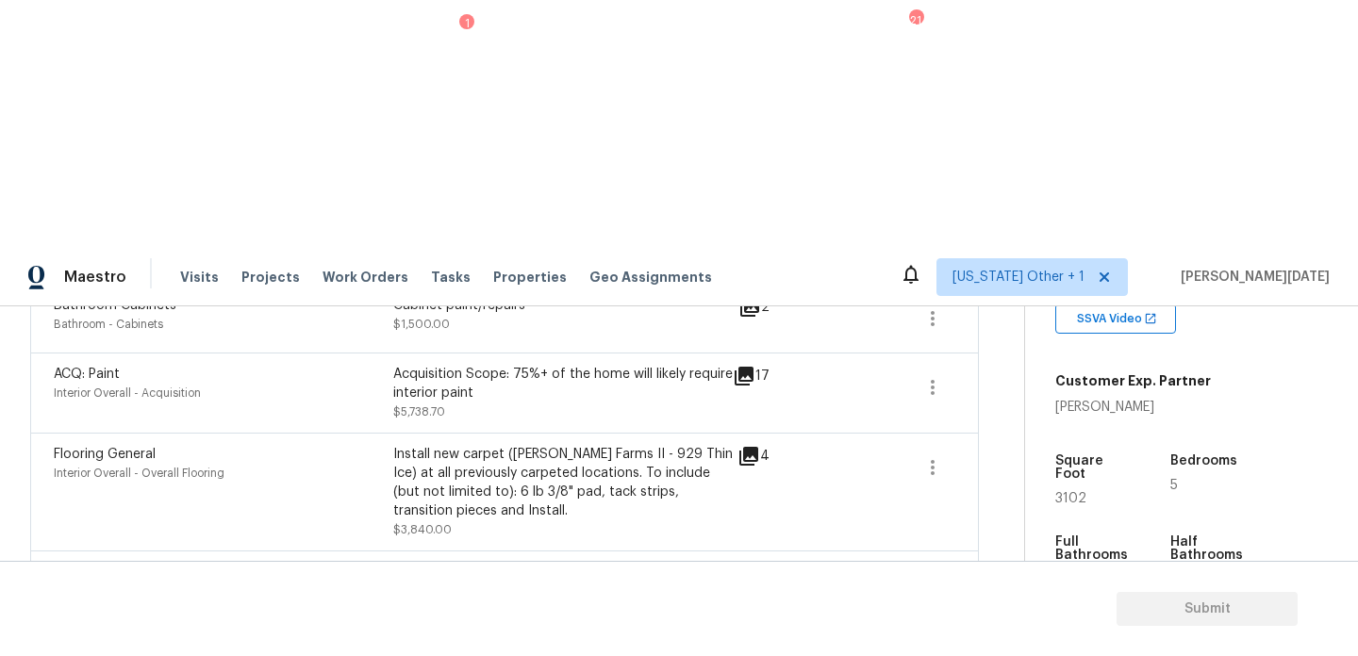
scroll to position [677, 0]
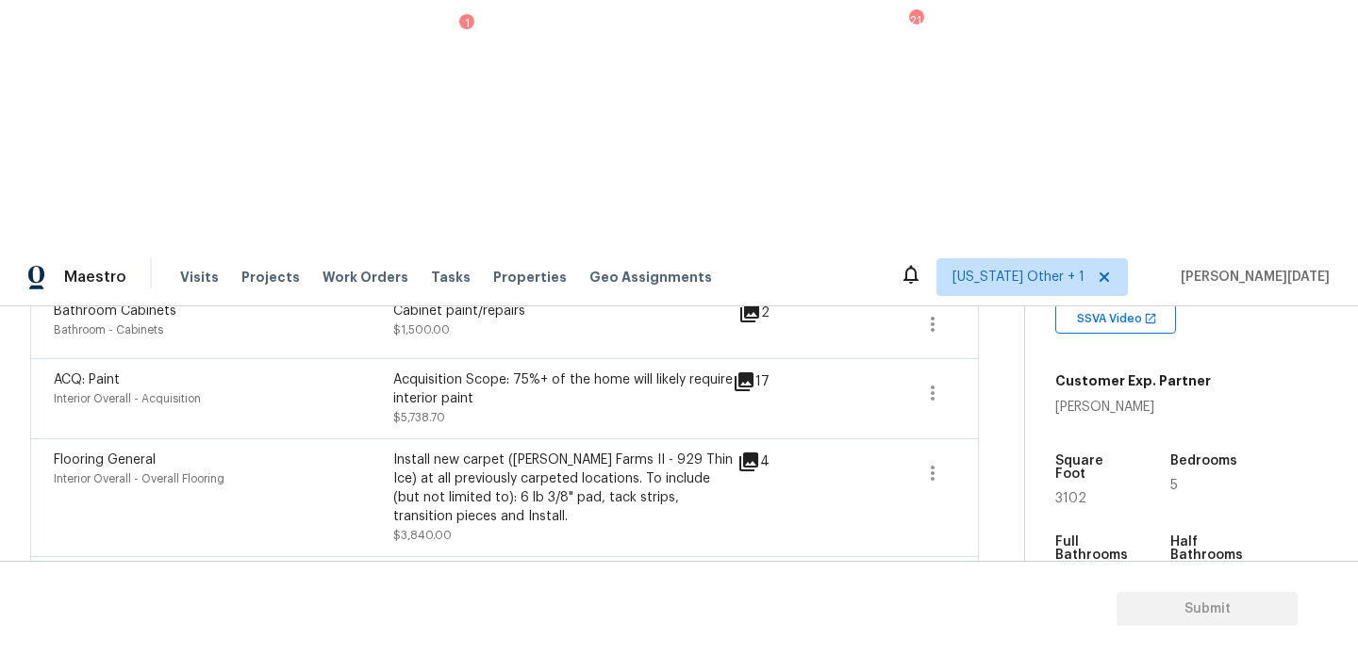
click at [927, 580] on icon "button" at bounding box center [932, 591] width 23 height 23
click at [994, 345] on div "Edit" at bounding box center [1038, 341] width 147 height 19
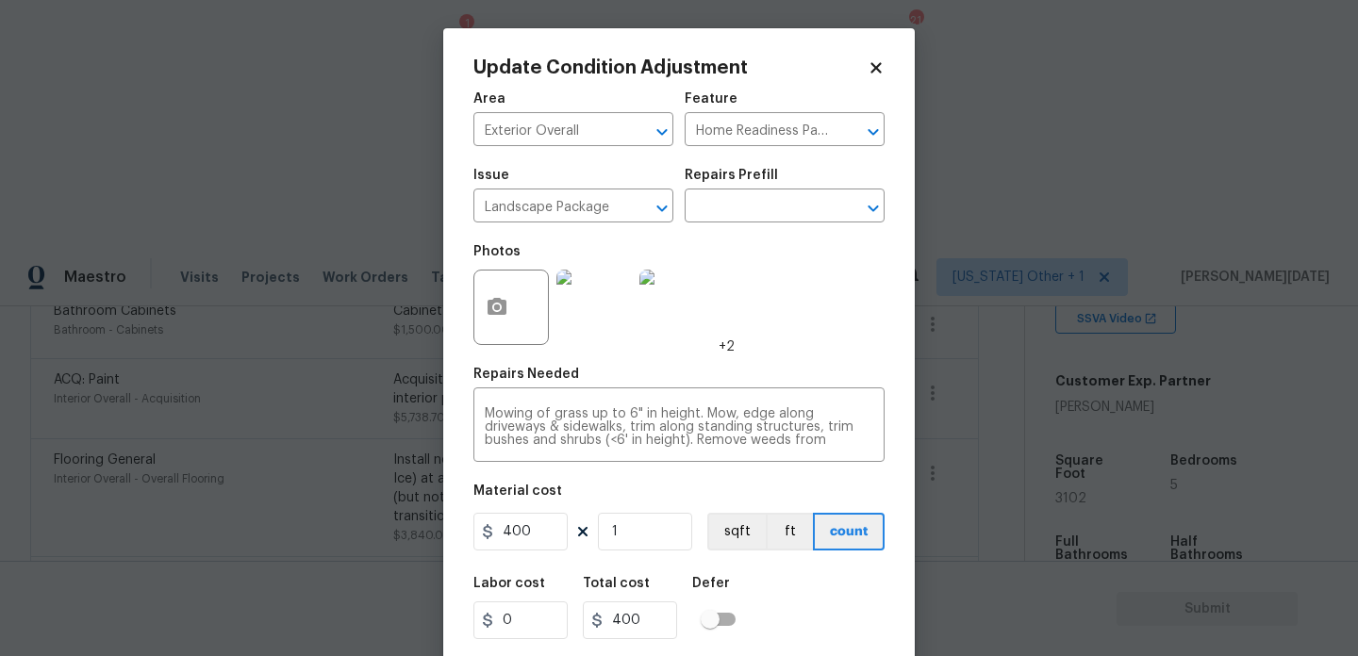
click at [379, 326] on body "Maestro Visits Projects Work Orders Tasks 1 Properties Geo Assignments 21 Alaba…" at bounding box center [679, 575] width 1358 height 656
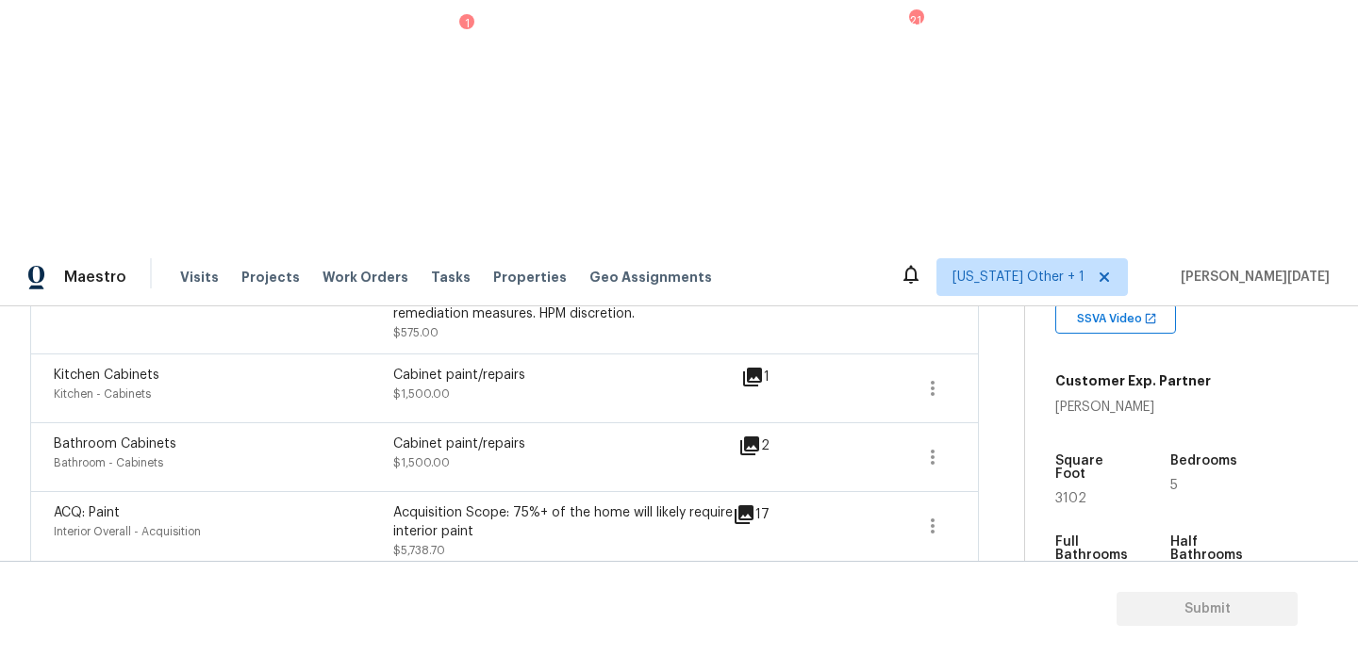
scroll to position [504, 0]
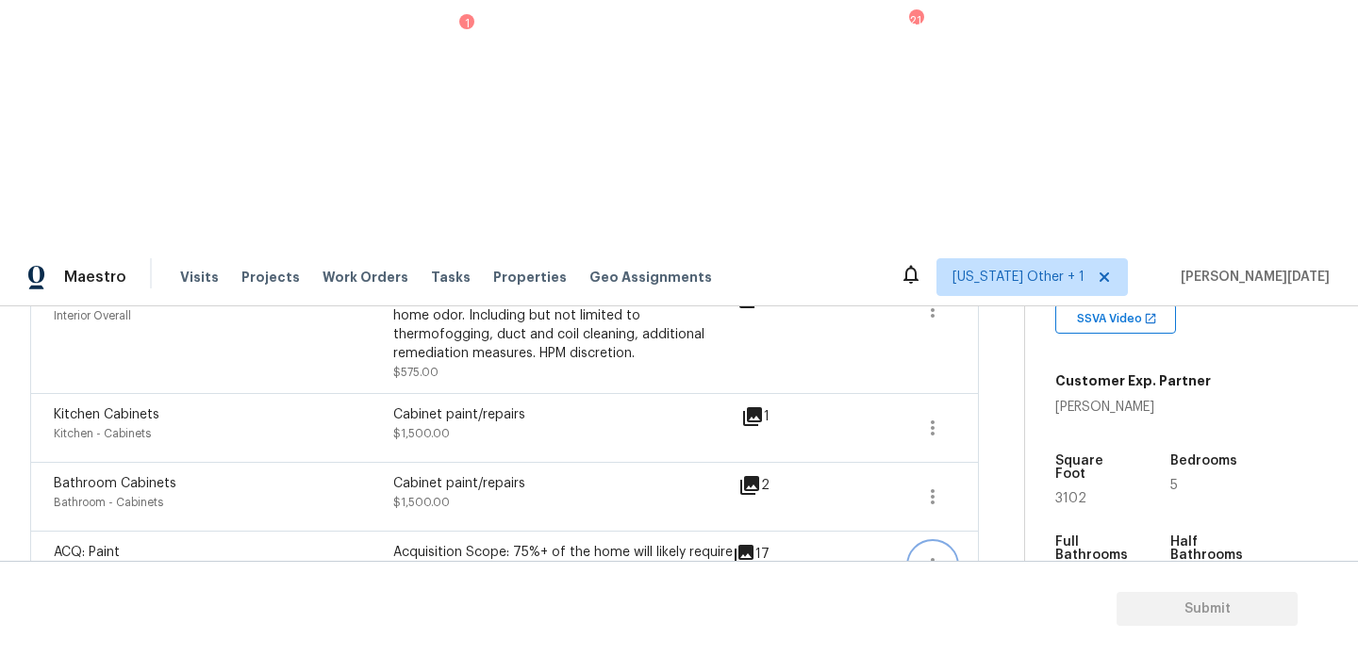
click at [926, 554] on icon "button" at bounding box center [932, 565] width 23 height 23
click at [1008, 315] on div "Edit" at bounding box center [1038, 315] width 147 height 19
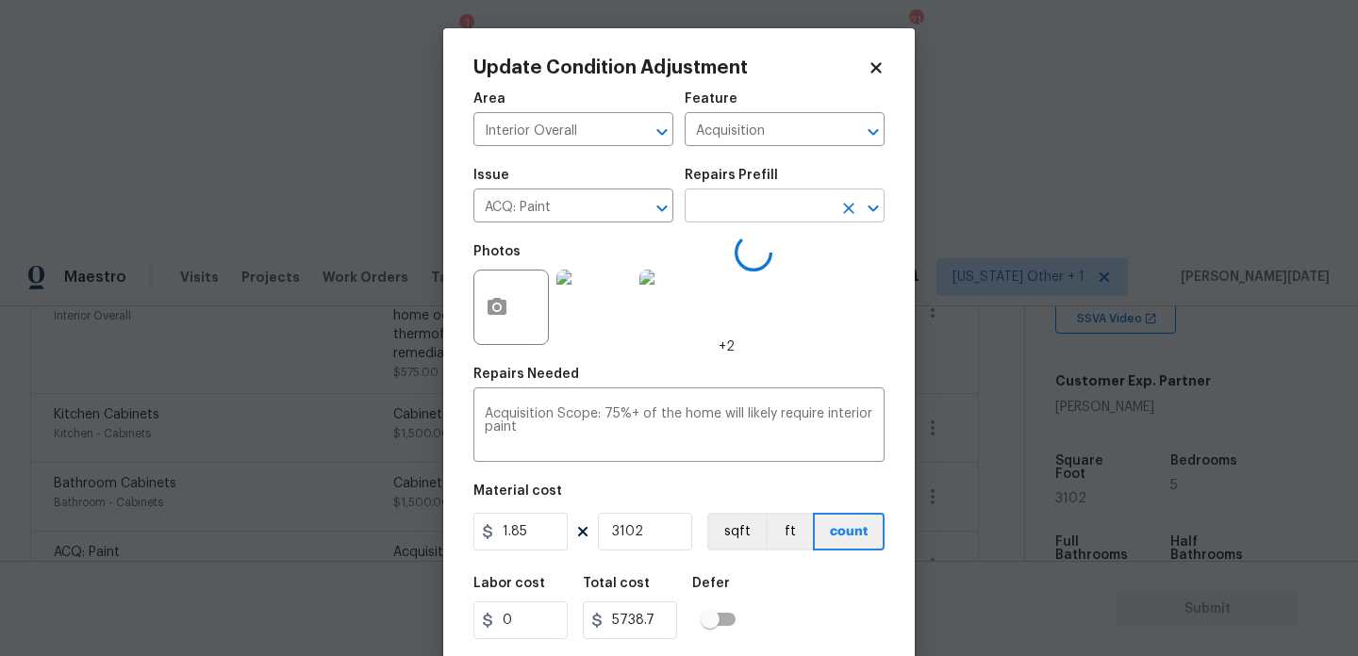
click at [747, 203] on input "text" at bounding box center [758, 207] width 147 height 29
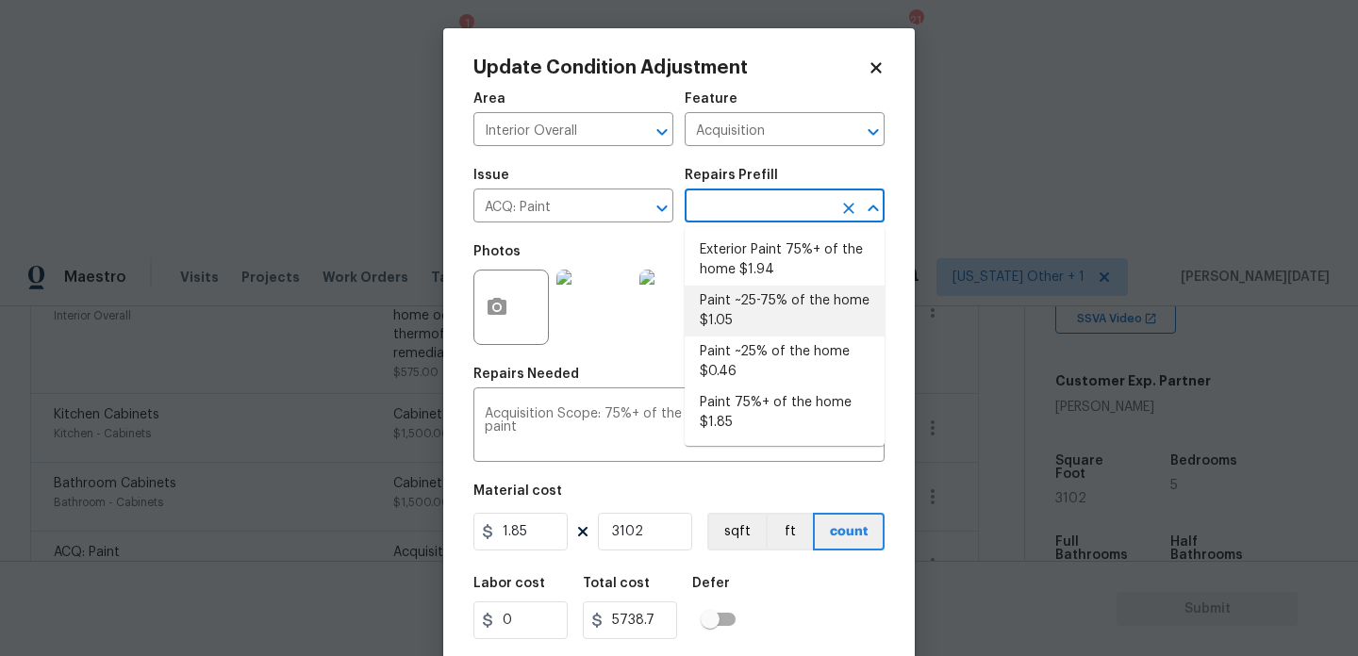
click at [759, 303] on li "Paint ~25-75% of the home $1.05" at bounding box center [785, 311] width 200 height 51
type textarea "Acquisition Scope: ~25 - 75% of the home needs interior paint"
type input "1.05"
type input "3257.1"
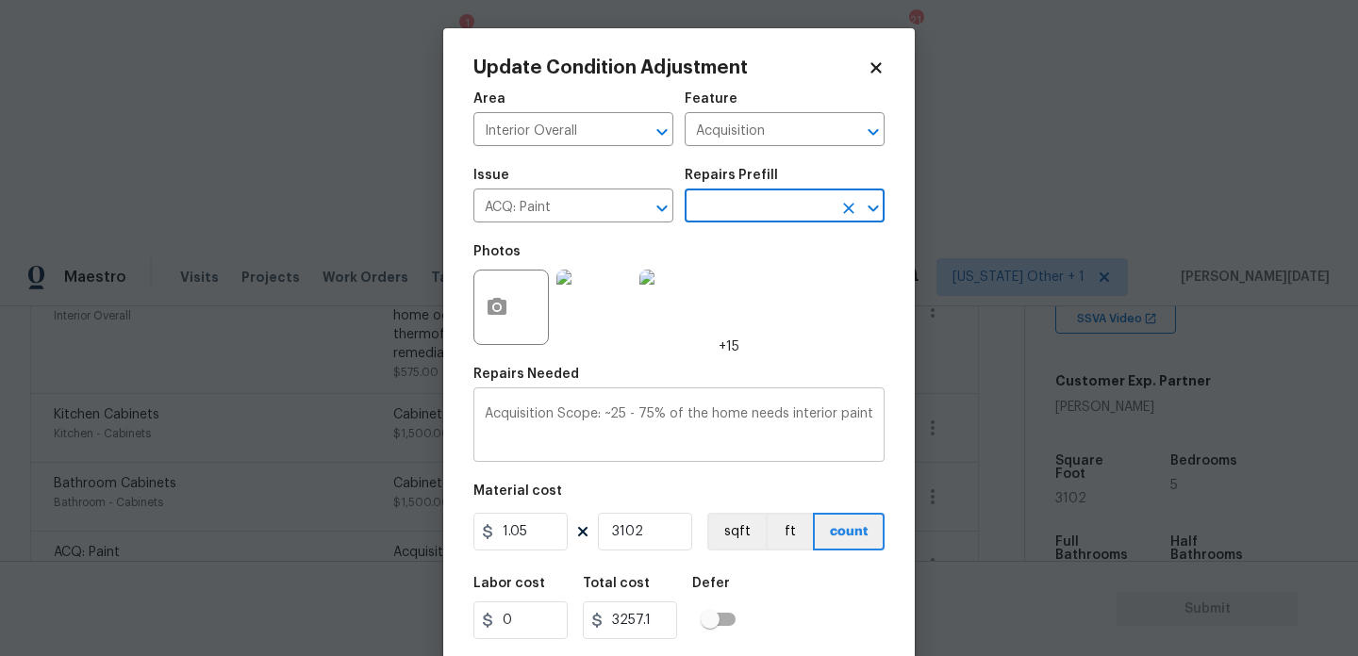
scroll to position [48, 0]
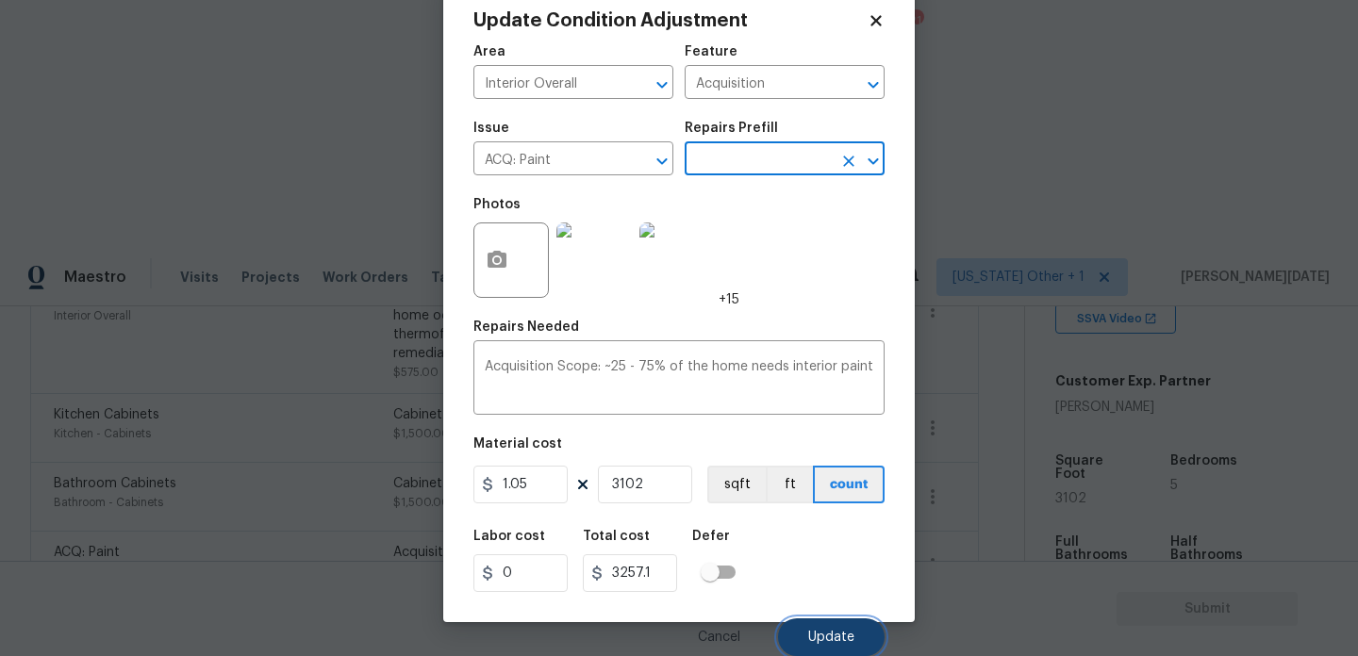
click at [814, 639] on span "Update" at bounding box center [831, 638] width 46 height 14
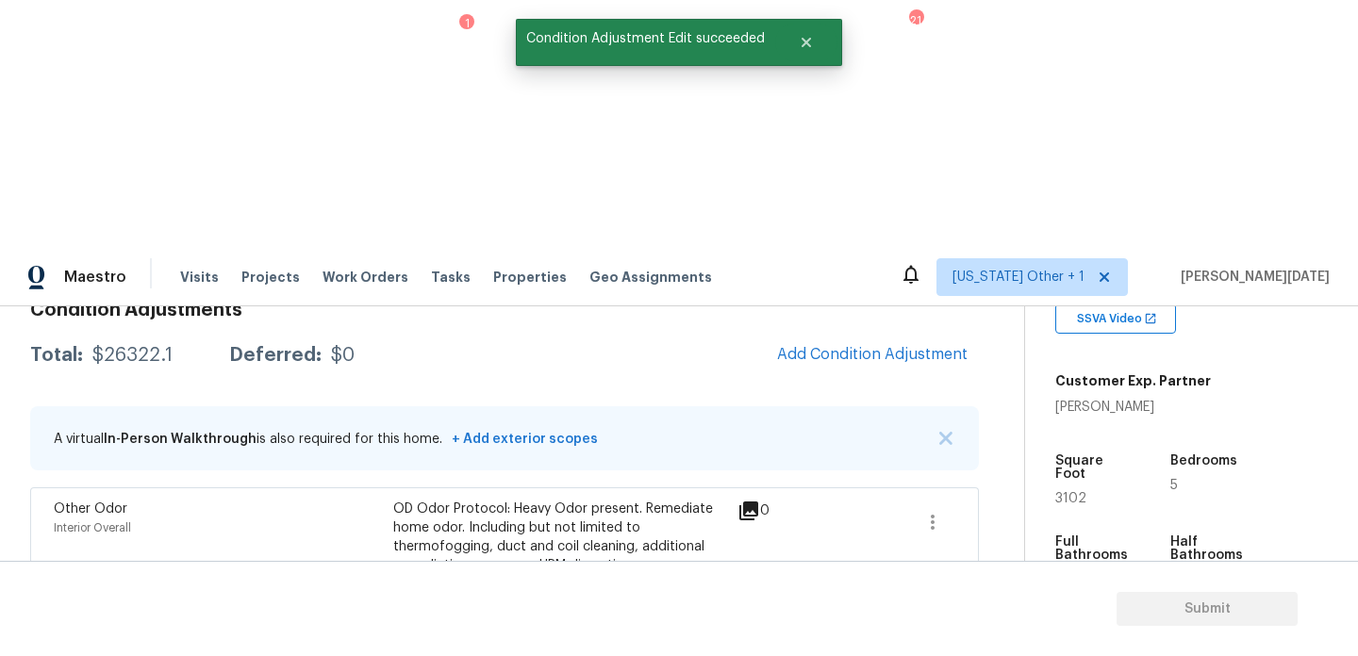
scroll to position [101, 0]
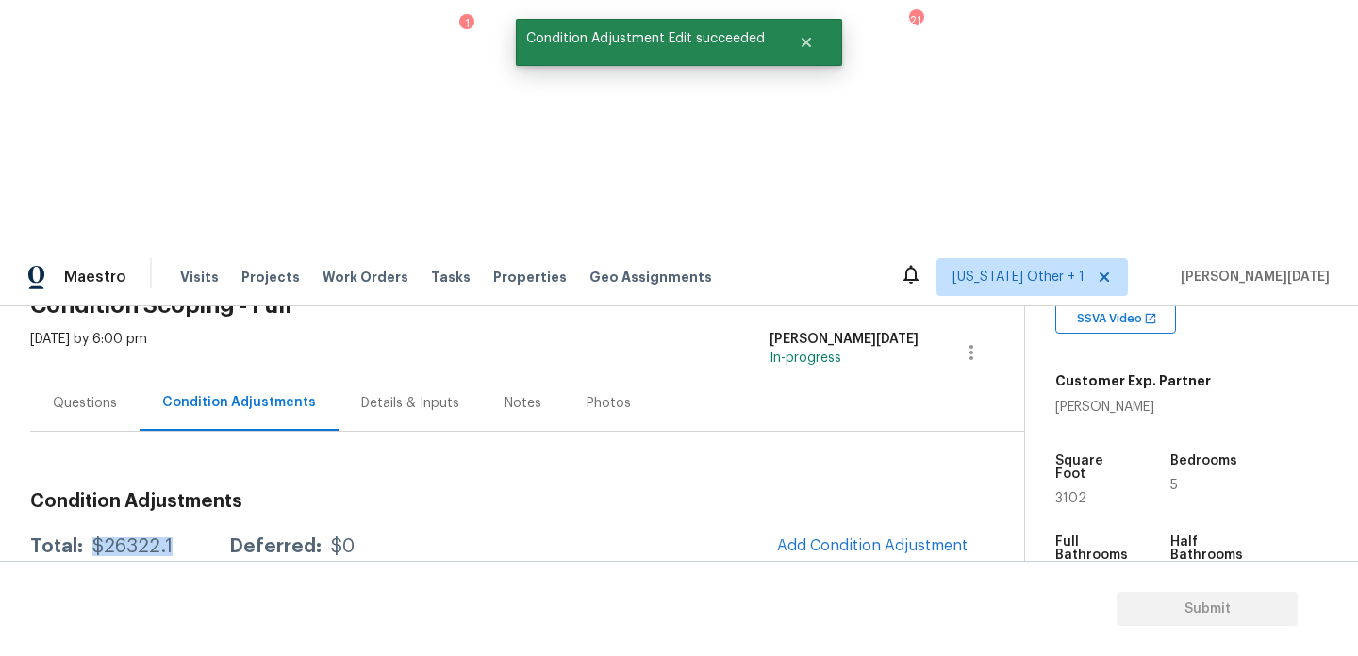
drag, startPoint x: 90, startPoint y: 295, endPoint x: 174, endPoint y: 296, distance: 84.9
click at [174, 537] on div "Total: $26322.1 Deferred: $0" at bounding box center [192, 546] width 324 height 19
copy div "$26322.1"
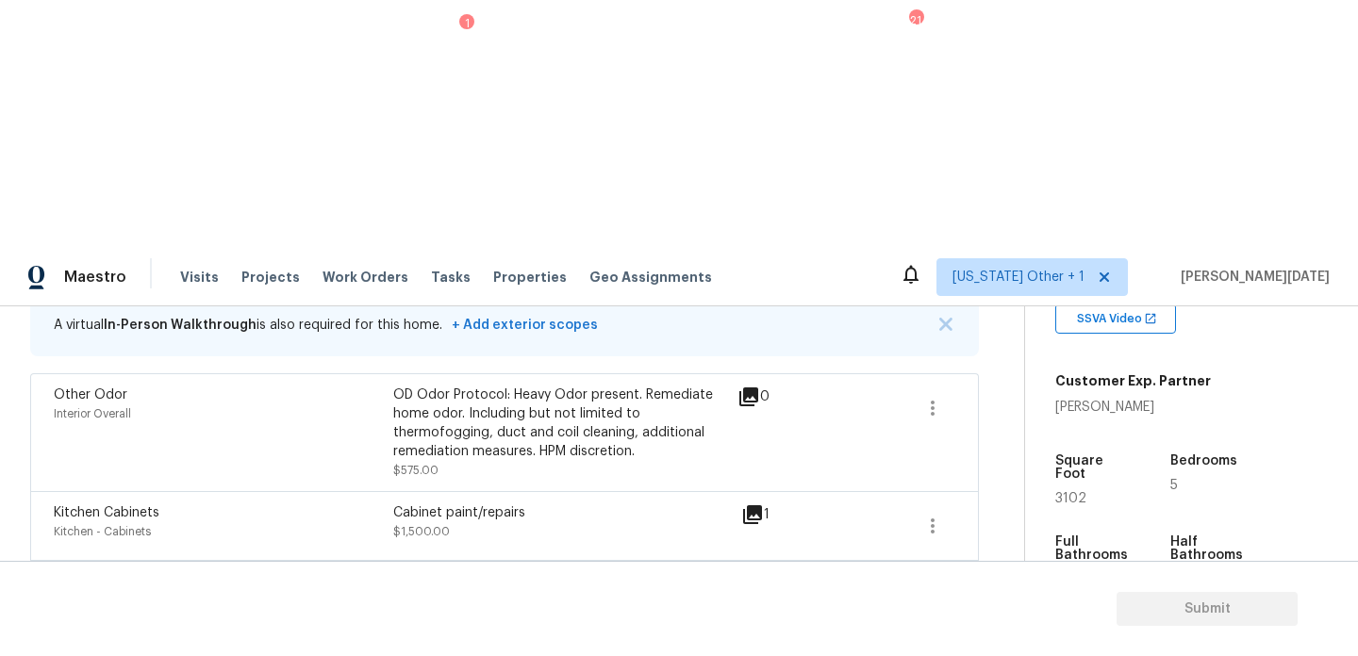
scroll to position [0, 0]
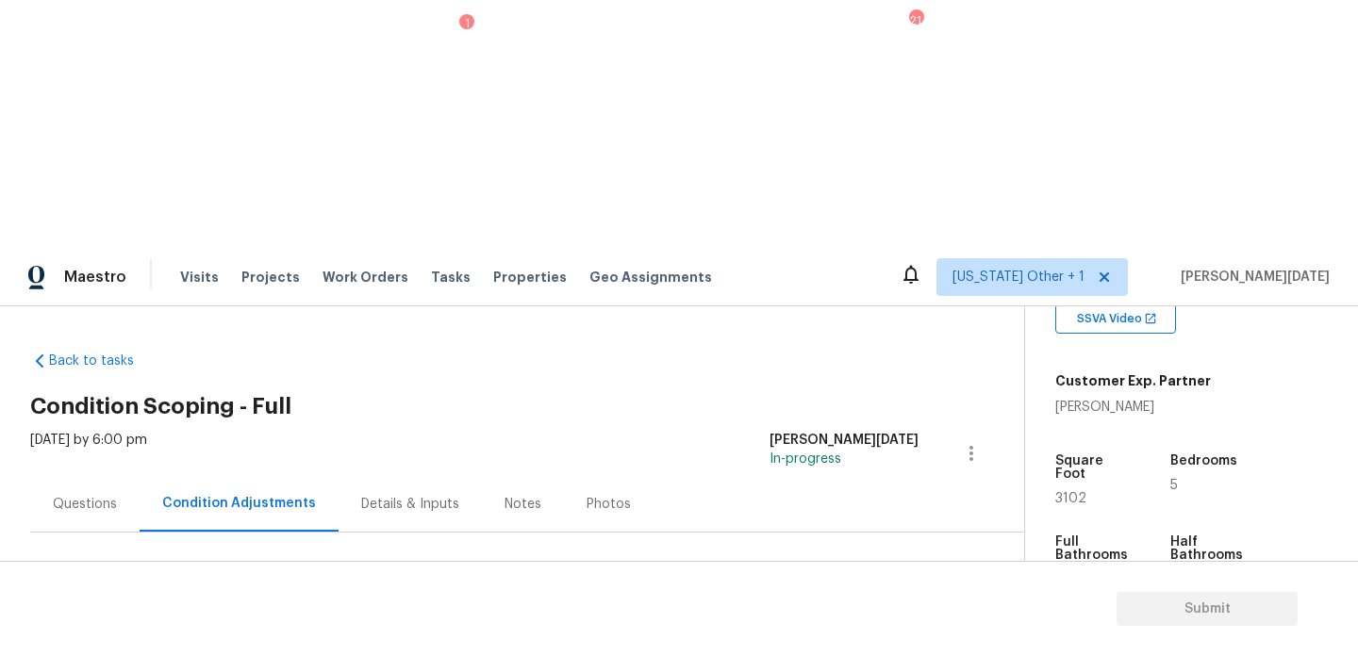
click at [863, 638] on span "Add Condition Adjustment" at bounding box center [872, 646] width 190 height 17
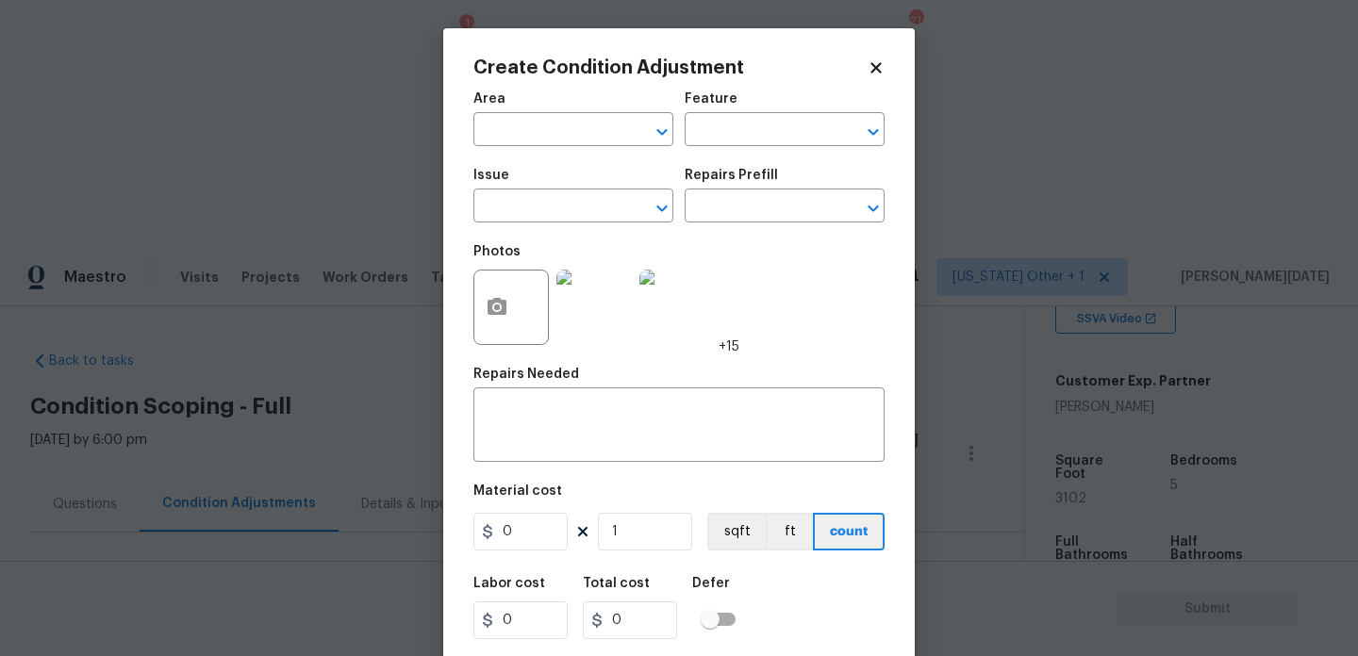
click at [468, 315] on div "Create Condition Adjustment Area ​ Feature ​ Issue ​ Repairs Prefill ​ Photos +…" at bounding box center [678, 348] width 471 height 641
click at [479, 315] on button "button" at bounding box center [496, 308] width 45 height 74
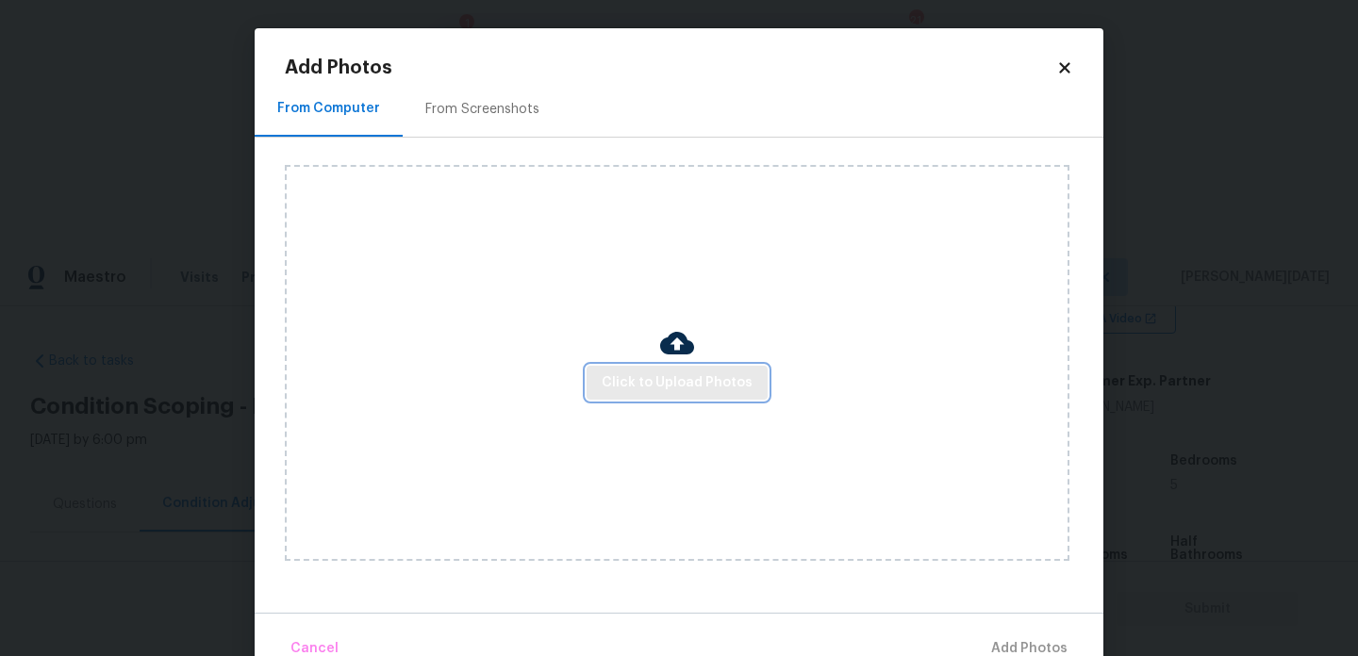
click at [610, 372] on span "Click to Upload Photos" at bounding box center [677, 384] width 151 height 24
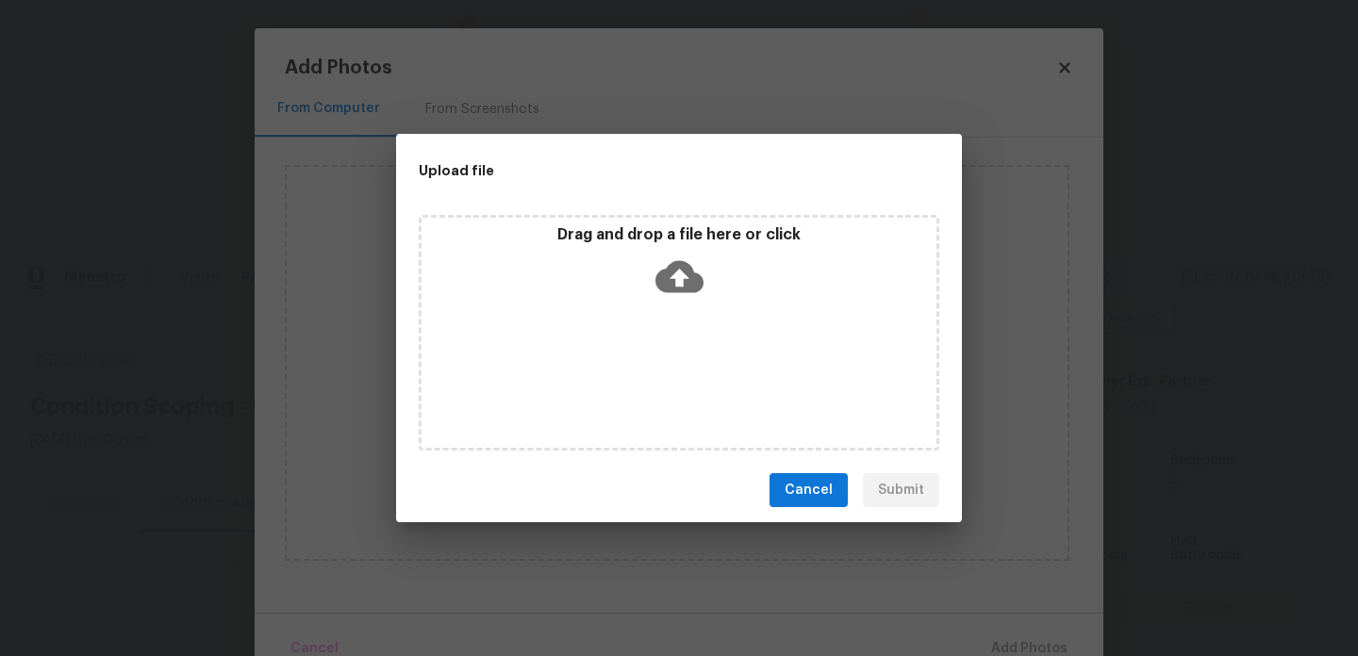
click at [610, 372] on div "Drag and drop a file here or click" at bounding box center [679, 333] width 520 height 236
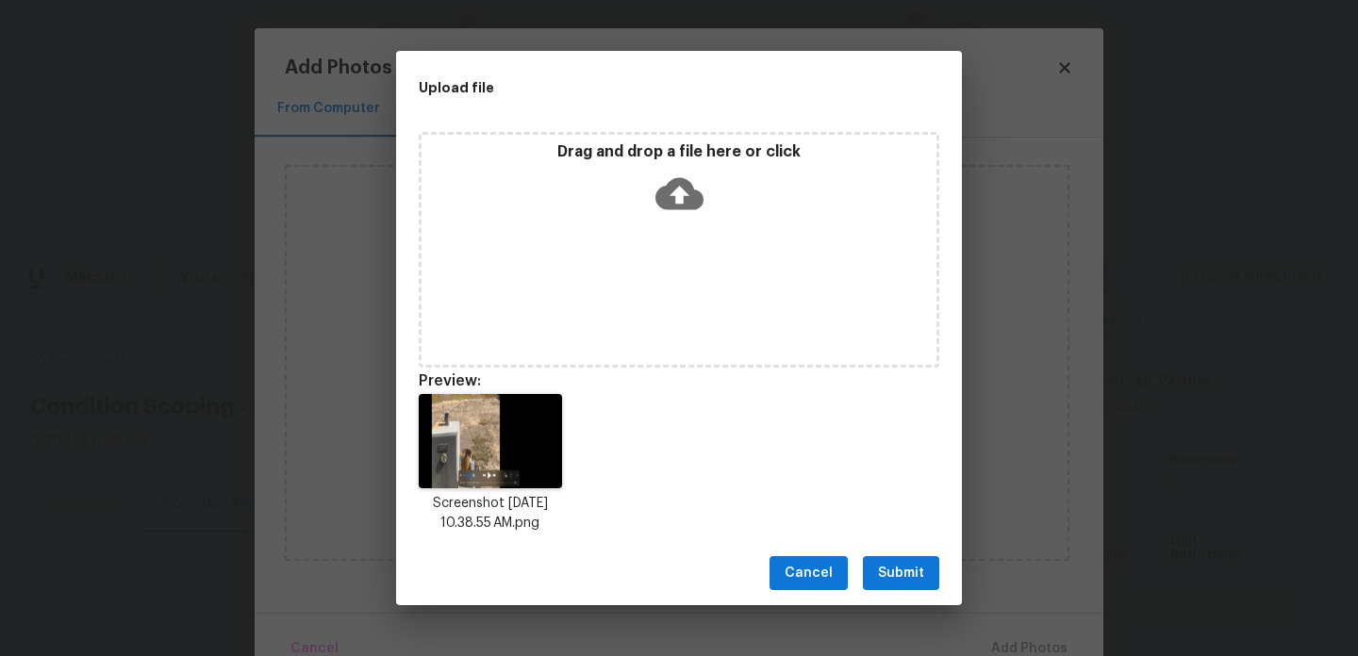
click at [887, 556] on button "Submit" at bounding box center [901, 573] width 76 height 35
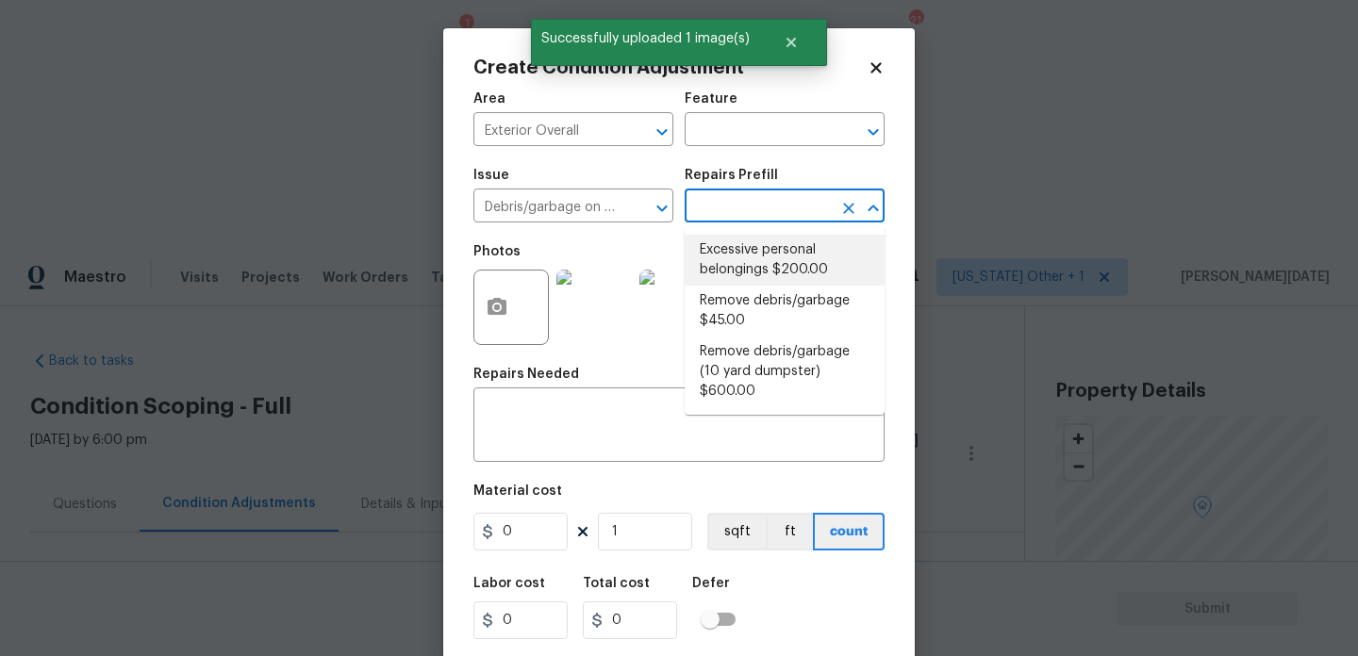
click at [784, 263] on li "Excessive personal belongings $200.00" at bounding box center [785, 260] width 200 height 51
type input "200"
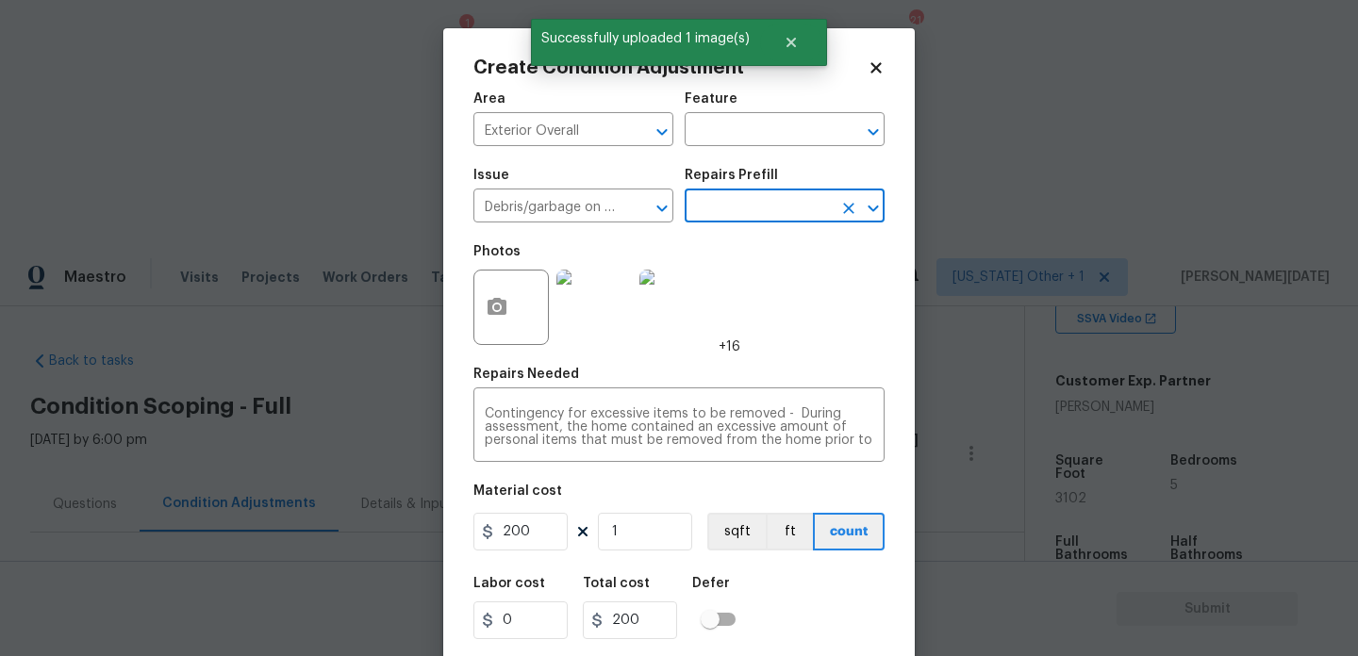
click at [778, 216] on input "text" at bounding box center [758, 207] width 147 height 29
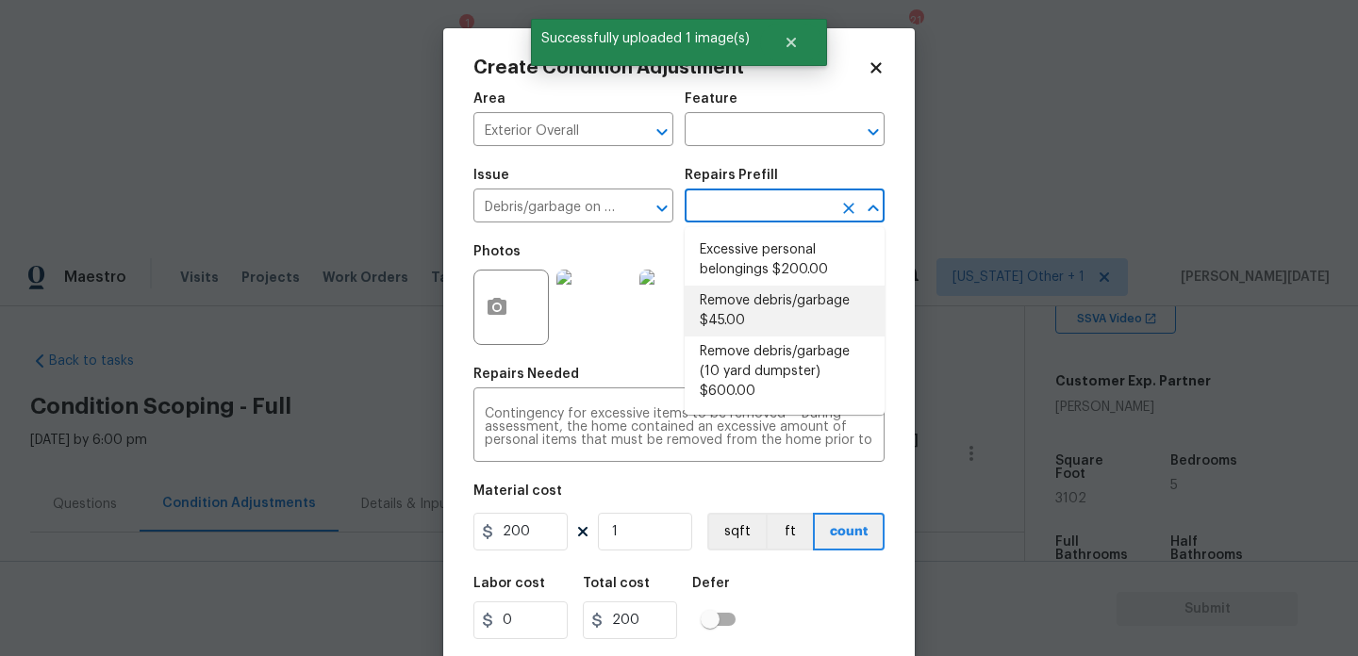
click at [779, 306] on li "Remove debris/garbage $45.00" at bounding box center [785, 311] width 200 height 51
type input "45"
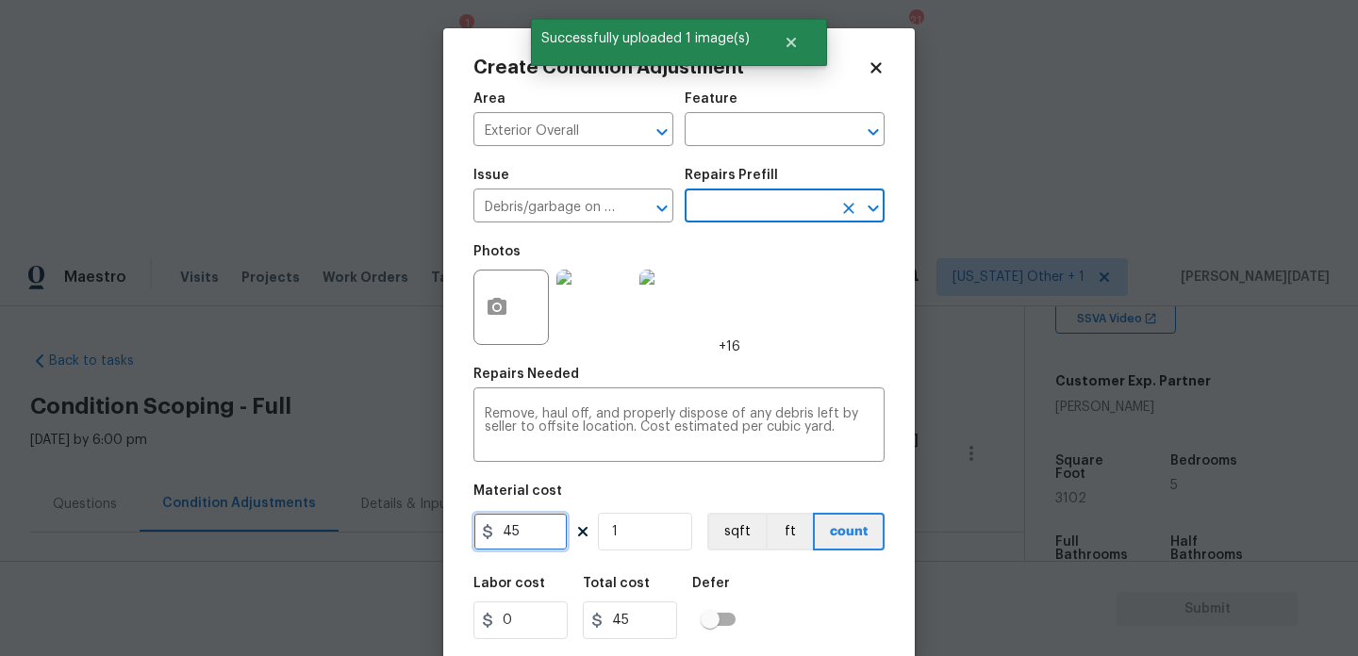
drag, startPoint x: 535, startPoint y: 524, endPoint x: 389, endPoint y: 524, distance: 145.2
click at [389, 524] on div "Create Condition Adjustment Area Exterior Overall ​ Feature ​ Issue Debris/garb…" at bounding box center [679, 328] width 1358 height 656
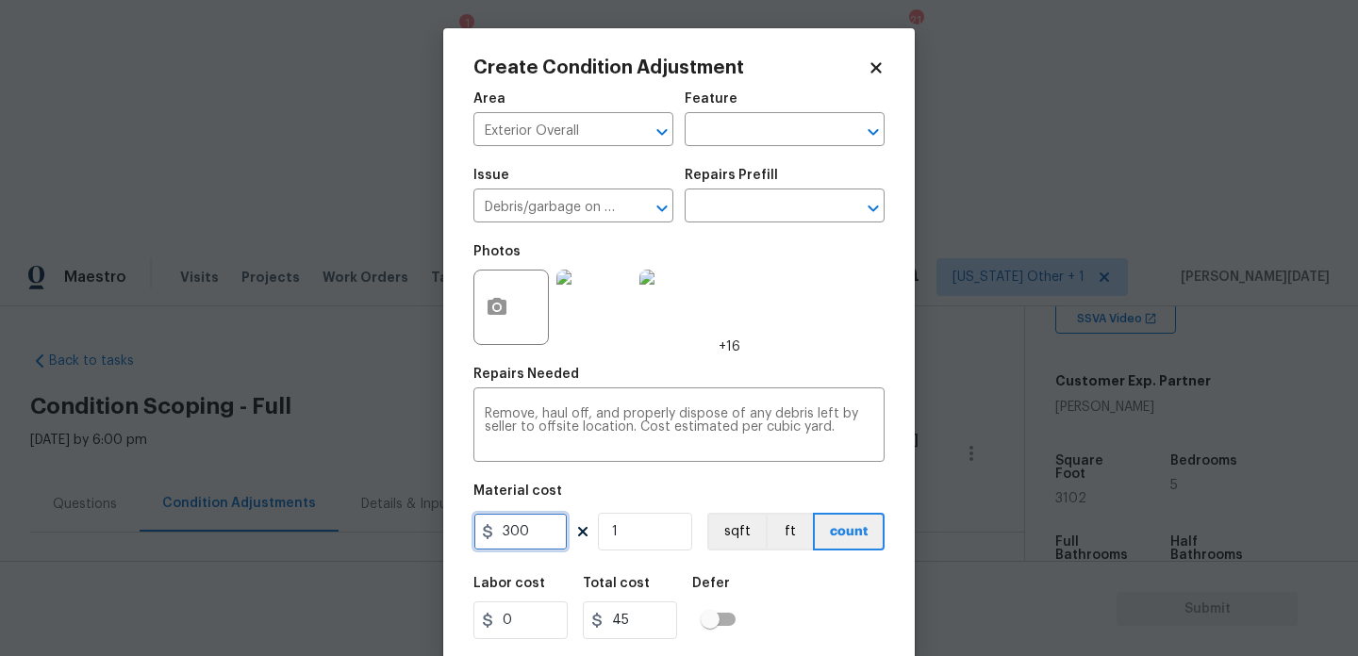
type input "300"
click at [869, 339] on div "Photos +16" at bounding box center [678, 295] width 411 height 123
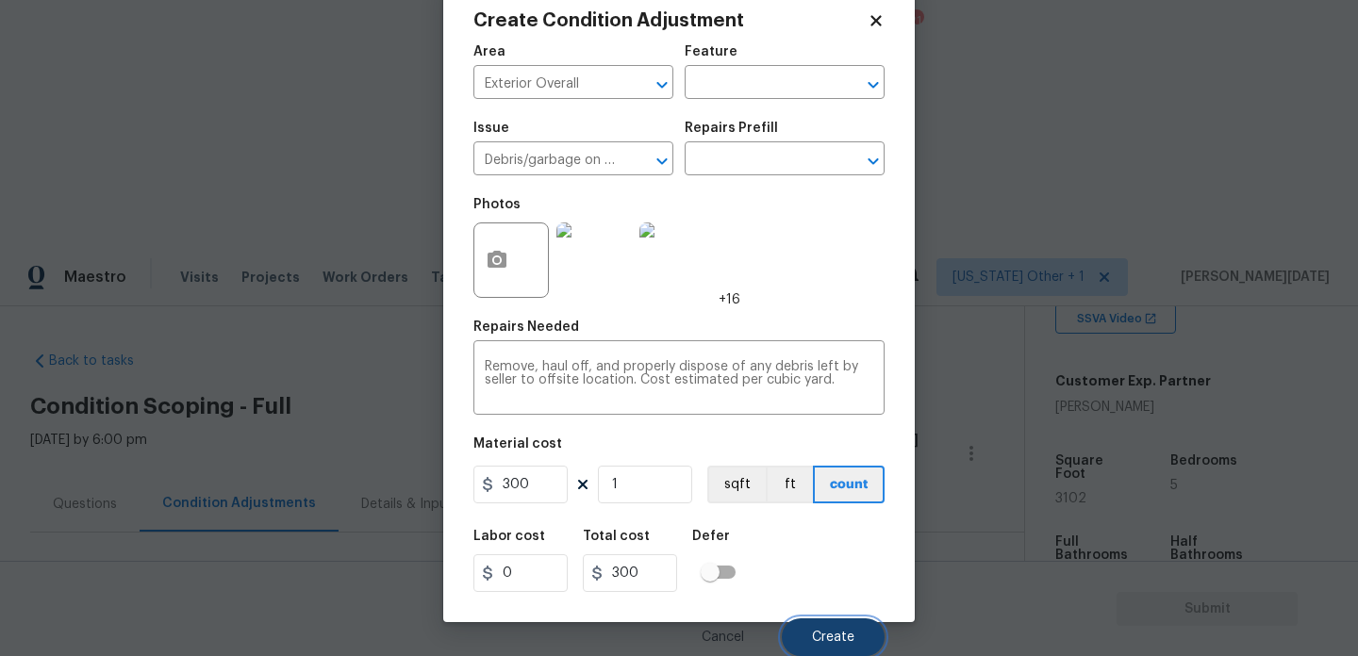
click at [834, 623] on button "Create" at bounding box center [833, 638] width 103 height 38
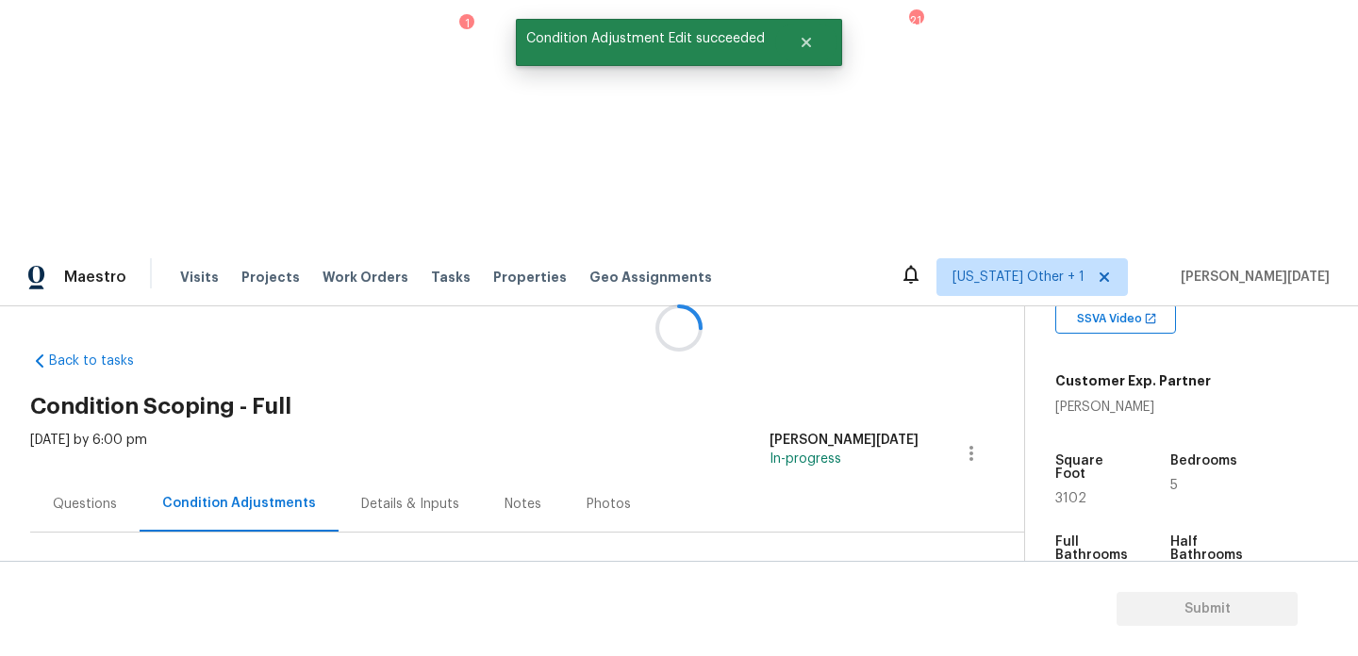
scroll to position [0, 0]
click at [95, 495] on div "Questions" at bounding box center [85, 504] width 64 height 19
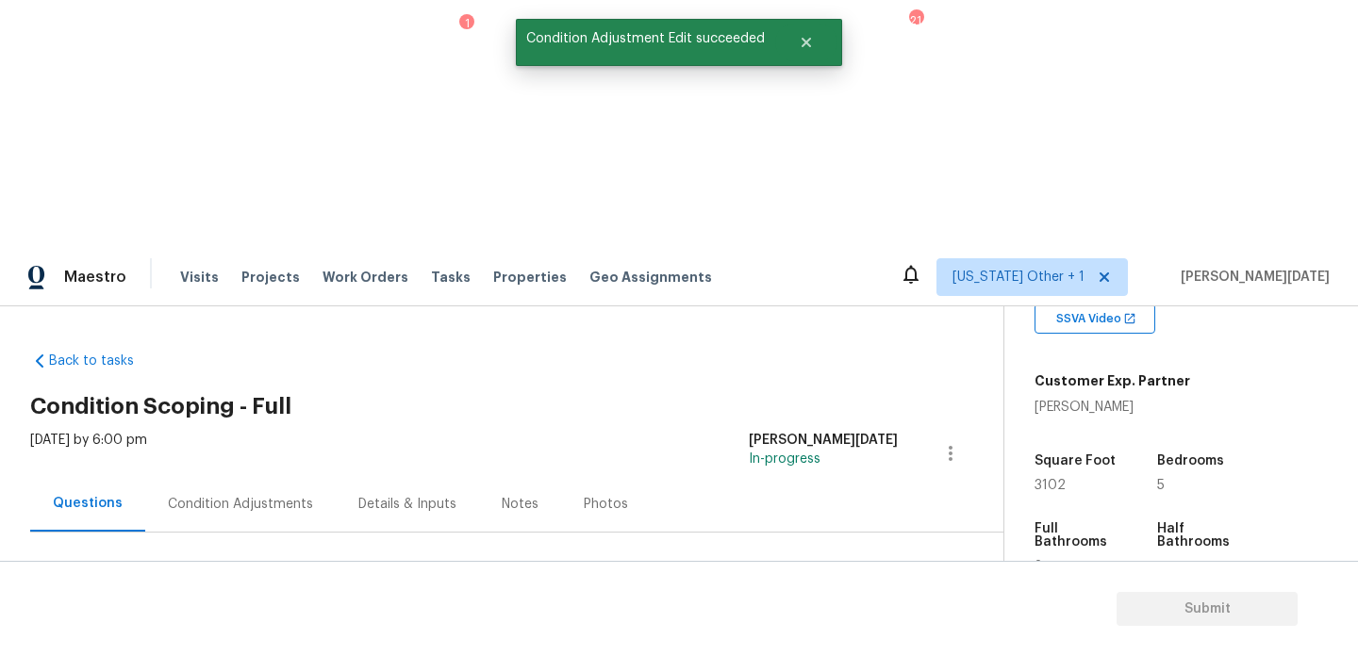
scroll to position [252, 0]
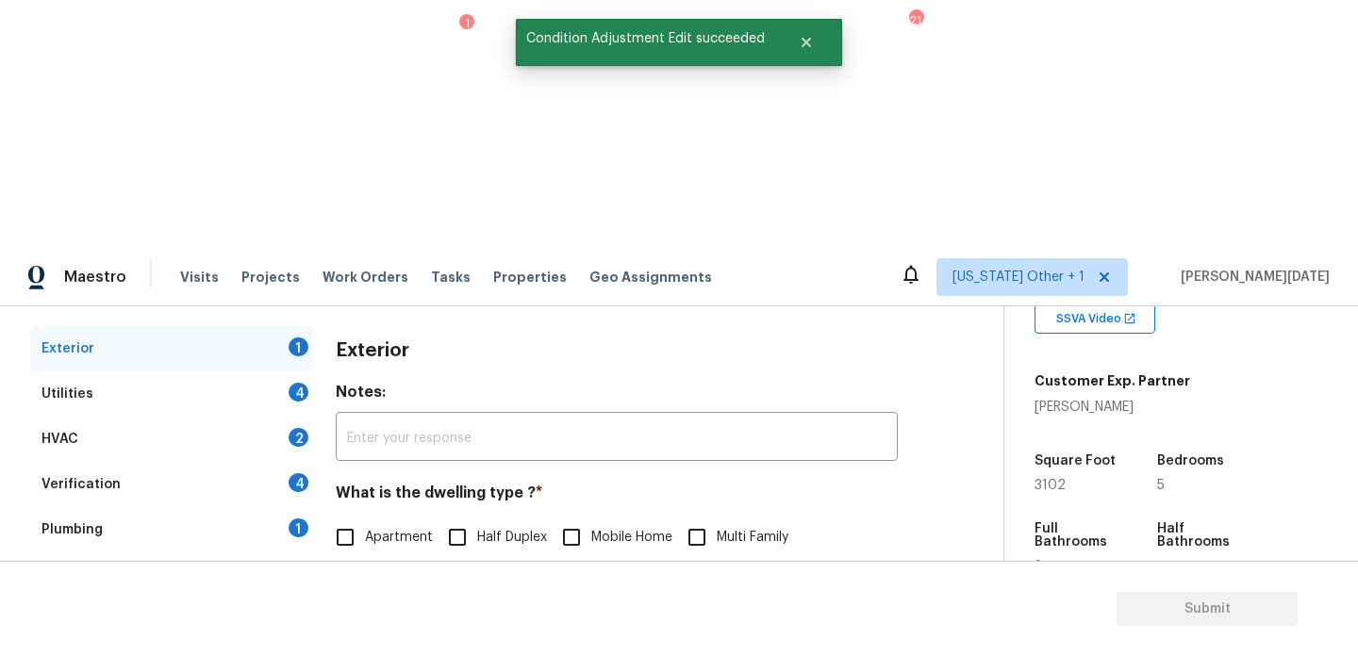
click at [361, 557] on input "Single Family" at bounding box center [345, 577] width 40 height 40
checkbox input "true"
click at [289, 326] on div "Exterior" at bounding box center [171, 348] width 283 height 45
click at [282, 372] on div "Utilities 4" at bounding box center [171, 394] width 283 height 45
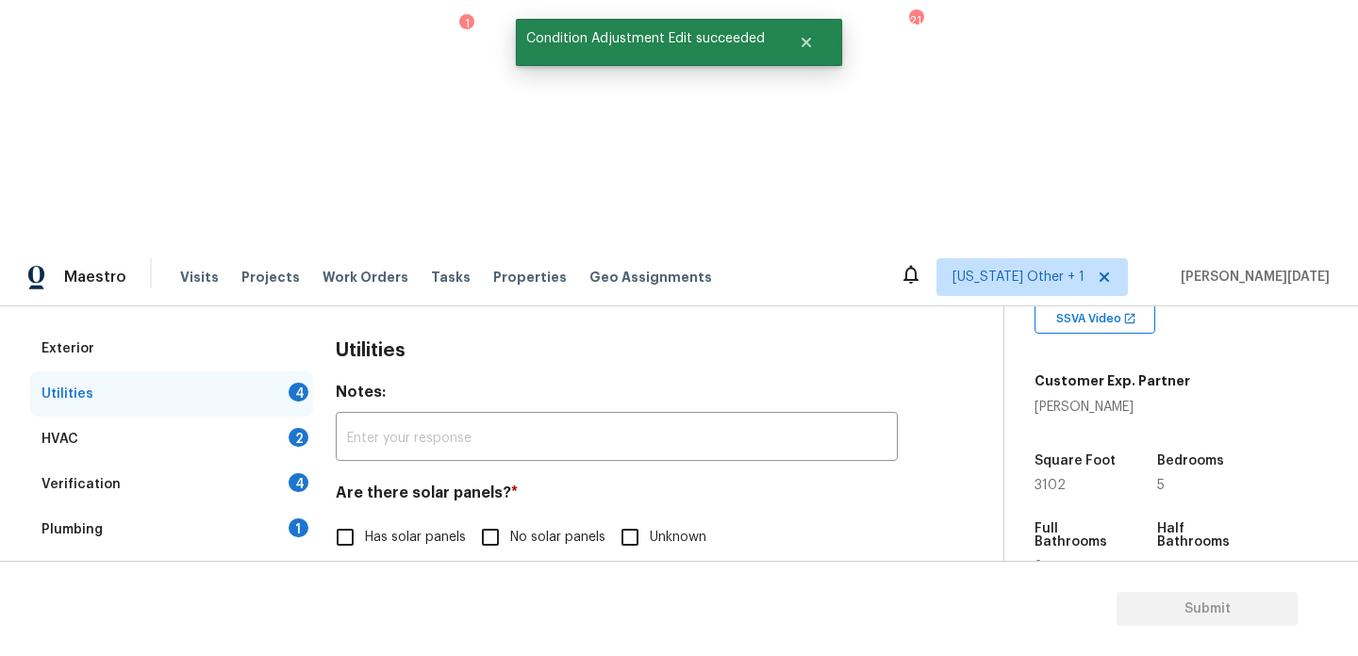
click at [511, 528] on span "No solar panels" at bounding box center [557, 538] width 95 height 20
click at [510, 518] on input "No solar panels" at bounding box center [491, 538] width 40 height 40
checkbox input "true"
click at [404, 616] on label "Natural Gas Lines" at bounding box center [398, 636] width 147 height 40
click at [365, 616] on input "Natural Gas Lines" at bounding box center [345, 636] width 40 height 40
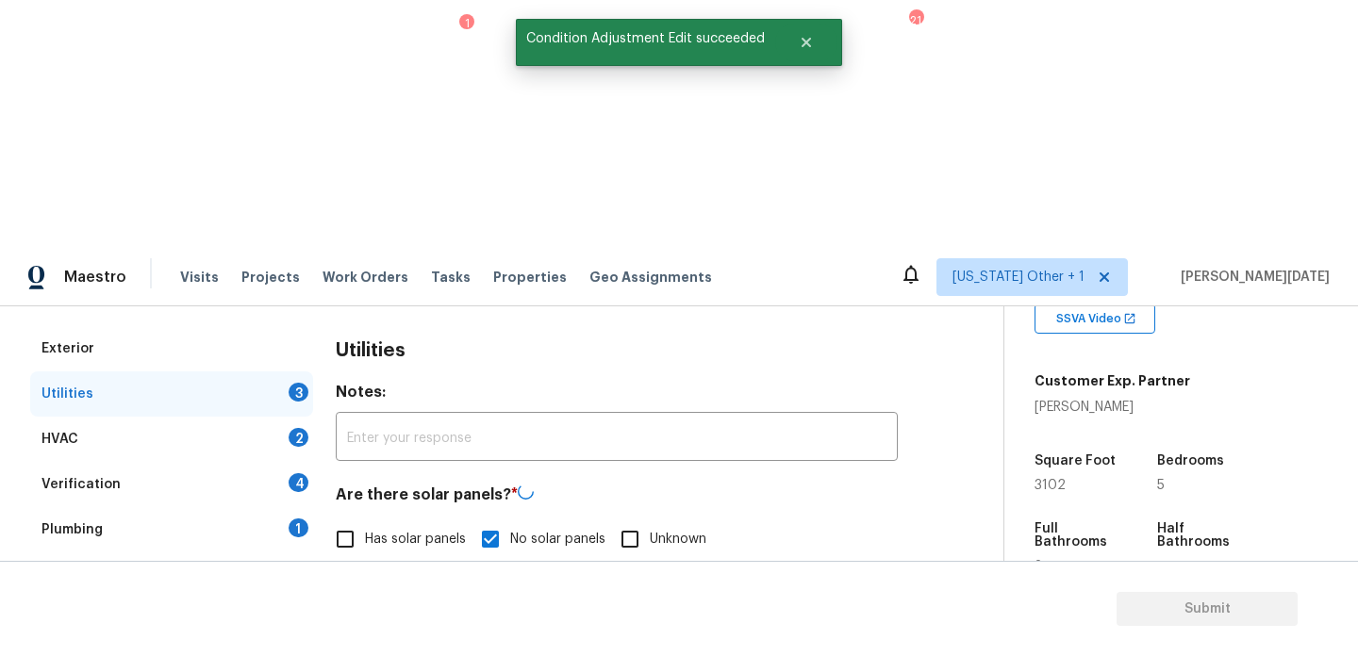
checkbox input "true"
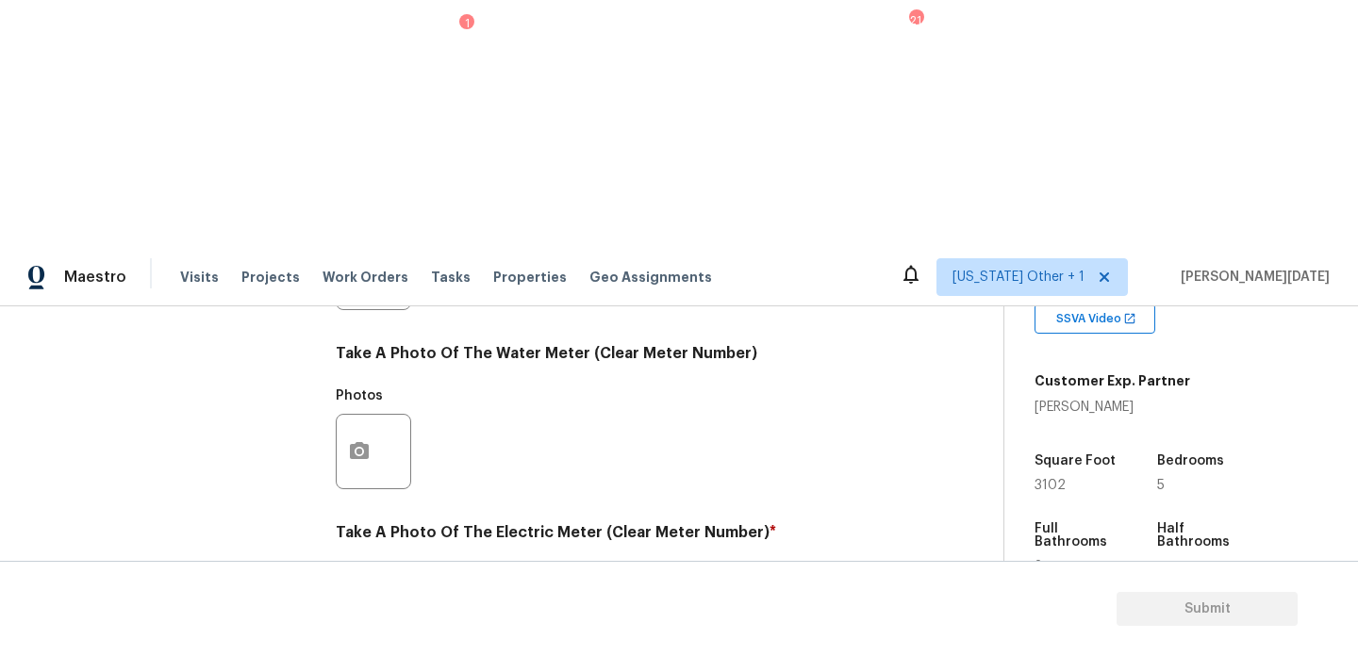
click at [351, 594] on button "button" at bounding box center [359, 631] width 45 height 74
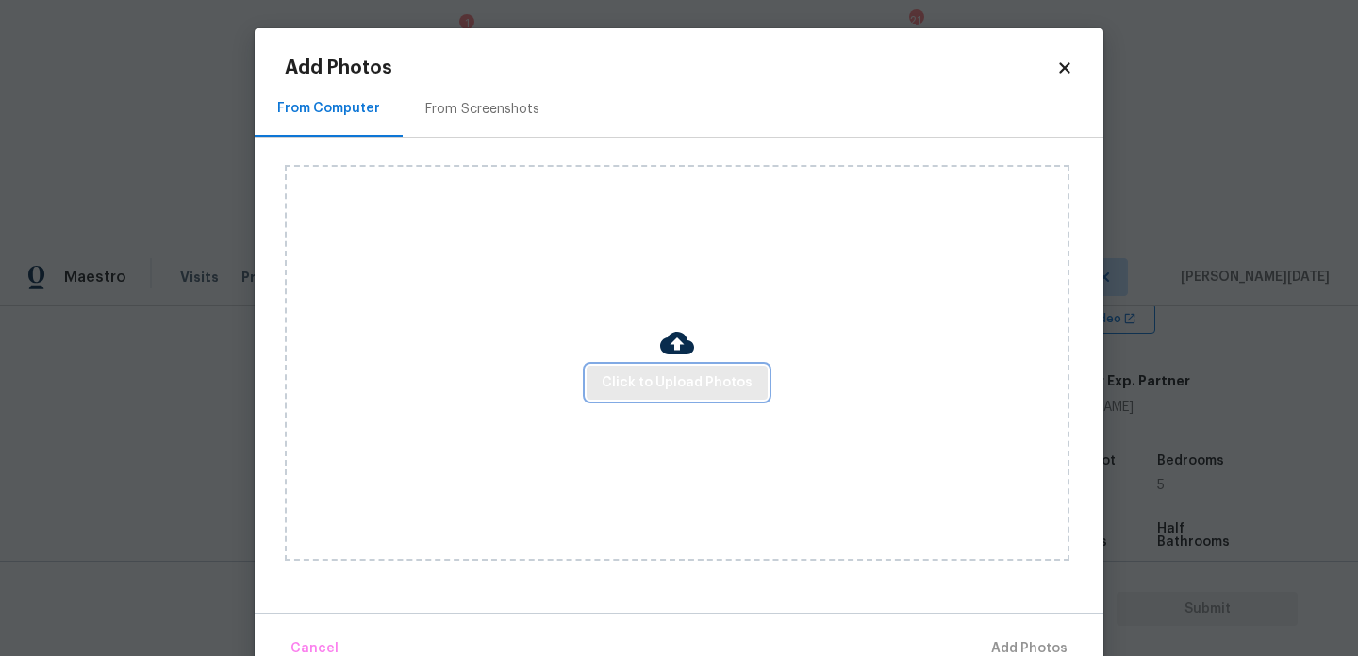
click at [680, 366] on button "Click to Upload Photos" at bounding box center [676, 383] width 181 height 35
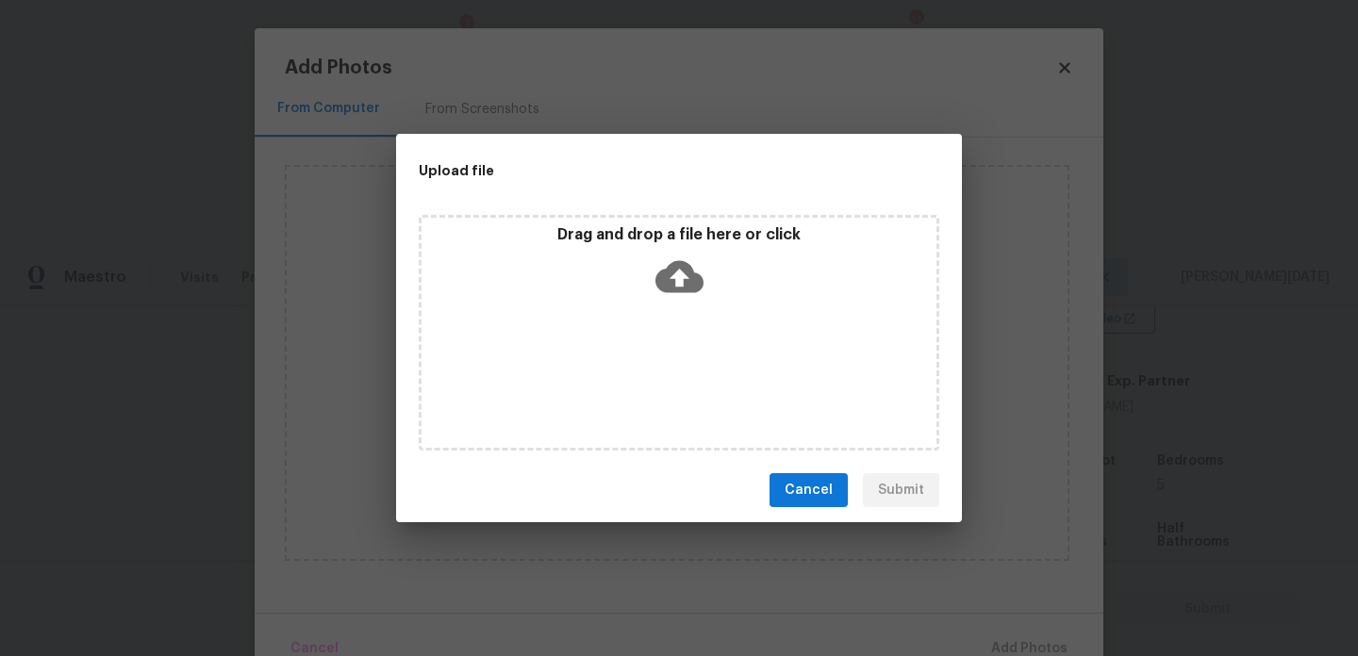
click at [680, 365] on div "Drag and drop a file here or click" at bounding box center [679, 333] width 520 height 236
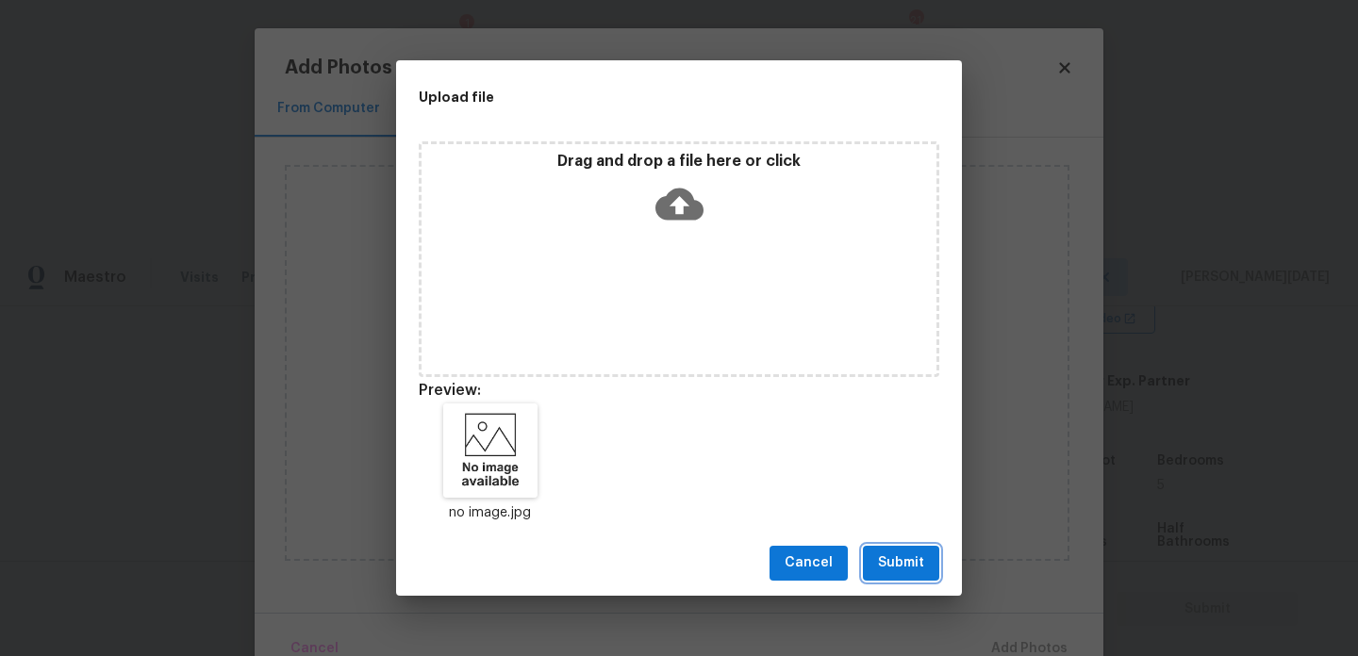
click at [920, 563] on span "Submit" at bounding box center [901, 564] width 46 height 24
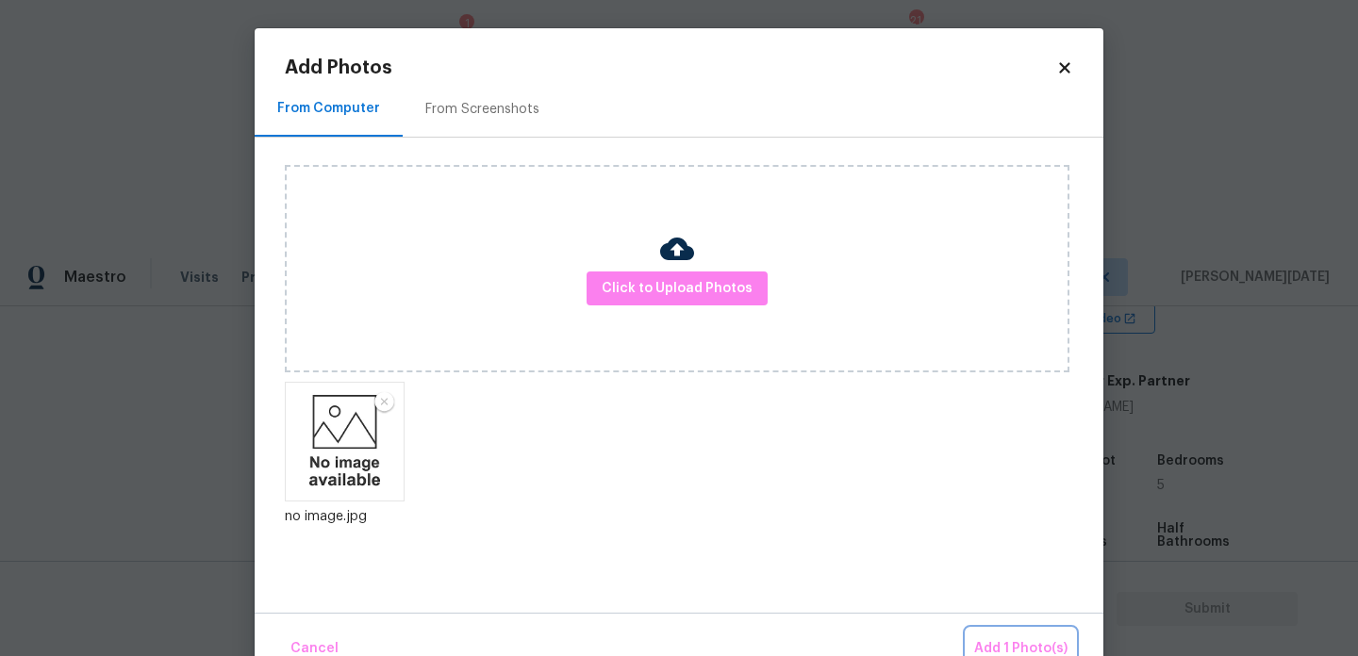
click at [993, 640] on span "Add 1 Photo(s)" at bounding box center [1020, 649] width 93 height 24
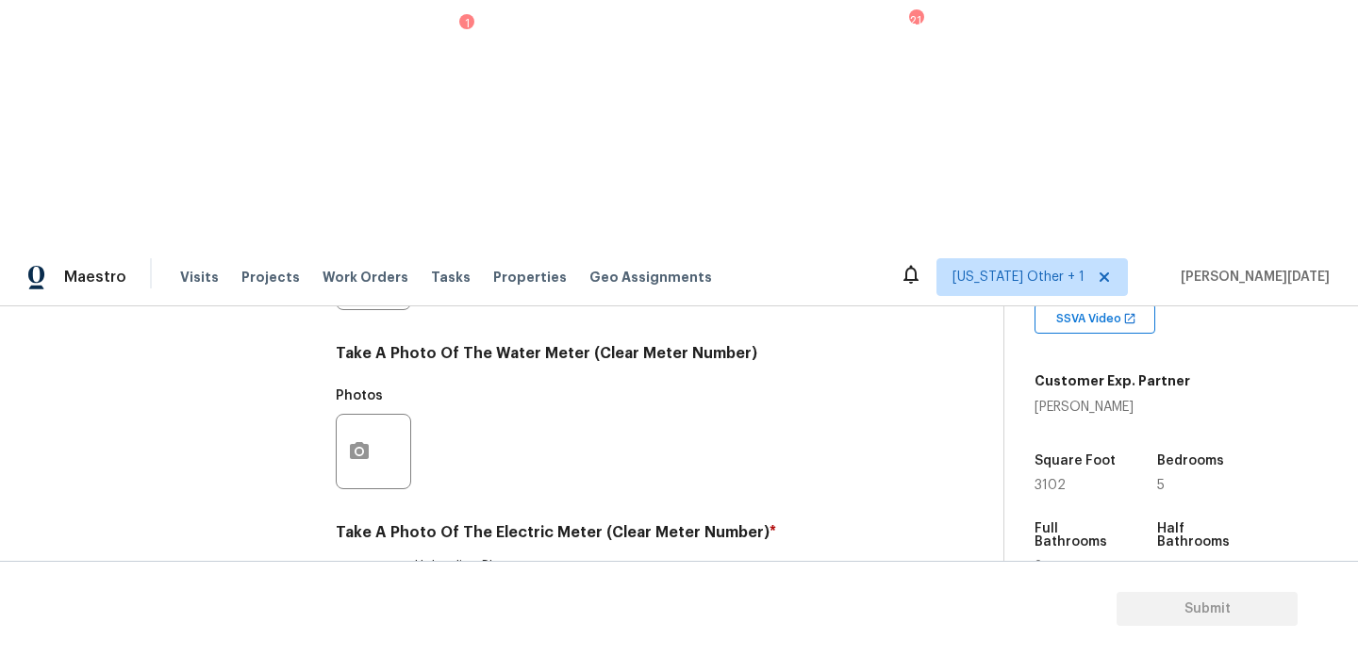
click at [348, 532] on div "Utilities Notes: ​ Are there solar panels? * Has solar panels No solar panels U…" at bounding box center [617, 306] width 562 height 983
checkbox input "true"
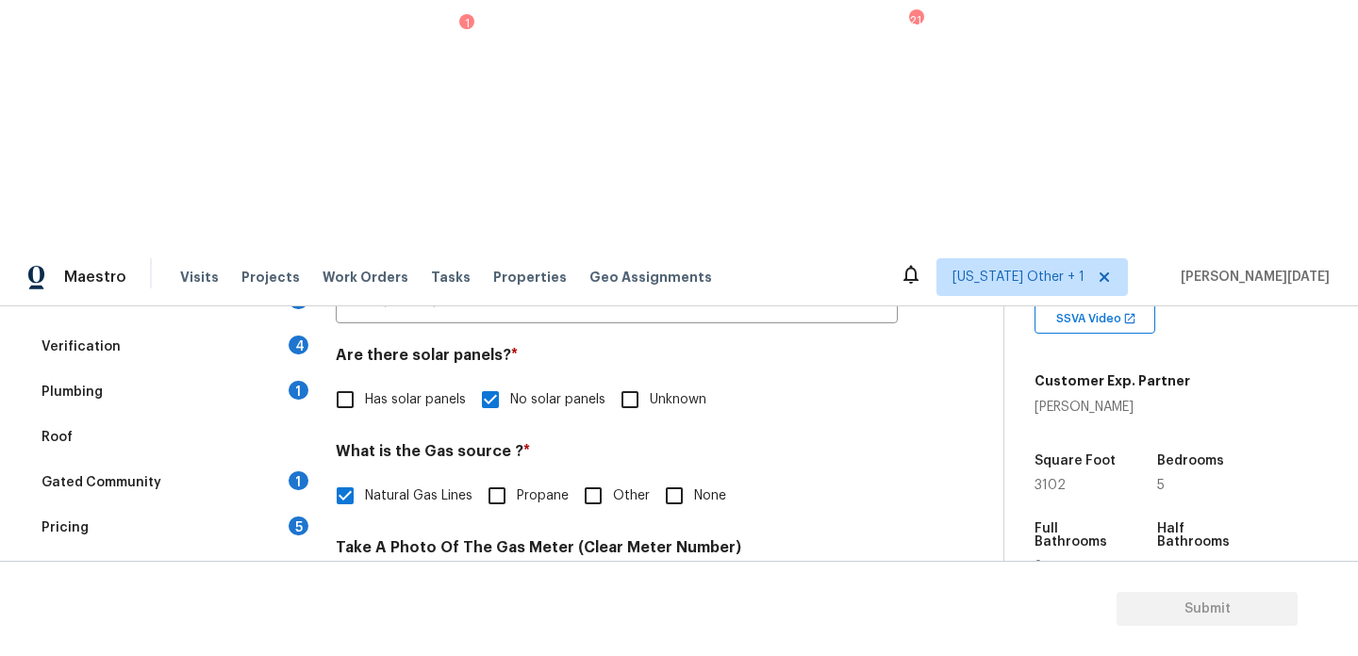
scroll to position [256, 0]
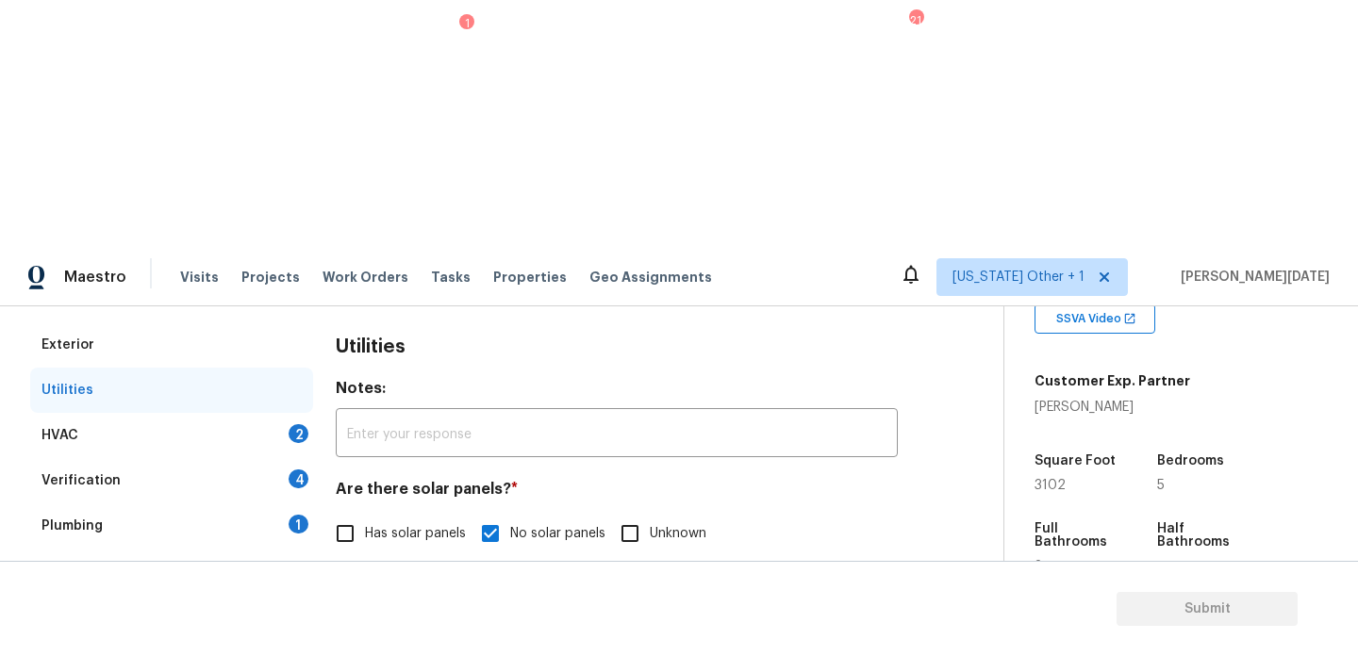
click at [301, 413] on div "HVAC 2" at bounding box center [171, 435] width 283 height 45
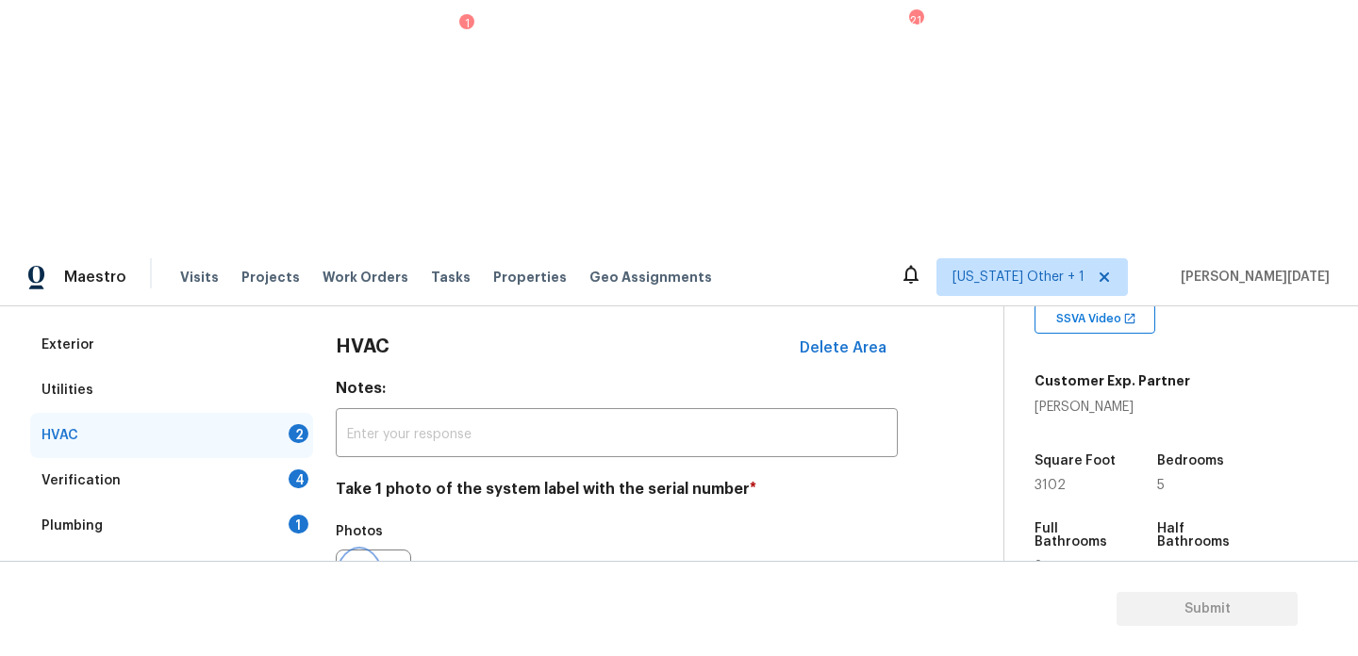
click at [348, 551] on button "button" at bounding box center [359, 588] width 45 height 74
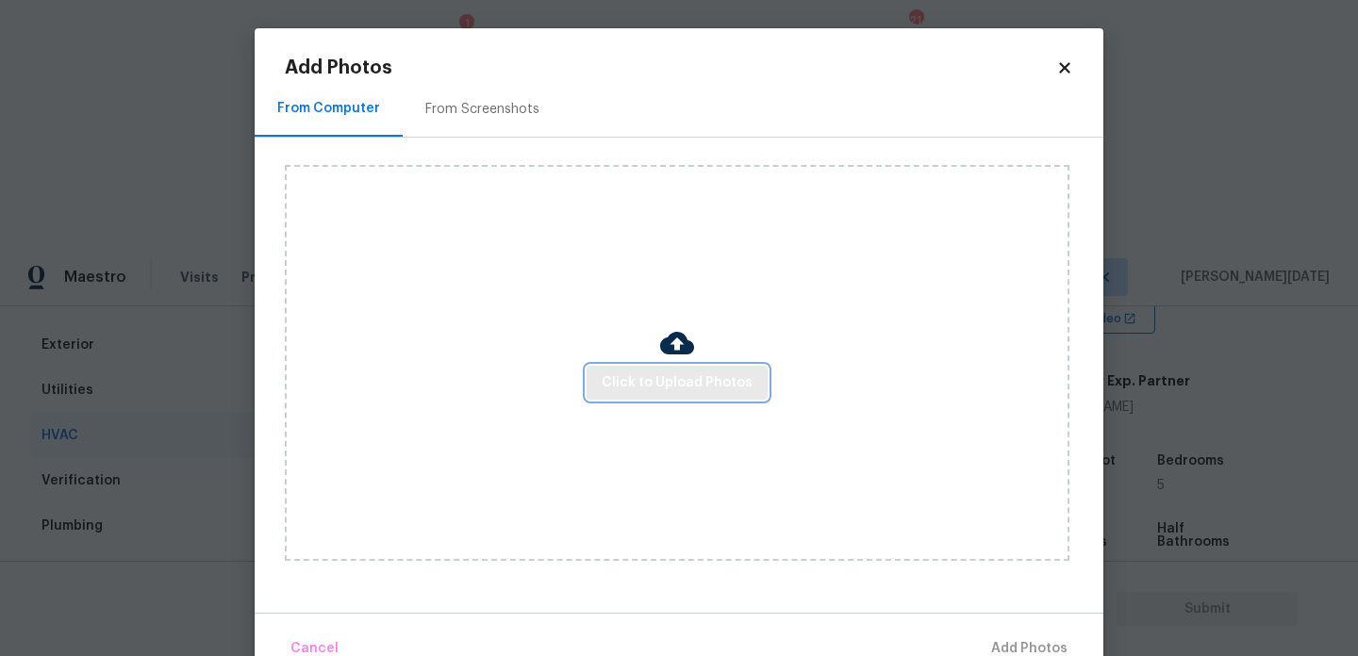
click at [659, 378] on span "Click to Upload Photos" at bounding box center [677, 384] width 151 height 24
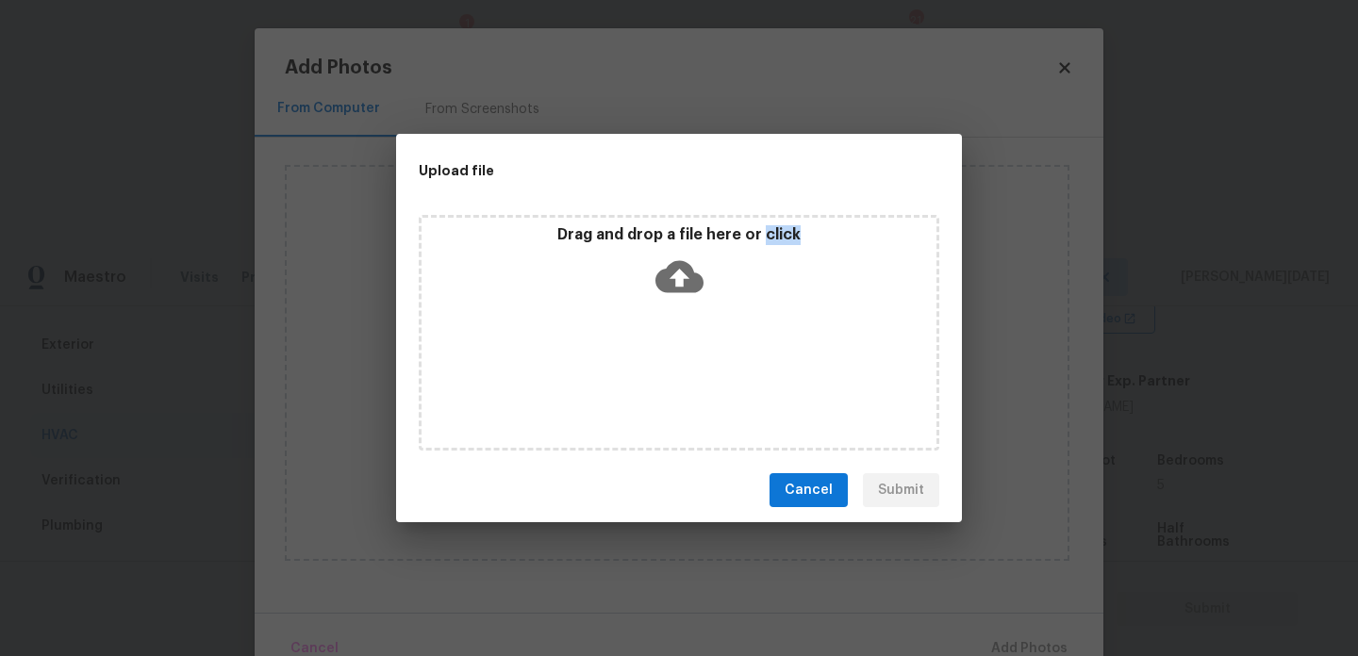
click at [659, 378] on div "Drag and drop a file here or click" at bounding box center [679, 333] width 520 height 236
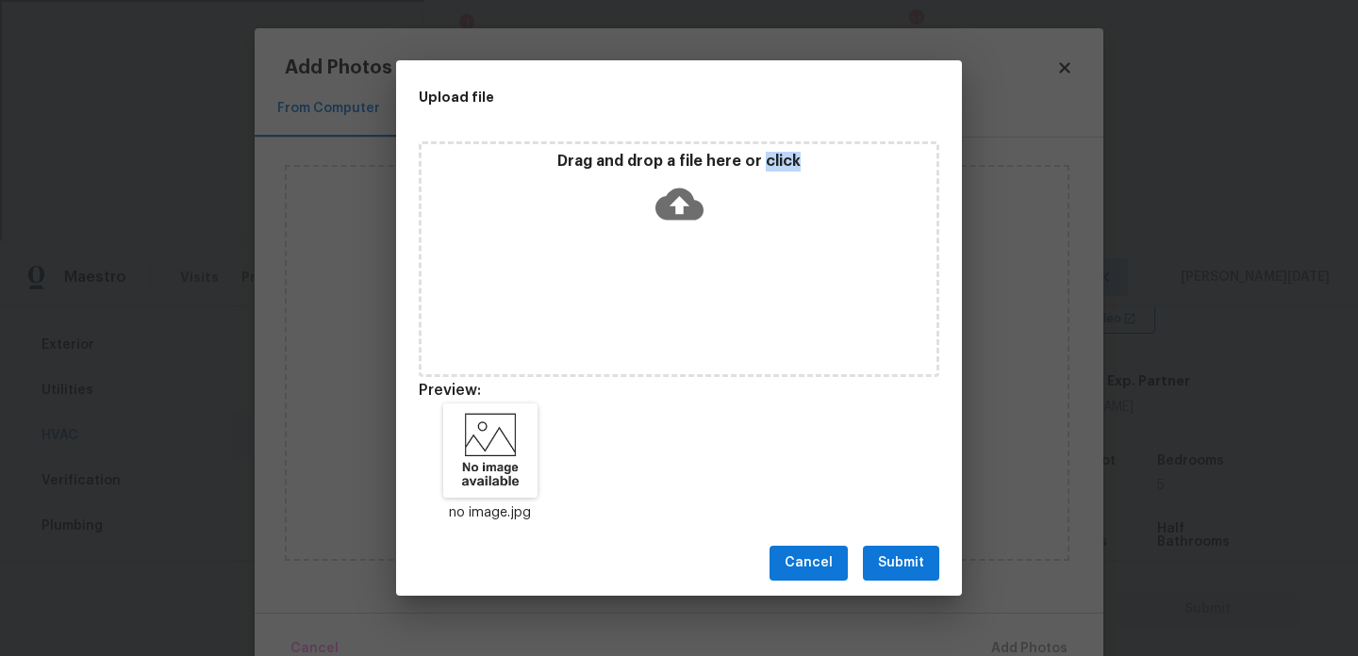
click at [880, 578] on button "Submit" at bounding box center [901, 563] width 76 height 35
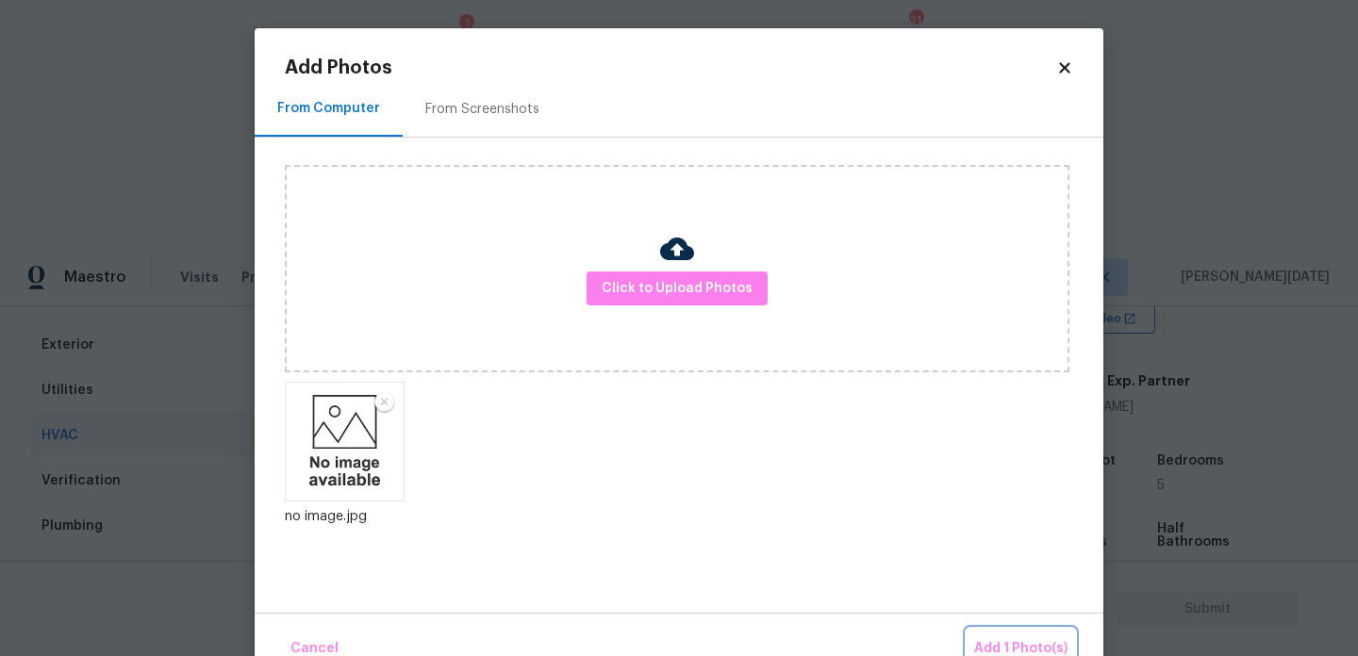
click at [997, 646] on span "Add 1 Photo(s)" at bounding box center [1020, 649] width 93 height 24
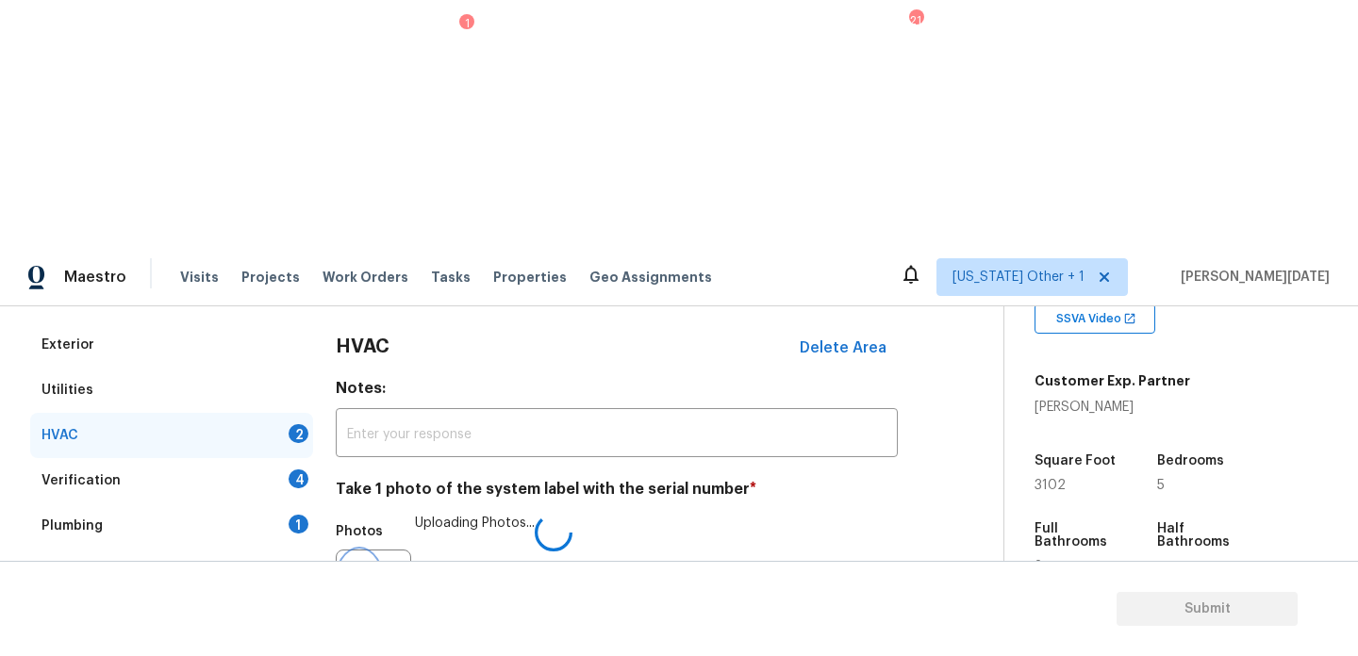
scroll to position [314, 0]
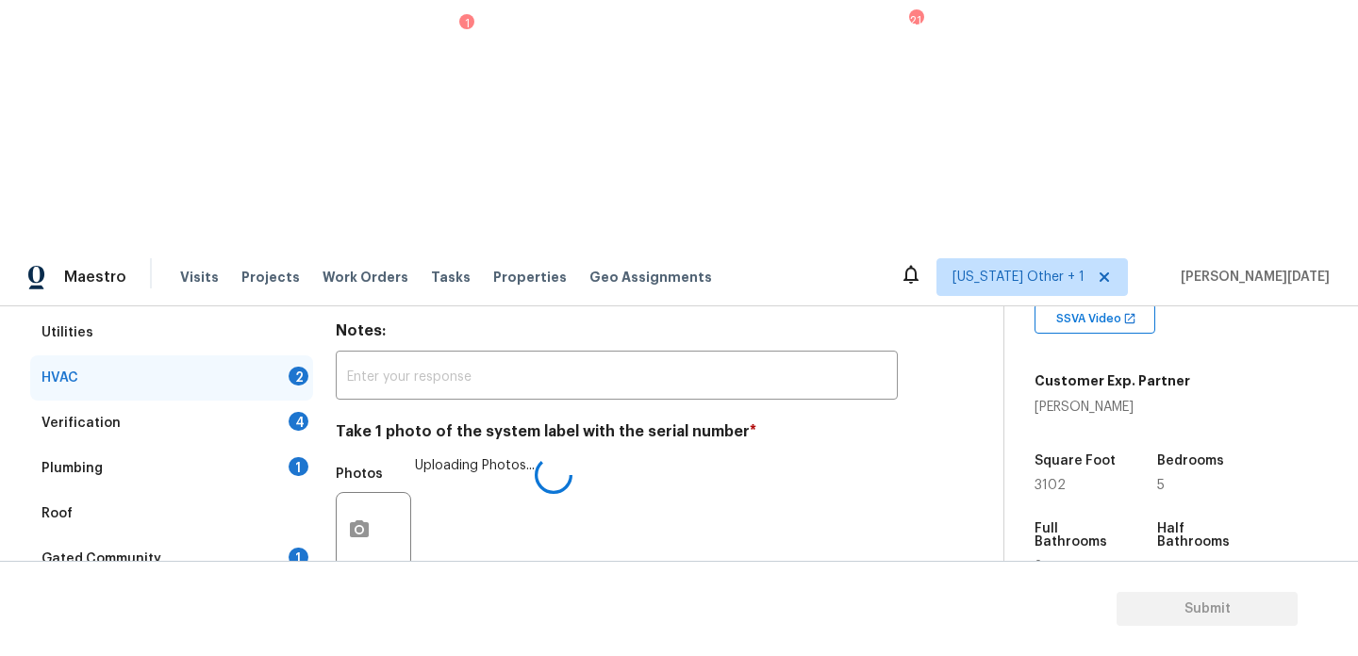
checkbox input "true"
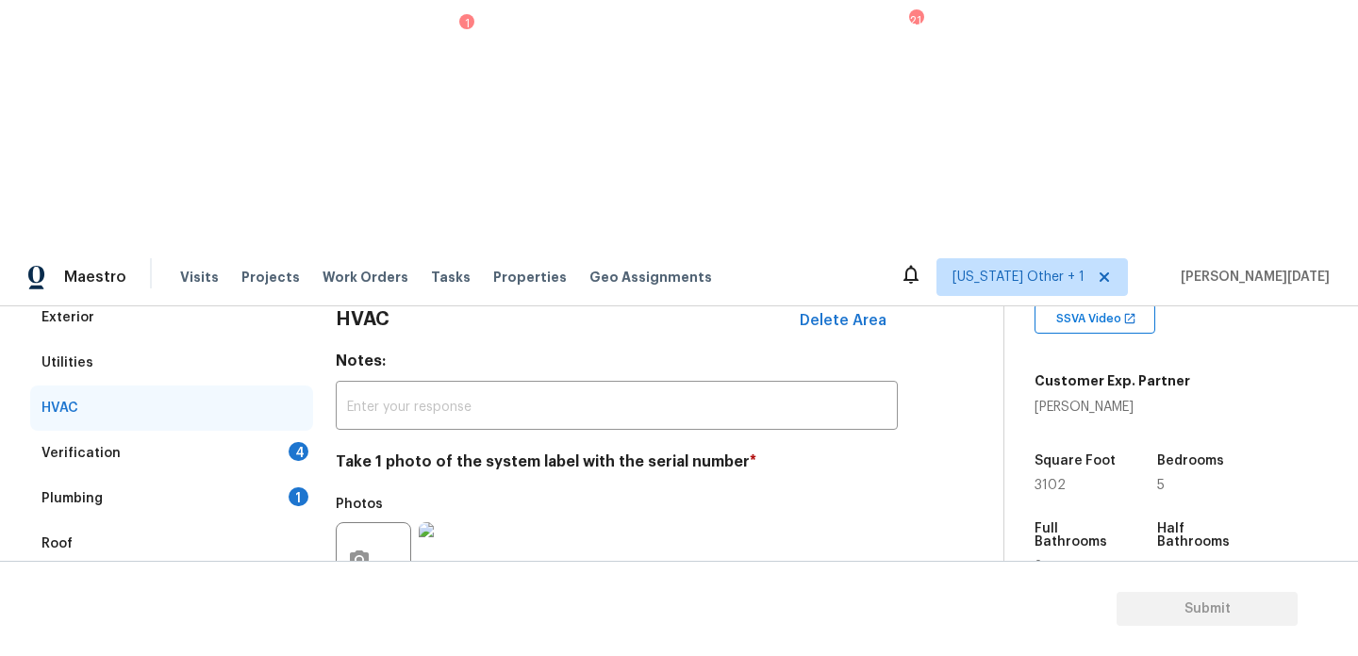
click at [284, 431] on div "Verification 4" at bounding box center [171, 453] width 283 height 45
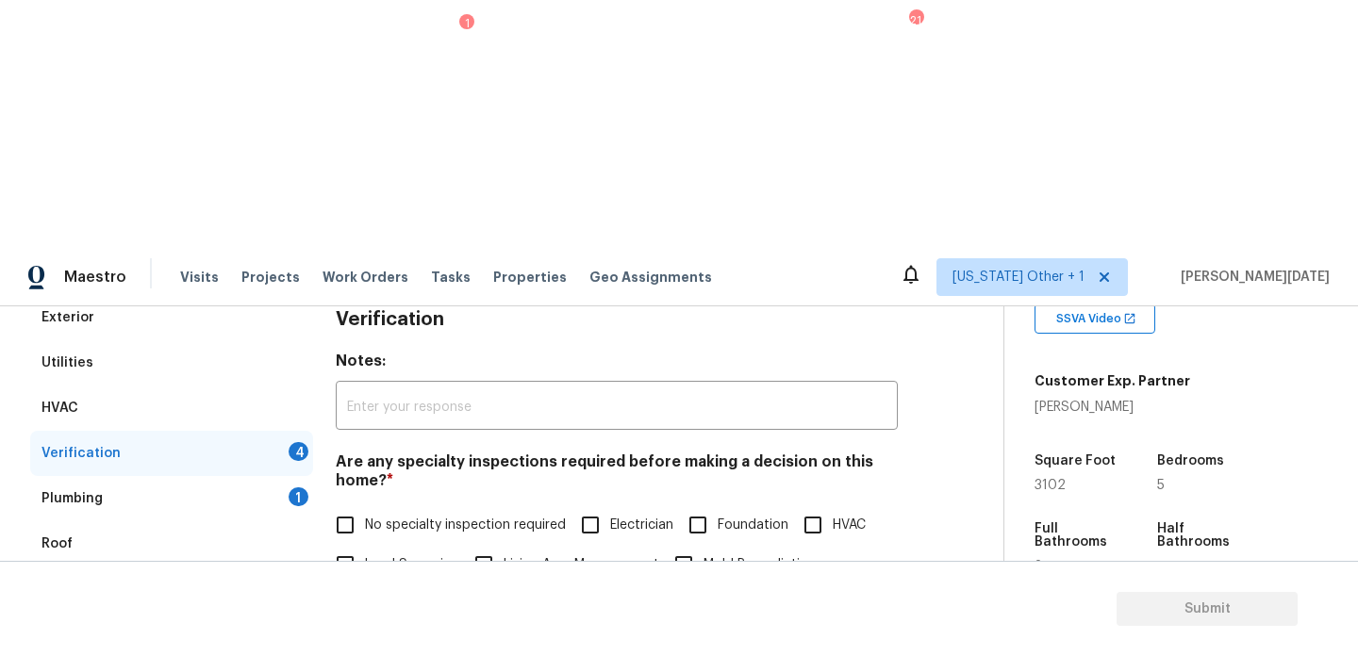
click at [381, 516] on span "No specialty inspection required" at bounding box center [465, 526] width 201 height 20
click at [365, 505] on input "No specialty inspection required" at bounding box center [345, 525] width 40 height 40
checkbox input "true"
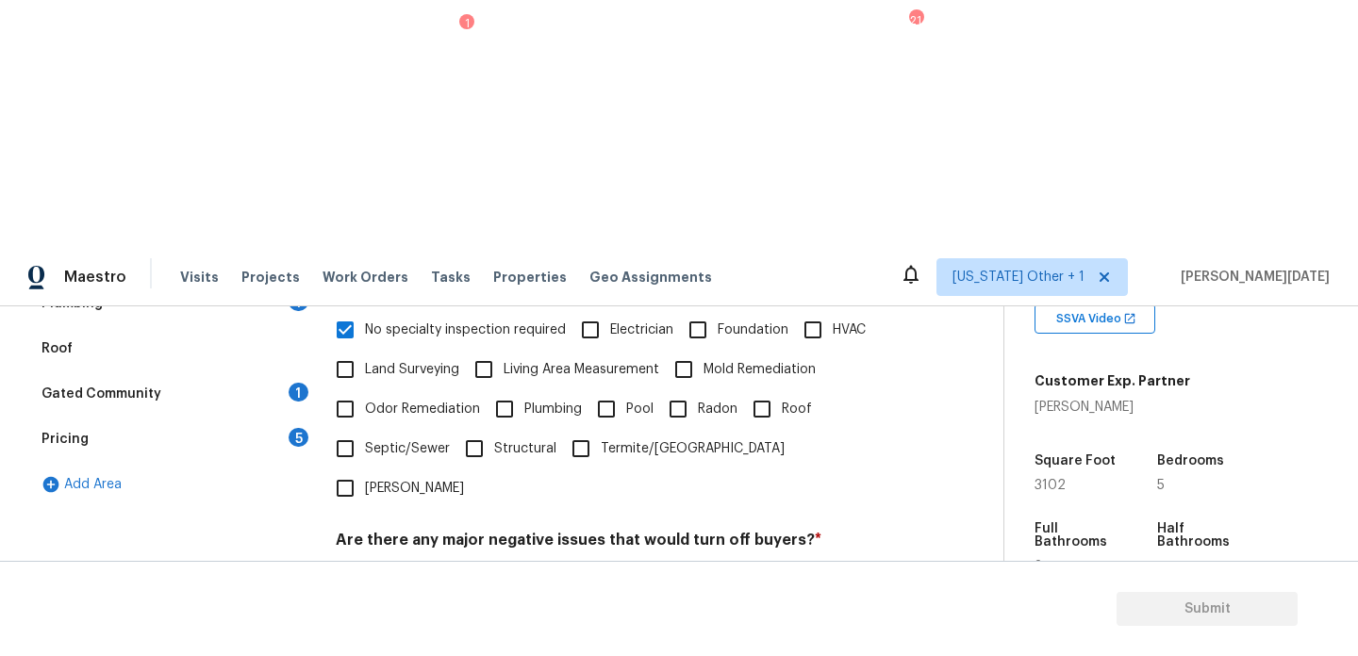
click at [418, 565] on input "No" at bounding box center [411, 585] width 40 height 40
checkbox input "true"
click at [417, 418] on div "Verification Notes: ​ Are any specialty inspections required before making a de…" at bounding box center [617, 470] width 562 height 740
checkbox input "true"
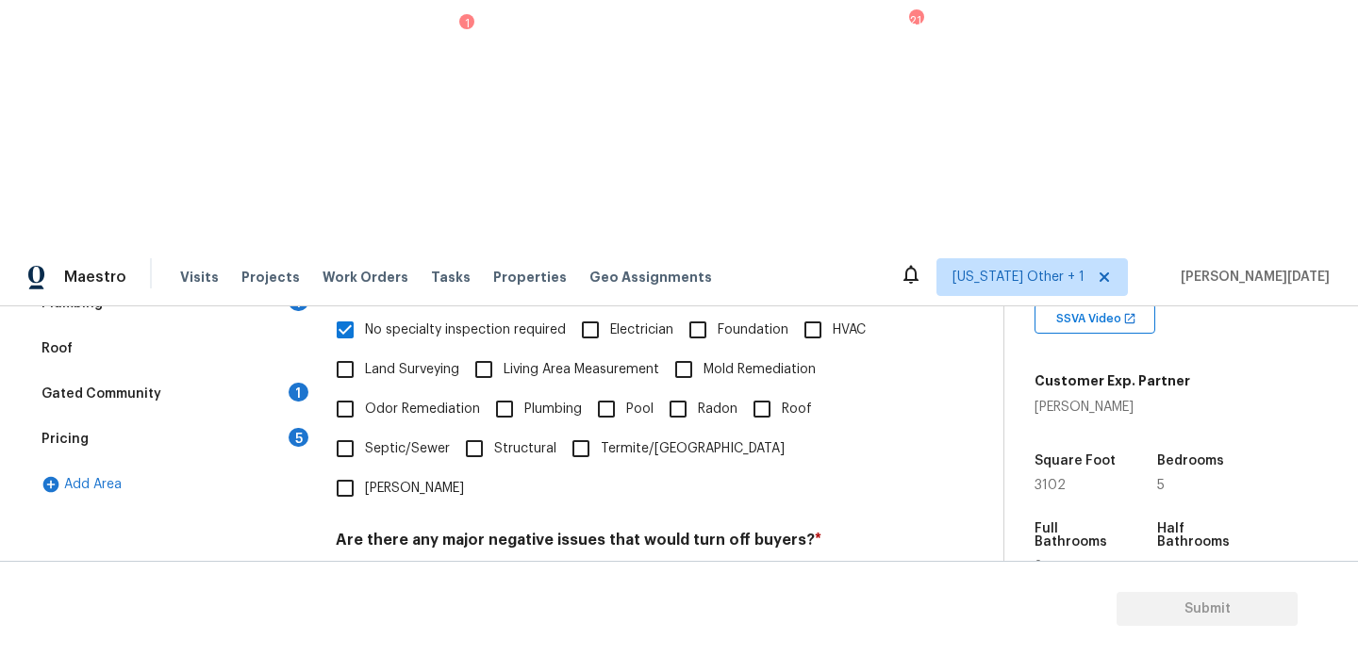
checkbox input "true"
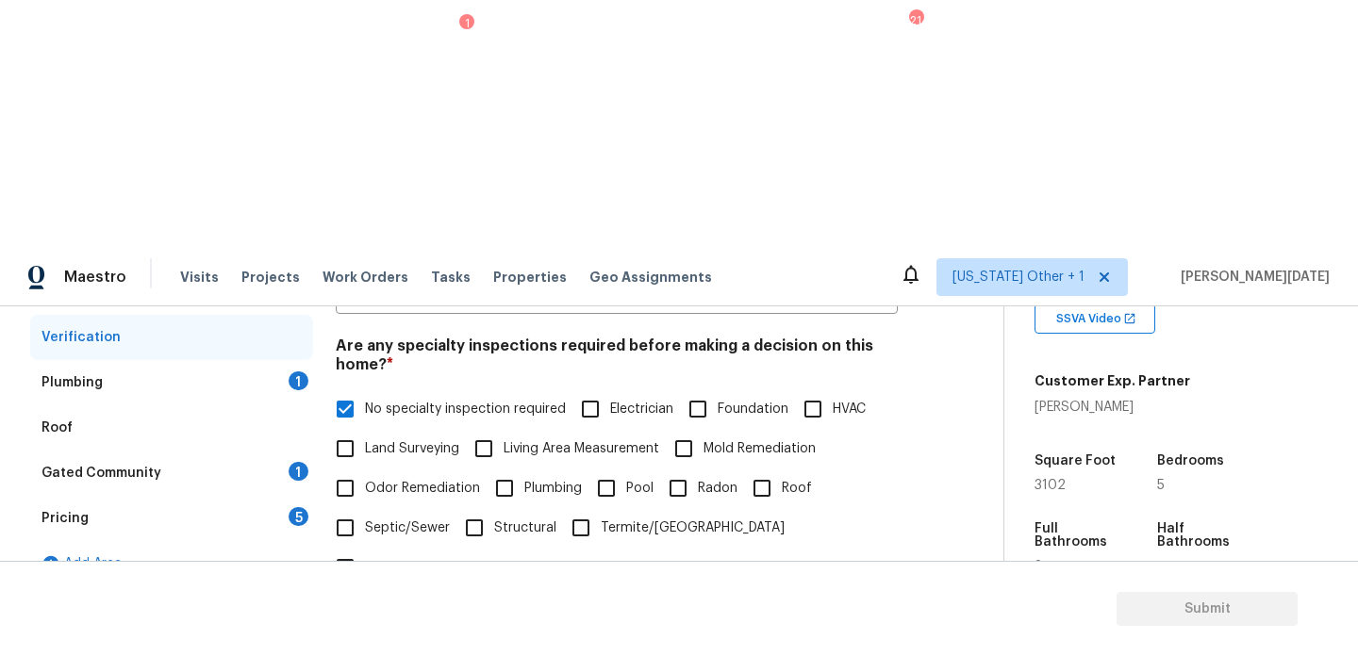
click at [297, 360] on div "Plumbing 1" at bounding box center [171, 382] width 283 height 45
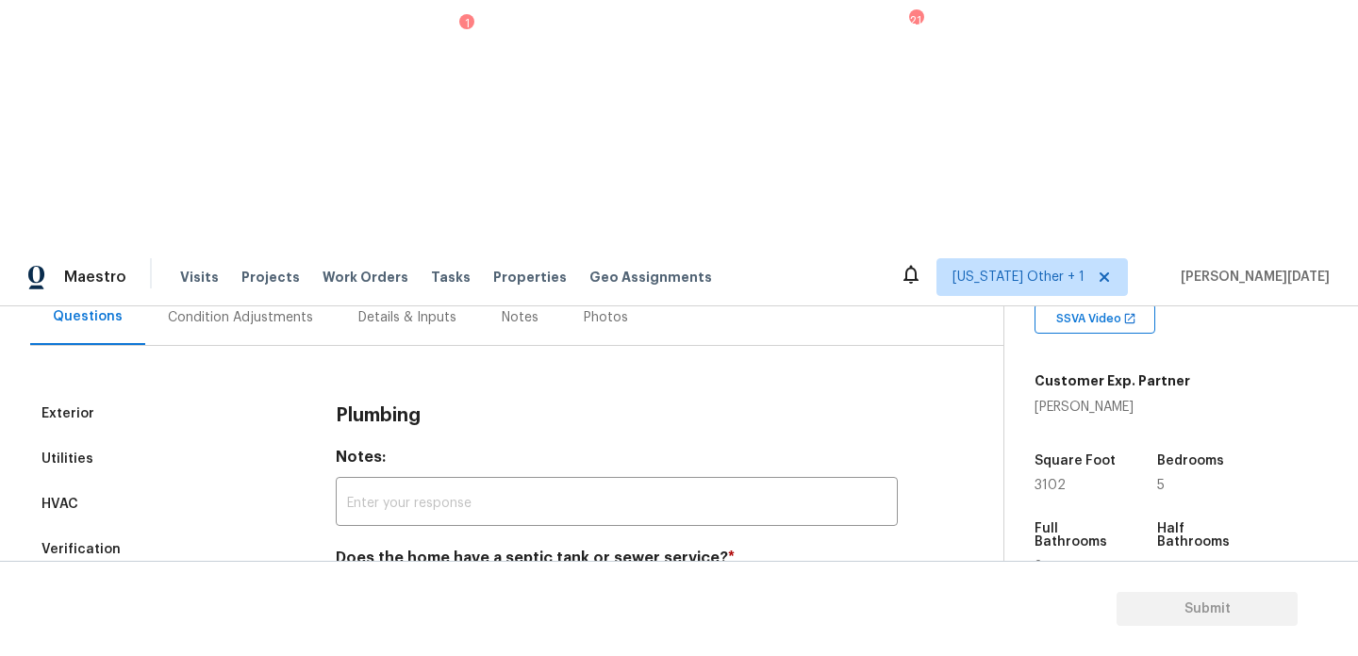
click at [358, 583] on input "Sewer" at bounding box center [345, 603] width 40 height 40
checkbox input "true"
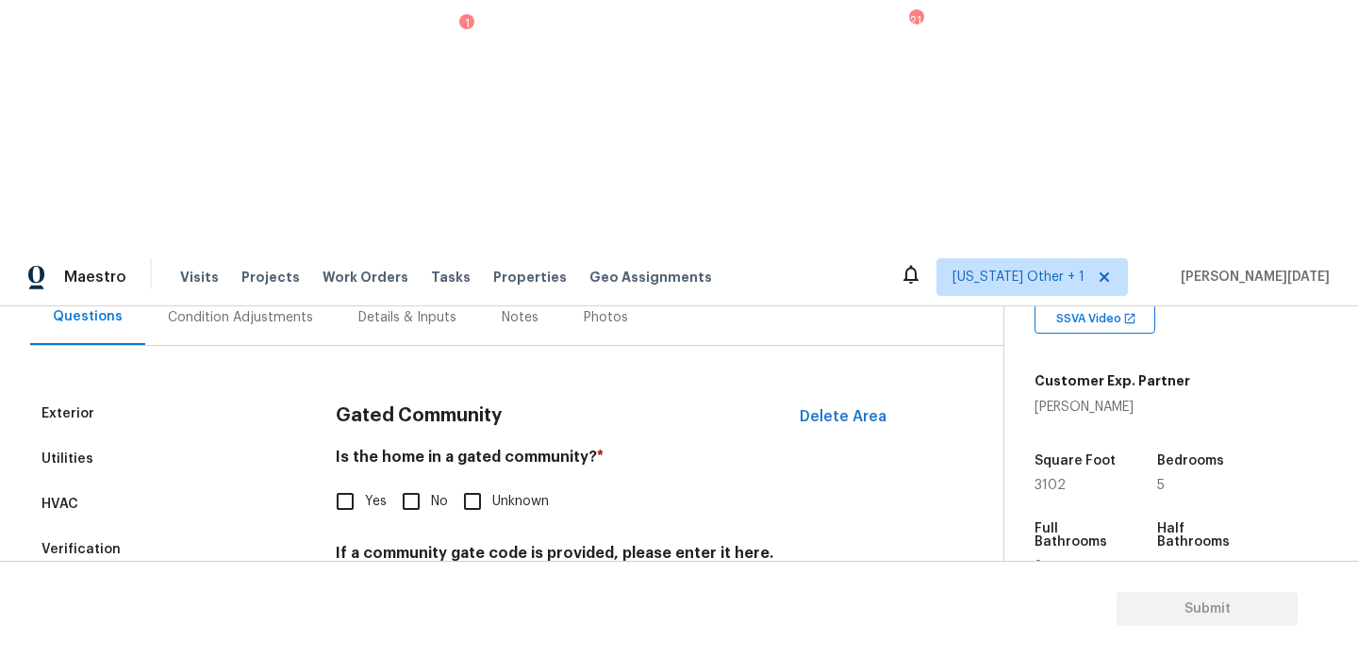
click at [418, 482] on input "No" at bounding box center [411, 502] width 40 height 40
checkbox input "true"
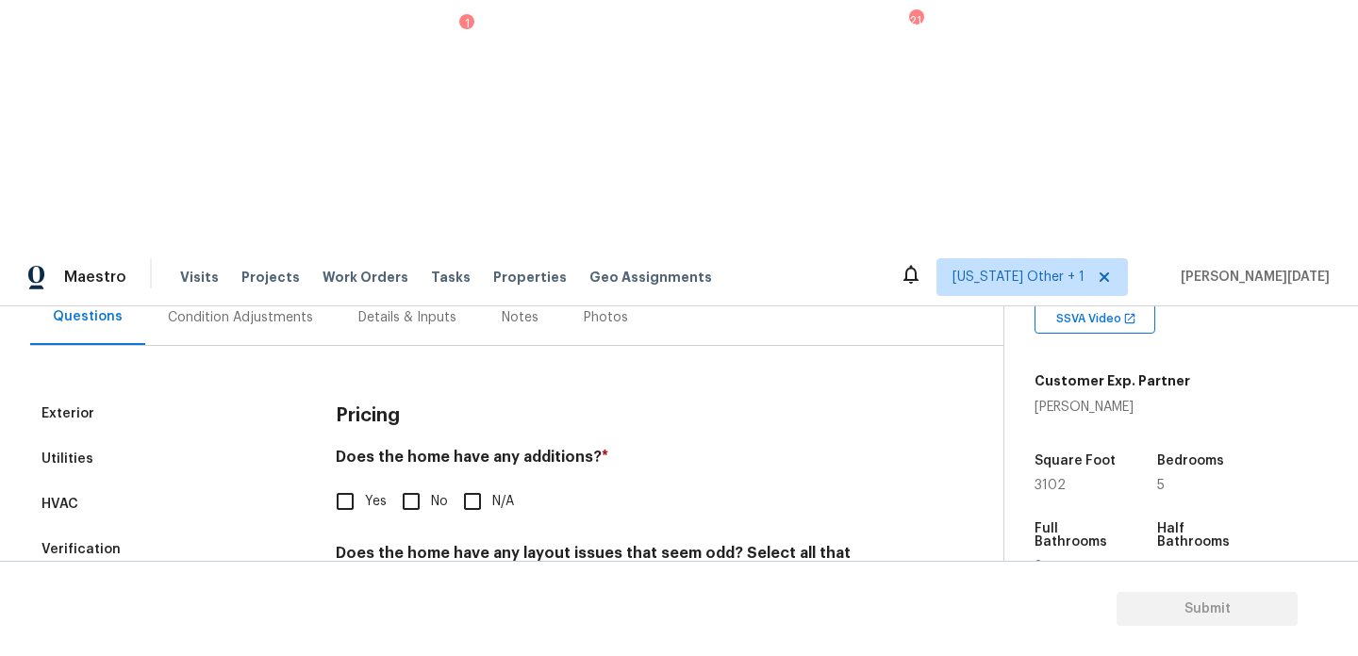
click at [418, 482] on input "No" at bounding box center [411, 502] width 40 height 40
checkbox input "true"
click at [632, 636] on input "Slope in [GEOGRAPHIC_DATA]" at bounding box center [641, 656] width 40 height 40
checkbox input "true"
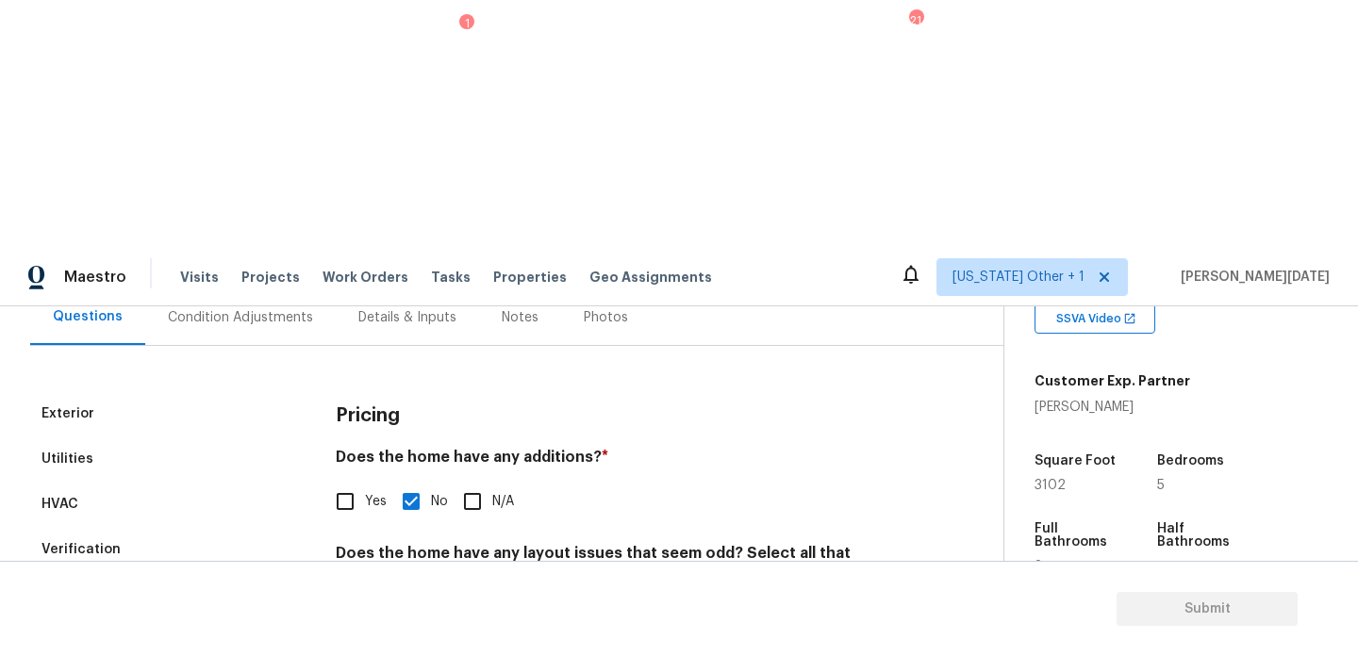
checkbox input "true"
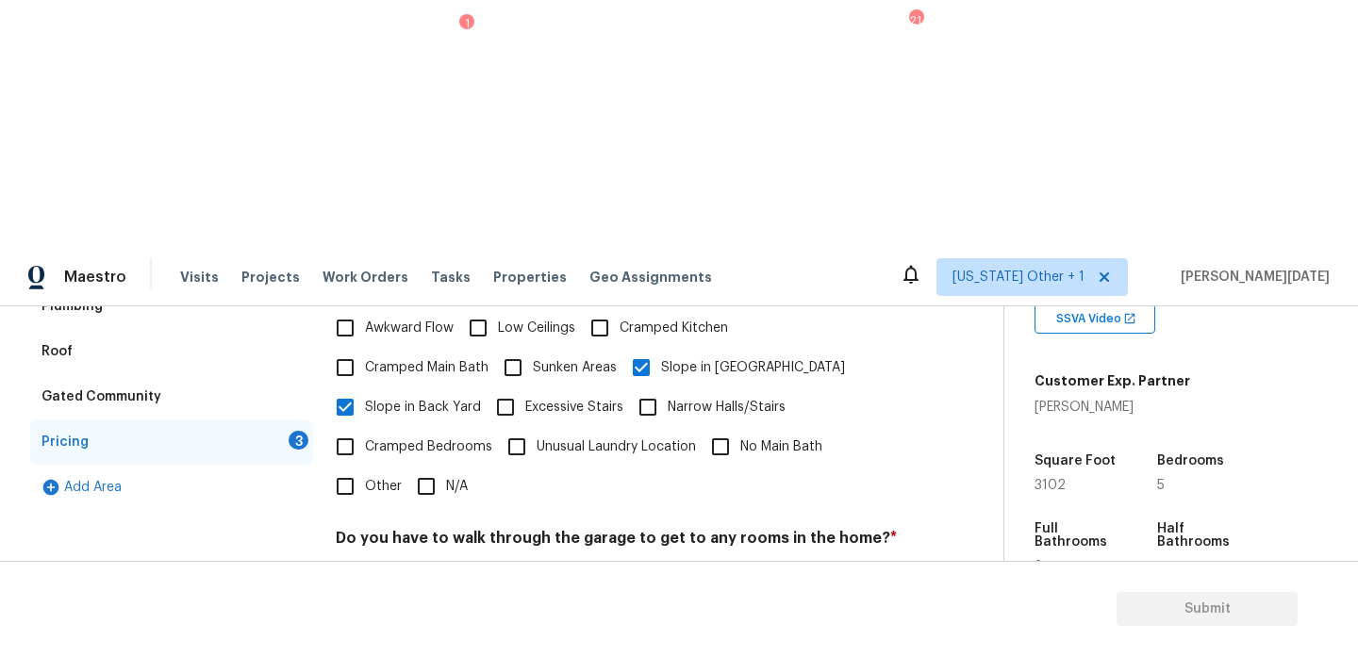
click at [416, 563] on input "No" at bounding box center [411, 583] width 40 height 40
checkbox input "true"
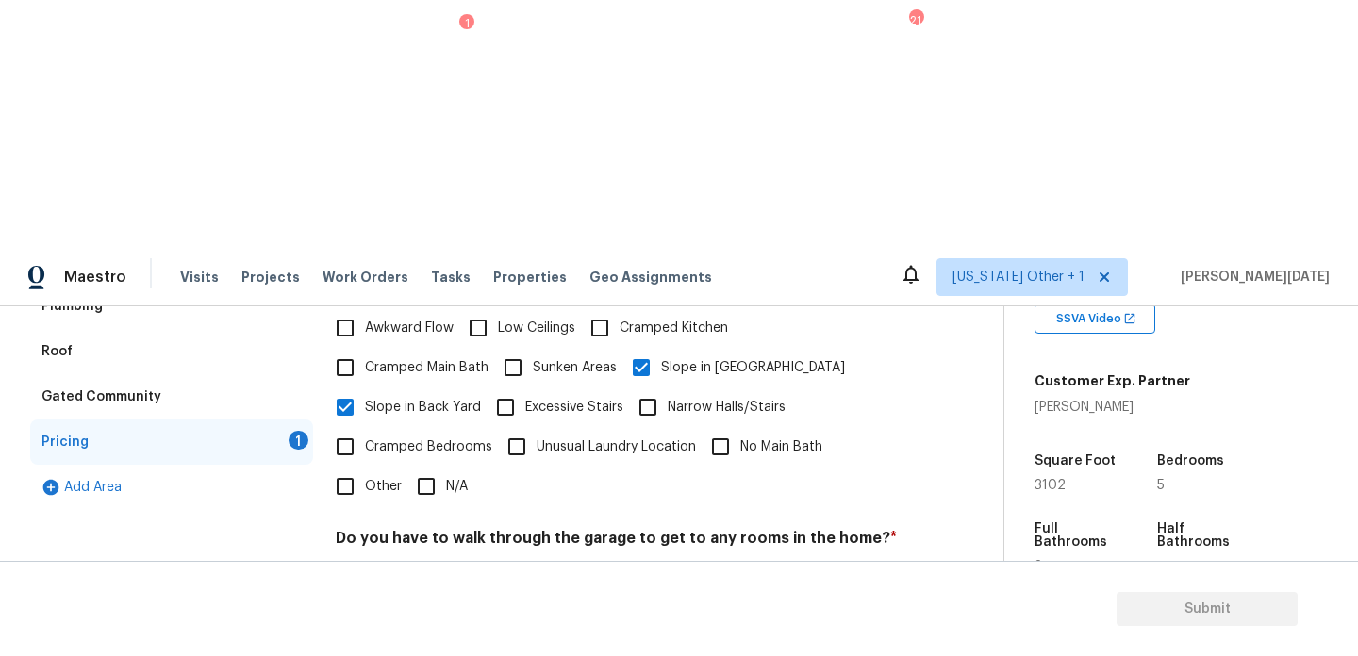
checkbox input "true"
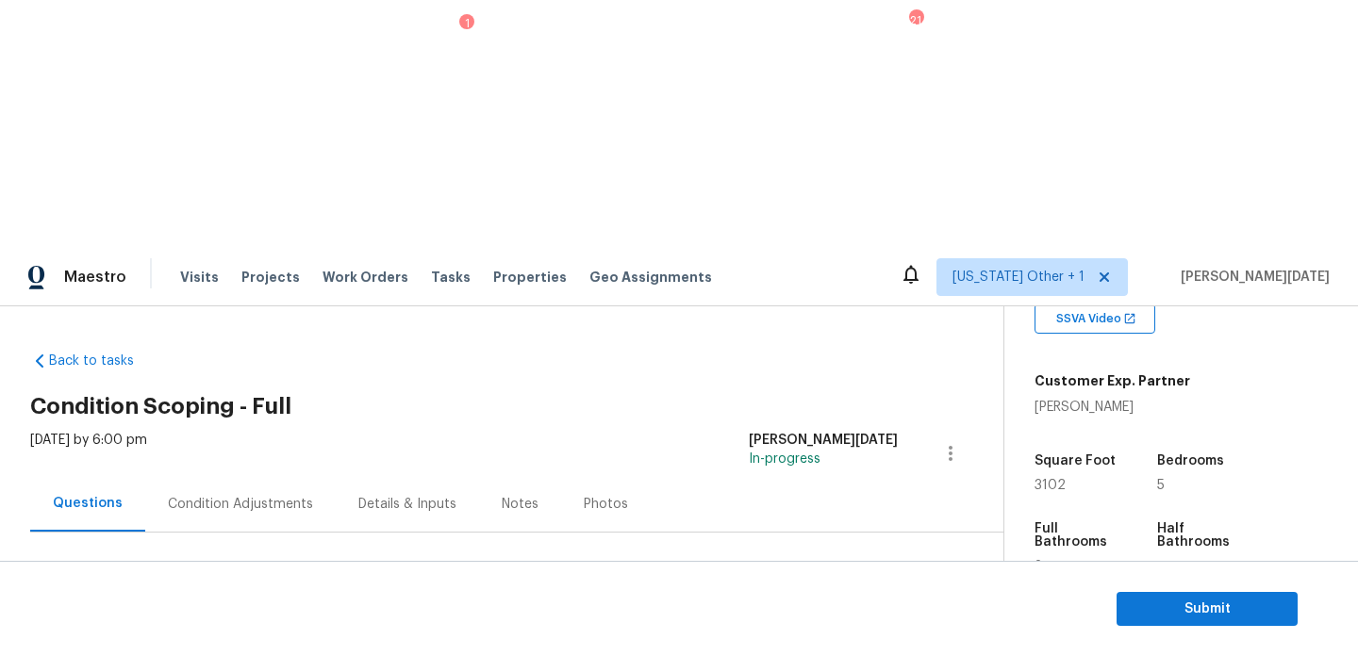
click at [263, 495] on div "Condition Adjustments" at bounding box center [240, 504] width 145 height 19
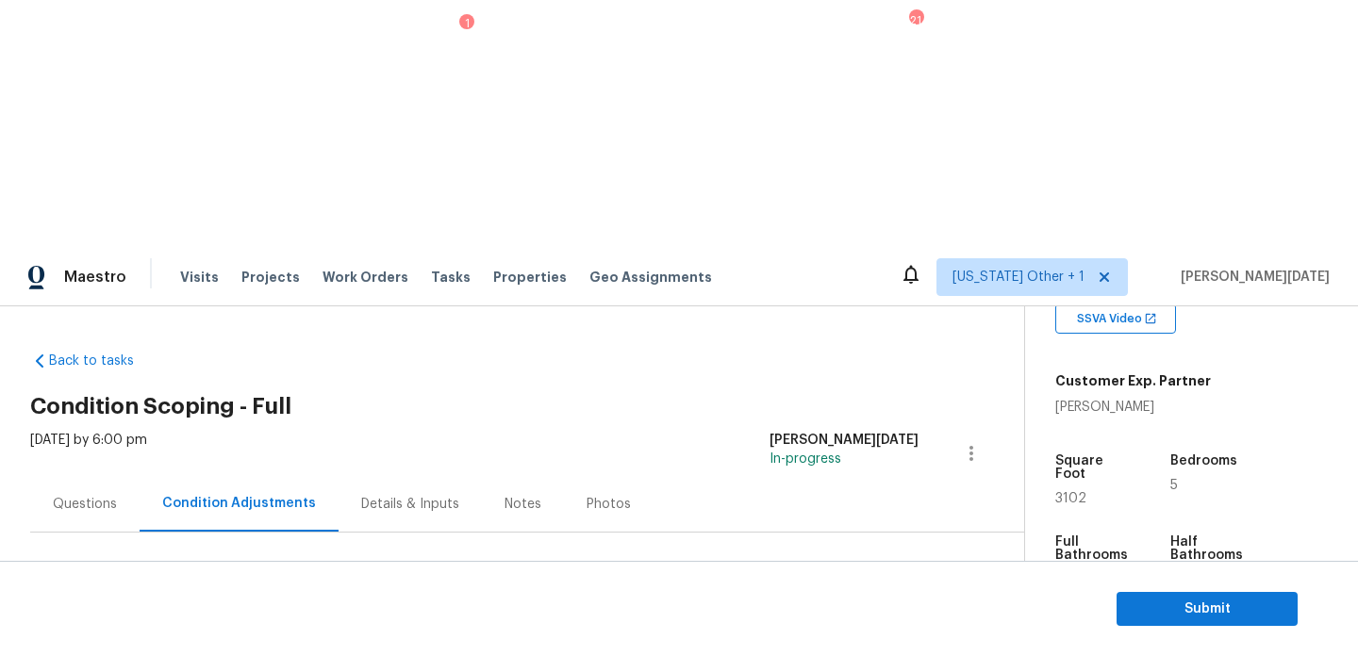
click at [830, 638] on span "Add Condition Adjustment" at bounding box center [872, 646] width 190 height 17
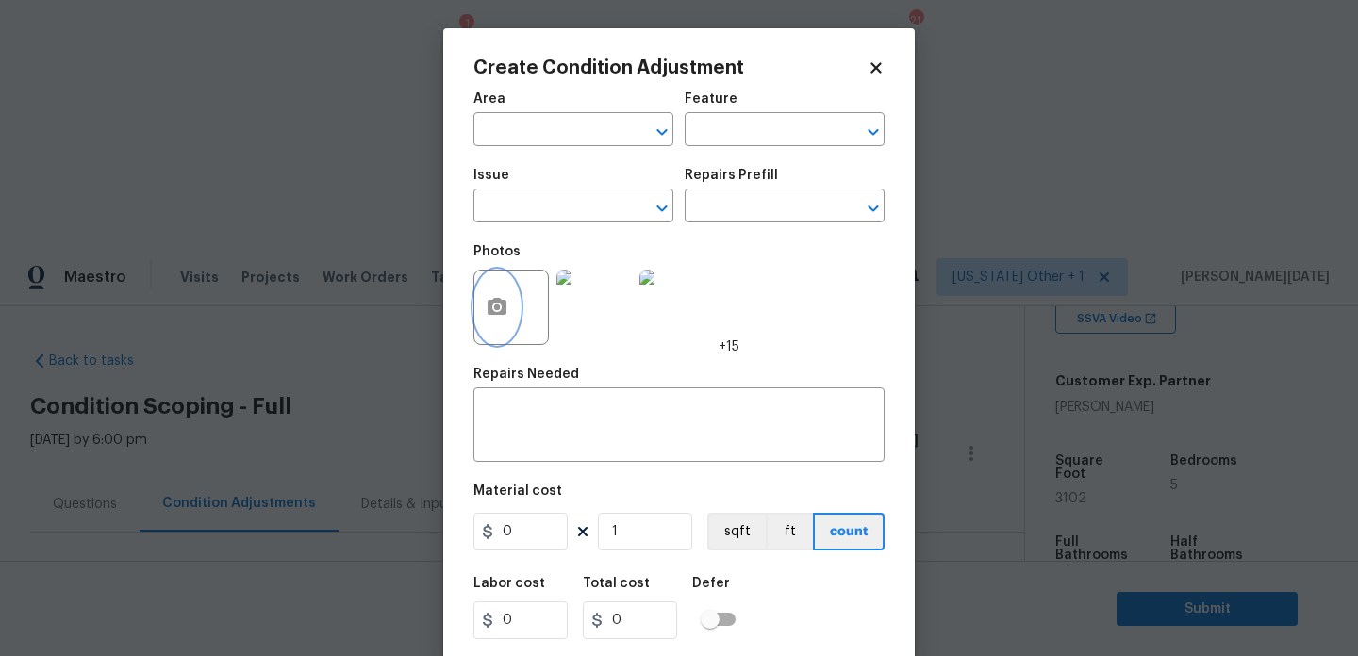
click at [499, 302] on icon "button" at bounding box center [496, 306] width 19 height 17
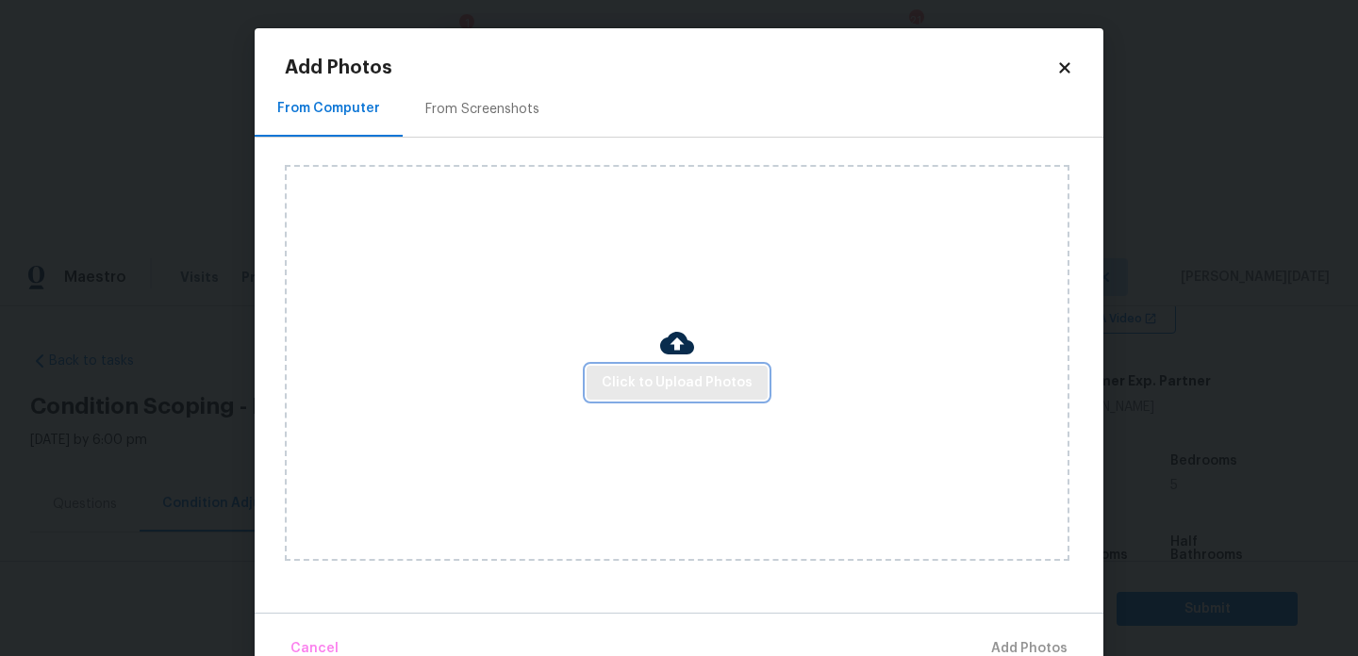
click at [657, 395] on button "Click to Upload Photos" at bounding box center [676, 383] width 181 height 35
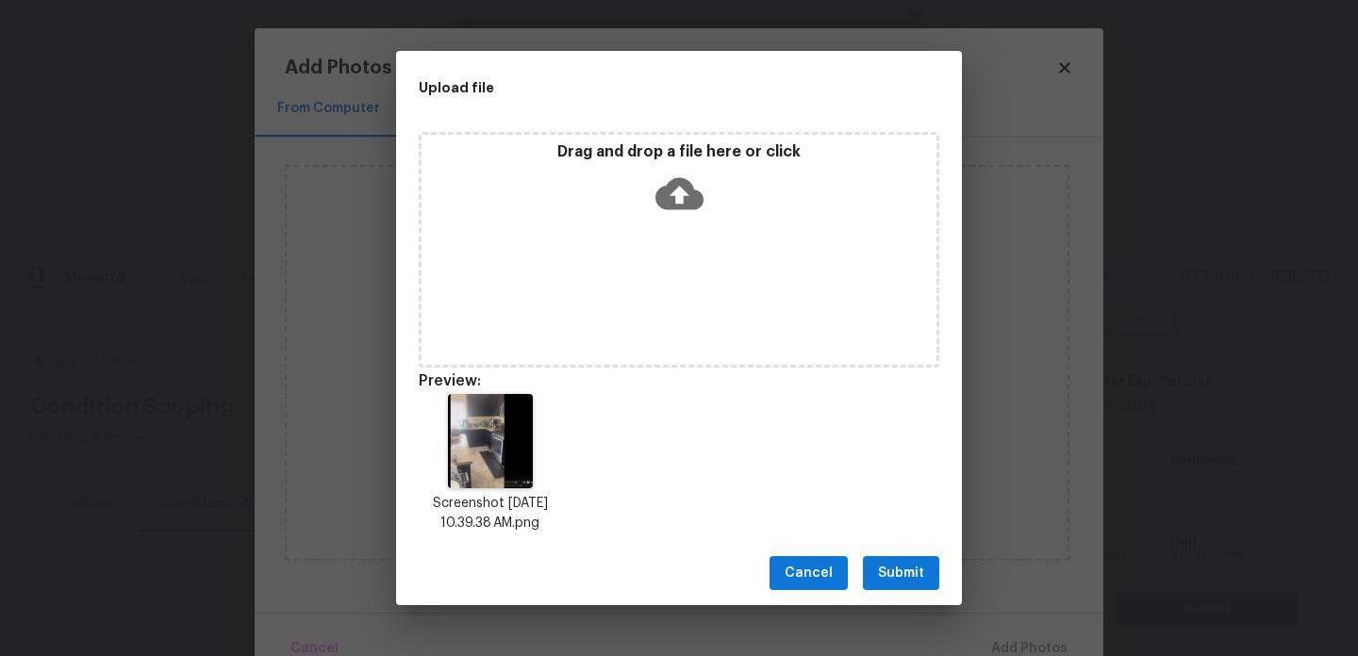
click at [888, 575] on span "Submit" at bounding box center [901, 574] width 46 height 24
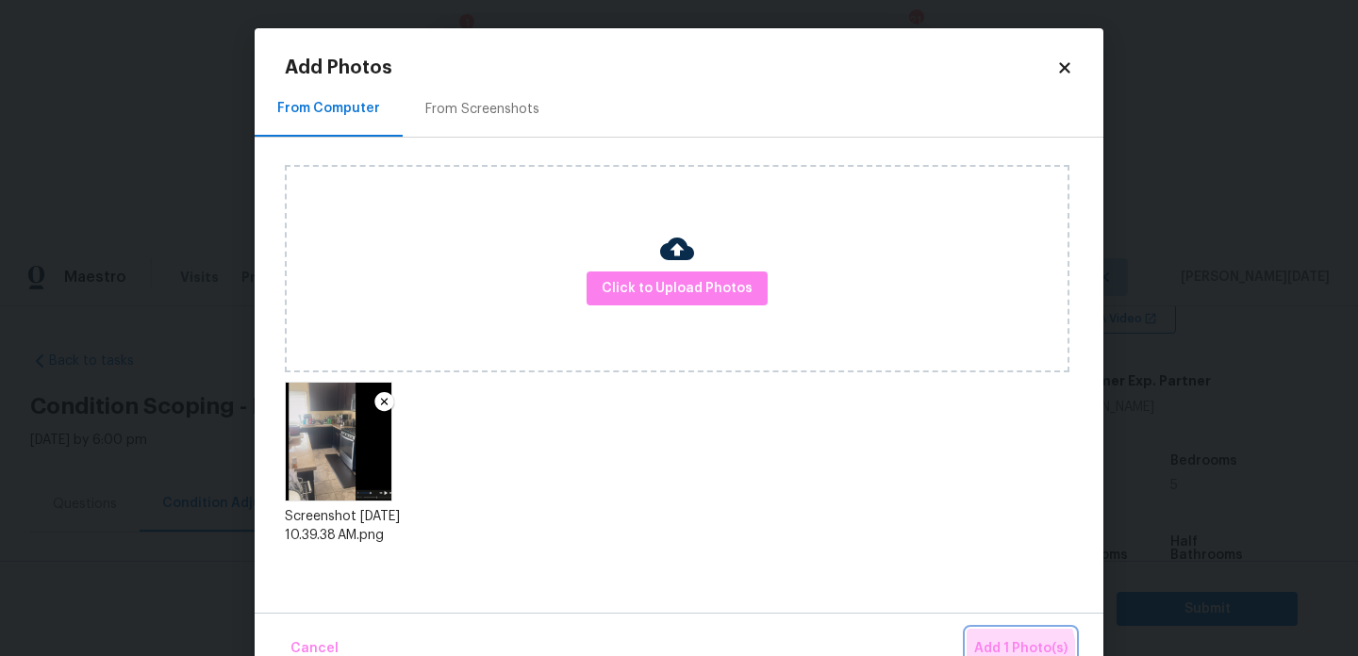
click at [1003, 652] on span "Add 1 Photo(s)" at bounding box center [1020, 649] width 93 height 24
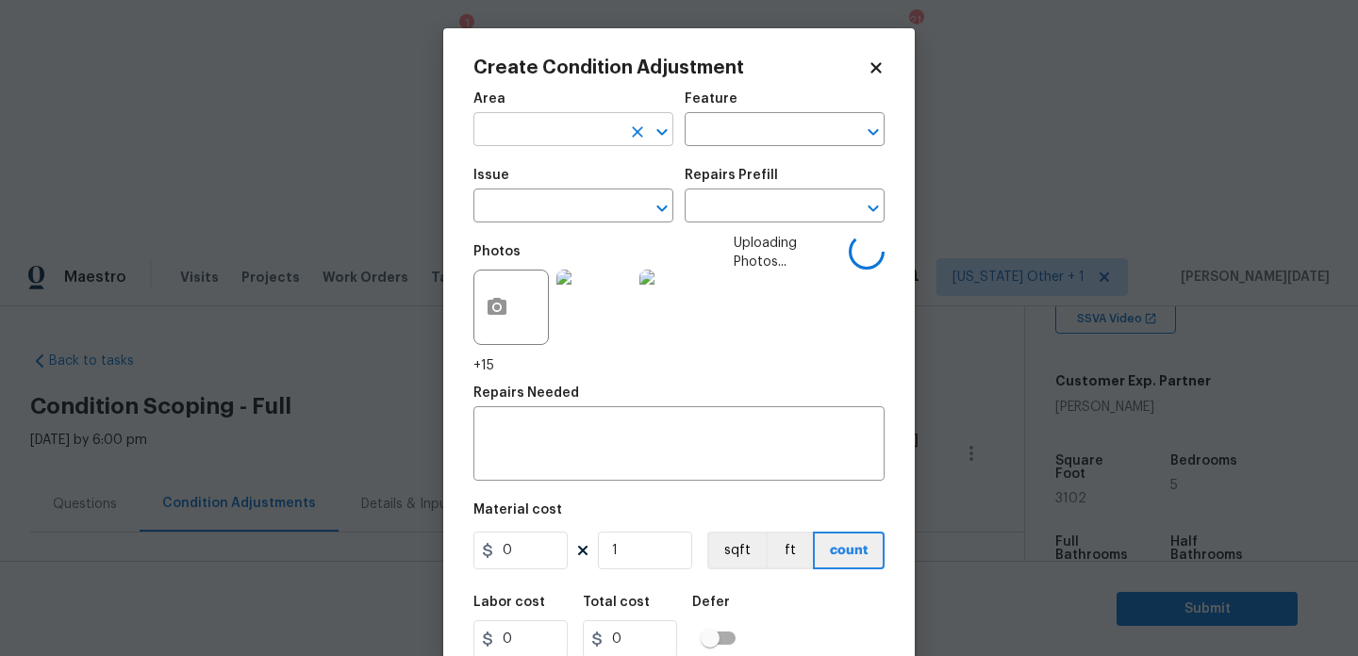
click at [511, 132] on input "text" at bounding box center [546, 131] width 147 height 29
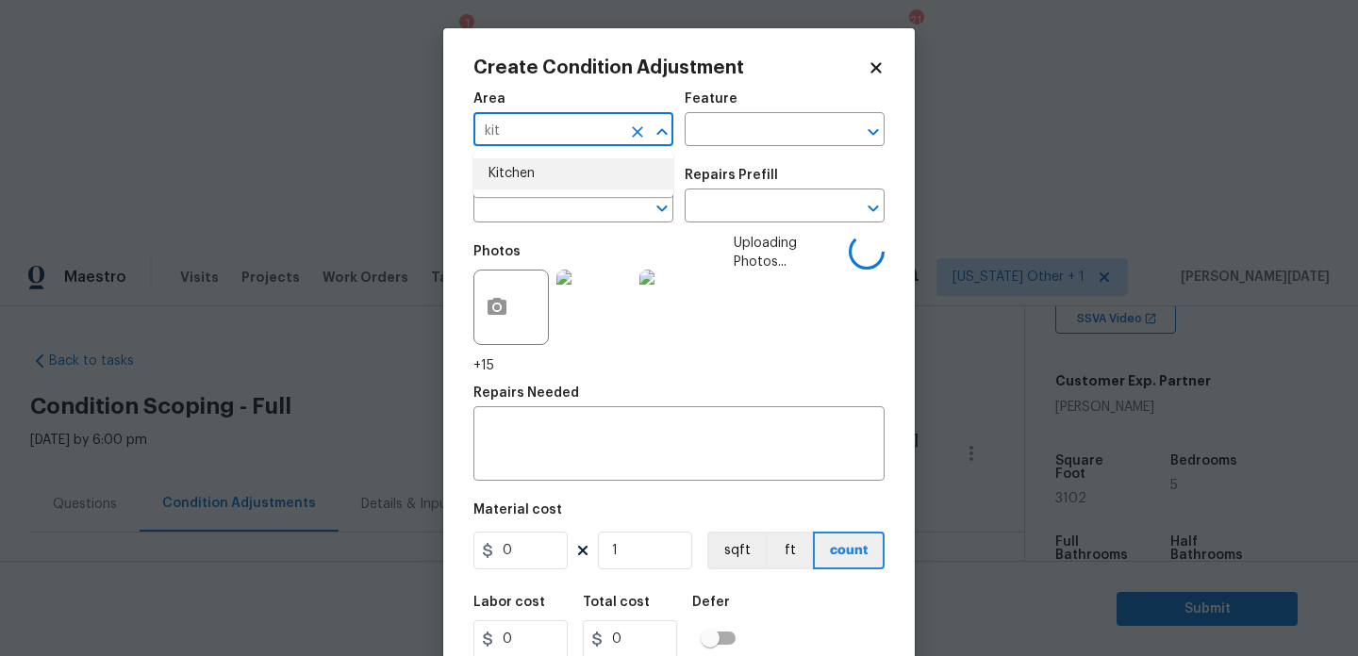
click at [521, 164] on li "Kitchen" at bounding box center [573, 173] width 200 height 31
type input "Kitchen"
click at [520, 211] on input "text" at bounding box center [546, 207] width 147 height 29
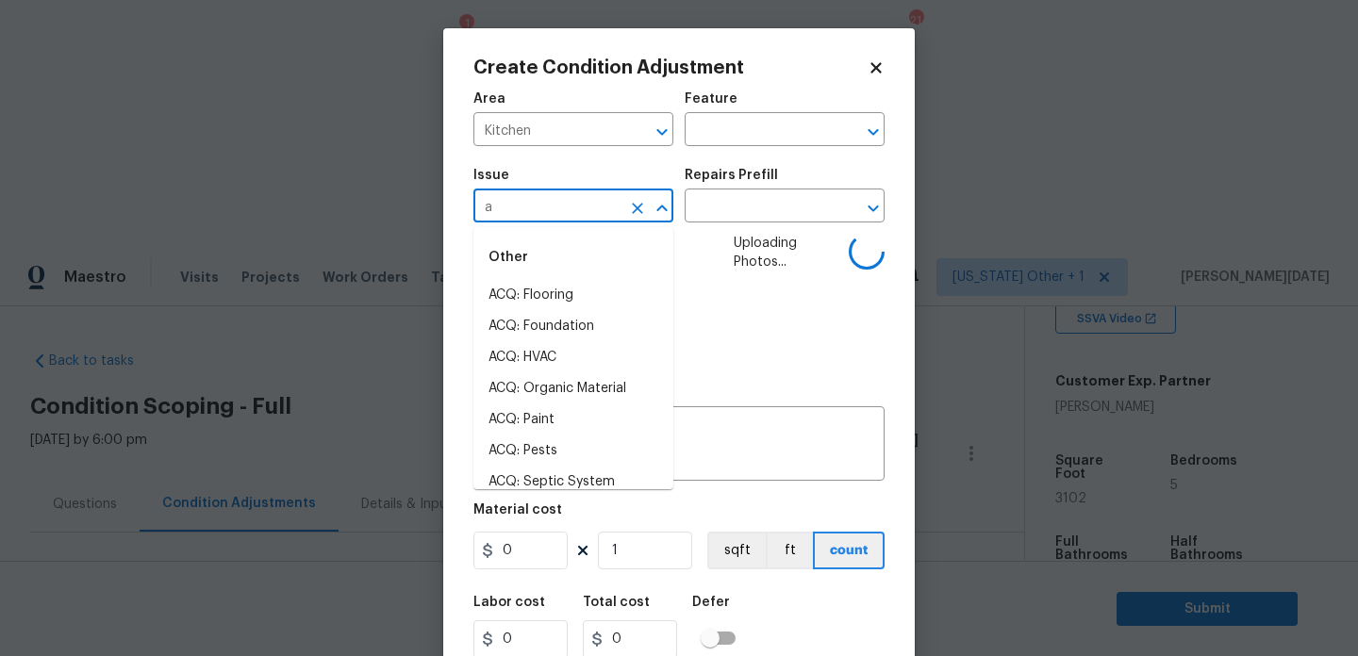
type input "ap"
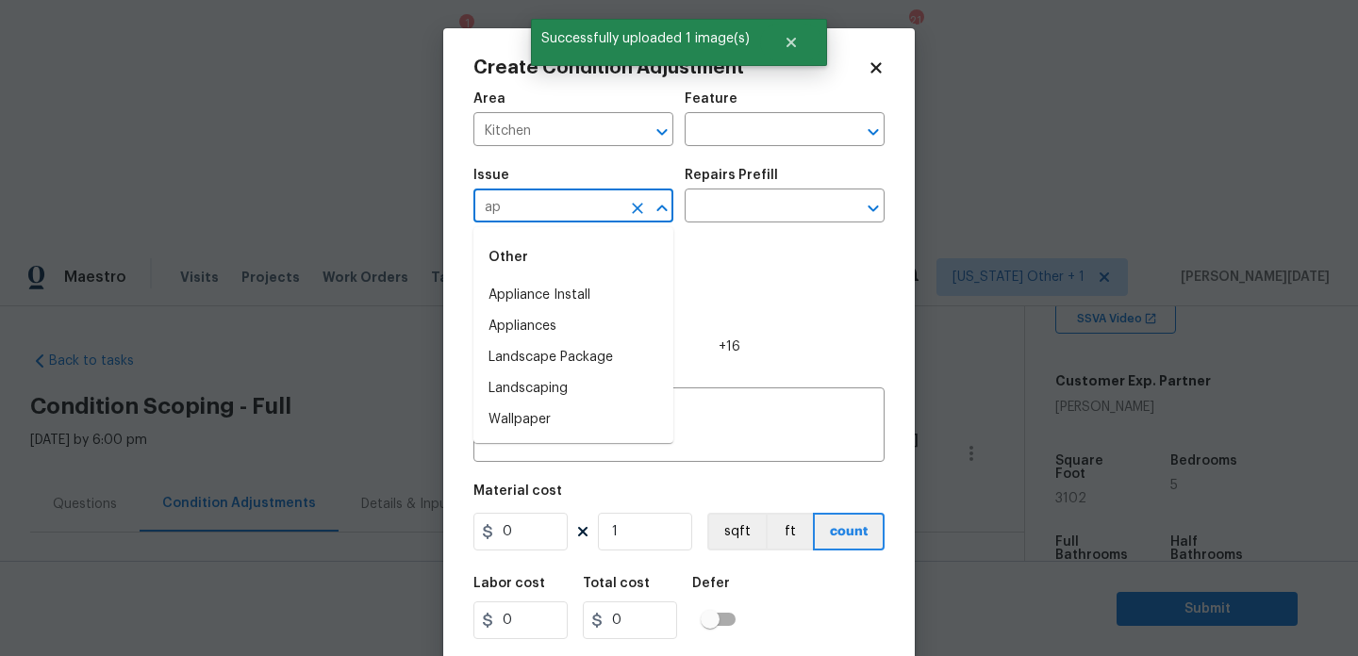
type input "app"
click at [539, 337] on li "Appliances" at bounding box center [573, 326] width 200 height 31
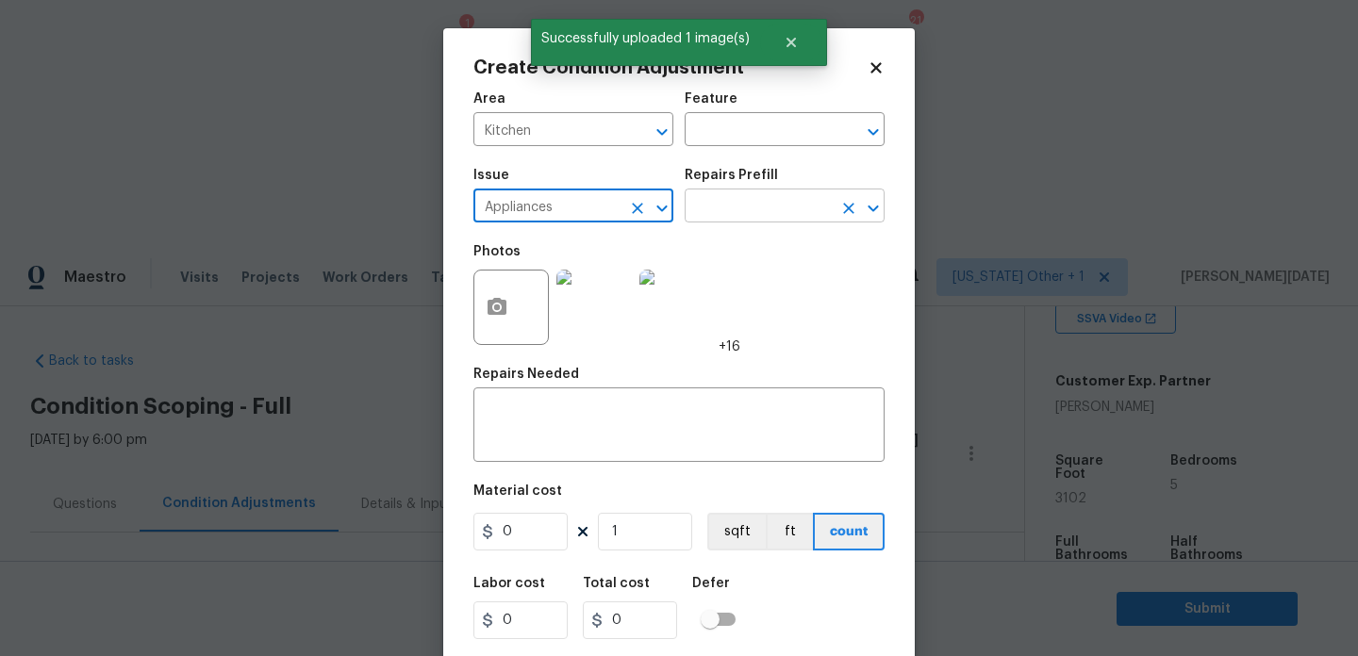
type input "Appliances"
click at [751, 206] on input "text" at bounding box center [758, 207] width 147 height 29
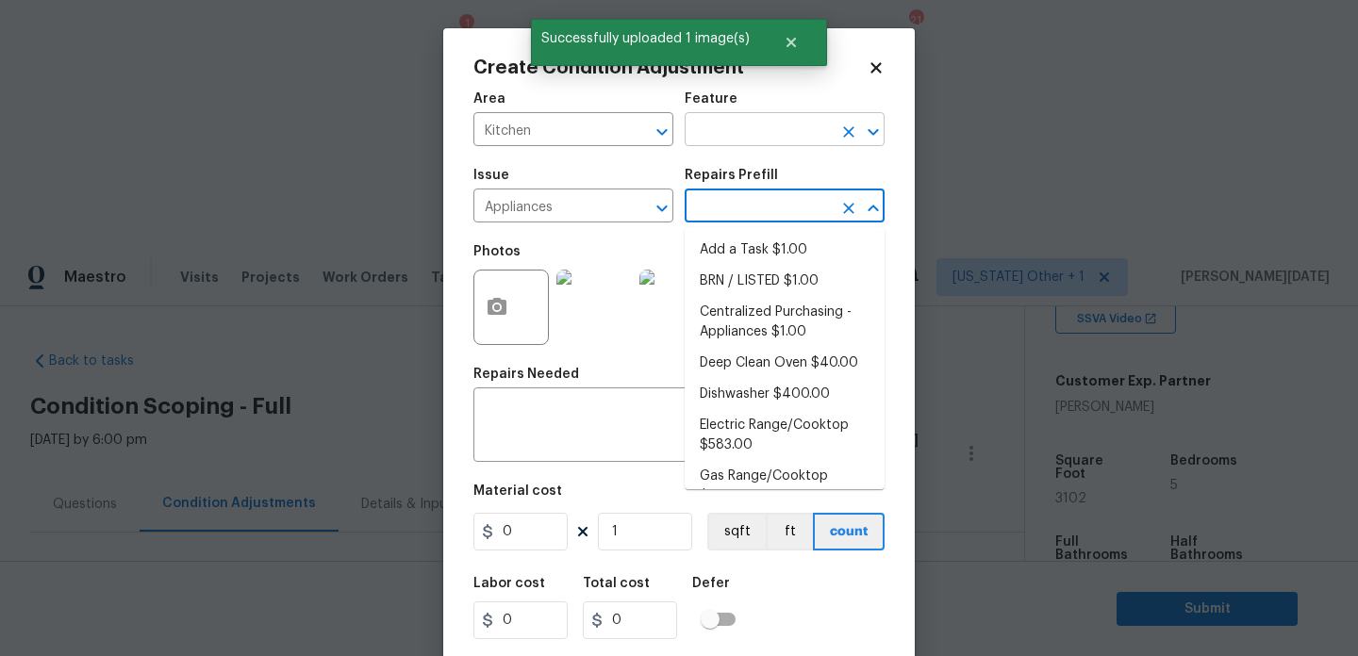
click at [747, 134] on input "text" at bounding box center [758, 131] width 147 height 29
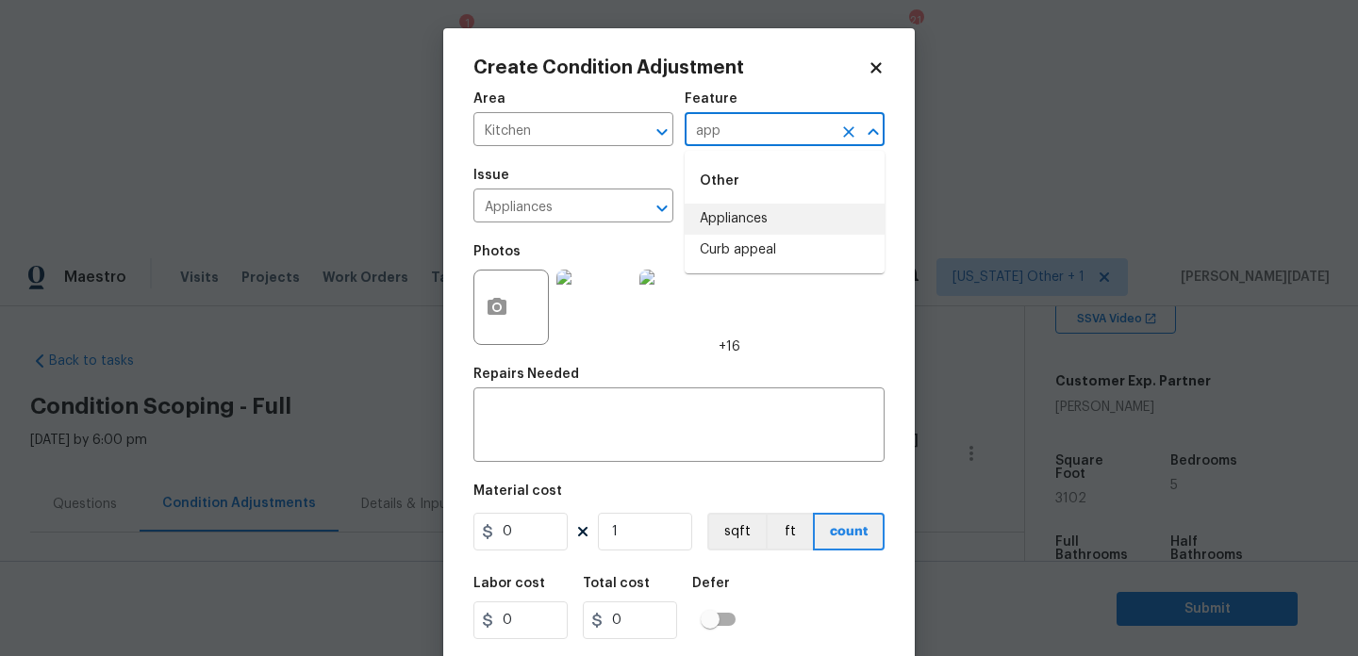
click at [746, 211] on li "Appliances" at bounding box center [785, 219] width 200 height 31
type input "Appliances"
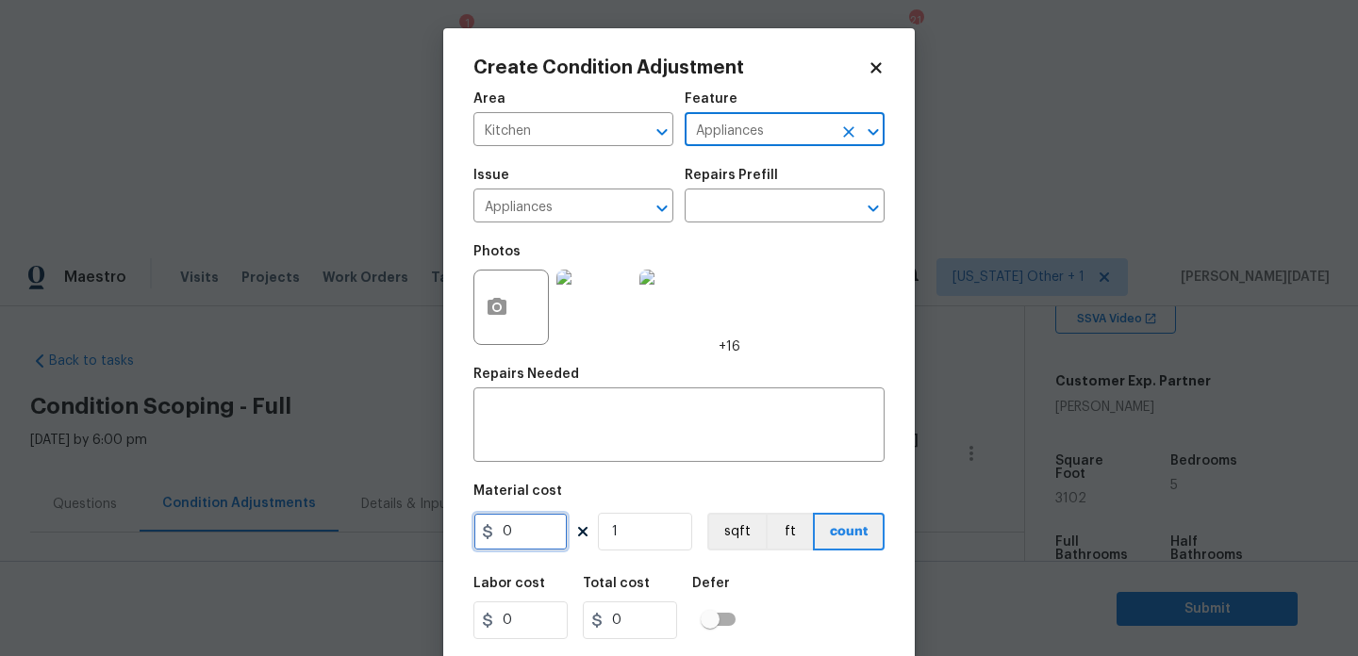
click at [525, 534] on input "0" at bounding box center [520, 532] width 94 height 38
type input "3000"
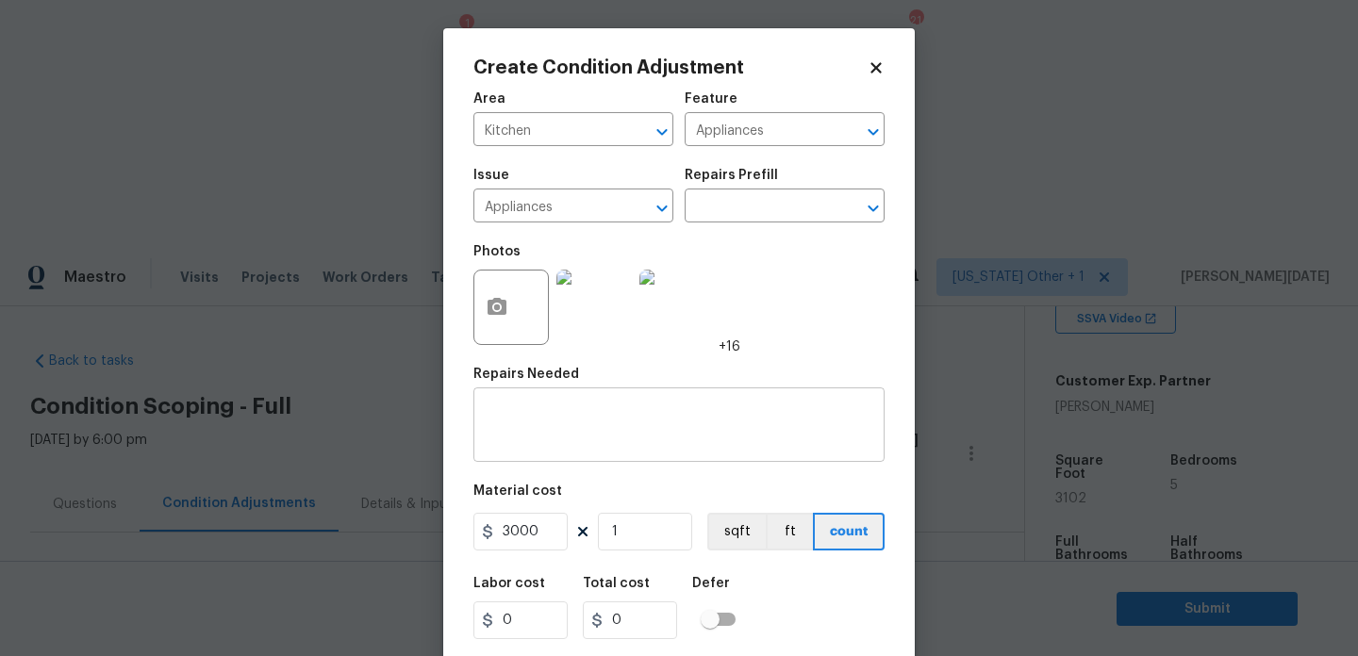
click at [532, 432] on textarea at bounding box center [679, 427] width 388 height 40
type input "3000"
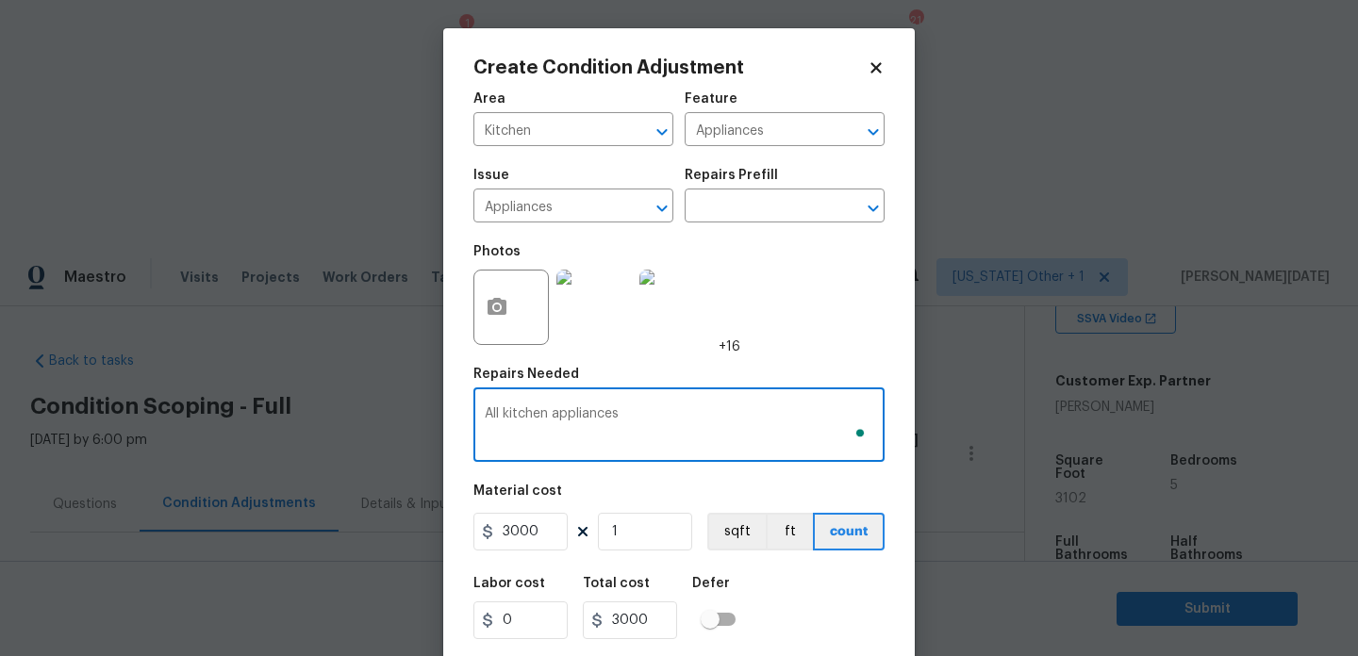
scroll to position [48, 0]
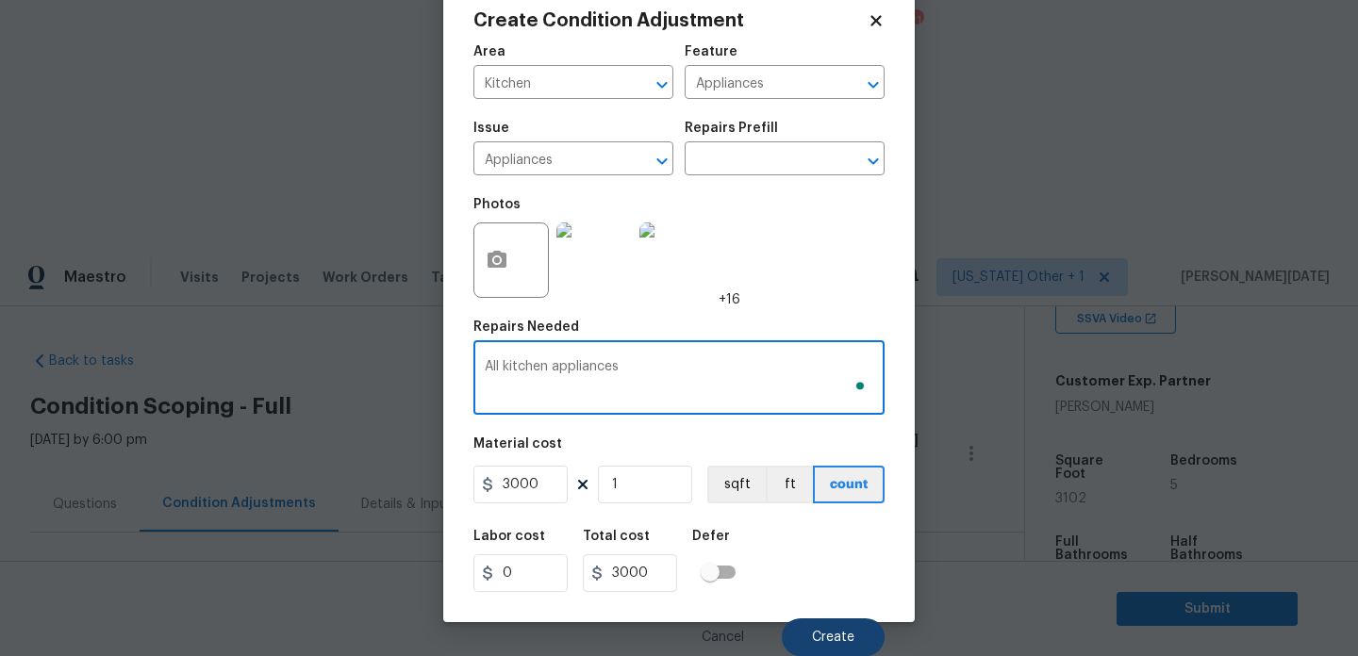
type textarea "All kitchen appliances"
click at [826, 645] on button "Create" at bounding box center [833, 638] width 103 height 38
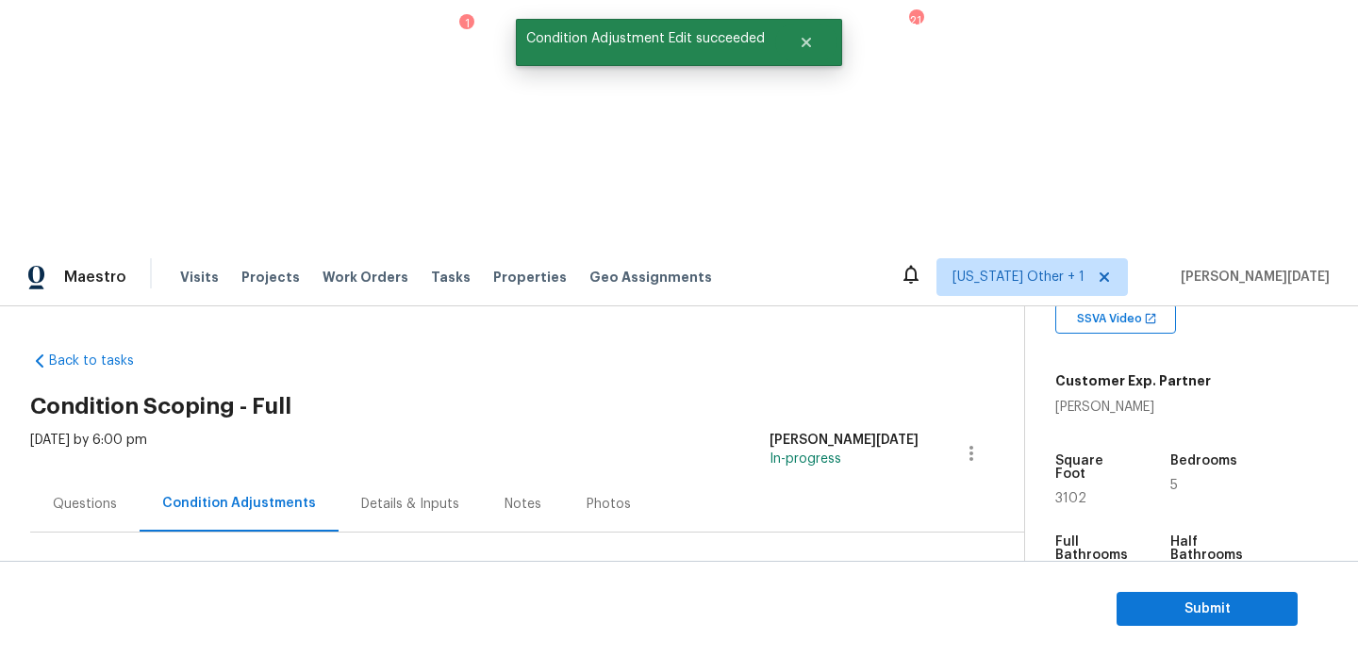
scroll to position [0, 0]
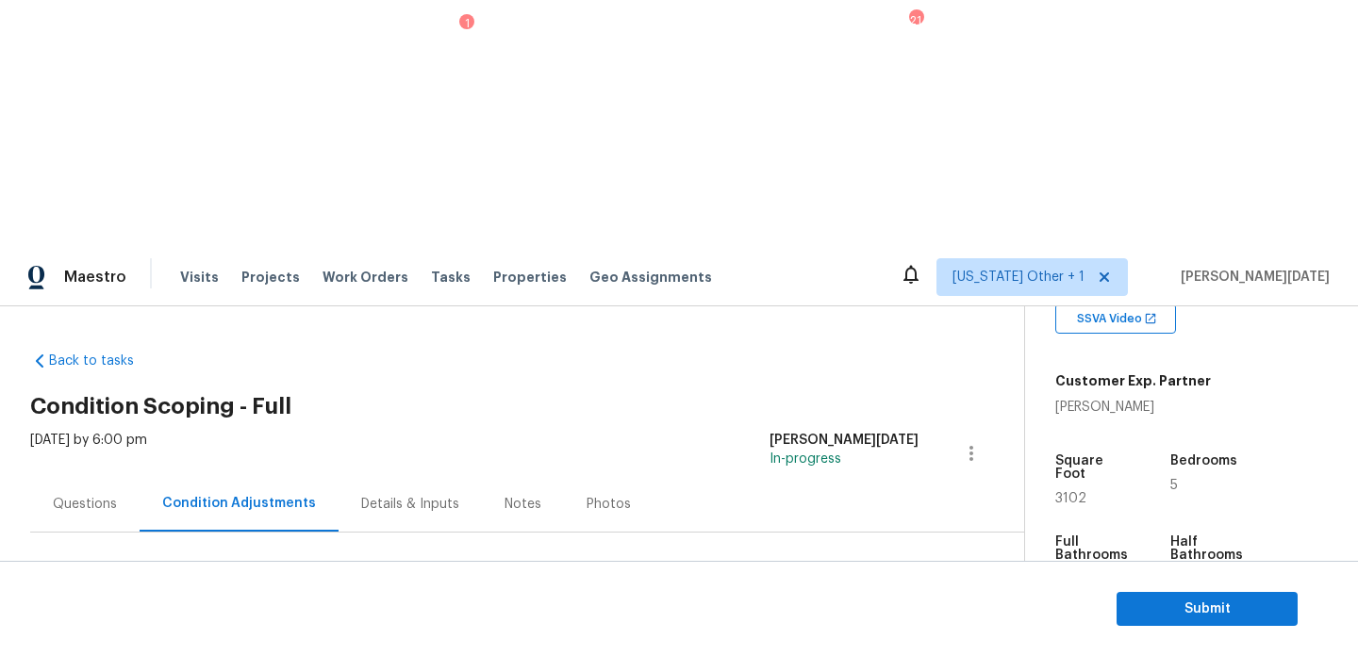
click at [832, 627] on button "Add Condition Adjustment" at bounding box center [872, 647] width 213 height 40
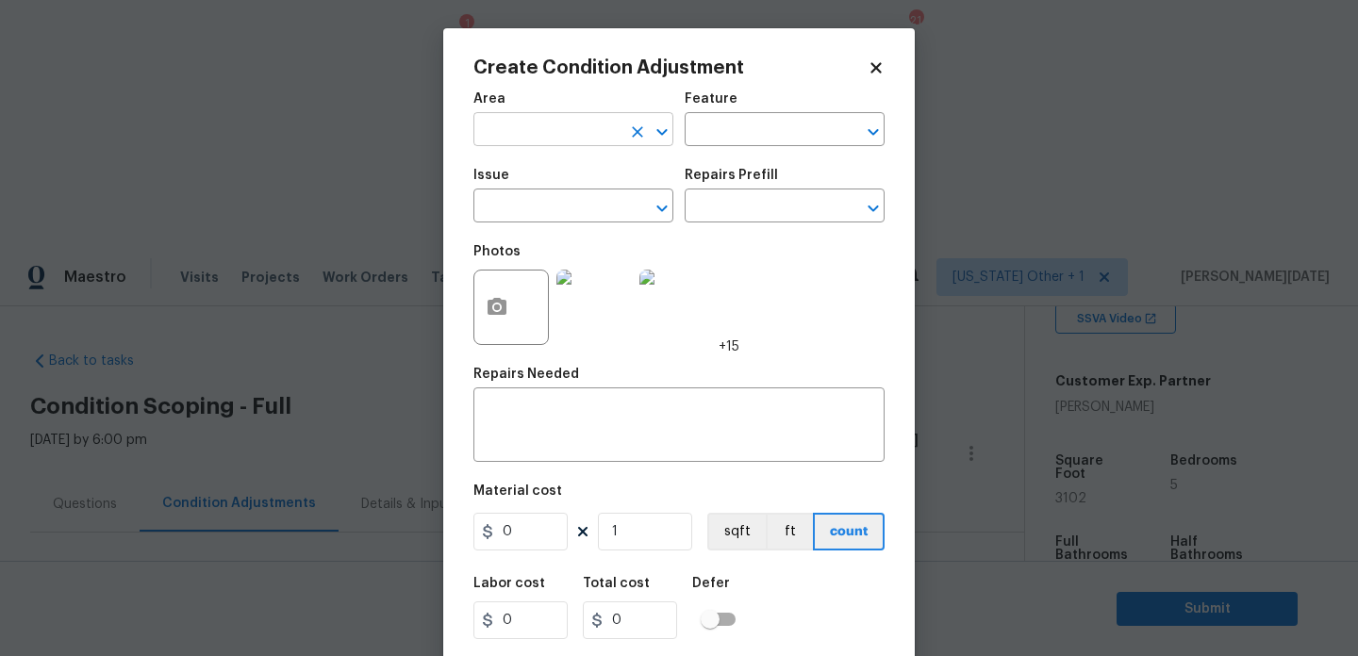
click at [503, 130] on input "text" at bounding box center [546, 131] width 147 height 29
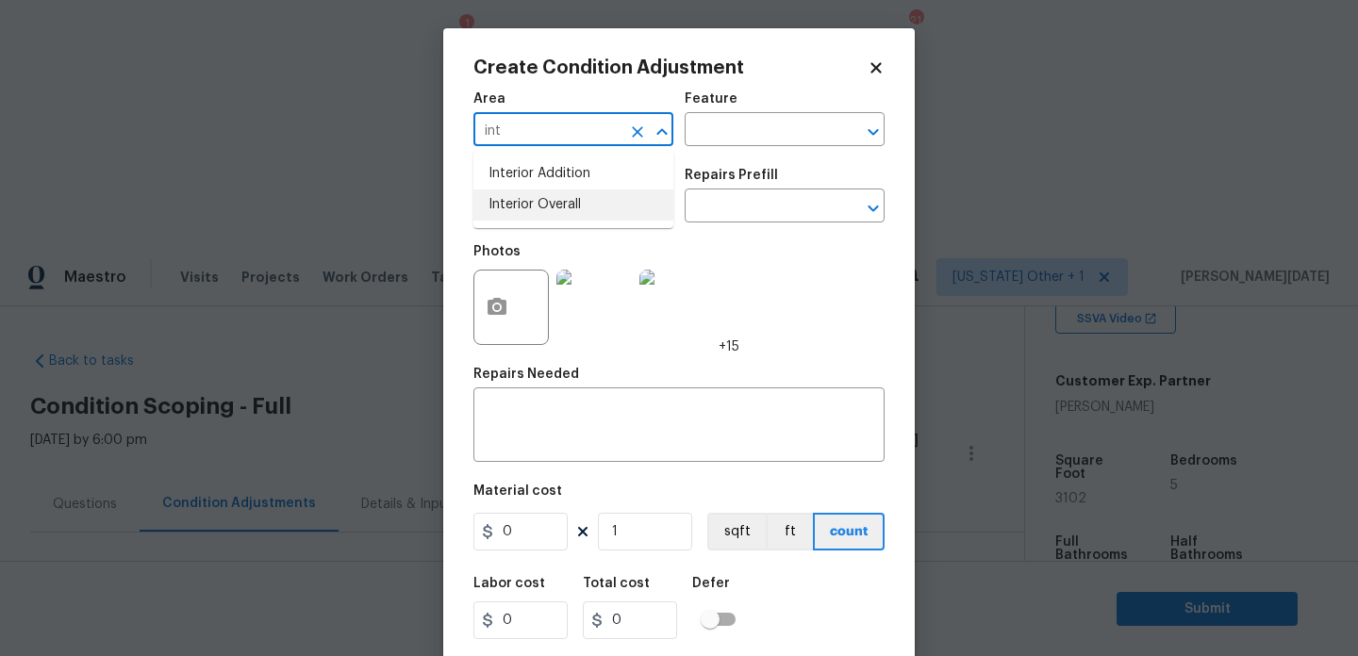
click at [544, 205] on li "Interior Overall" at bounding box center [573, 205] width 200 height 31
type input "Interior Overall"
click at [544, 205] on input "text" at bounding box center [546, 207] width 147 height 29
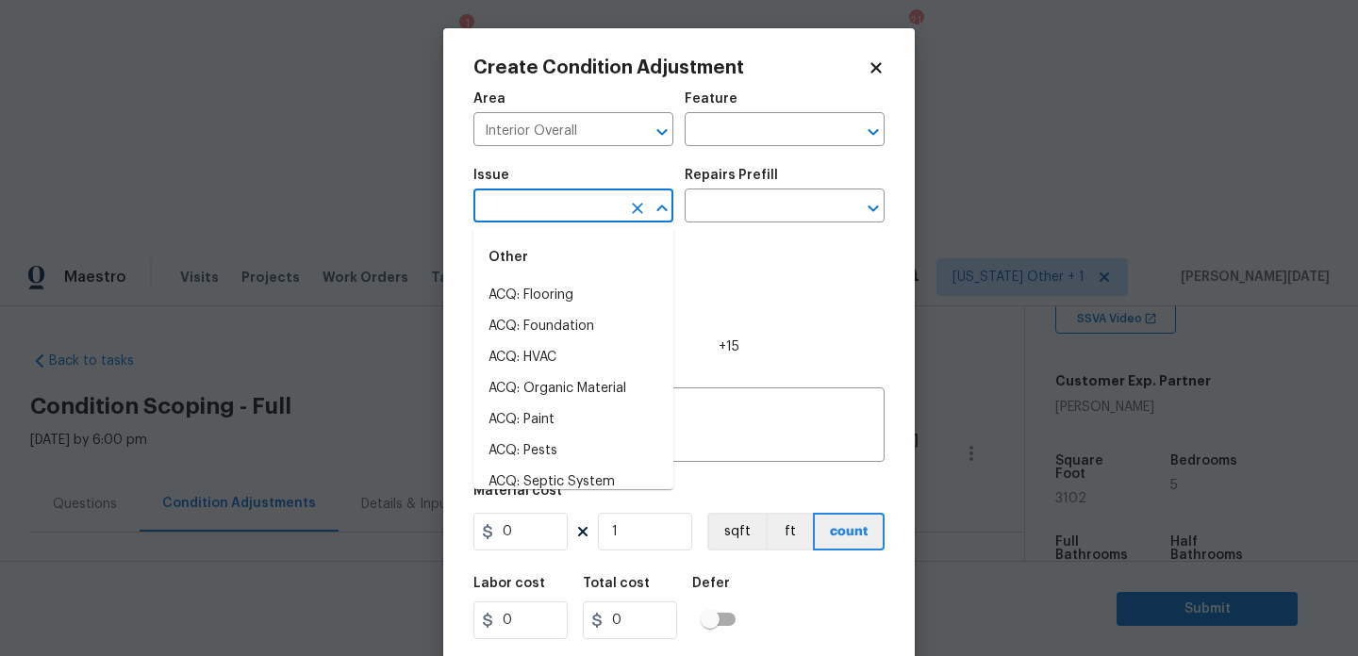
type input "a"
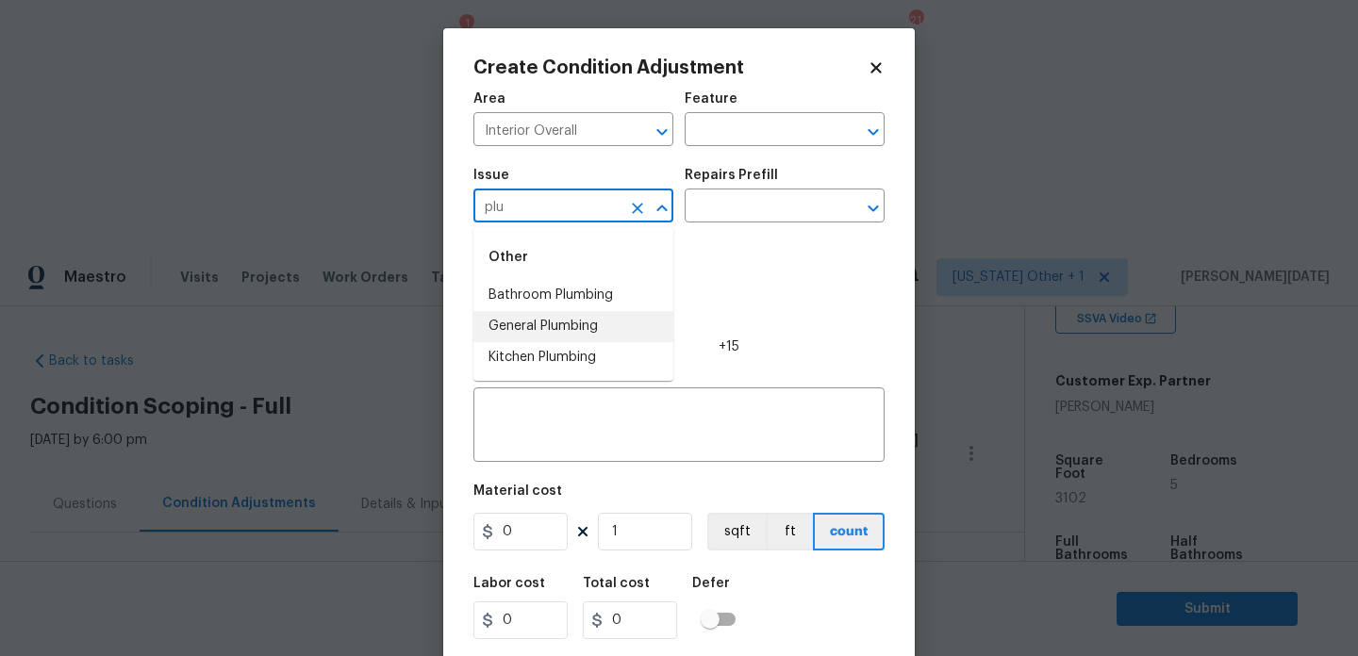
click at [562, 318] on li "General Plumbing" at bounding box center [573, 326] width 200 height 31
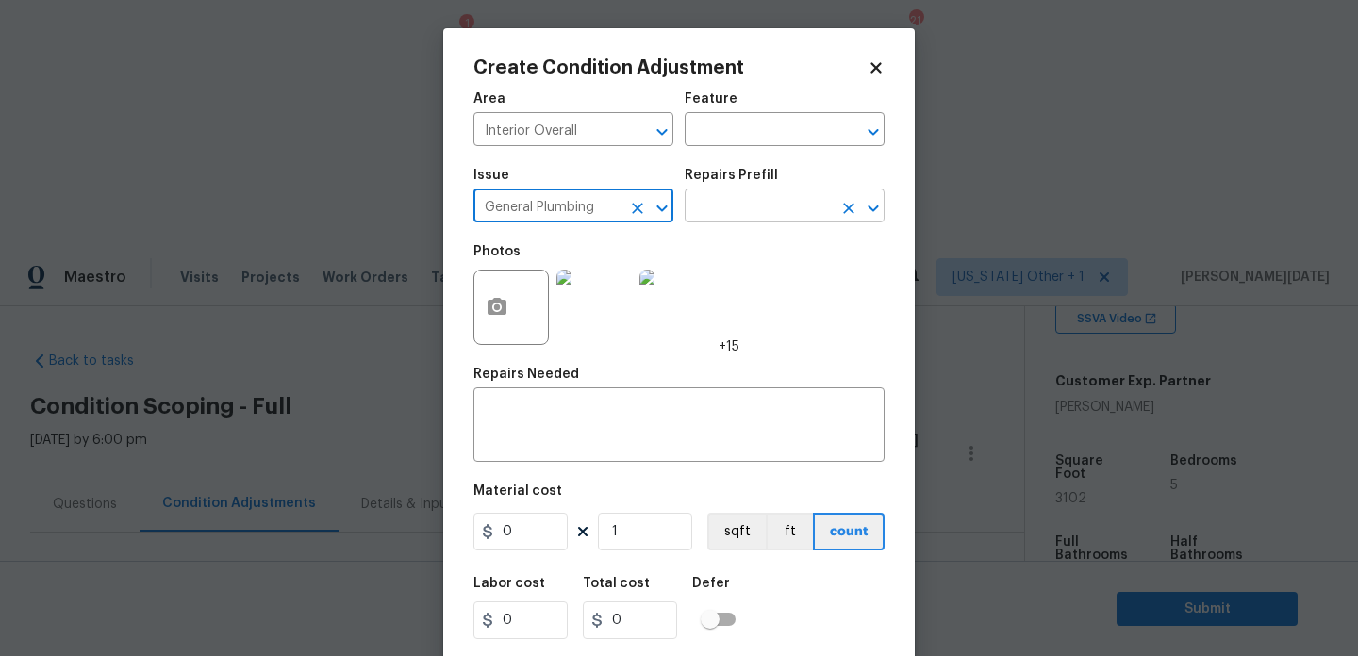
type input "General Plumbing"
click at [746, 205] on input "text" at bounding box center [758, 207] width 147 height 29
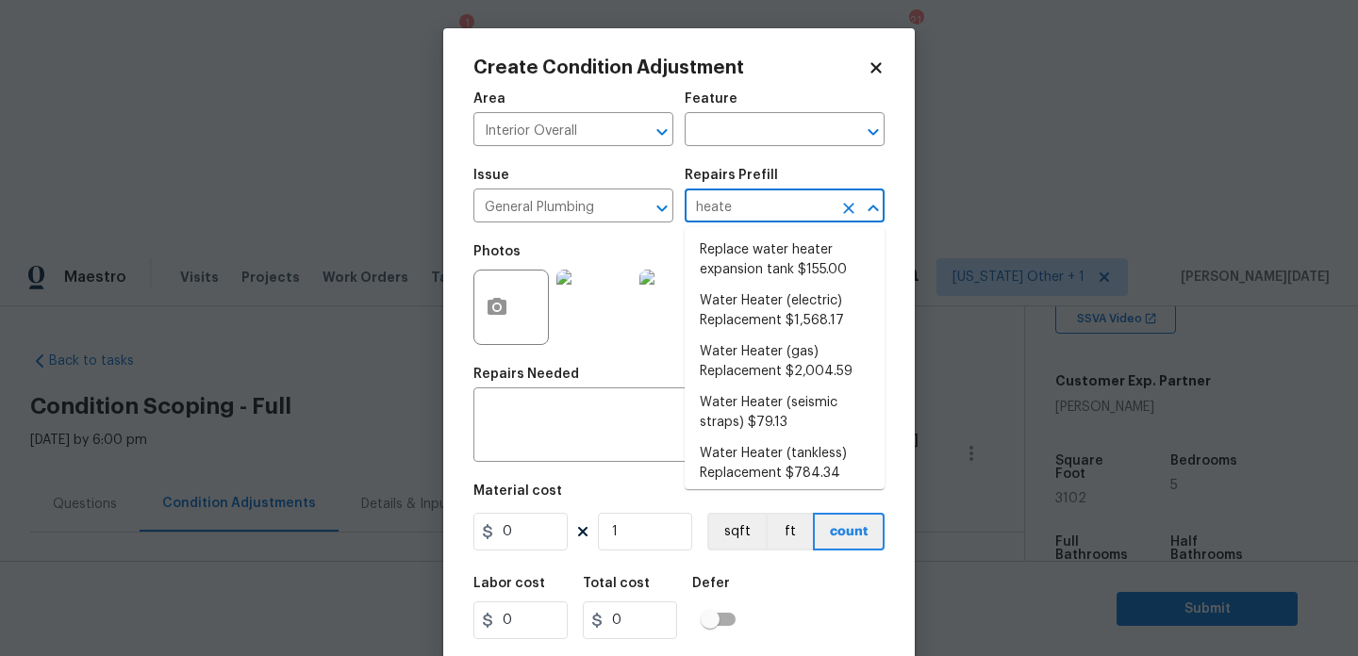
type input "heater"
click at [806, 368] on li "Water Heater (gas) Replacement $2,004.59" at bounding box center [785, 362] width 200 height 51
type input "Plumbing"
type textarea "Remove the existing gas water heater and install a new 40 gallon gas water heat…"
type input "2004.59"
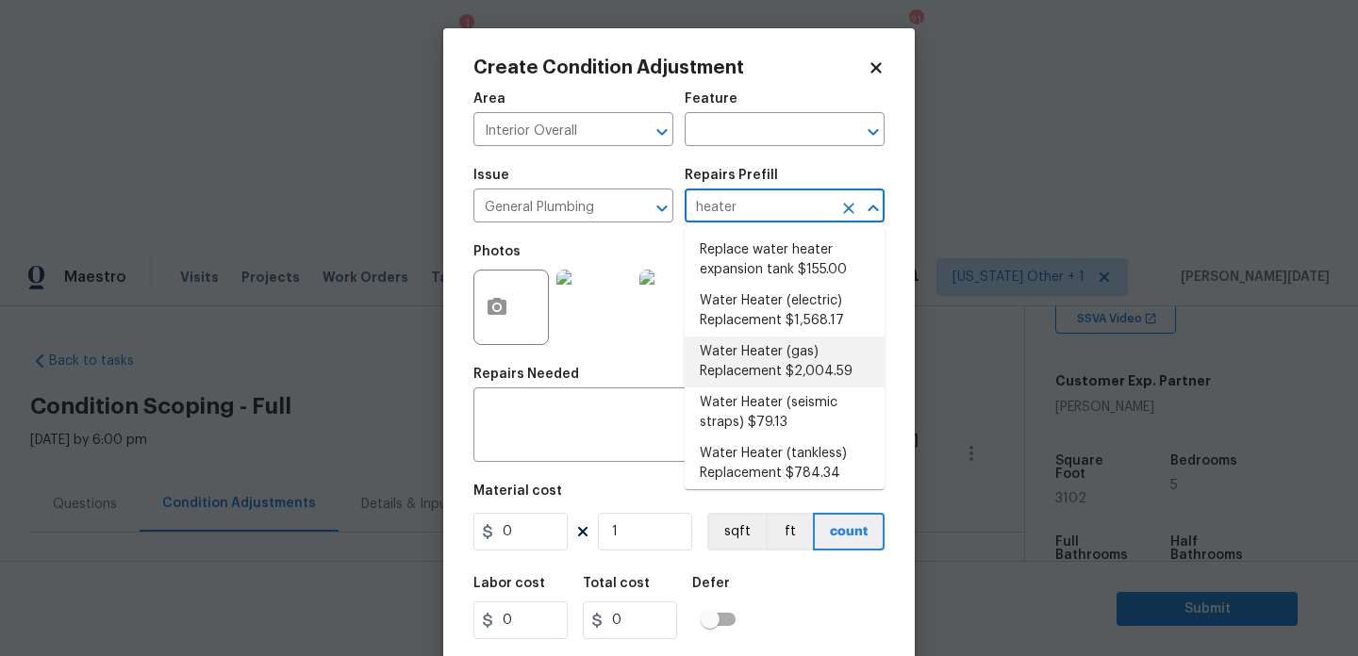
type input "2004.59"
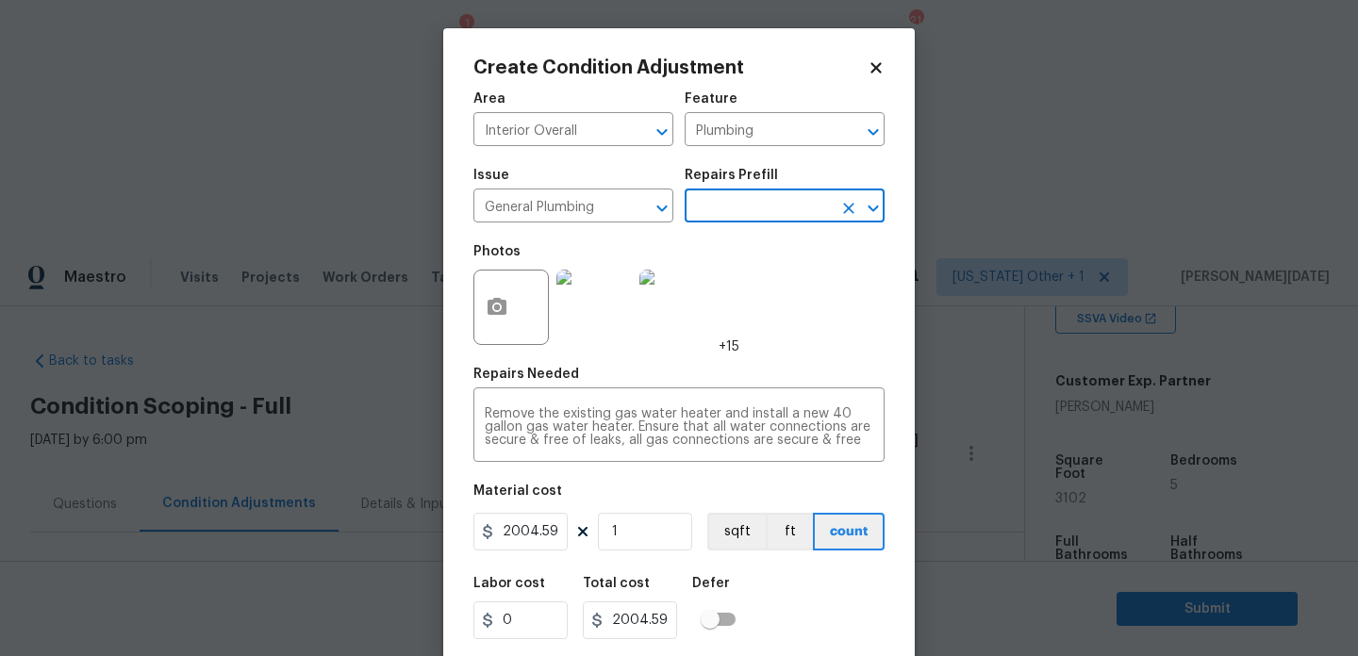
scroll to position [48, 0]
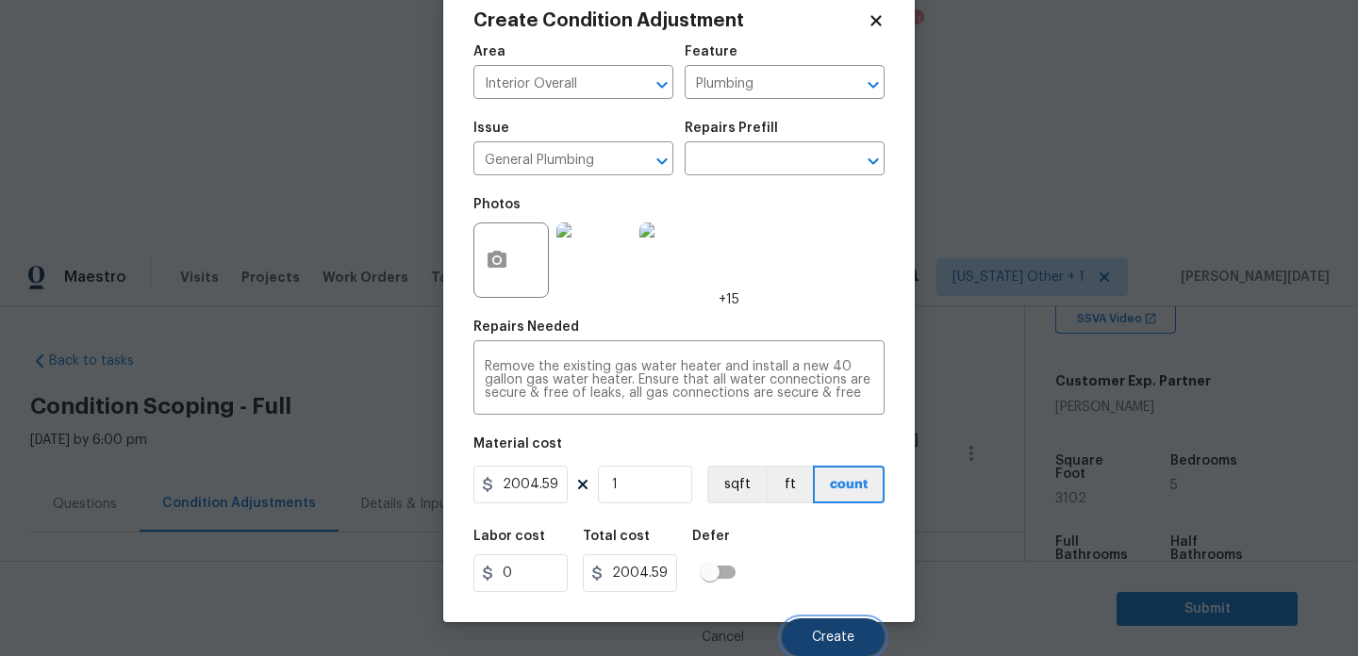
click at [831, 636] on span "Create" at bounding box center [833, 638] width 42 height 14
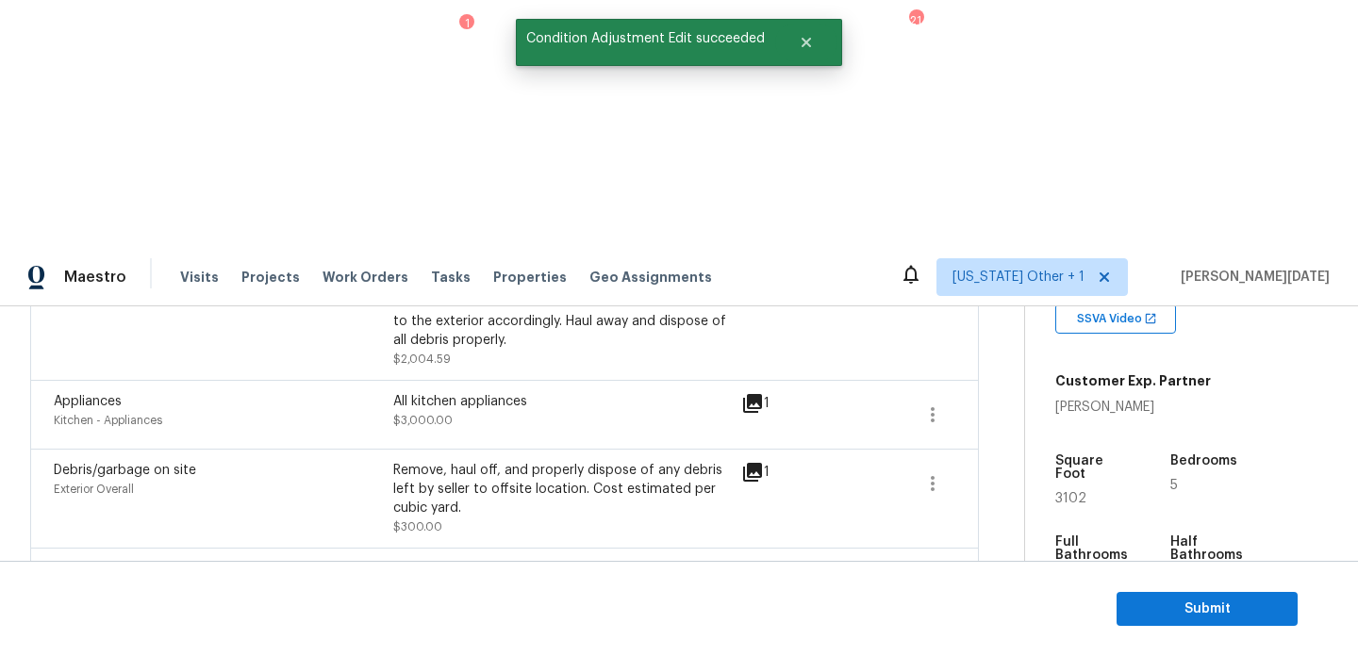
scroll to position [577, 0]
click at [933, 470] on icon "button" at bounding box center [932, 481] width 23 height 23
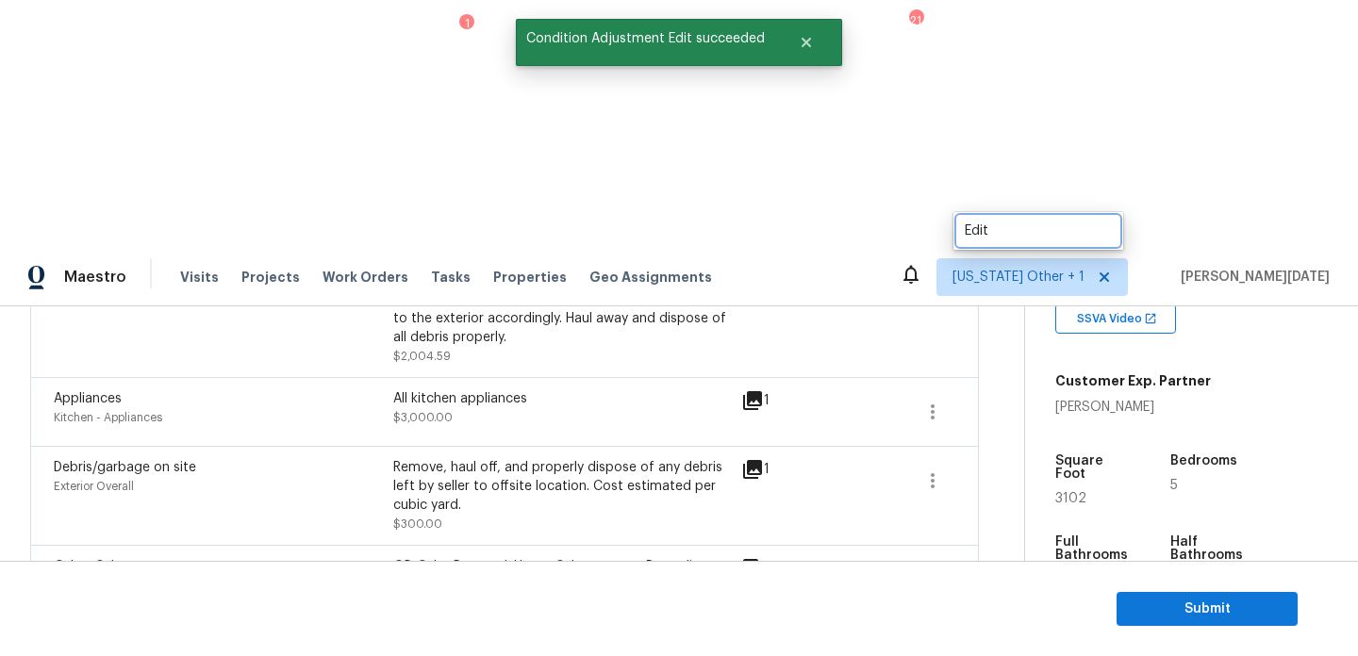
click at [998, 228] on div "Edit" at bounding box center [1038, 231] width 147 height 19
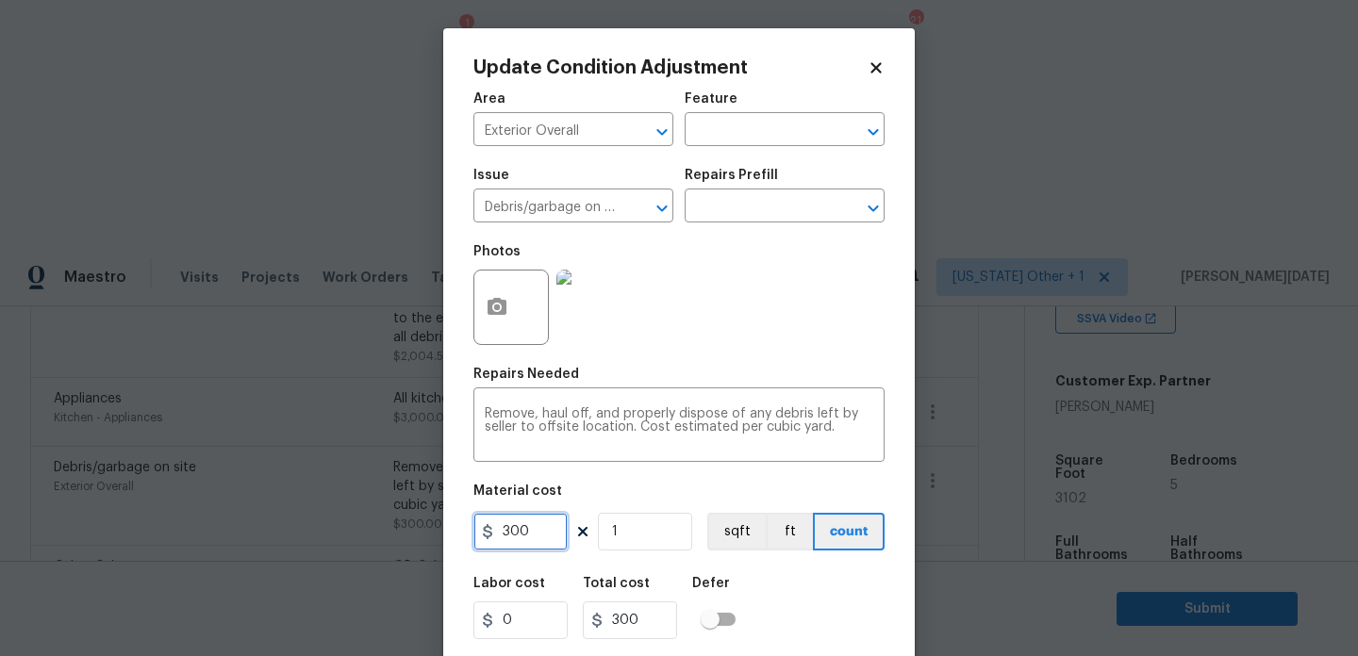
drag, startPoint x: 537, startPoint y: 537, endPoint x: 428, endPoint y: 537, distance: 108.4
click at [428, 537] on div "Update Condition Adjustment Area Exterior Overall ​ Feature ​ Issue Debris/garb…" at bounding box center [679, 328] width 1358 height 656
type input "400"
click at [744, 377] on div "Repairs Needed" at bounding box center [678, 380] width 411 height 25
type input "400"
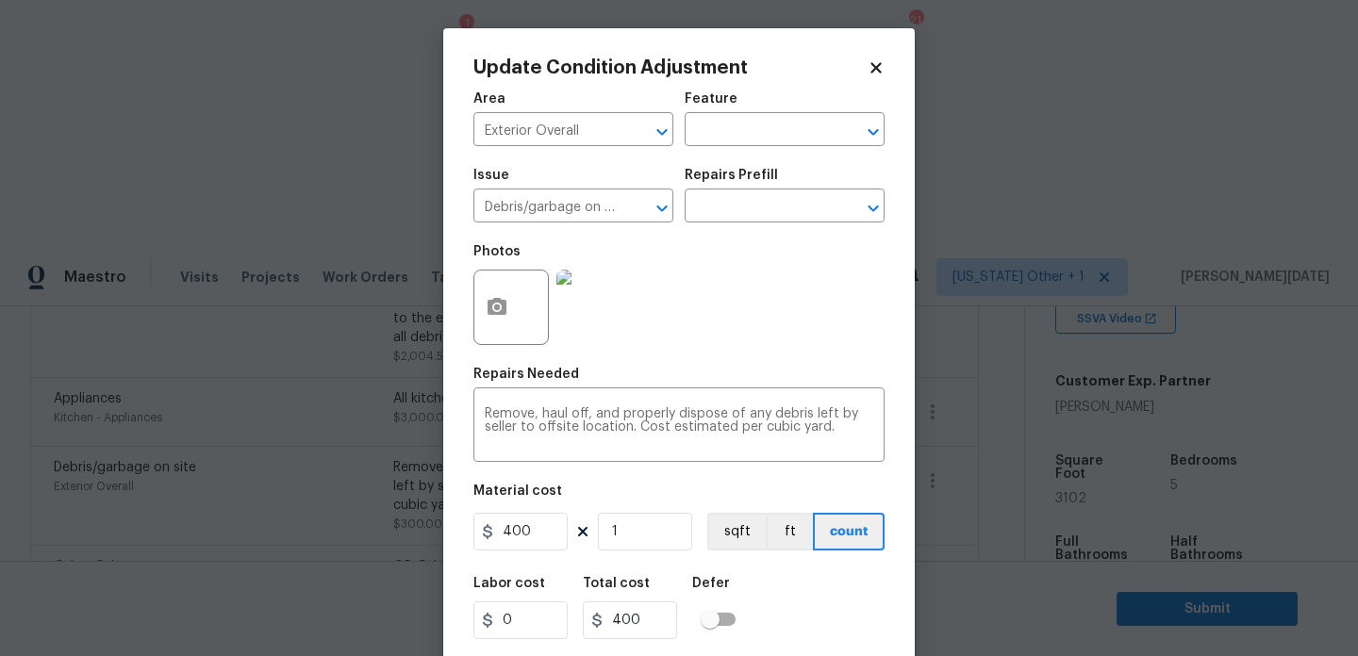
scroll to position [48, 0]
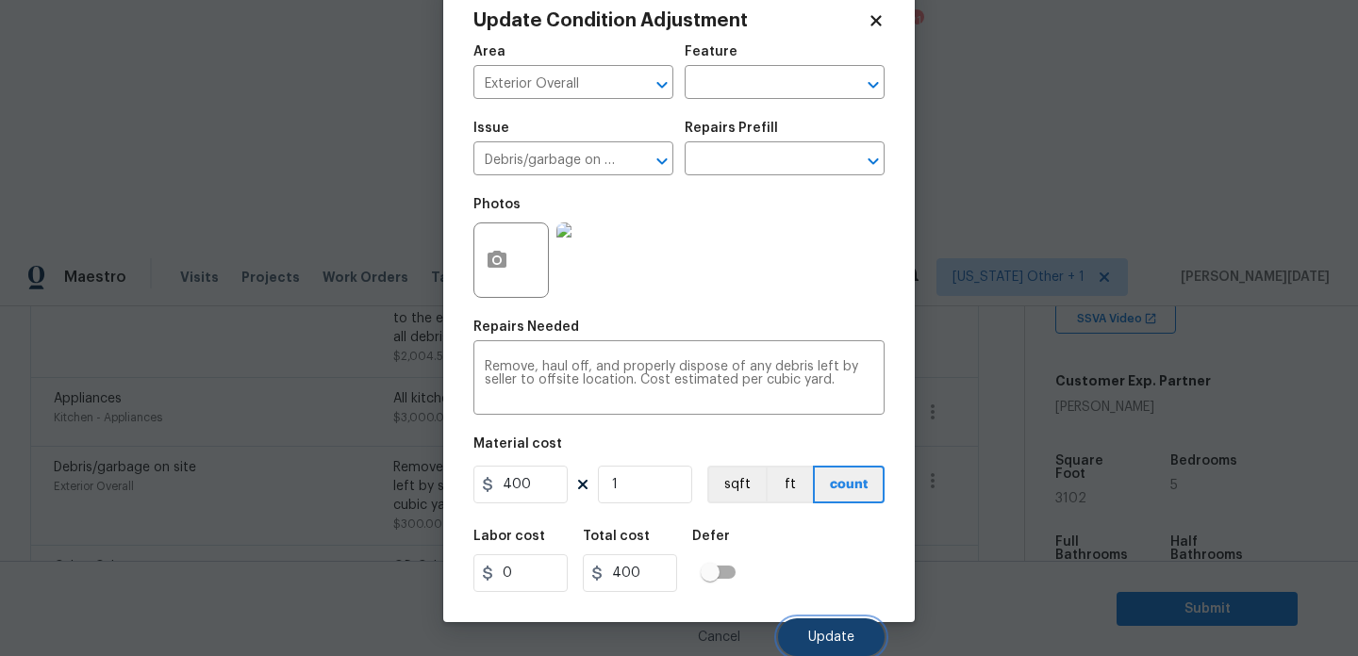
click at [821, 625] on button "Update" at bounding box center [831, 638] width 107 height 38
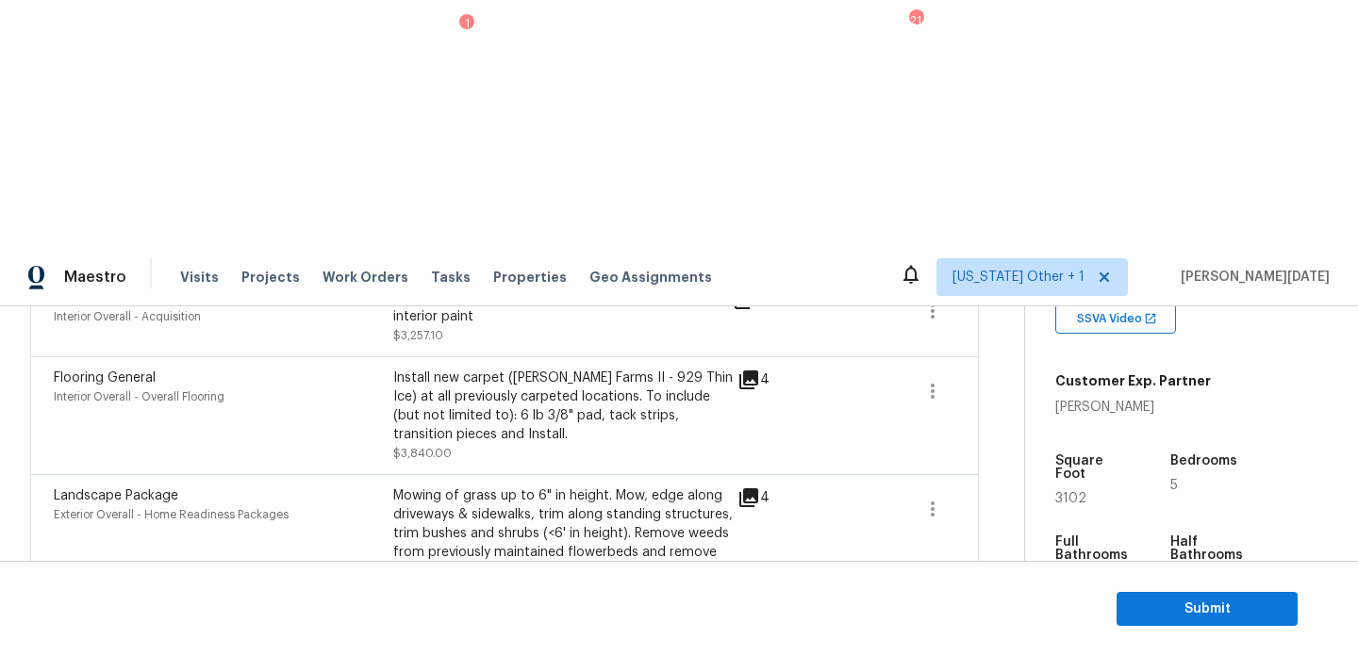
scroll to position [0, 0]
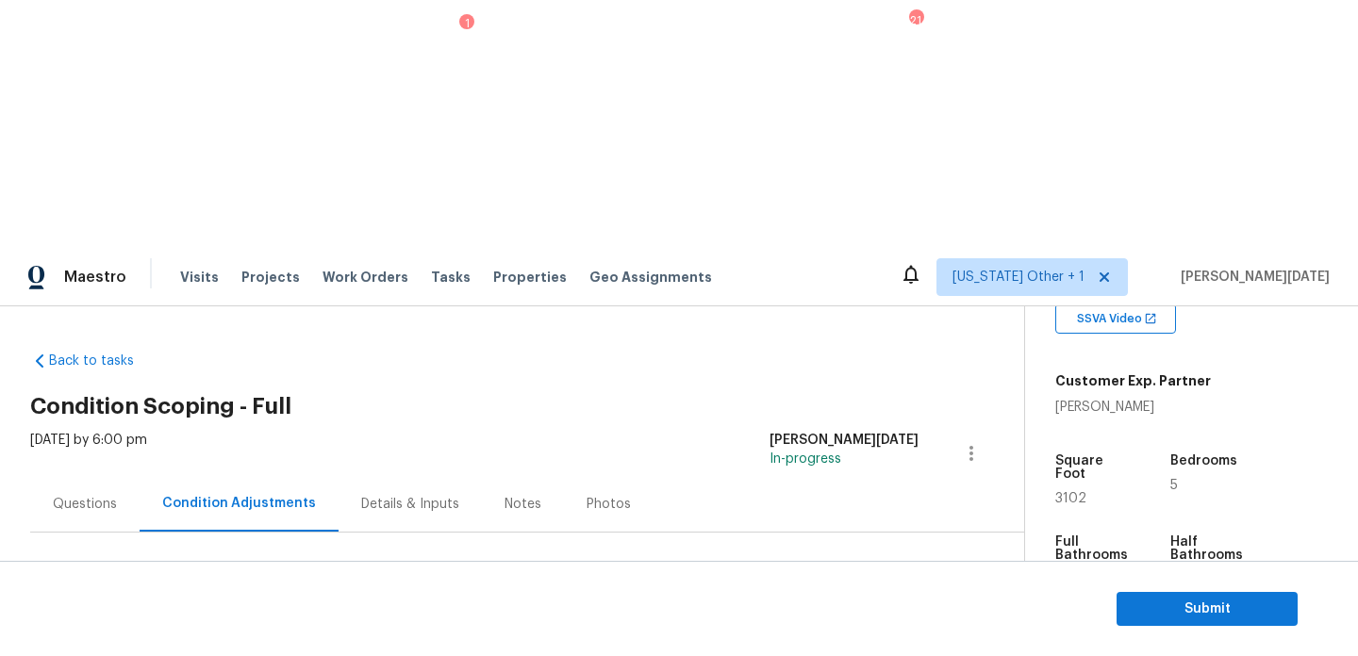
drag, startPoint x: 87, startPoint y: 402, endPoint x: 185, endPoint y: 405, distance: 98.1
click at [185, 638] on div "Total: $31726.69 Deferred: $0" at bounding box center [197, 647] width 335 height 19
copy div "$31726.69"
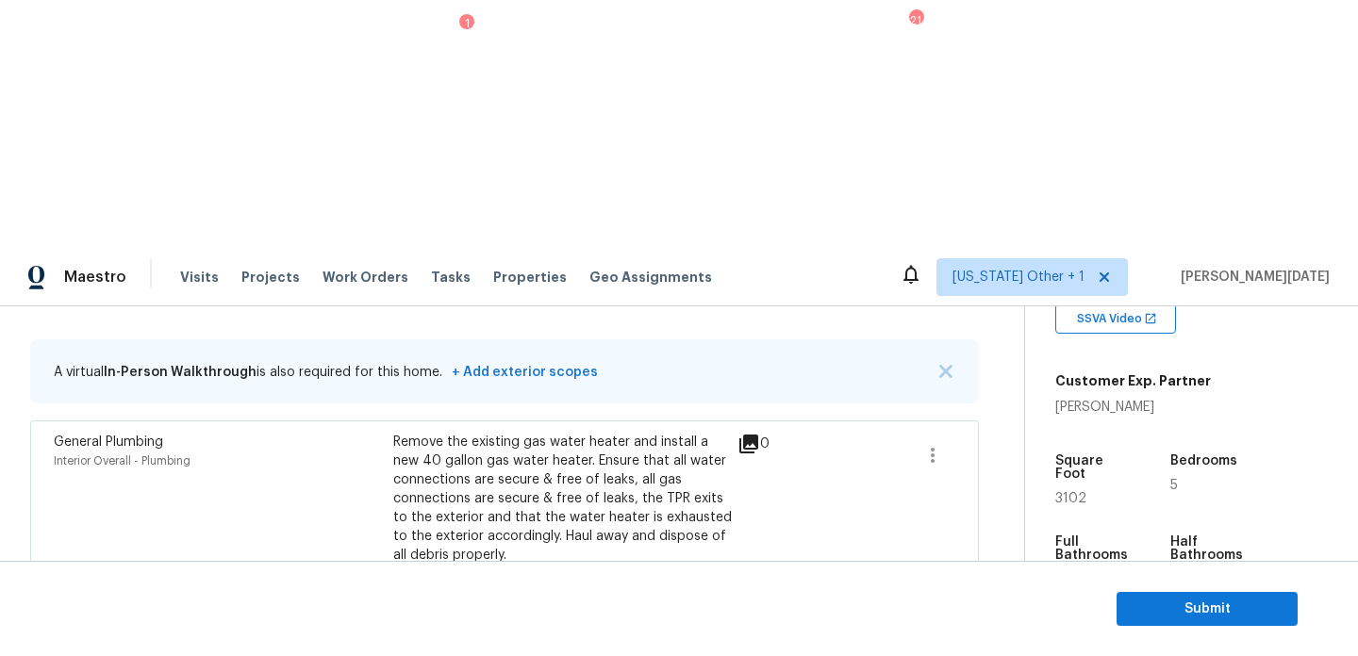
scroll to position [348, 0]
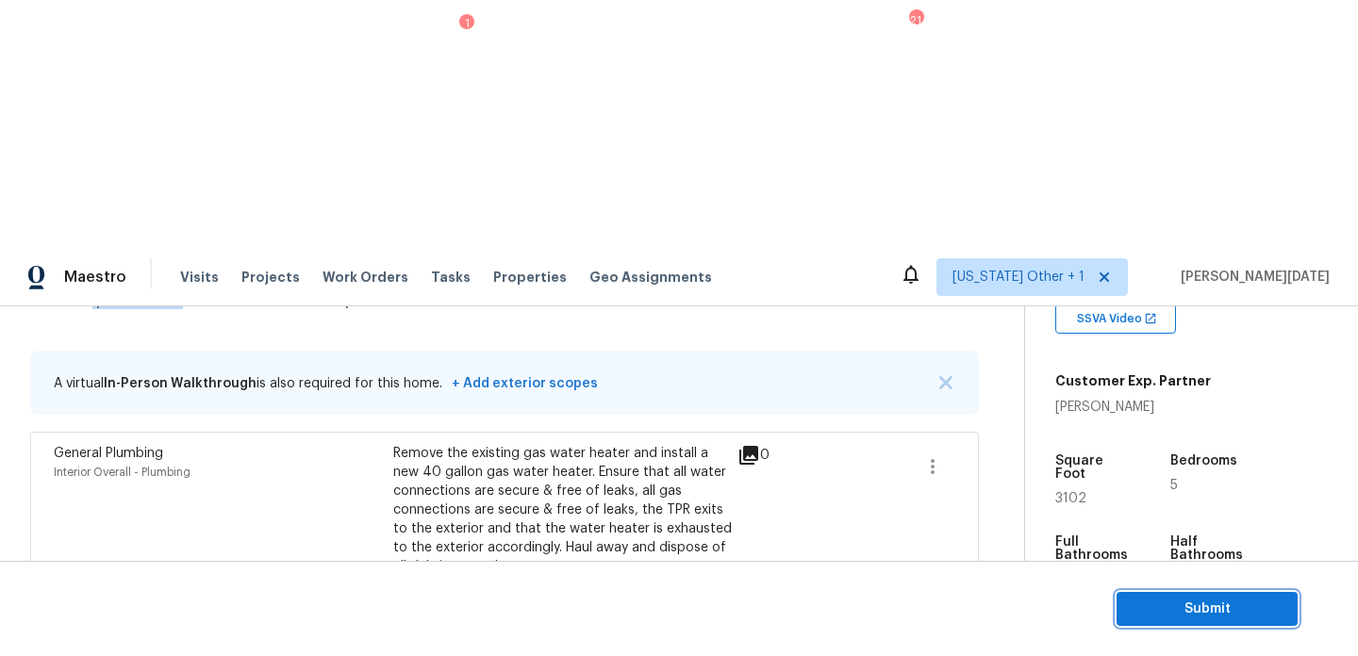
click at [1161, 604] on span "Submit" at bounding box center [1206, 610] width 151 height 24
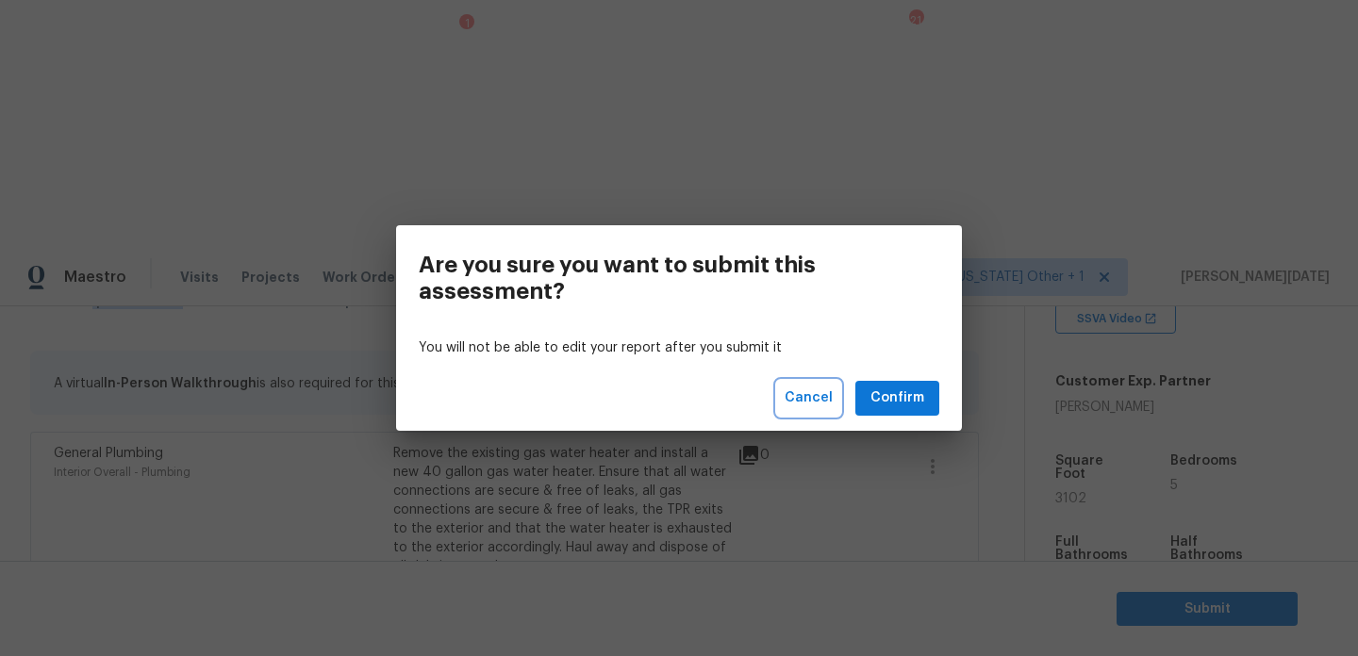
click at [822, 402] on span "Cancel" at bounding box center [808, 399] width 48 height 24
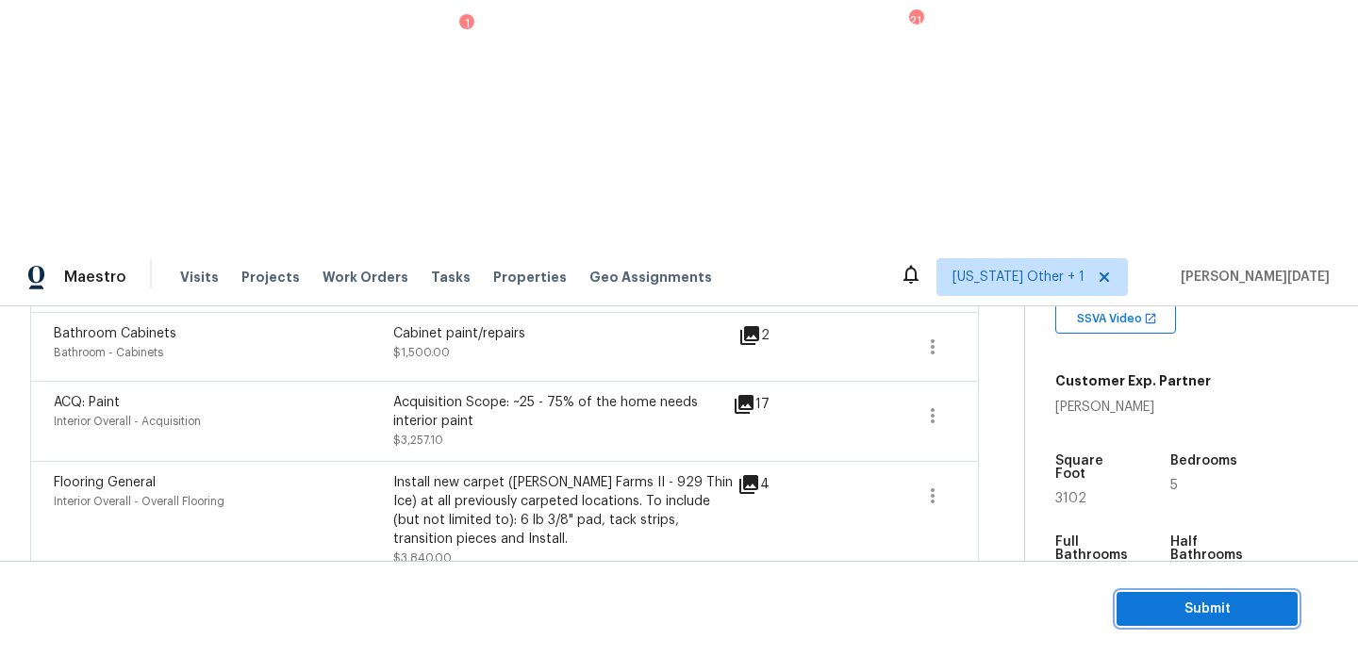
scroll to position [1104, 0]
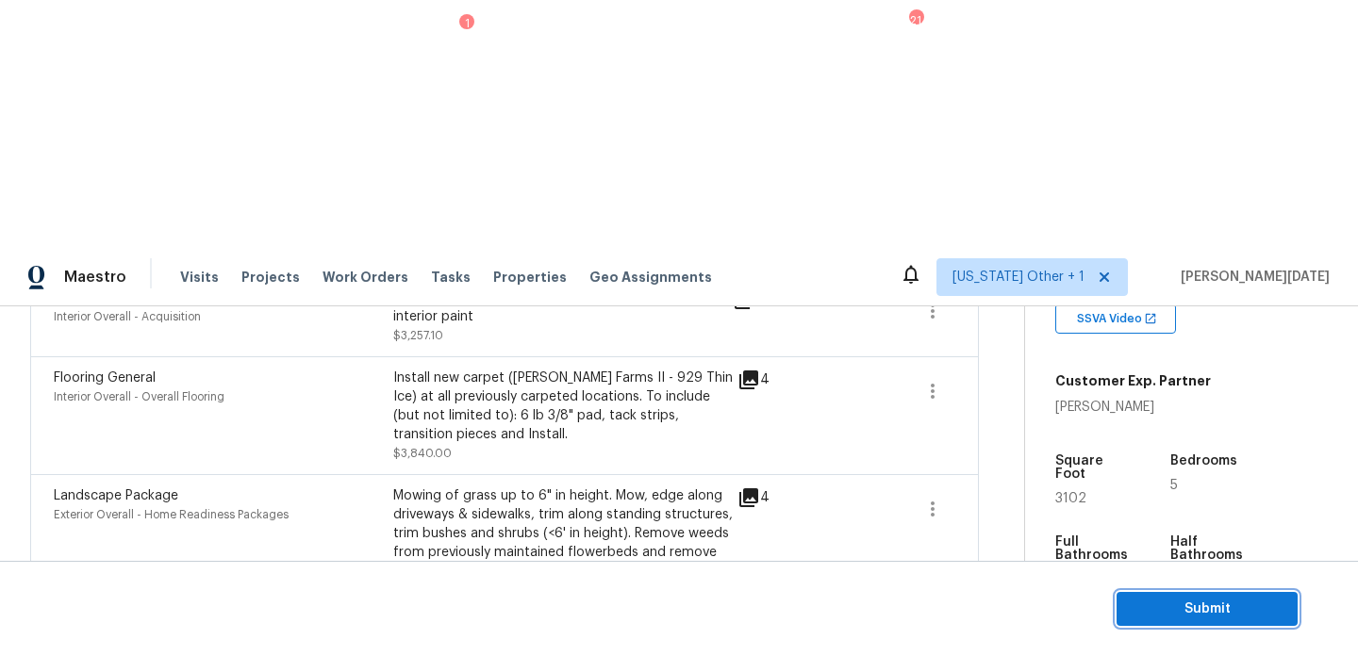
click at [1135, 606] on span "Submit" at bounding box center [1206, 610] width 151 height 24
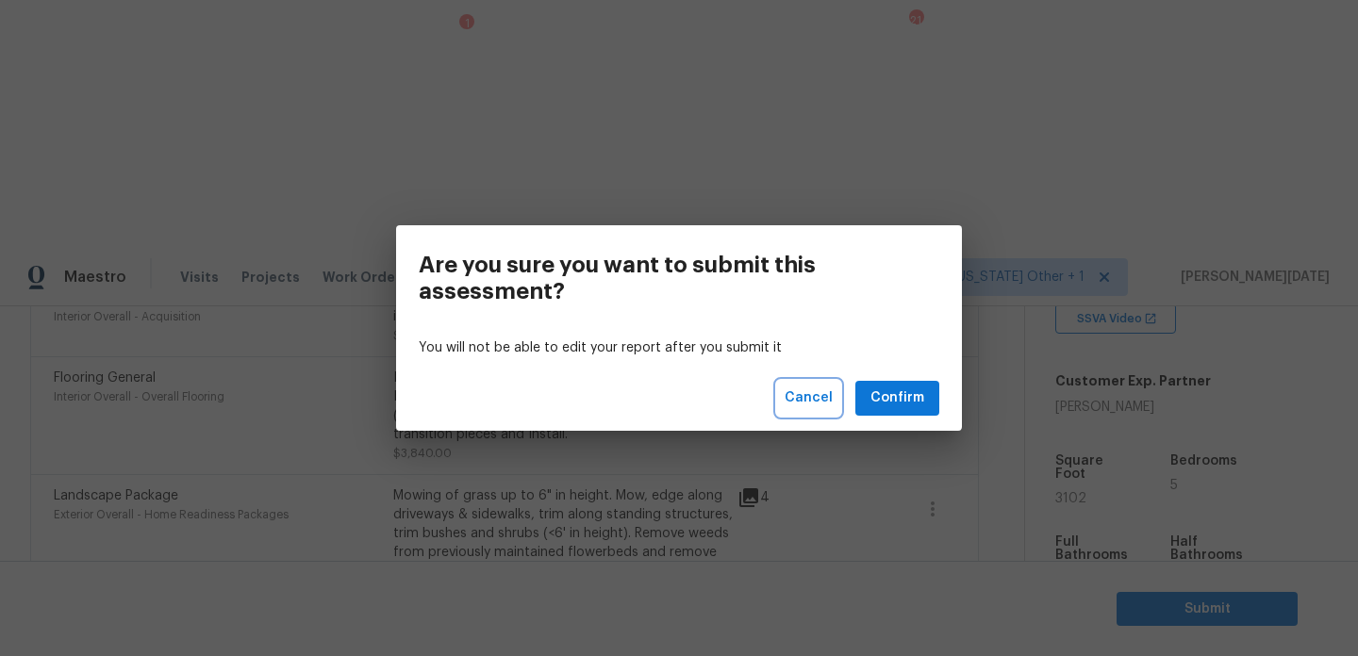
click at [836, 397] on button "Cancel" at bounding box center [808, 398] width 63 height 35
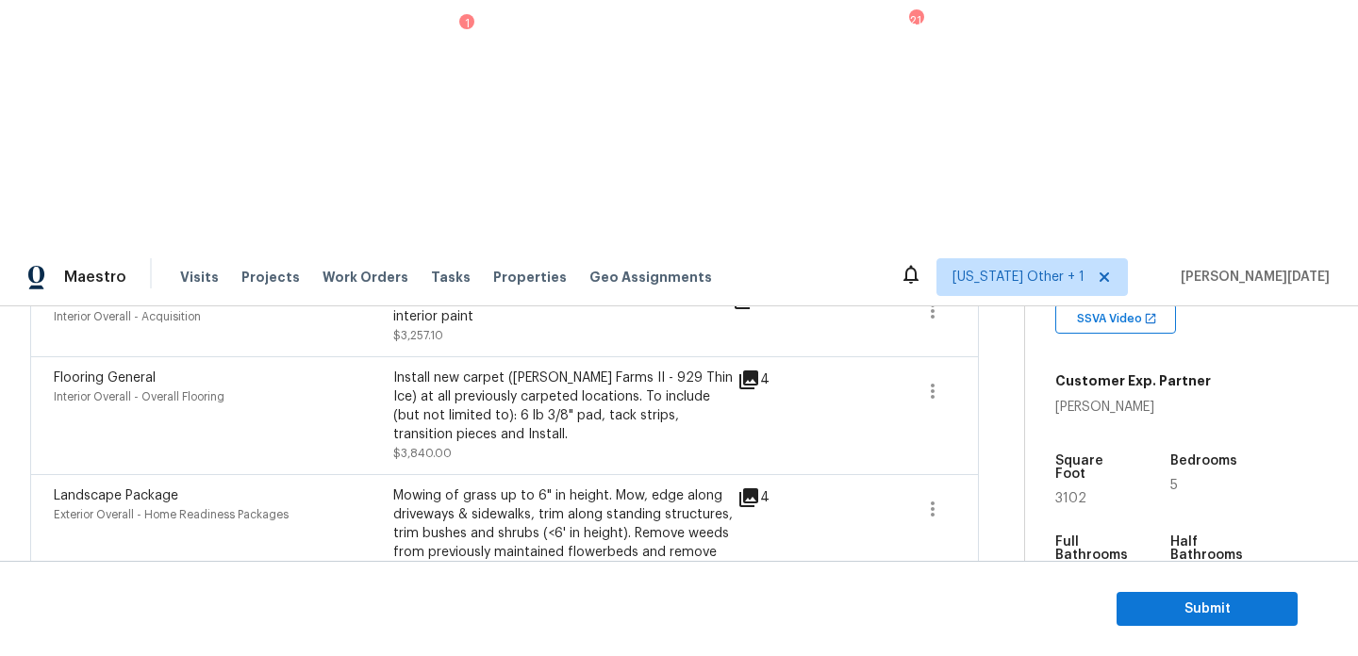
click at [836, 474] on div "Landscape Package Exterior Overall - Home Readiness Packages Mowing of grass up…" at bounding box center [504, 561] width 949 height 174
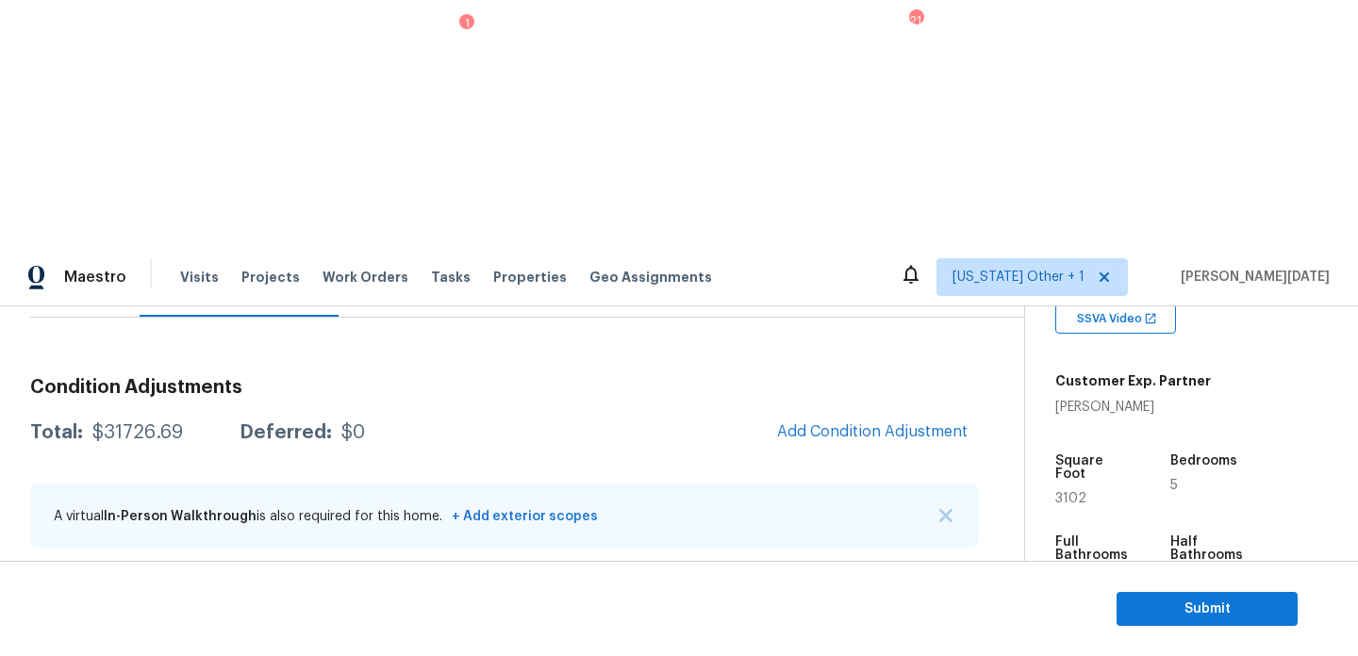
scroll to position [210, 0]
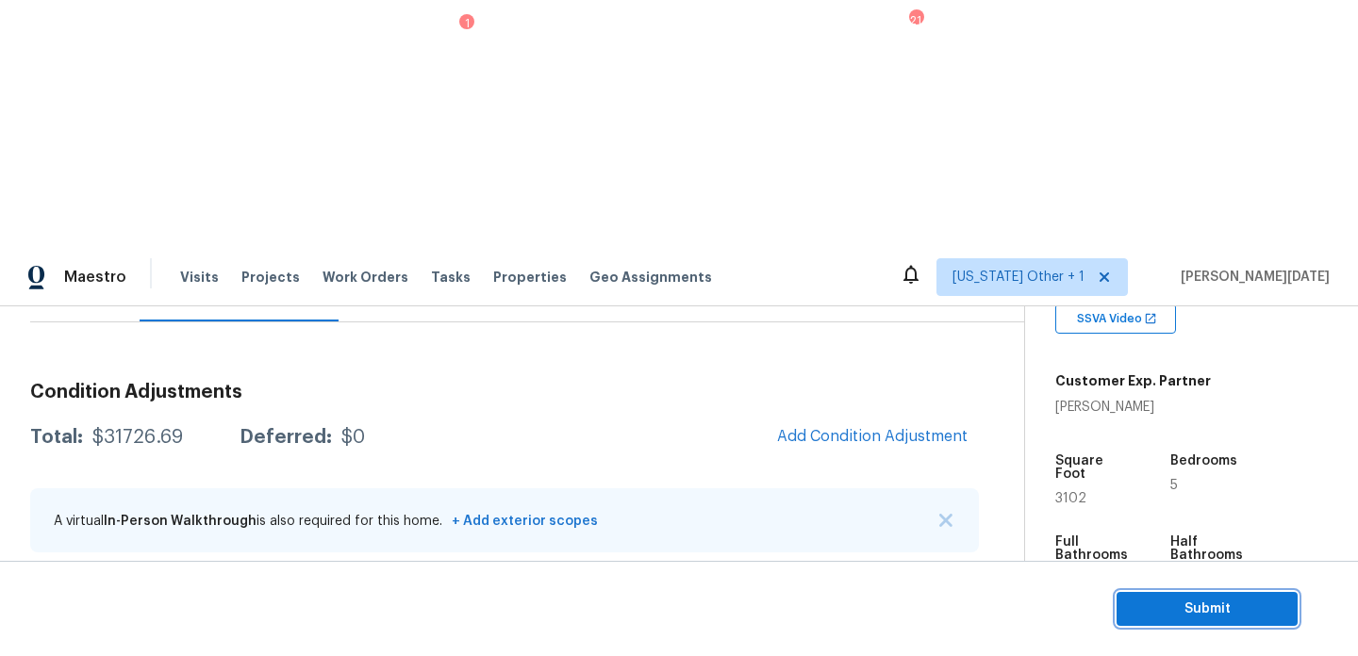
click at [1168, 603] on span "Submit" at bounding box center [1206, 610] width 151 height 24
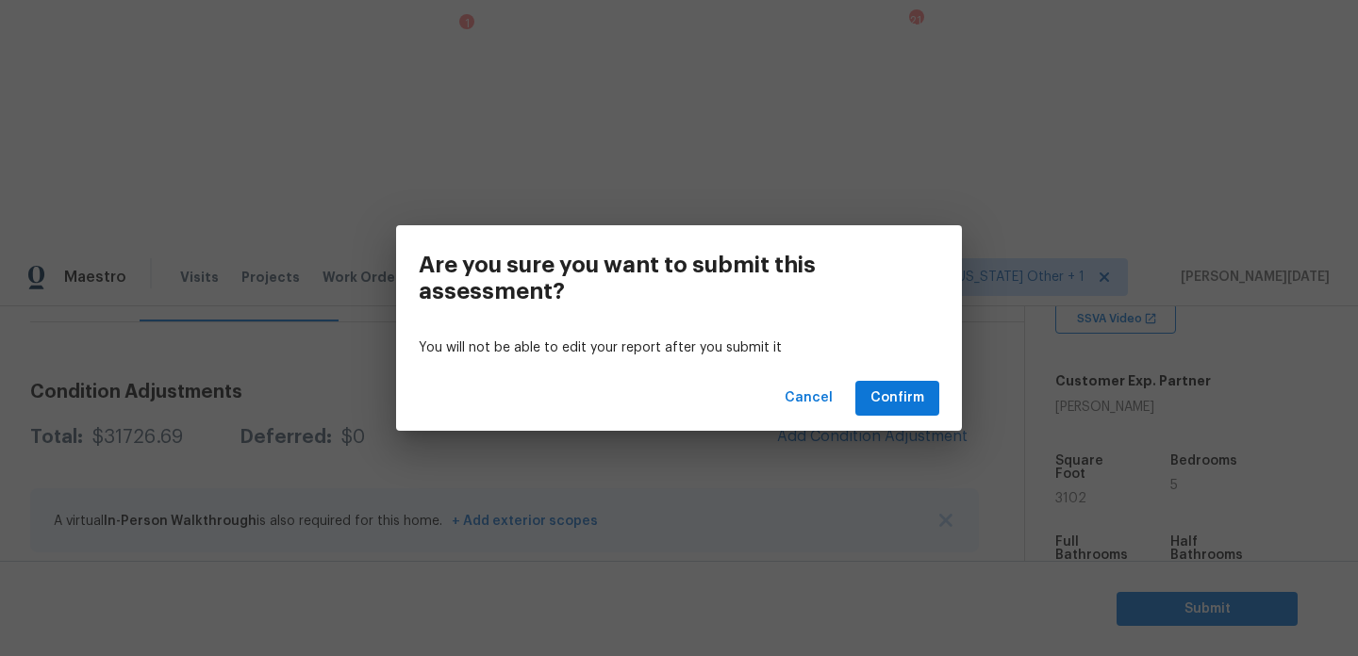
click at [843, 398] on div "Cancel Confirm" at bounding box center [679, 398] width 566 height 65
click at [802, 413] on button "Cancel" at bounding box center [808, 398] width 63 height 35
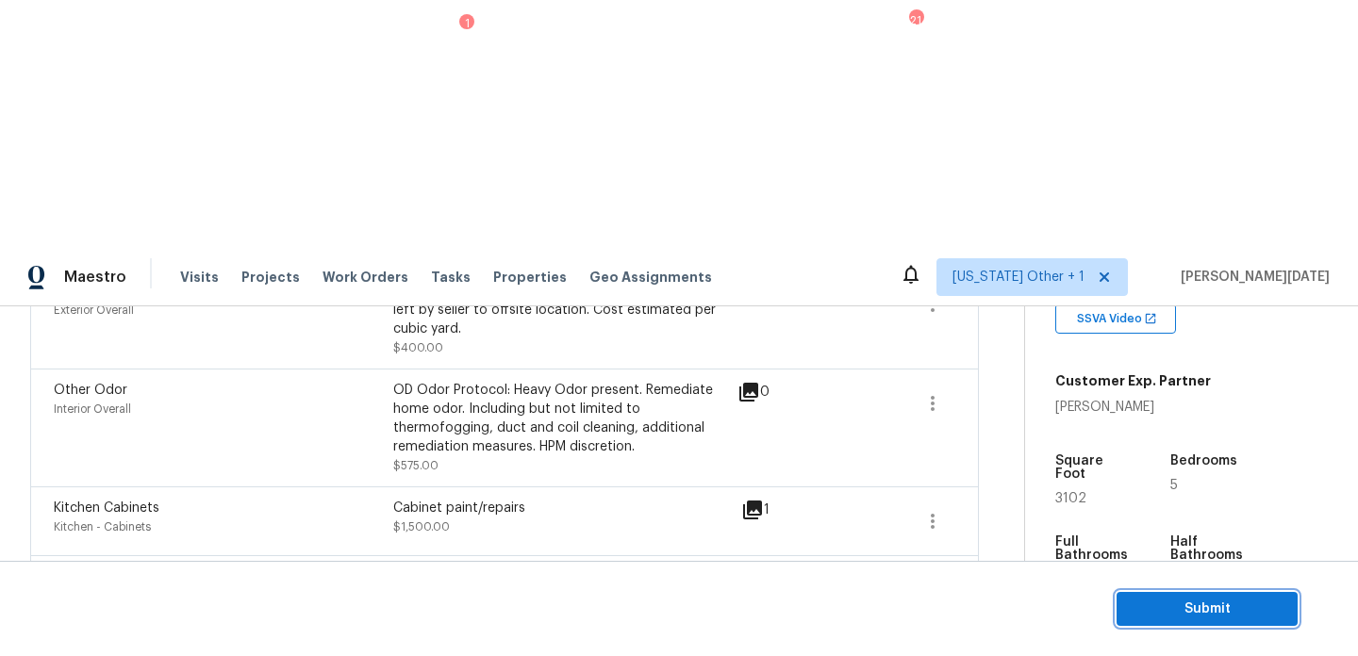
scroll to position [799, 0]
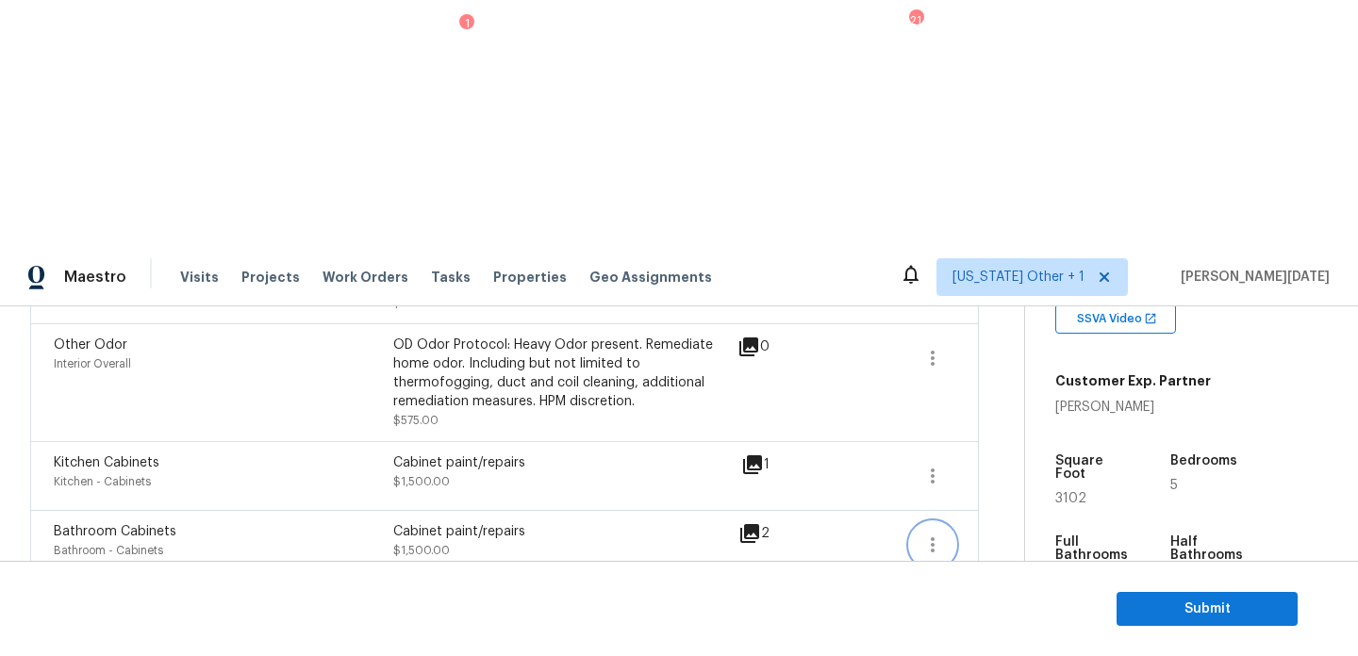
click at [931, 537] on icon "button" at bounding box center [933, 544] width 4 height 15
click at [981, 298] on div "Edit" at bounding box center [1038, 295] width 147 height 19
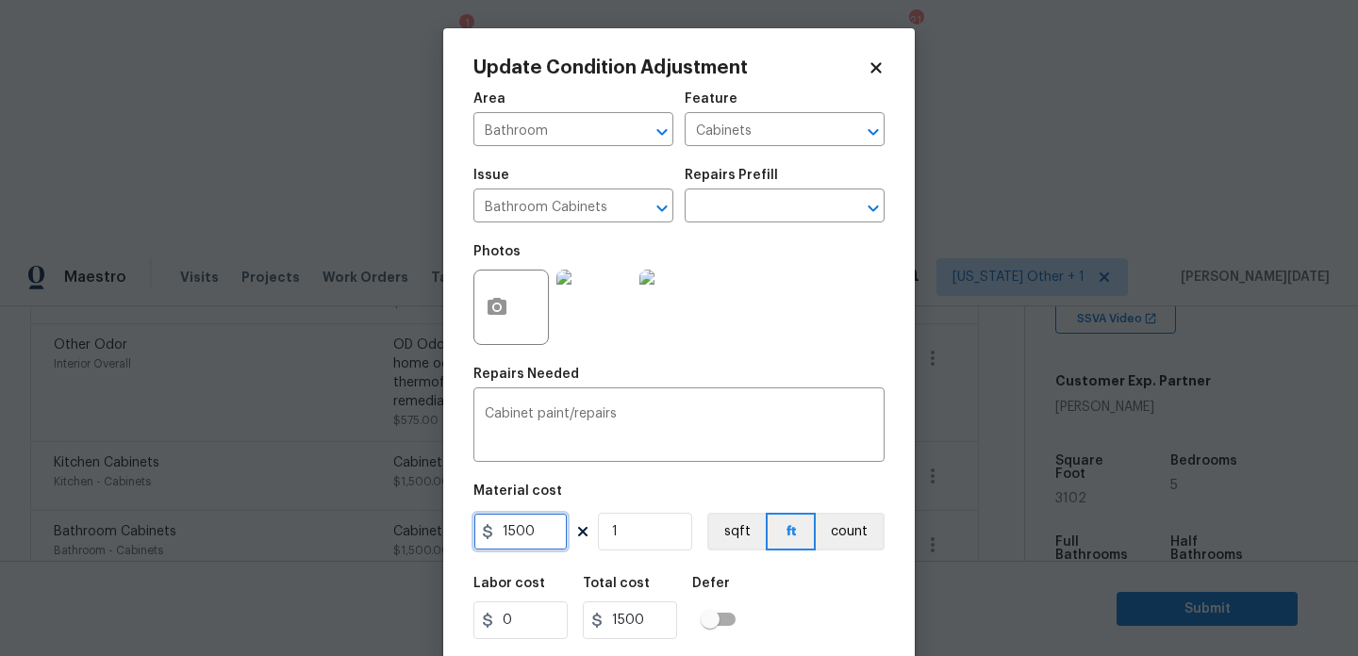
click at [539, 534] on input "1500" at bounding box center [520, 532] width 94 height 38
type input "1300"
click at [844, 348] on div "Photos" at bounding box center [678, 295] width 411 height 123
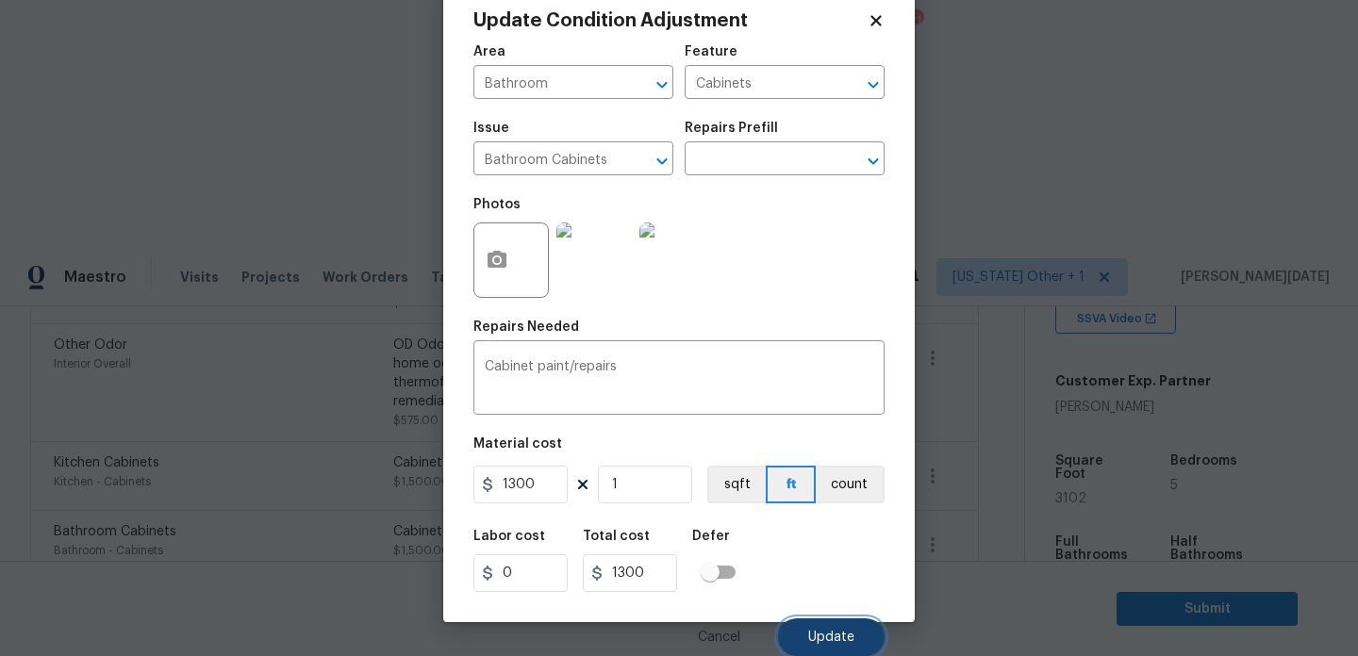
click at [833, 633] on span "Update" at bounding box center [831, 638] width 46 height 14
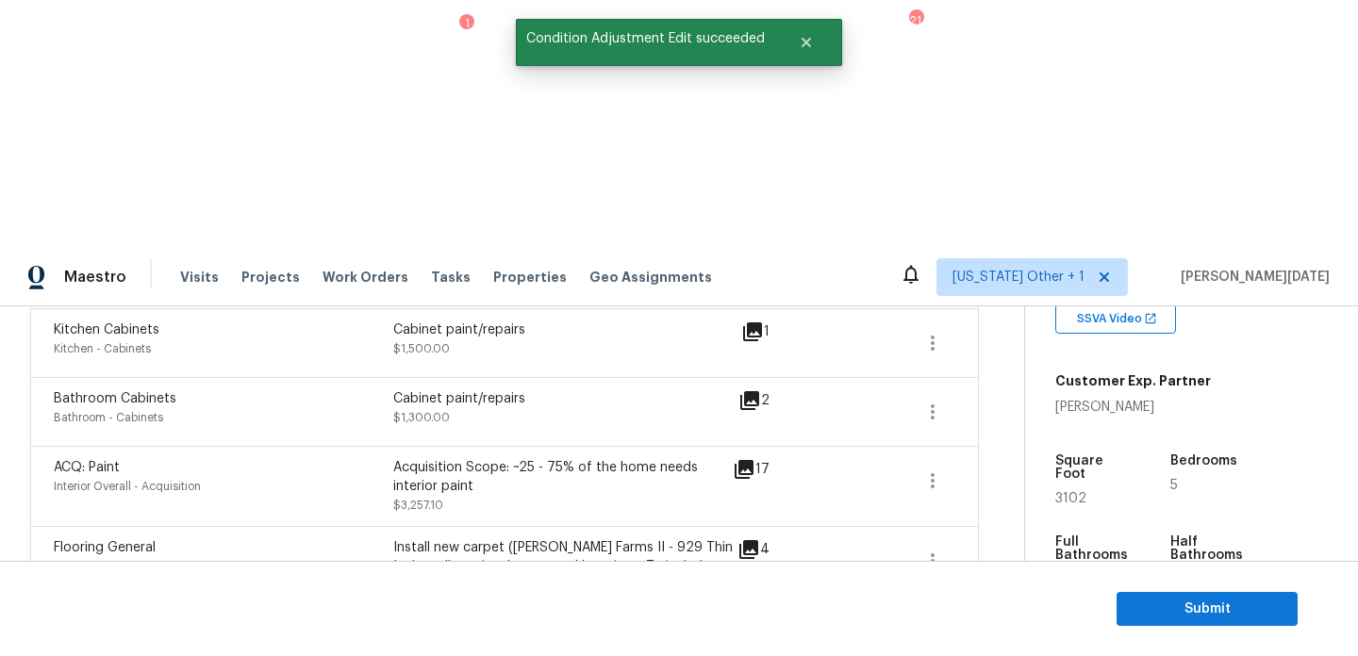
scroll to position [1104, 0]
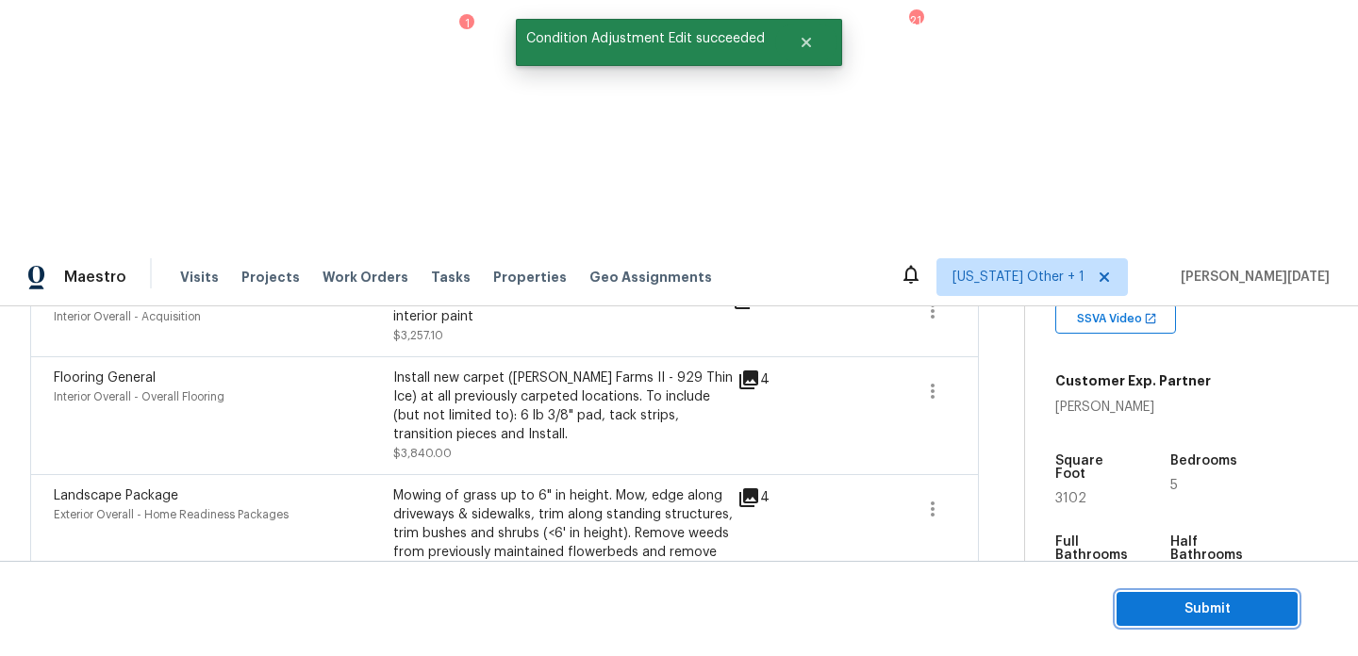
click at [1167, 601] on span "Submit" at bounding box center [1206, 610] width 151 height 24
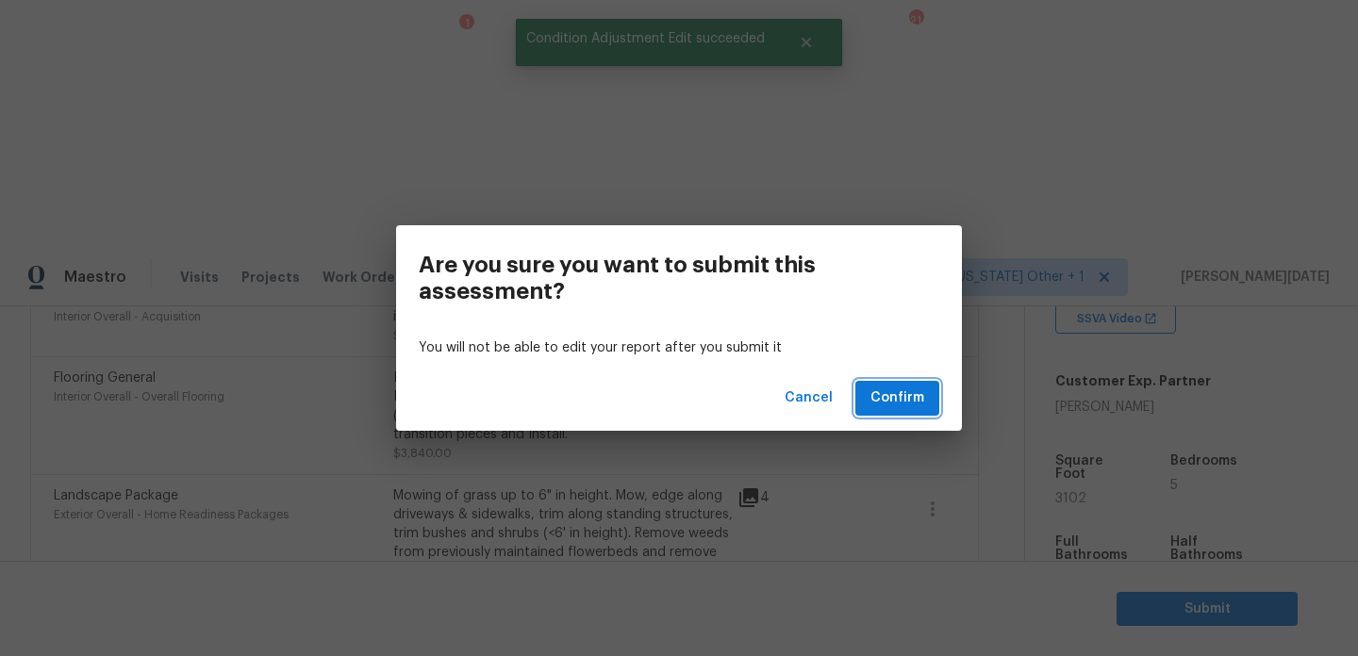
click at [903, 405] on span "Confirm" at bounding box center [897, 399] width 54 height 24
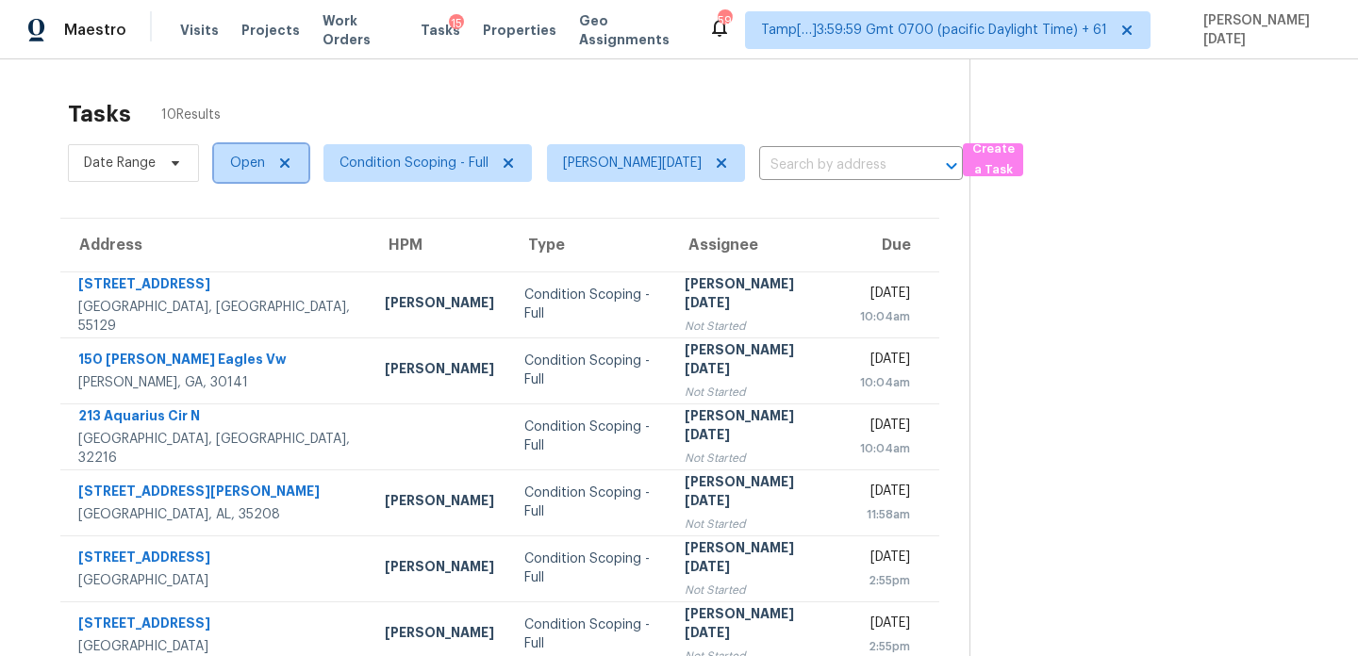
click at [243, 172] on span "Open" at bounding box center [261, 163] width 94 height 38
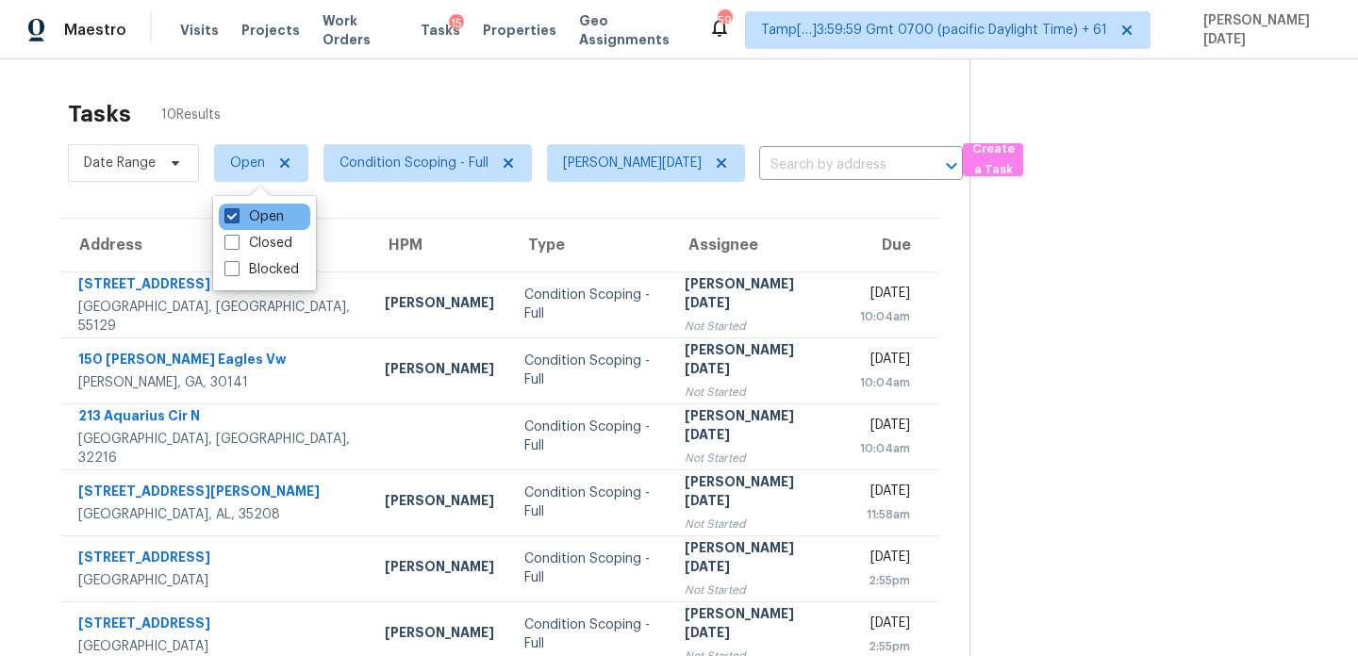
click at [251, 220] on label "Open" at bounding box center [253, 216] width 59 height 19
click at [237, 220] on input "Open" at bounding box center [230, 213] width 12 height 12
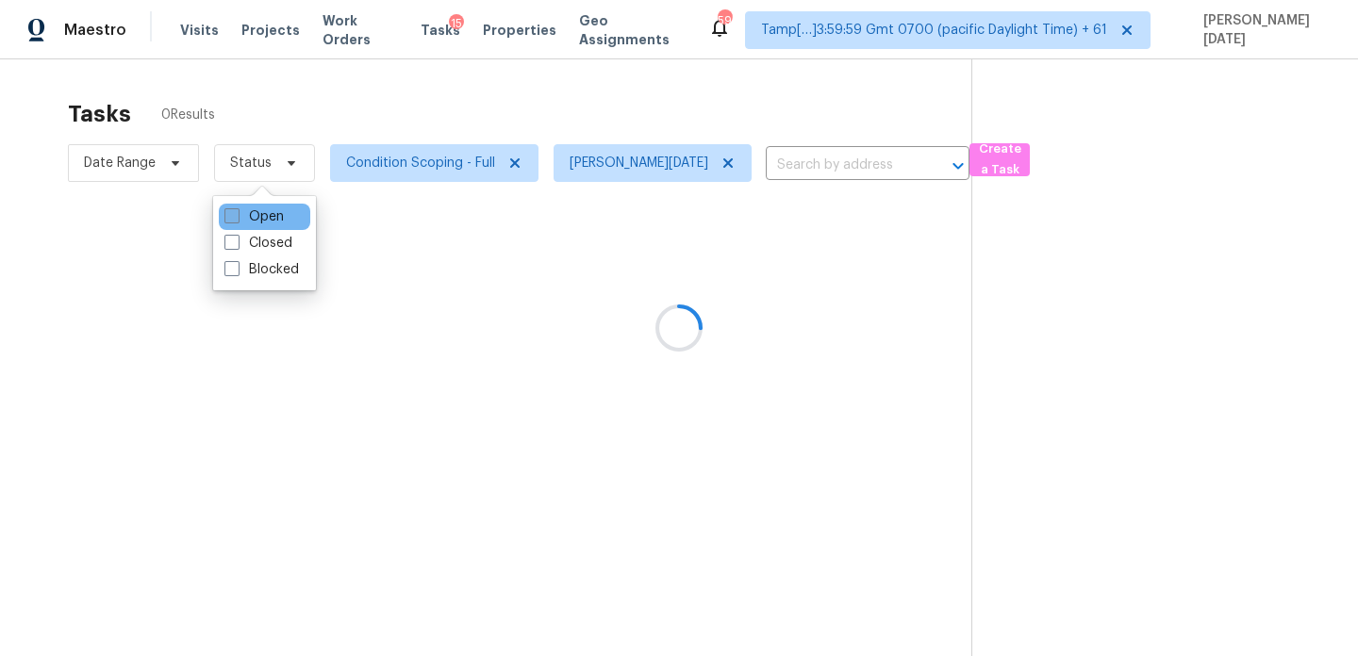
click at [251, 220] on label "Open" at bounding box center [253, 216] width 59 height 19
click at [237, 220] on input "Open" at bounding box center [230, 213] width 12 height 12
checkbox input "true"
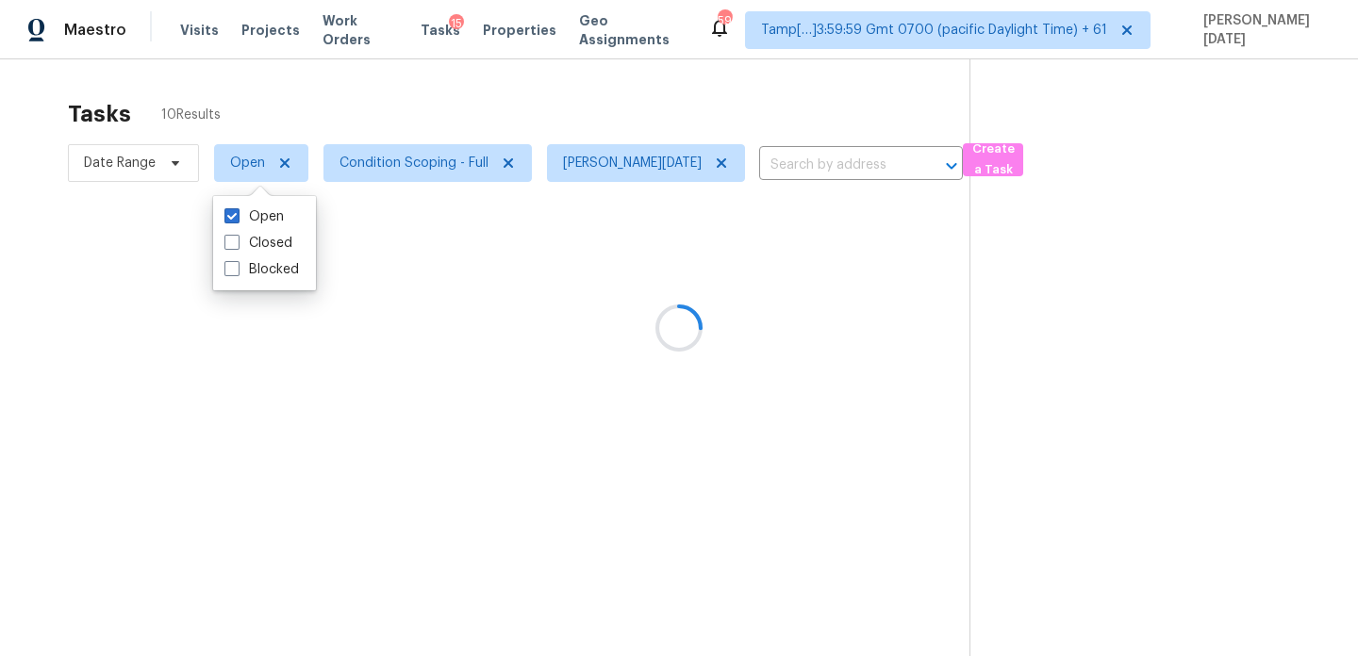
click at [468, 109] on div at bounding box center [679, 328] width 1358 height 656
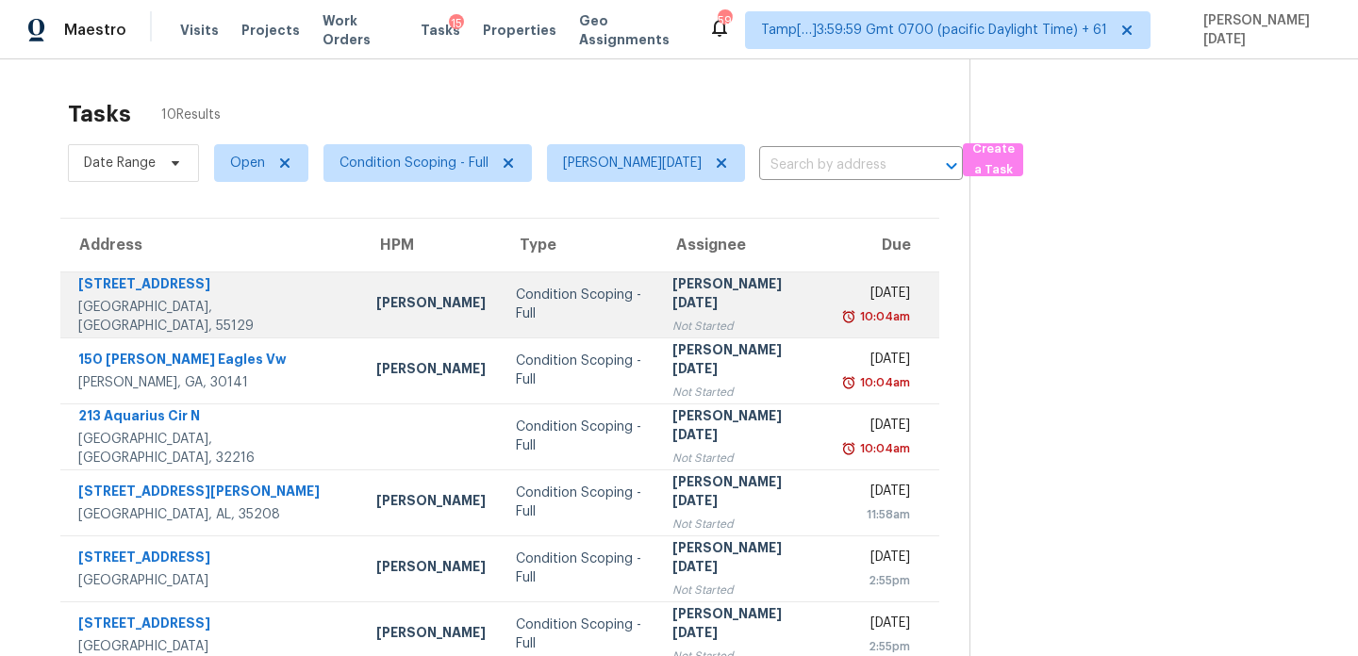
click at [845, 319] on div "10:04am" at bounding box center [877, 316] width 65 height 19
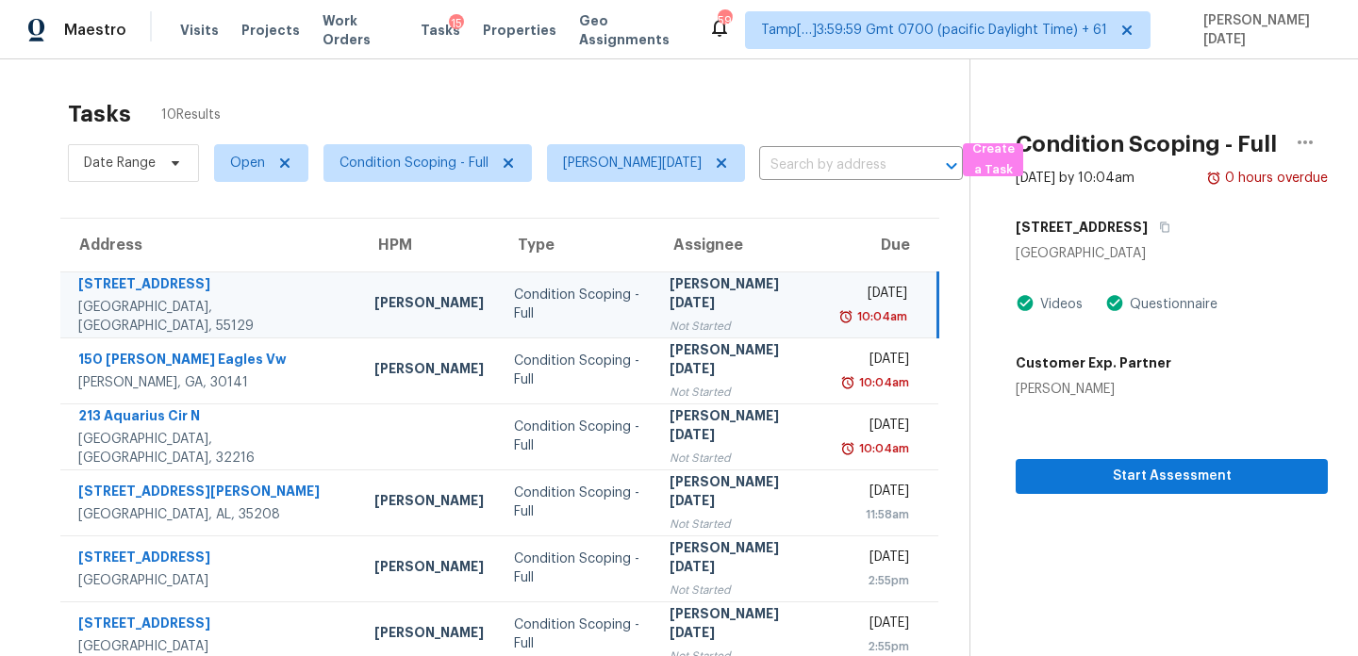
click at [843, 319] on div "10:04am" at bounding box center [875, 316] width 65 height 19
click at [1159, 227] on icon "button" at bounding box center [1164, 227] width 11 height 11
click at [1161, 223] on icon "button" at bounding box center [1165, 228] width 9 height 10
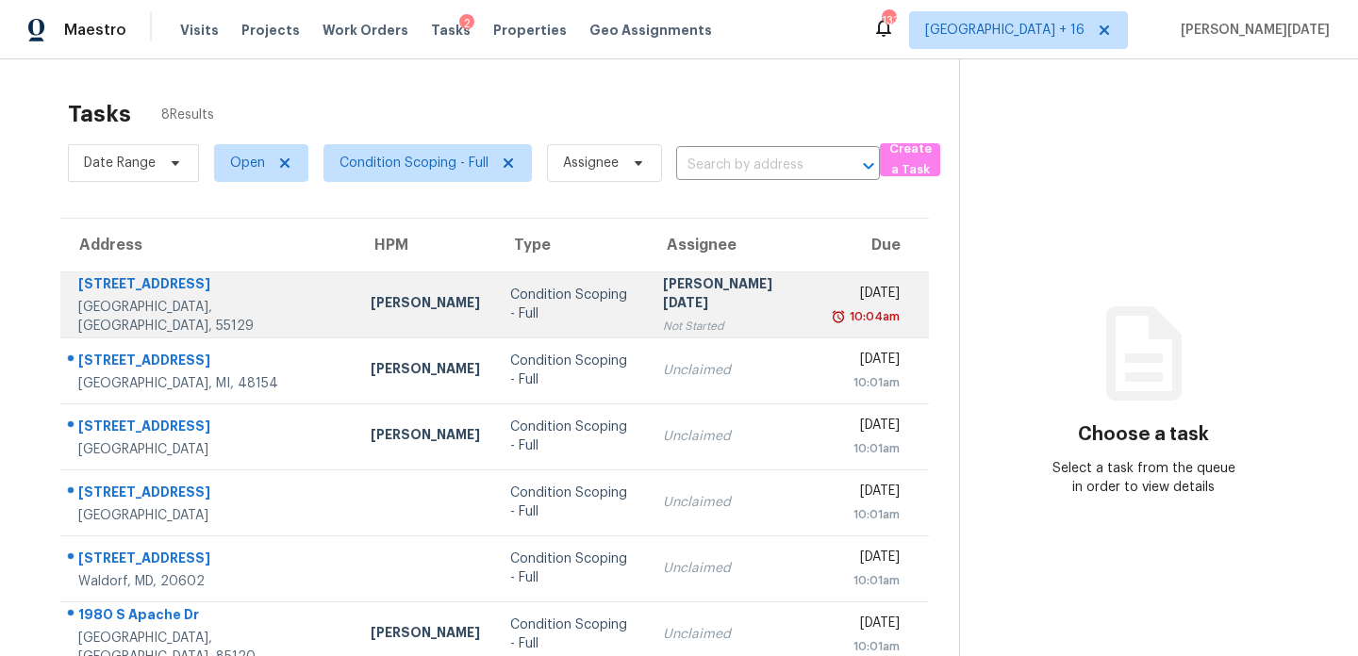
click at [574, 289] on td "Condition Scoping - Full" at bounding box center [572, 305] width 154 height 66
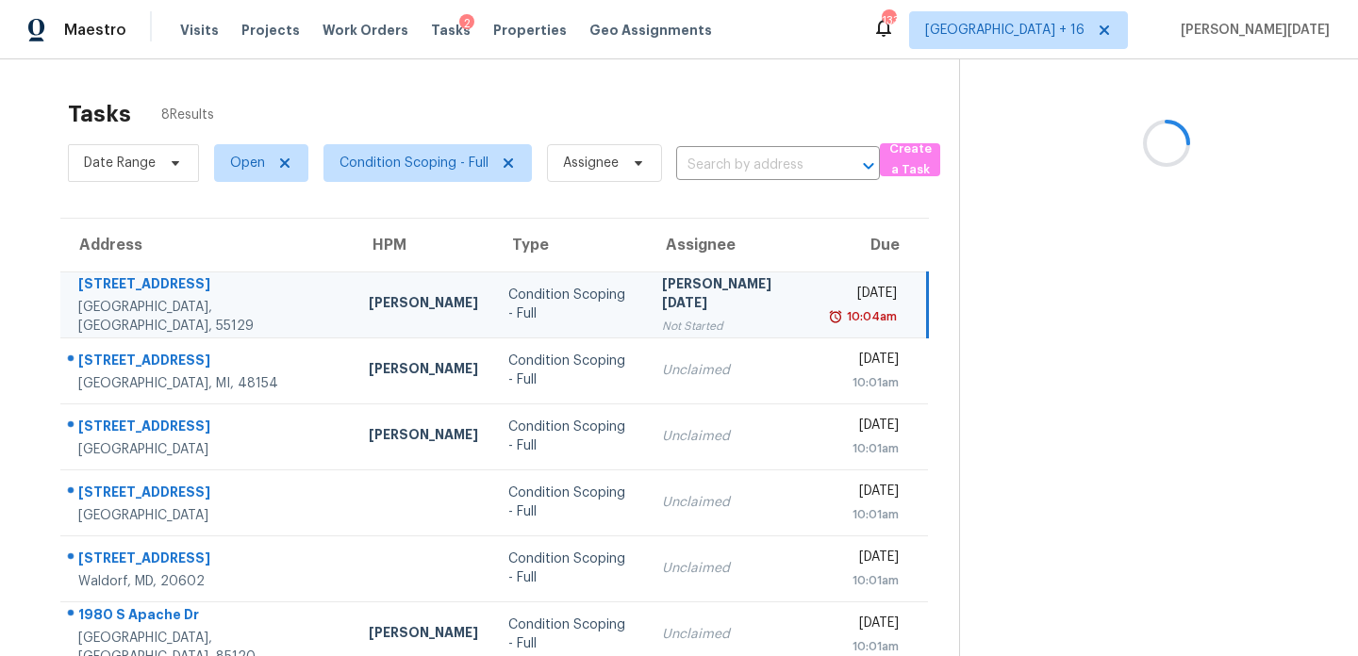
click at [574, 289] on td "Condition Scoping - Full" at bounding box center [569, 305] width 153 height 66
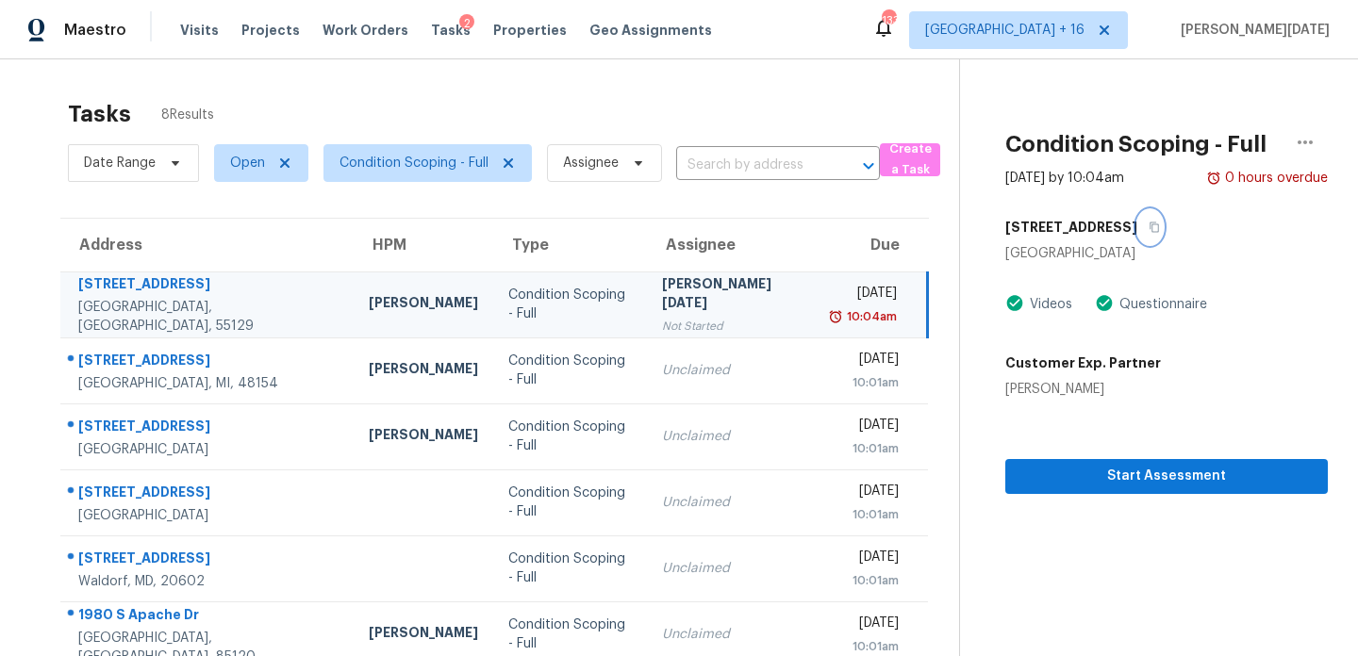
click at [1150, 229] on icon "button" at bounding box center [1154, 228] width 9 height 10
click at [1068, 484] on span "Start Assessment" at bounding box center [1166, 477] width 292 height 24
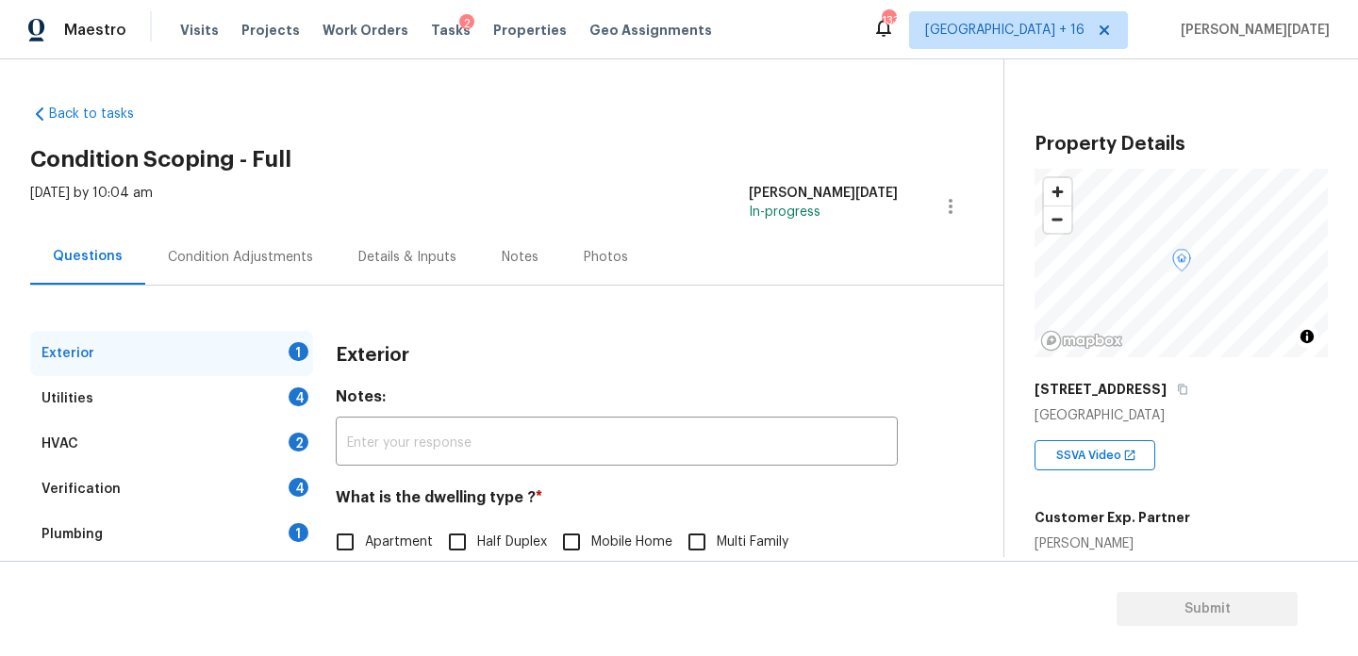
scroll to position [252, 0]
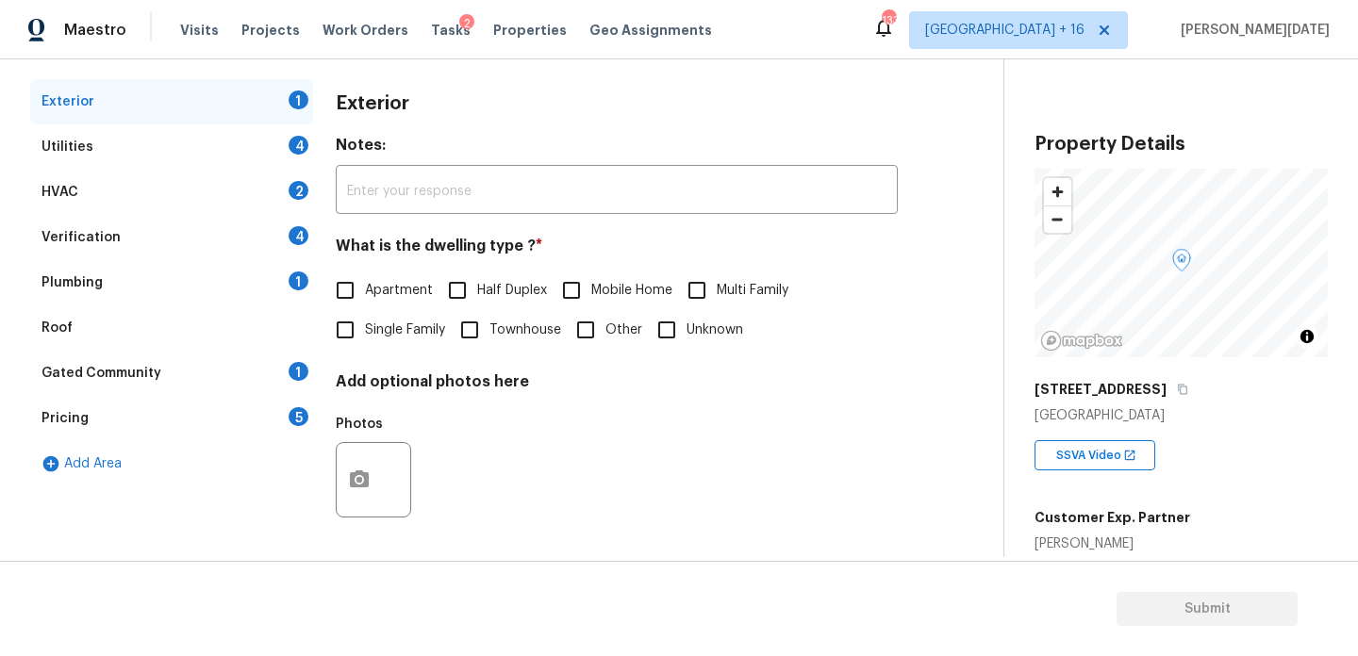
click at [173, 425] on div "Pricing 5" at bounding box center [171, 418] width 283 height 45
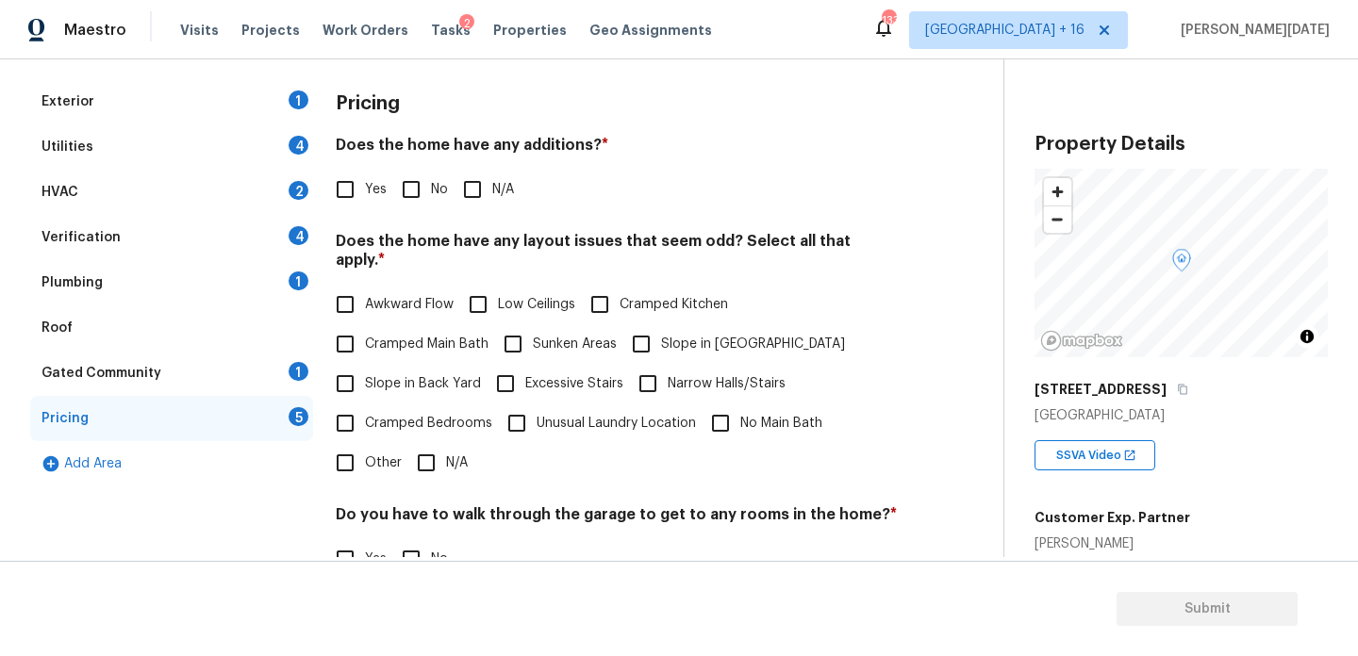
click at [652, 324] on input "Slope in Front Yard" at bounding box center [641, 344] width 40 height 40
checkbox input "true"
click at [403, 382] on label "Slope in Back Yard" at bounding box center [403, 386] width 156 height 40
click at [365, 382] on input "Slope in Back Yard" at bounding box center [345, 386] width 40 height 40
checkbox input "true"
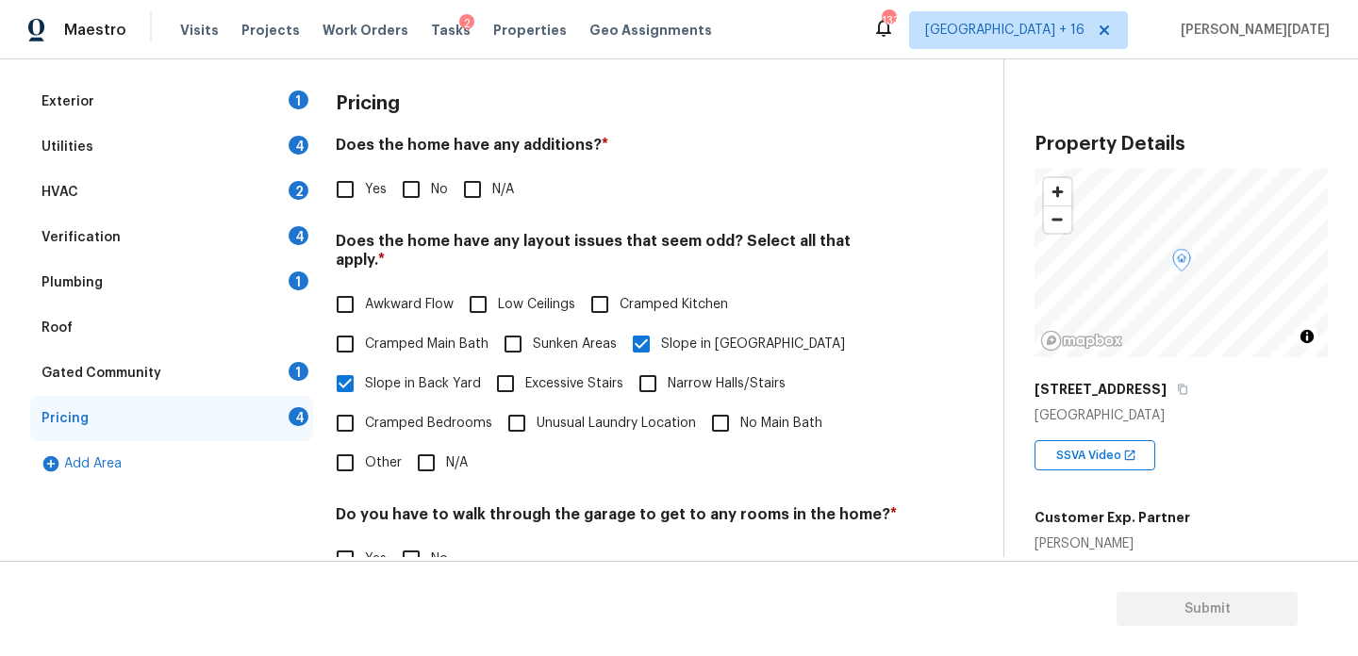
scroll to position [0, 0]
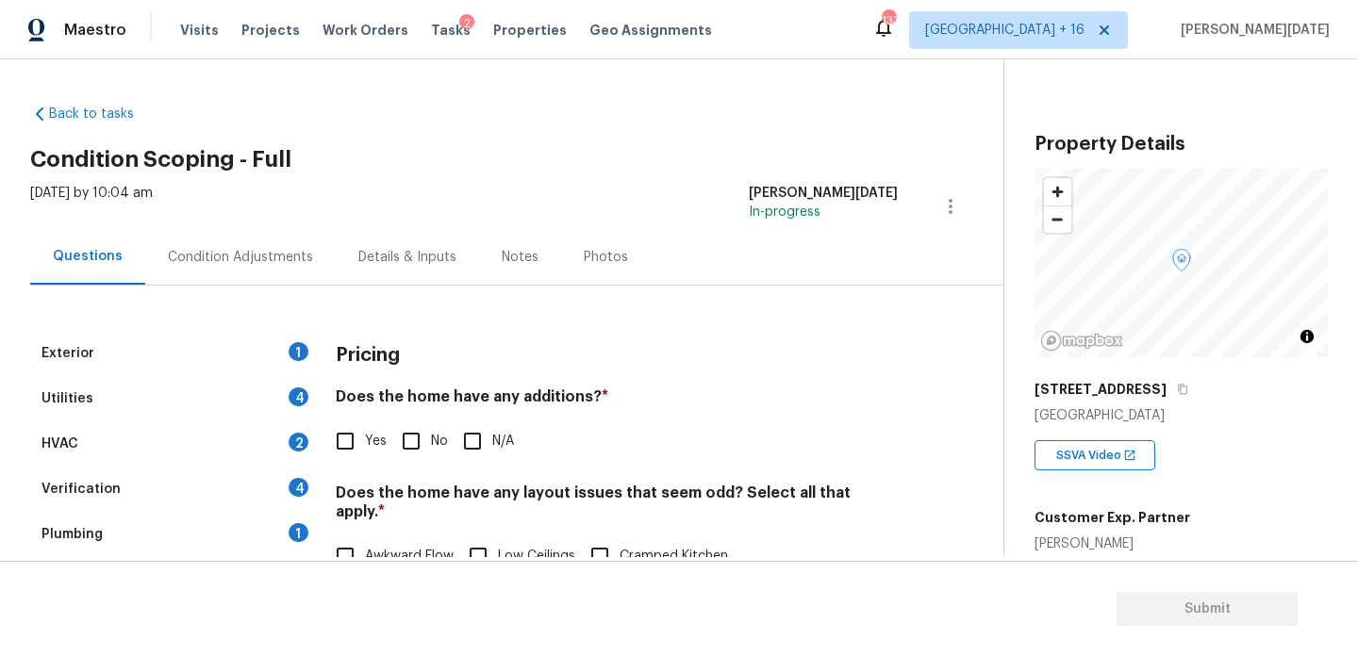
click at [257, 269] on div "Condition Adjustments" at bounding box center [240, 257] width 190 height 56
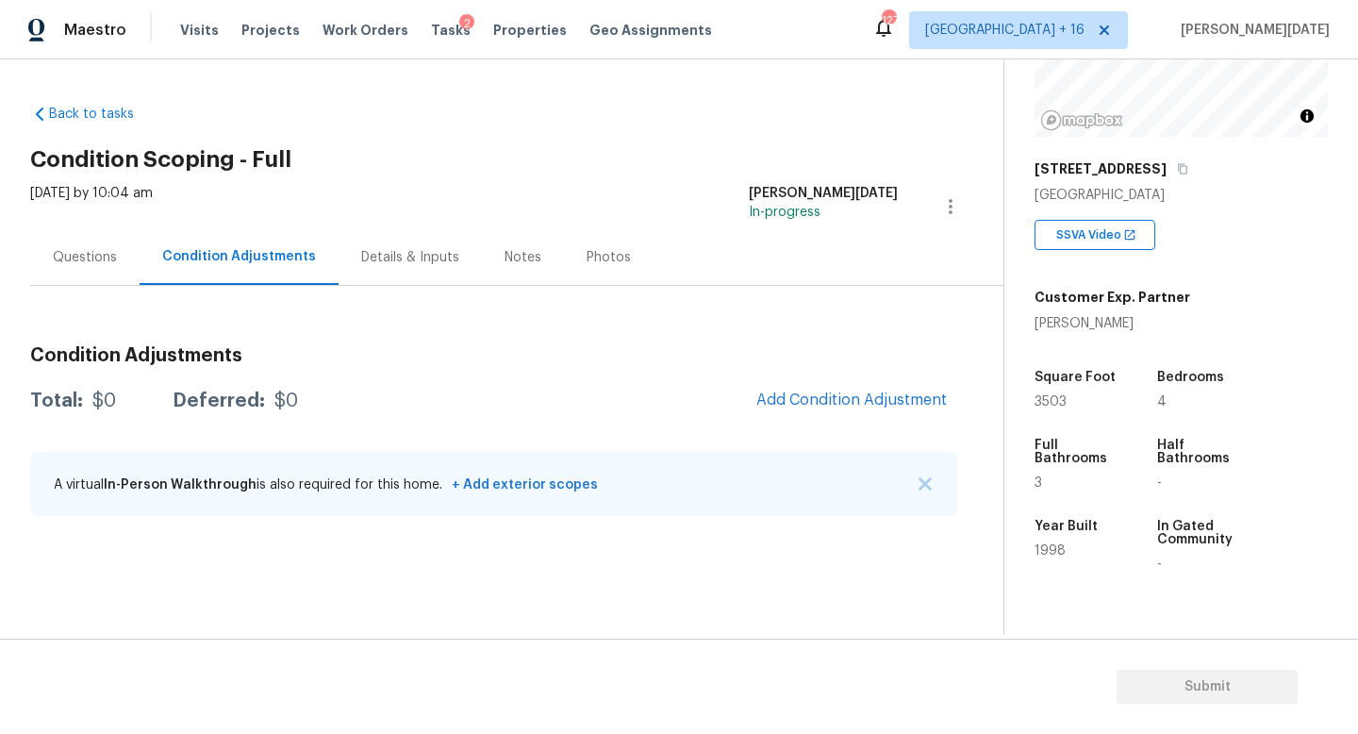
scroll to position [339, 0]
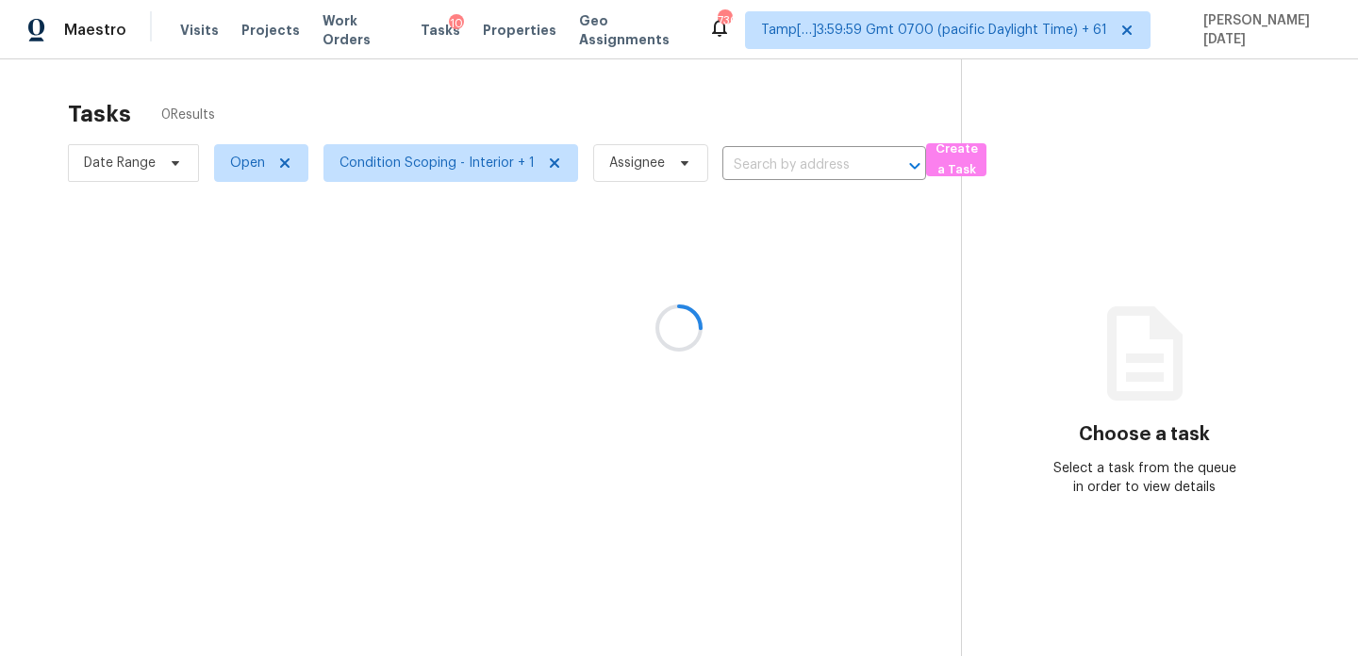
click at [464, 168] on div at bounding box center [679, 328] width 1358 height 656
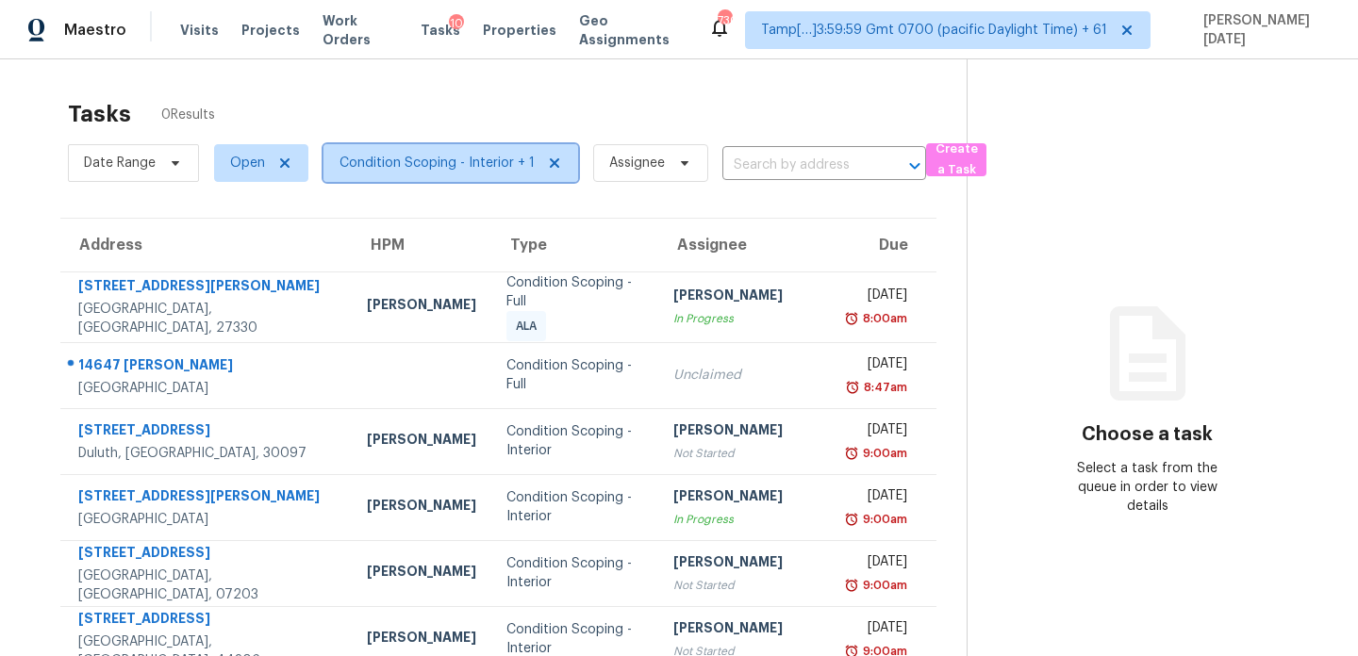
click at [464, 168] on span "Condition Scoping - Interior + 1" at bounding box center [436, 163] width 195 height 19
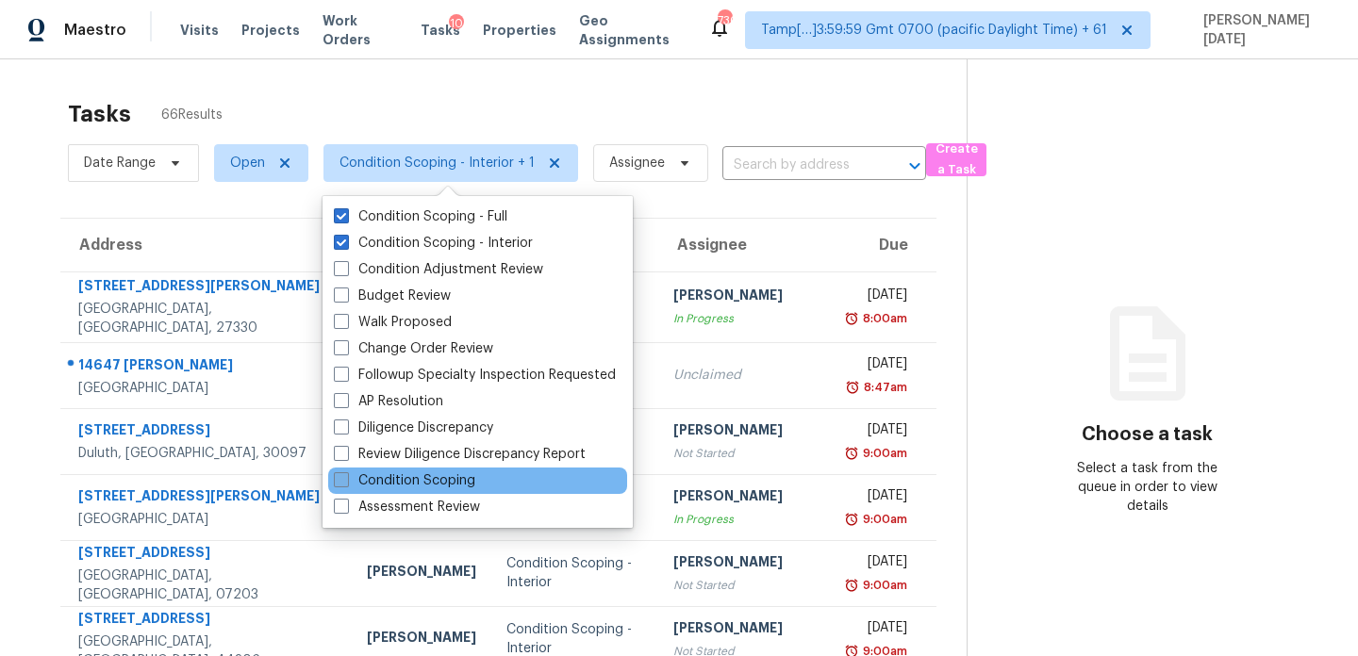
click at [422, 479] on label "Condition Scoping" at bounding box center [404, 480] width 141 height 19
click at [346, 479] on input "Condition Scoping" at bounding box center [340, 477] width 12 height 12
checkbox input "true"
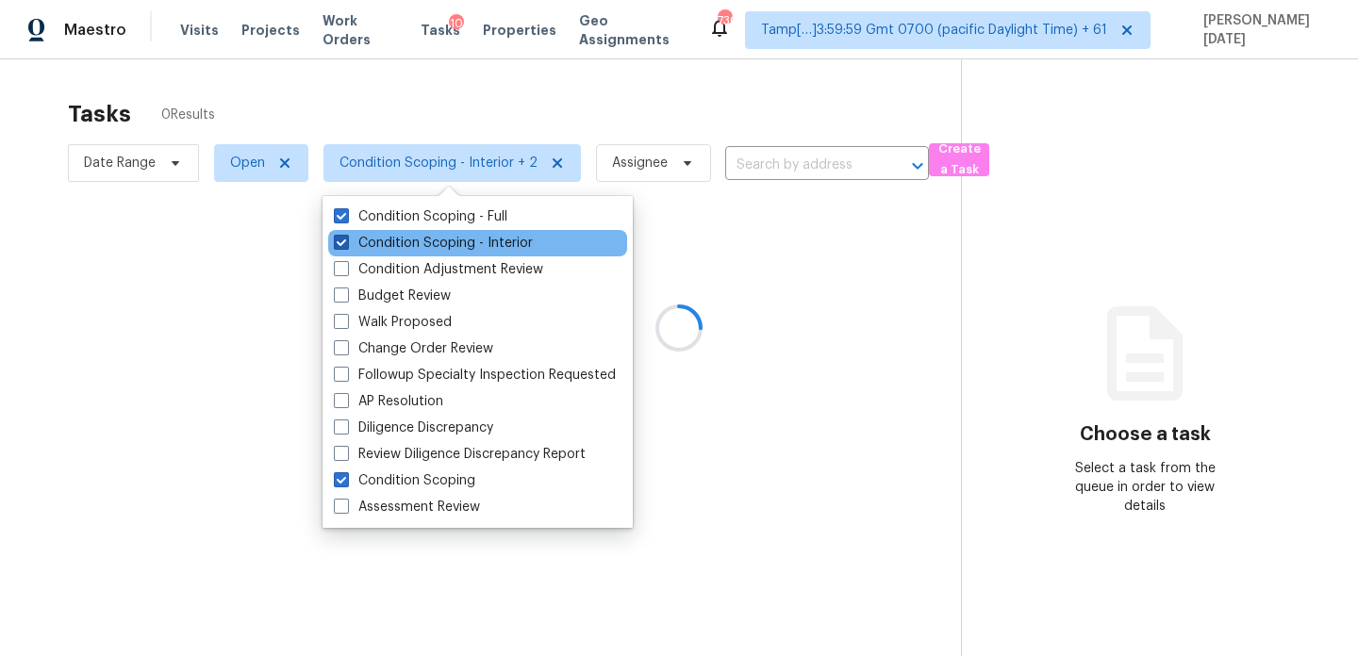
click at [453, 242] on label "Condition Scoping - Interior" at bounding box center [433, 243] width 199 height 19
click at [346, 242] on input "Condition Scoping - Interior" at bounding box center [340, 240] width 12 height 12
checkbox input "false"
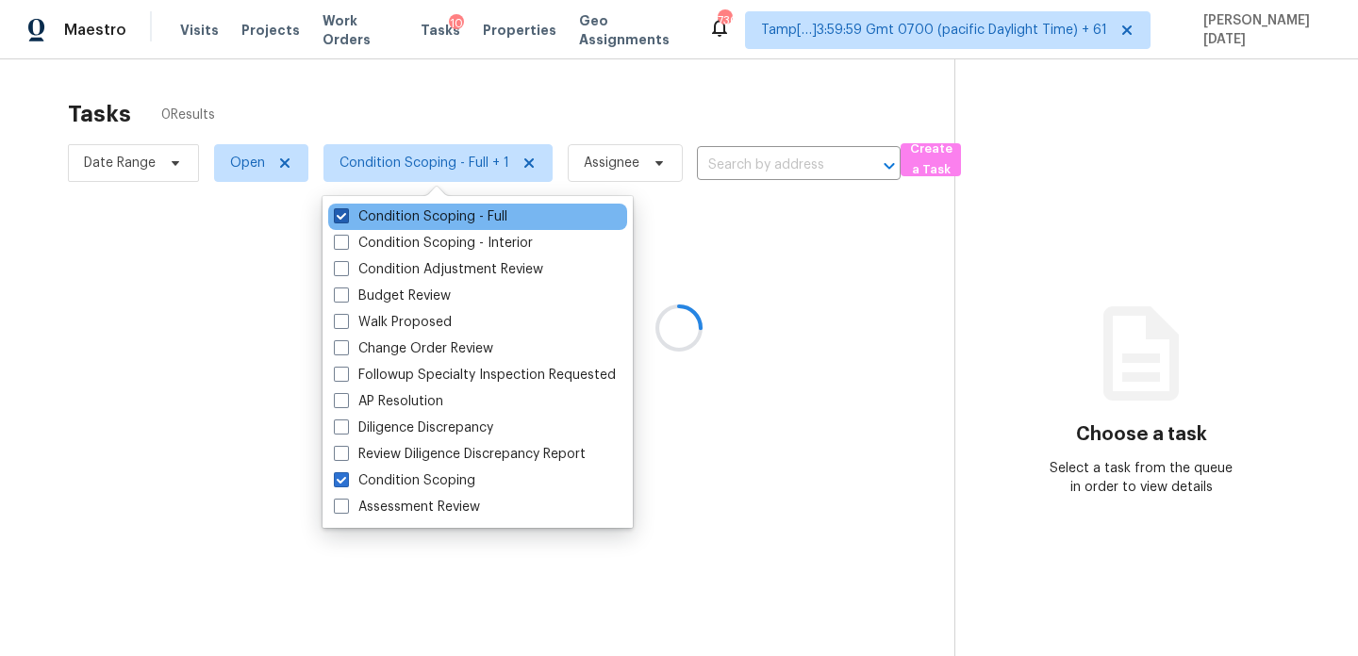
click at [463, 216] on label "Condition Scoping - Full" at bounding box center [420, 216] width 173 height 19
click at [346, 216] on input "Condition Scoping - Full" at bounding box center [340, 213] width 12 height 12
checkbox input "false"
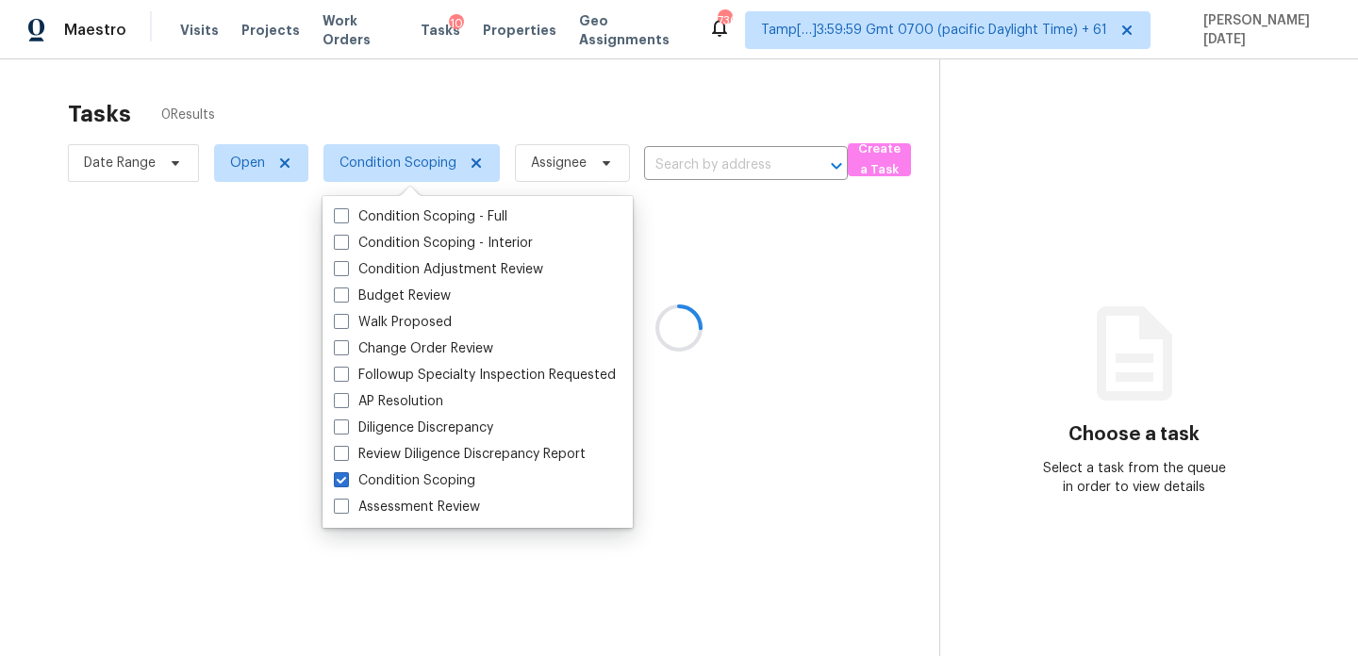
click at [580, 105] on div at bounding box center [679, 328] width 1358 height 656
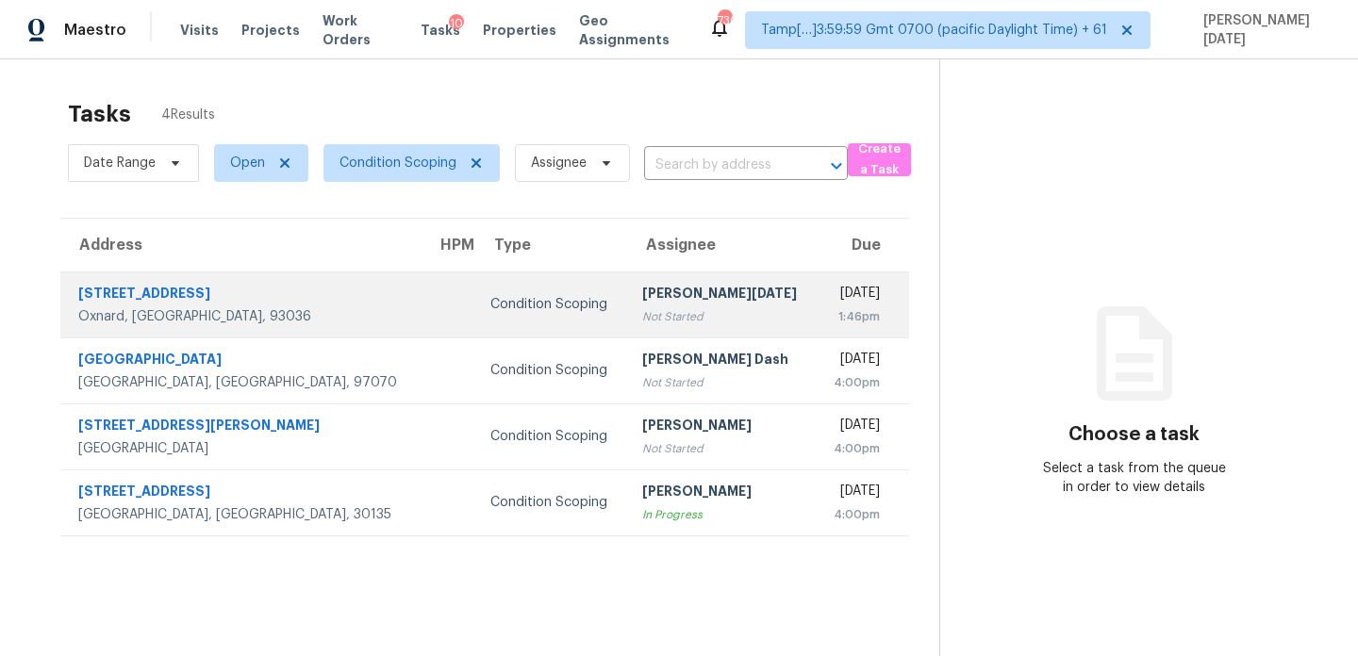
click at [645, 311] on div "Not Started" at bounding box center [721, 316] width 159 height 19
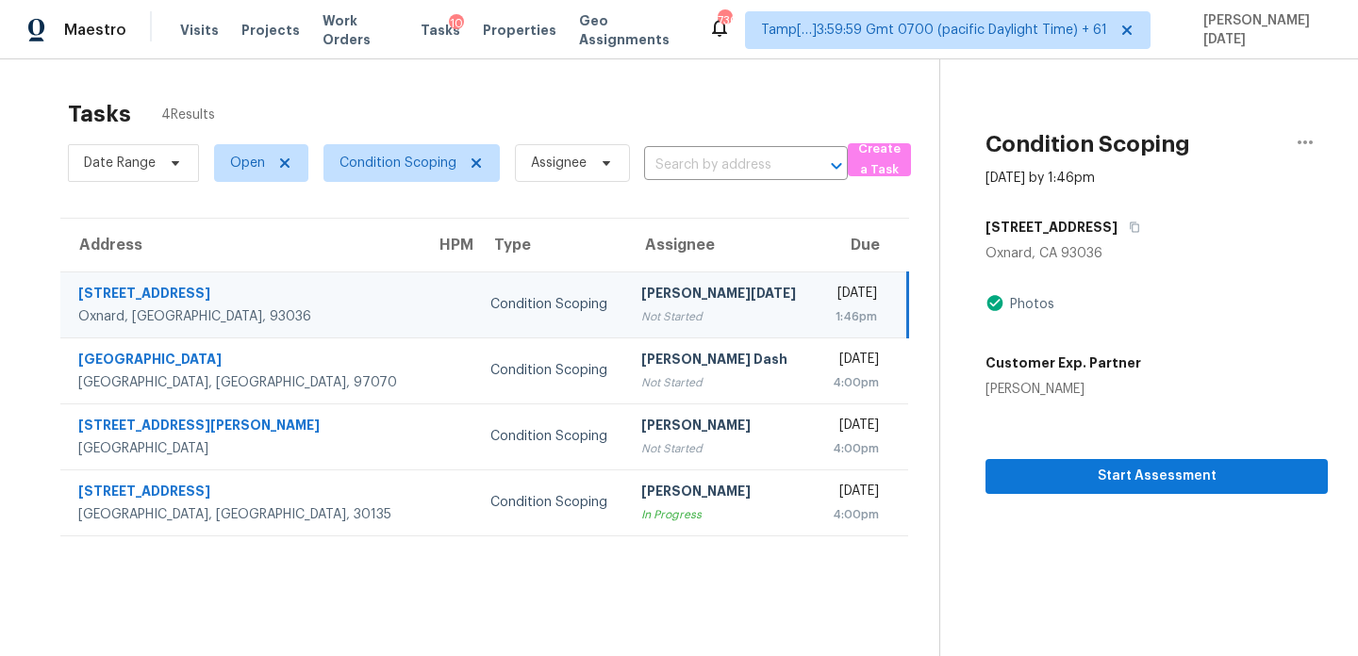
click at [680, 309] on div "Not Started" at bounding box center [720, 316] width 159 height 19
click at [1129, 226] on icon "button" at bounding box center [1134, 227] width 11 height 11
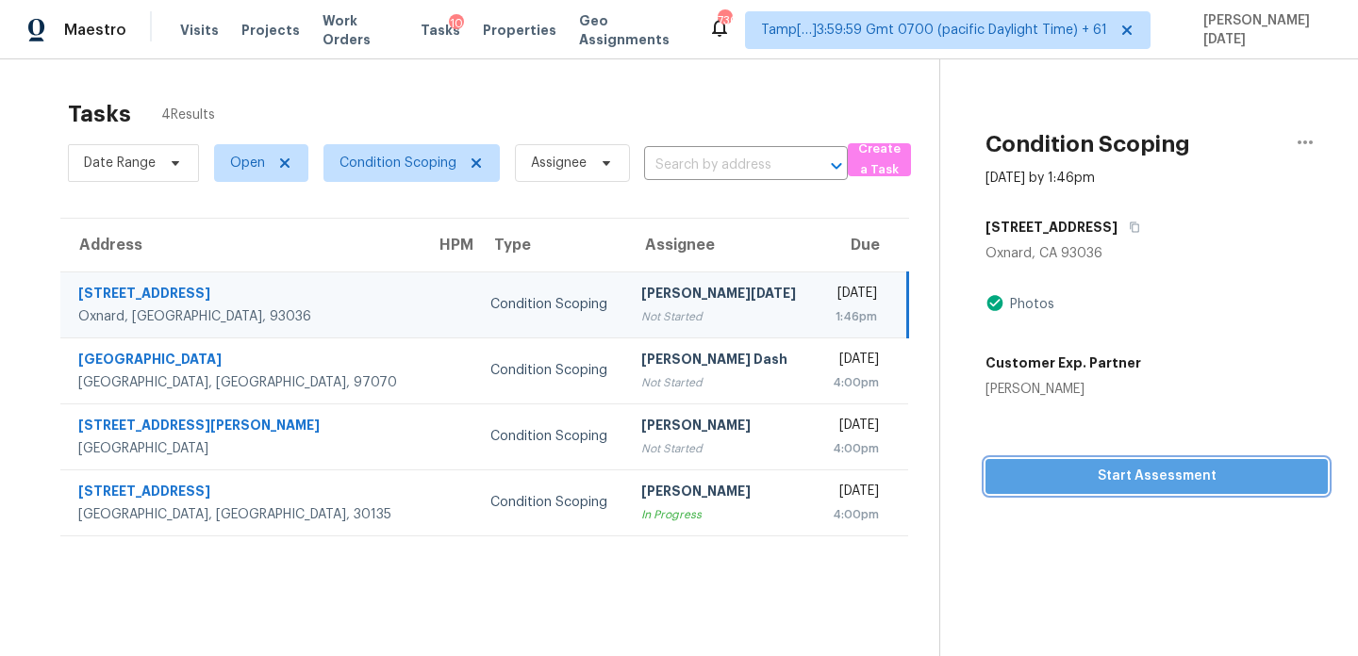
click at [1098, 472] on span "Start Assessment" at bounding box center [1156, 477] width 312 height 24
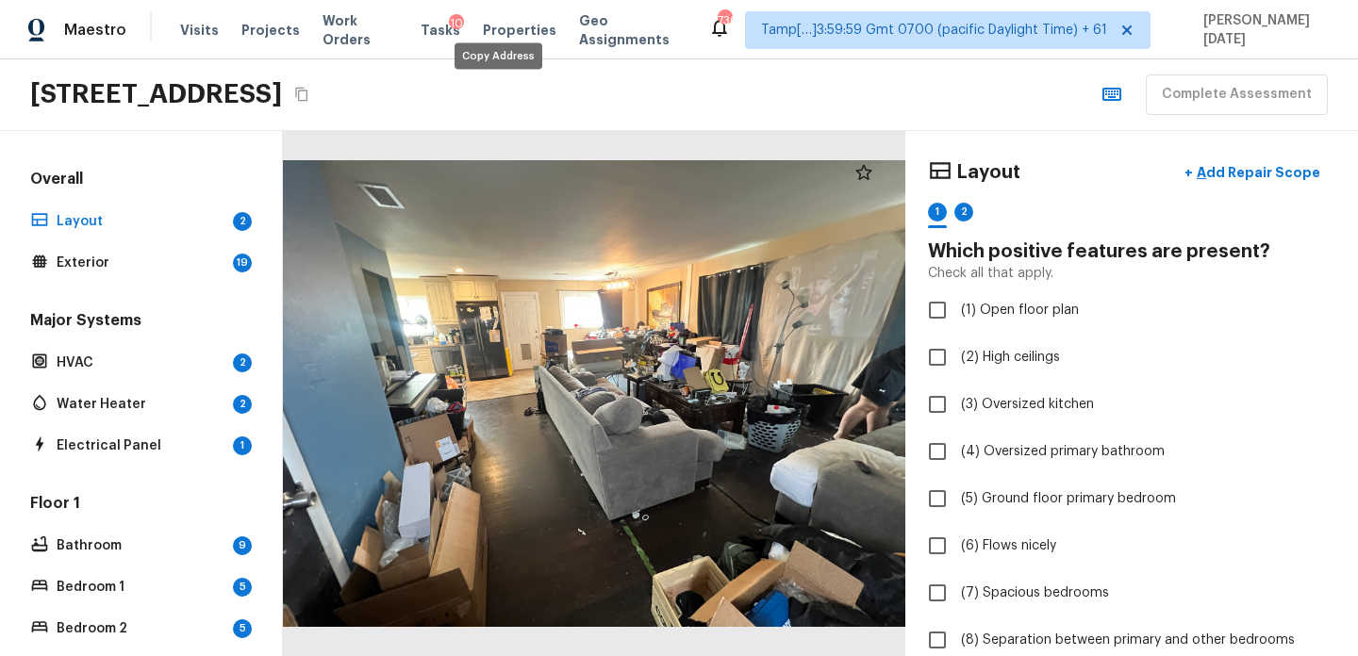
click at [307, 98] on icon "Copy Address" at bounding box center [301, 95] width 12 height 14
